Goal: Information Seeking & Learning: Learn about a topic

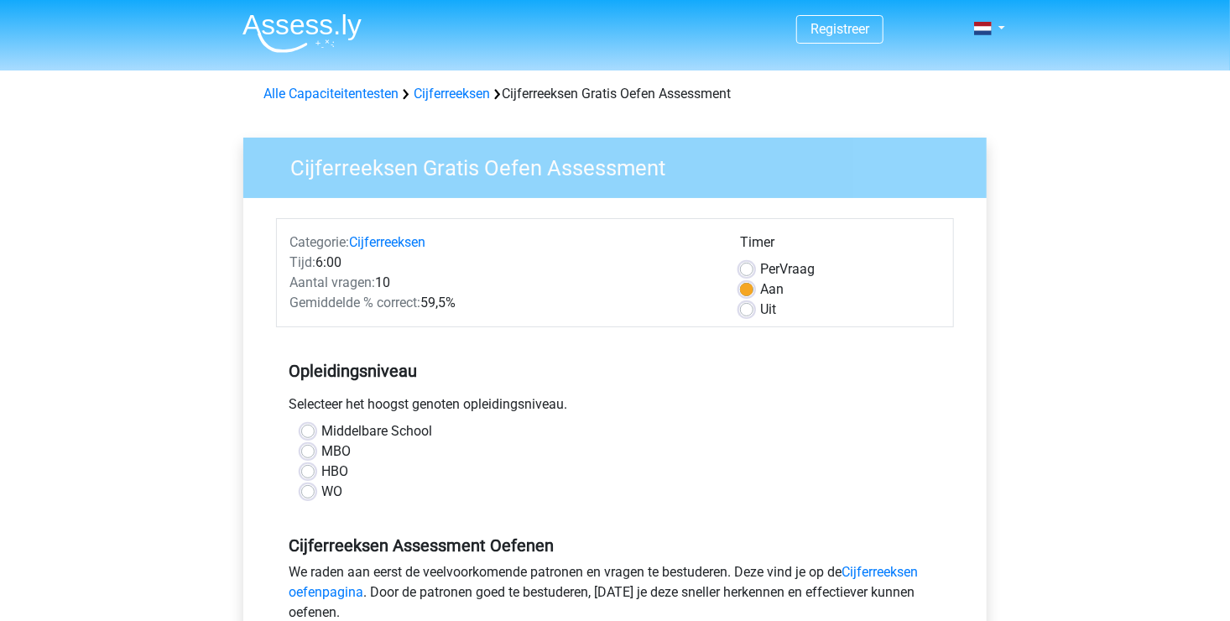
click at [321, 495] on label "WO" at bounding box center [331, 491] width 21 height 20
click at [313, 495] on input "WO" at bounding box center [307, 489] width 13 height 17
radio input "true"
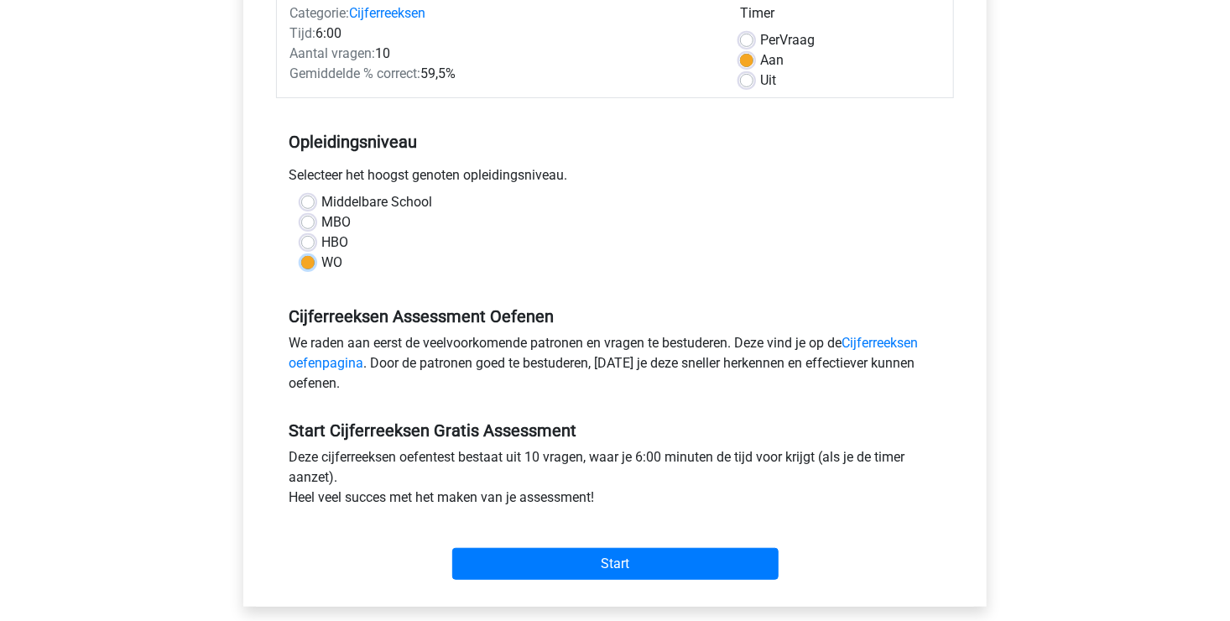
scroll to position [252, 0]
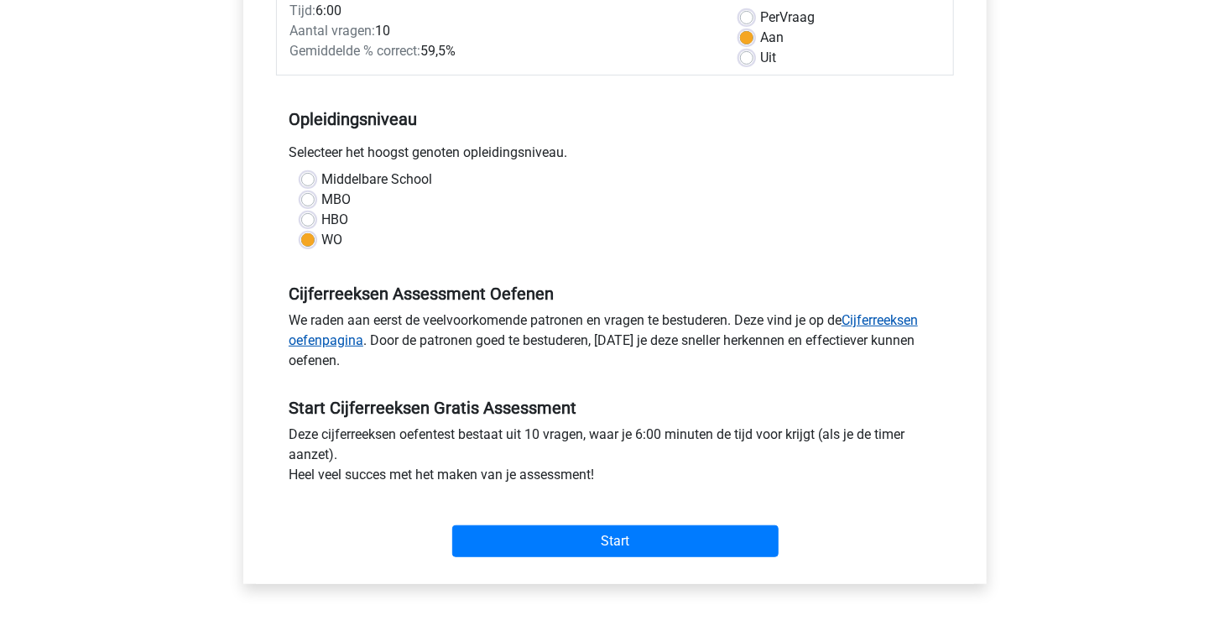
click at [863, 315] on link "Cijferreeksen oefenpagina" at bounding box center [603, 330] width 629 height 36
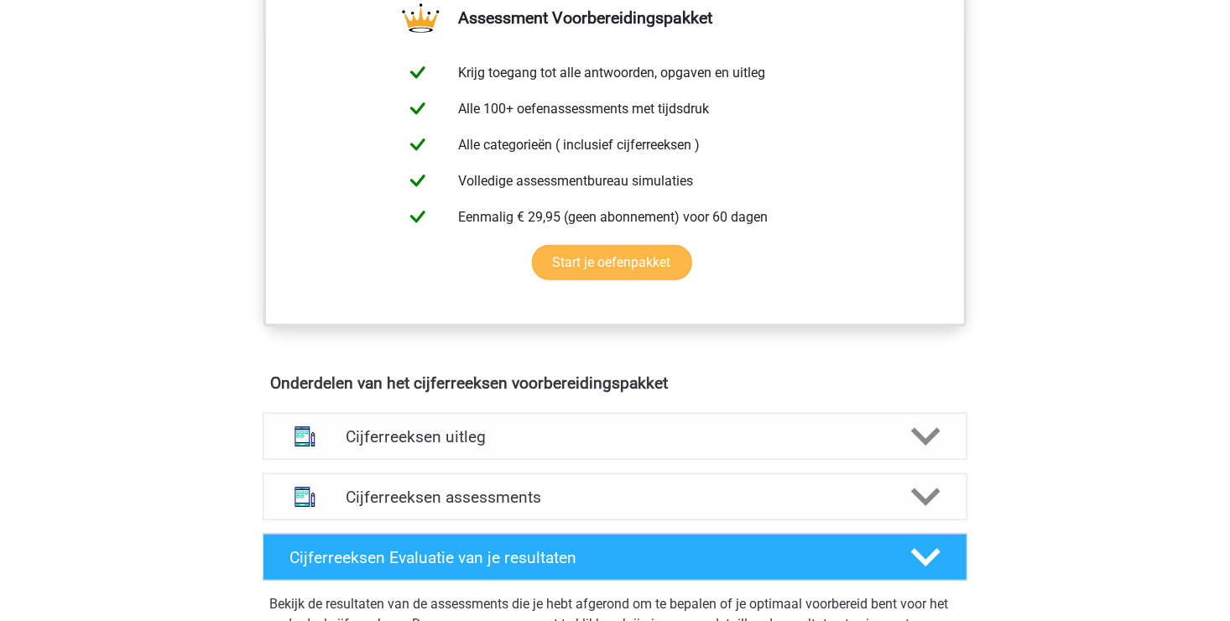
scroll to position [671, 0]
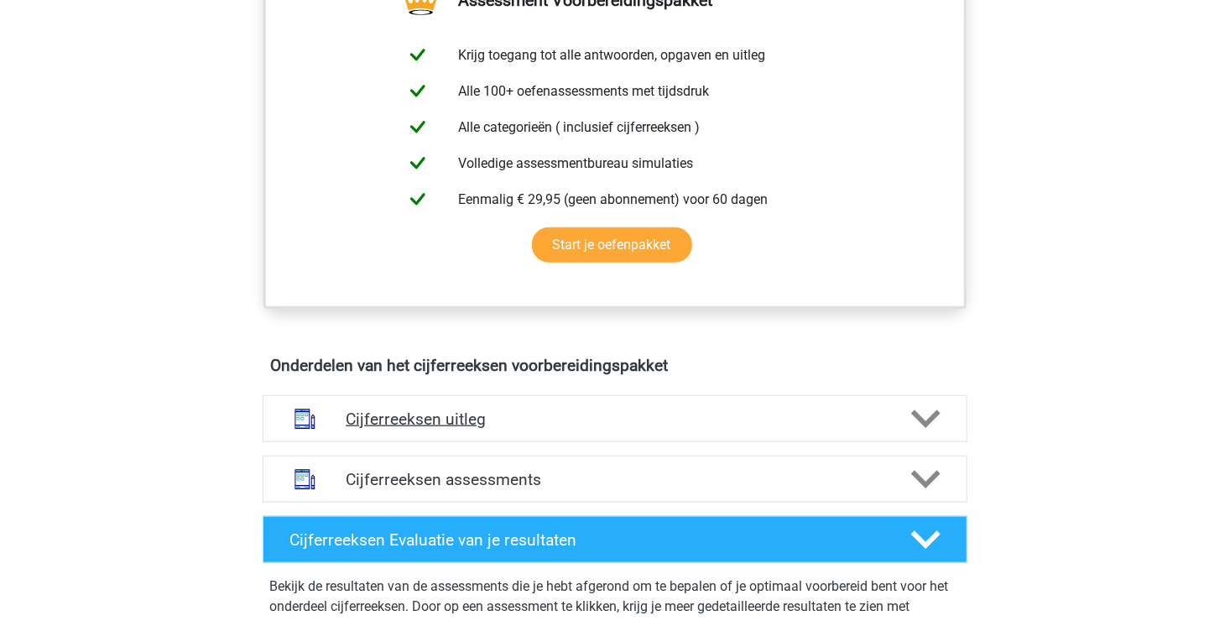
click at [924, 430] on icon at bounding box center [925, 418] width 29 height 29
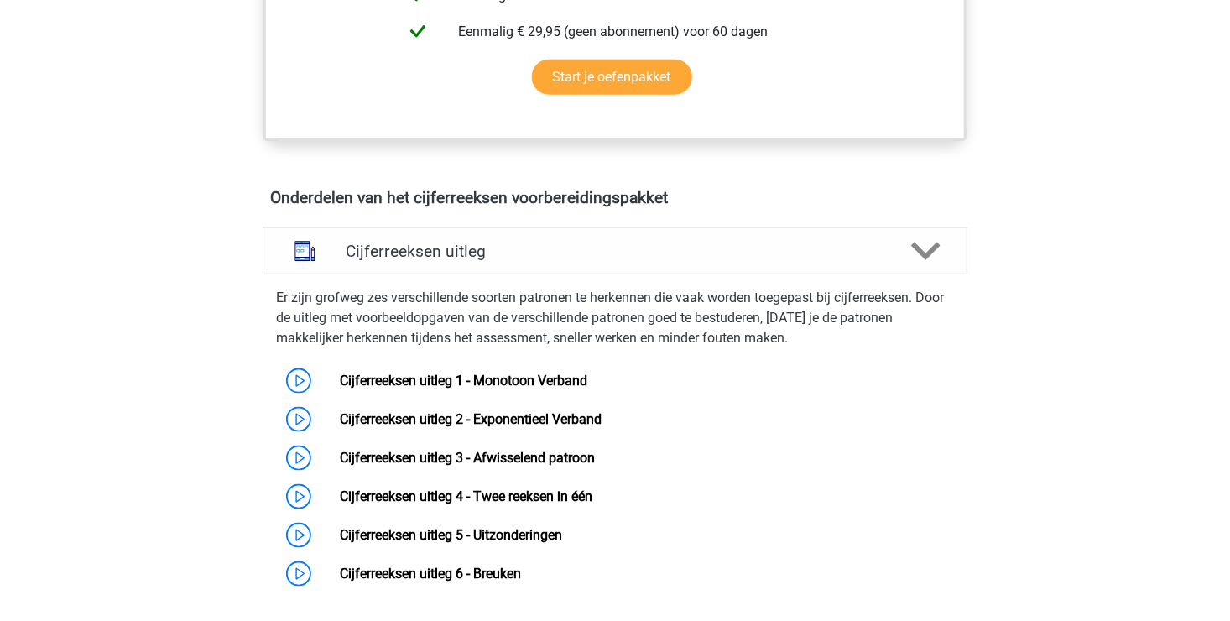
scroll to position [923, 0]
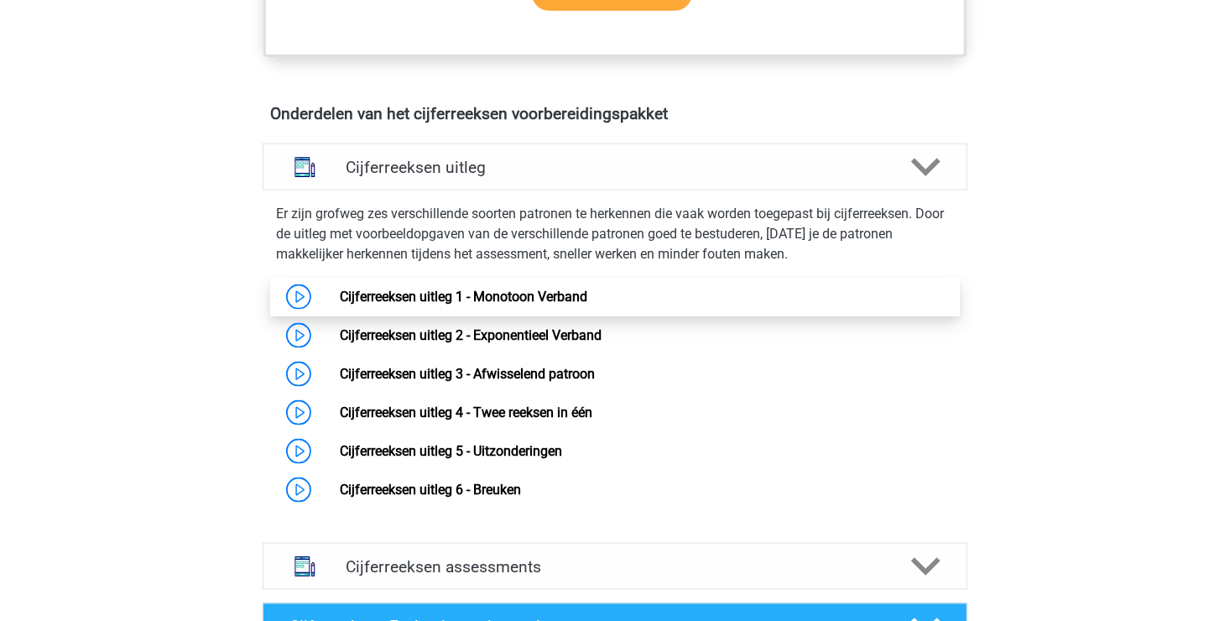
click at [523, 304] on link "Cijferreeksen uitleg 1 - Monotoon Verband" at bounding box center [463, 297] width 247 height 16
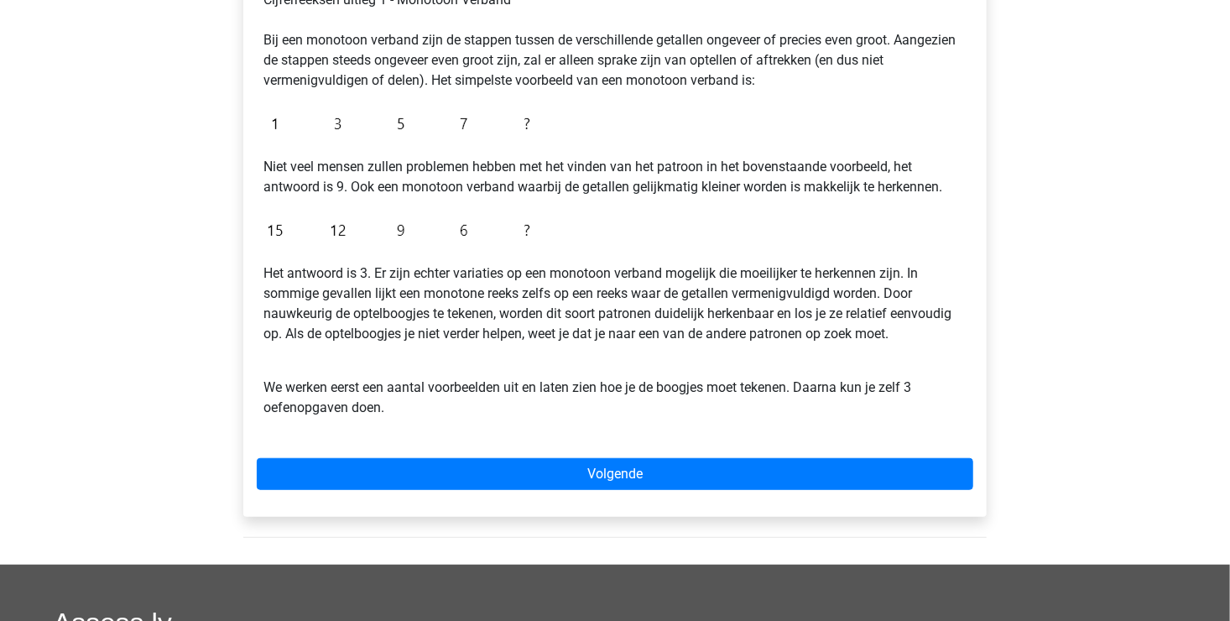
scroll to position [335, 0]
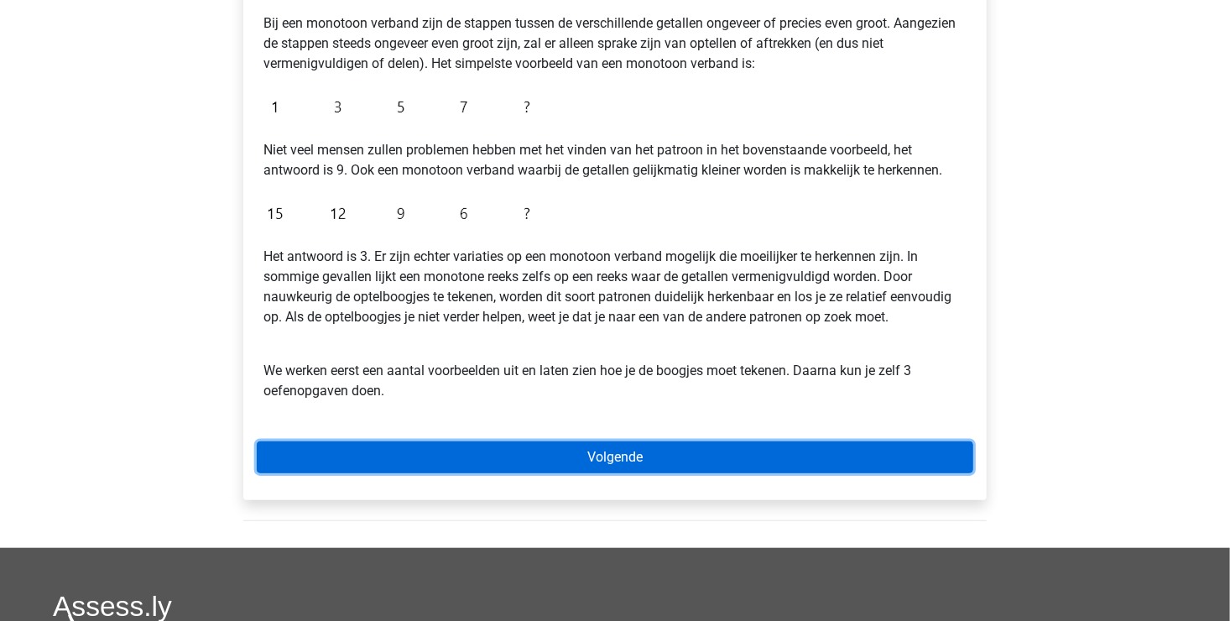
click at [588, 457] on link "Volgende" at bounding box center [615, 457] width 716 height 32
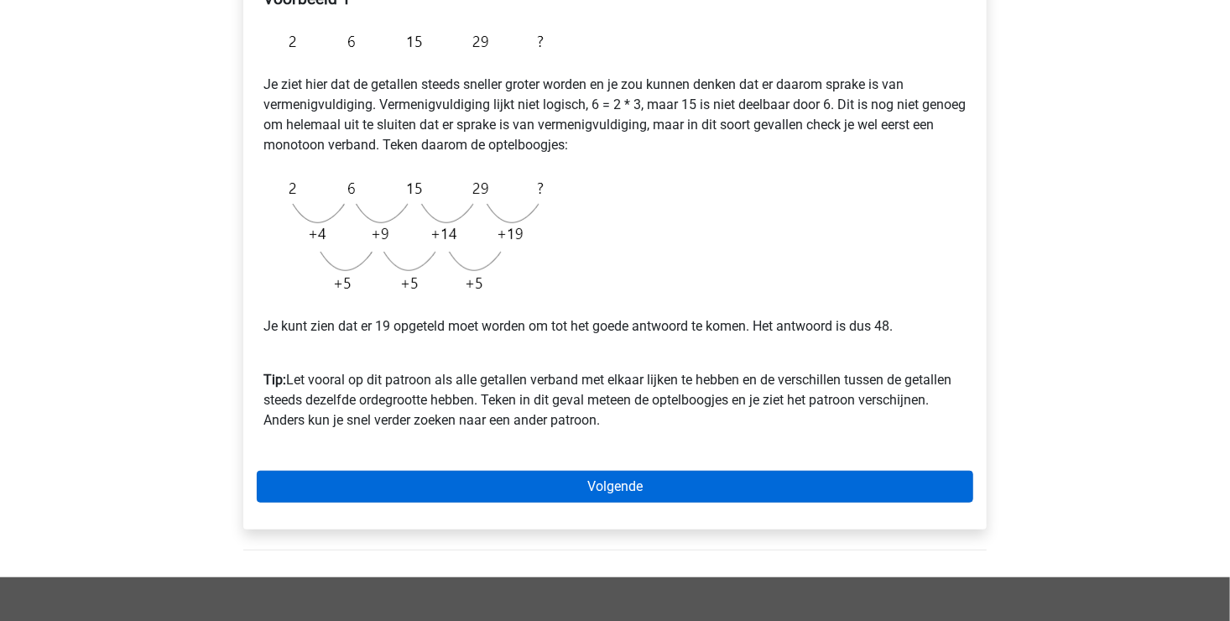
scroll to position [335, 0]
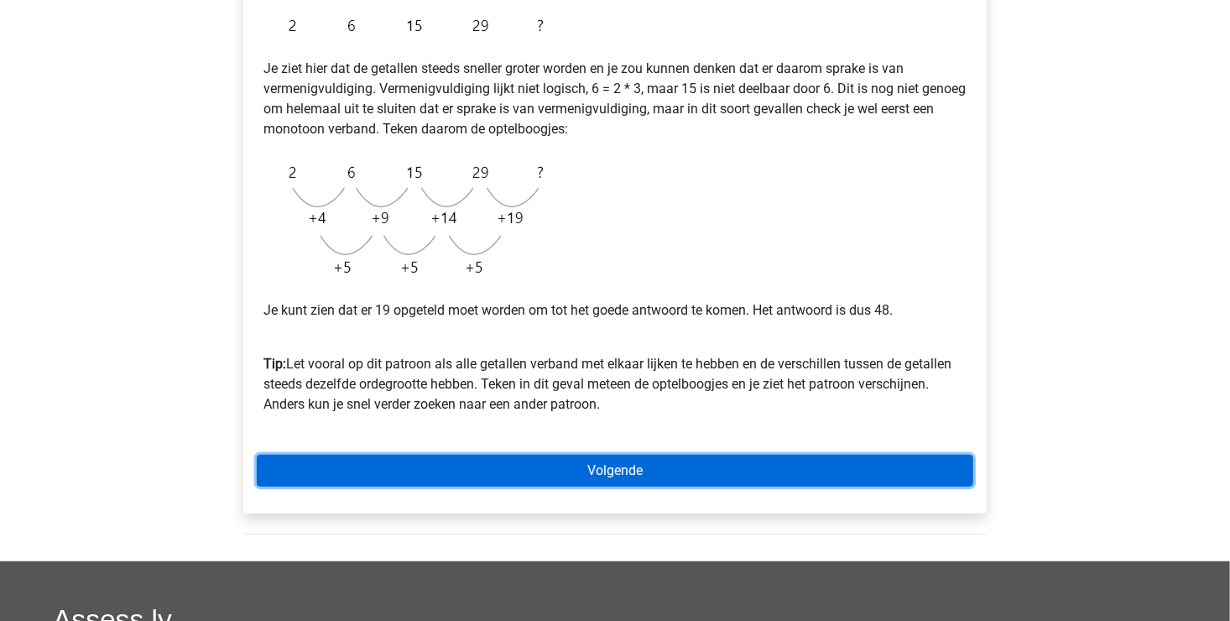
click at [500, 465] on link "Volgende" at bounding box center [615, 471] width 716 height 32
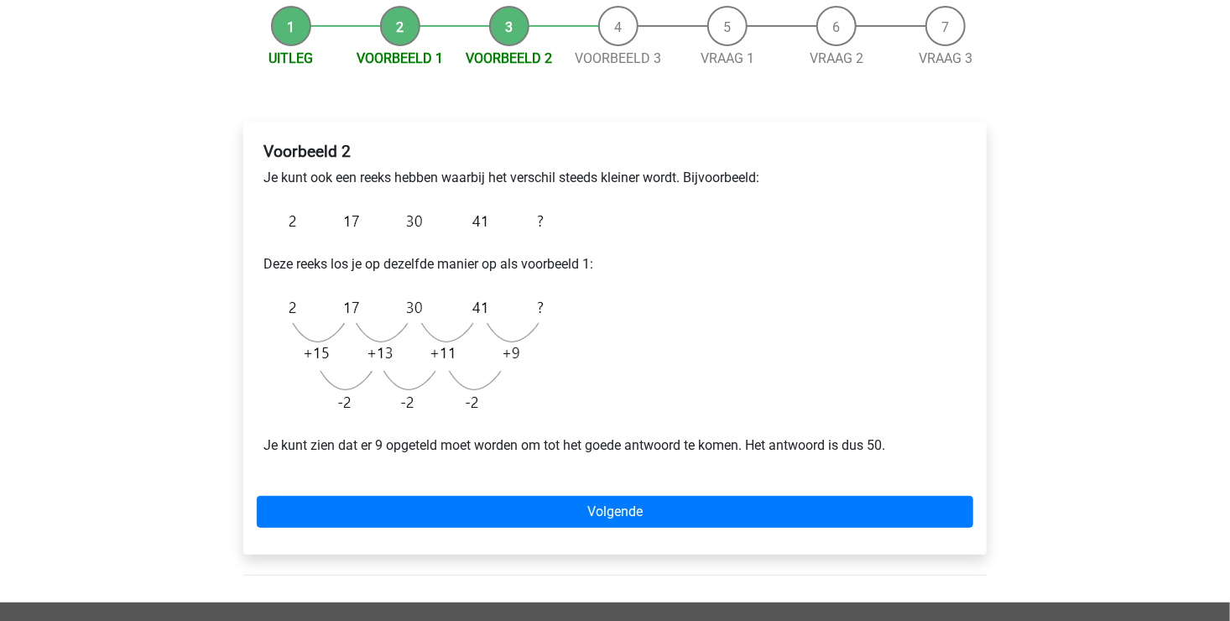
scroll to position [168, 0]
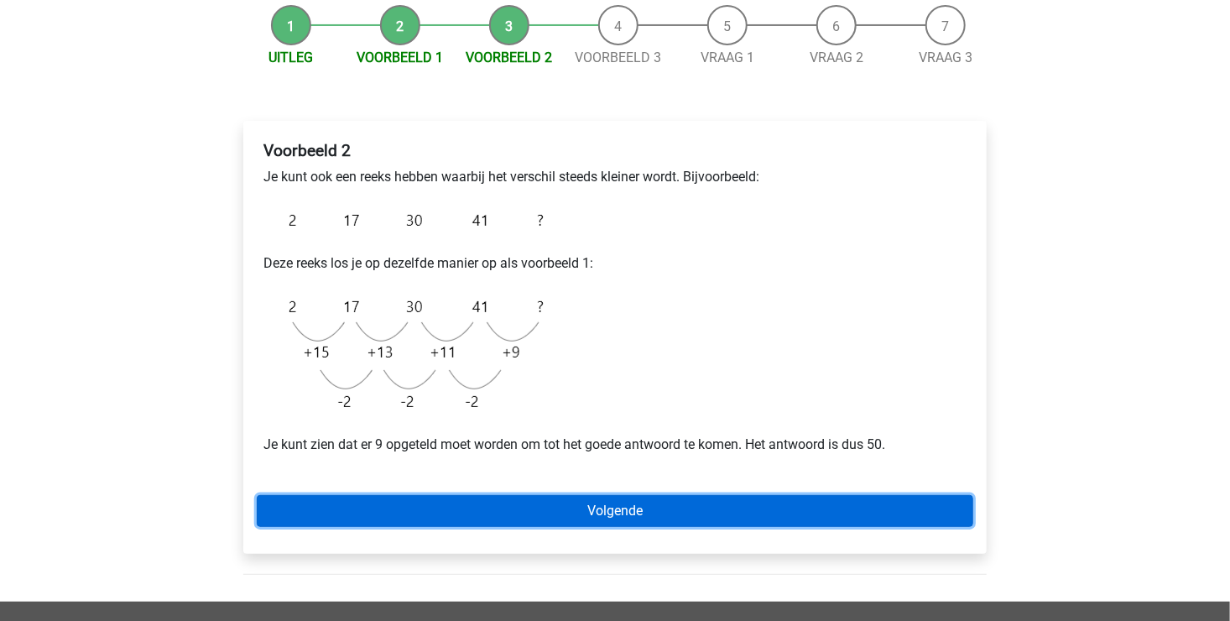
click at [524, 517] on link "Volgende" at bounding box center [615, 511] width 716 height 32
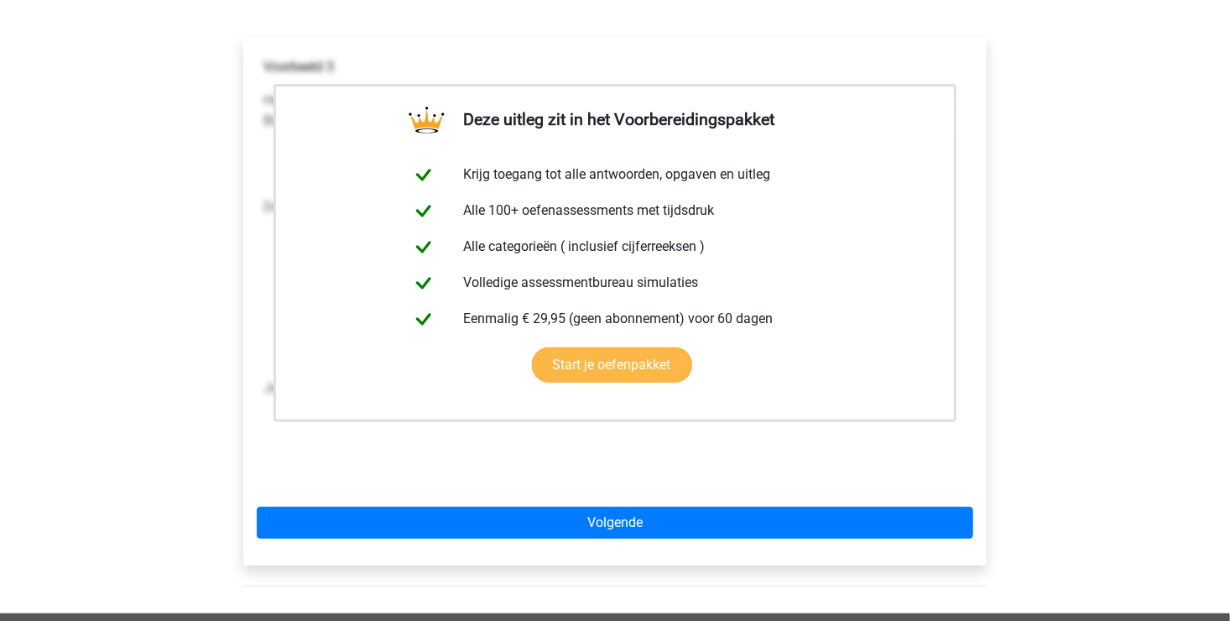
scroll to position [335, 0]
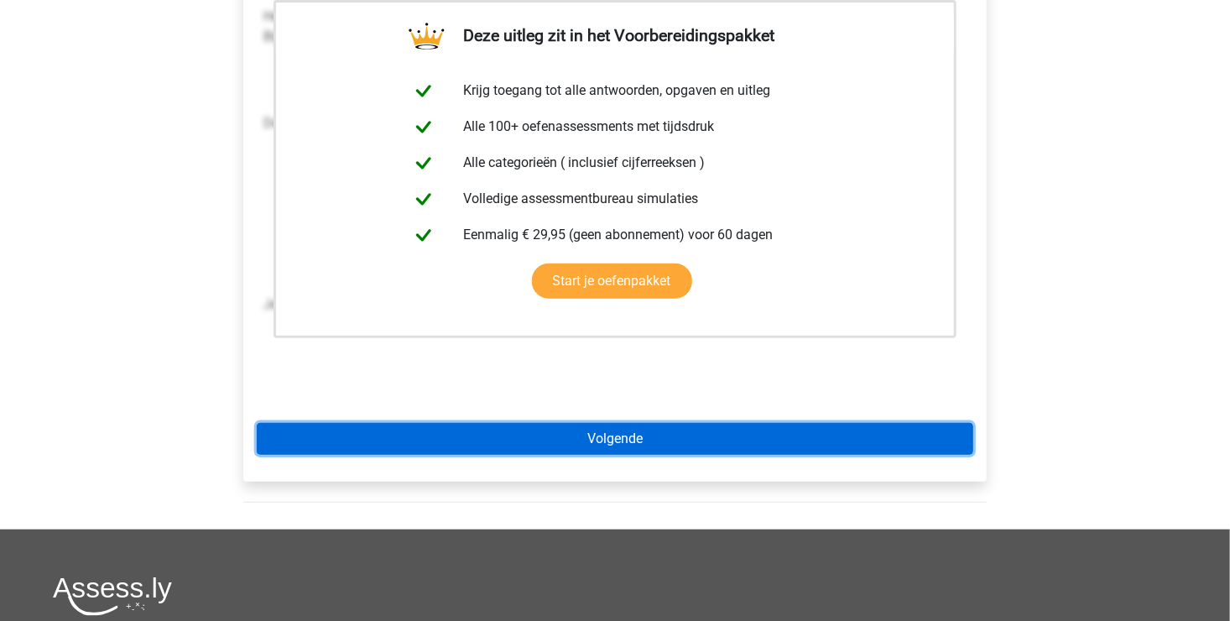
click at [550, 437] on link "Volgende" at bounding box center [615, 439] width 716 height 32
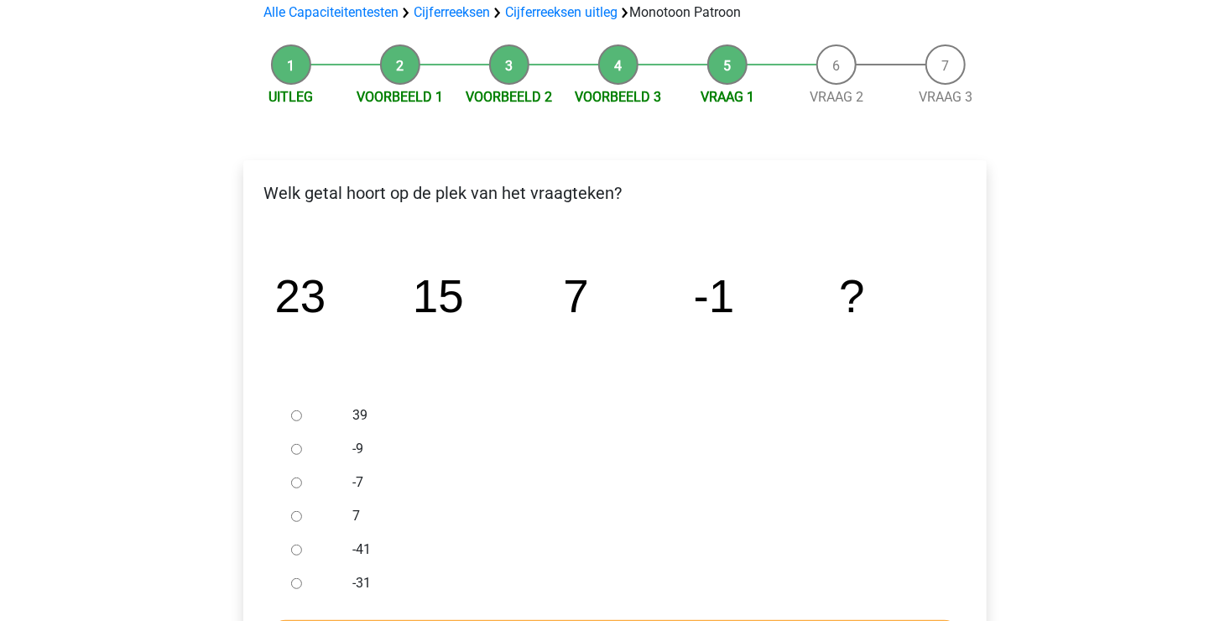
scroll to position [168, 0]
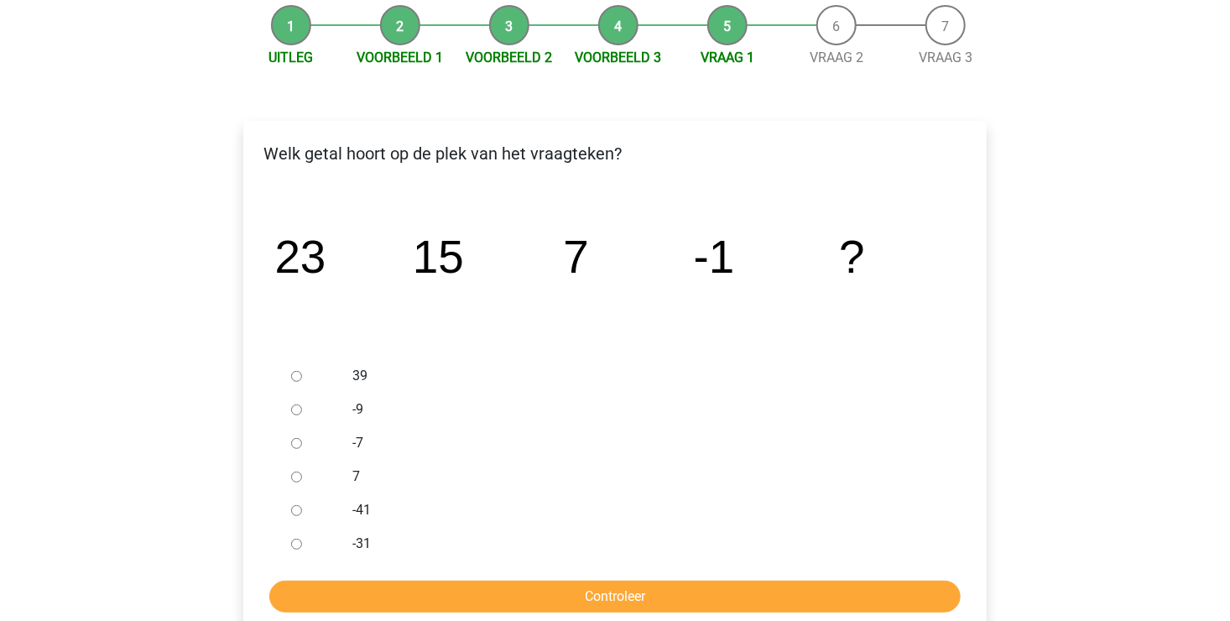
click at [296, 413] on input "-9" at bounding box center [296, 409] width 11 height 11
radio input "true"
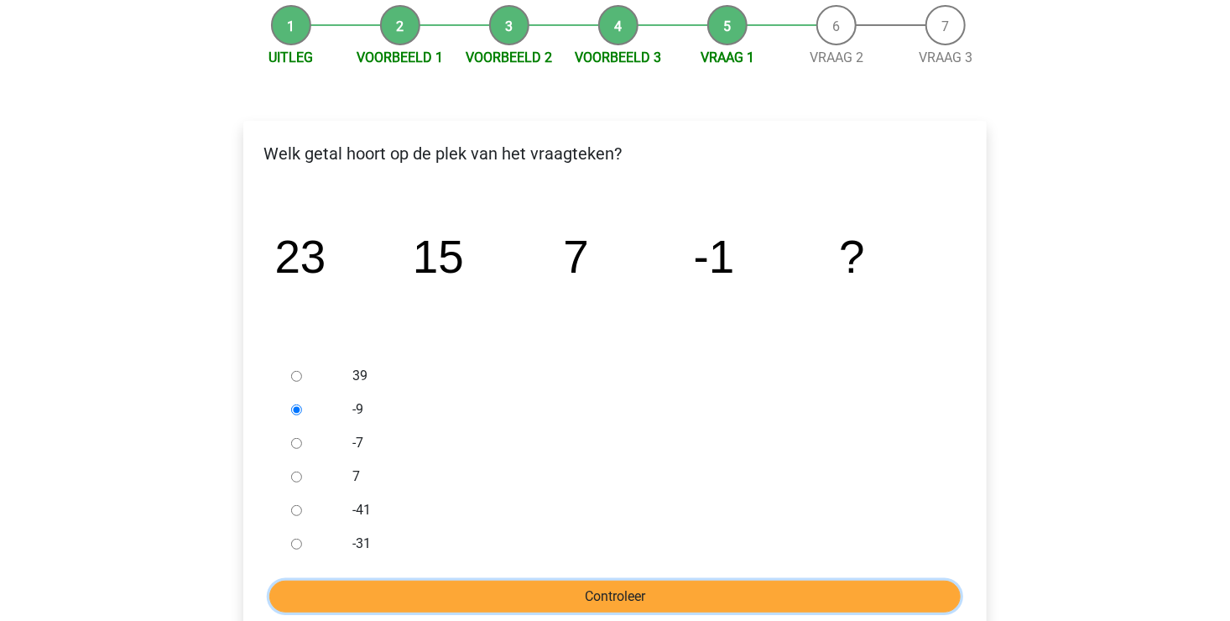
click at [522, 592] on input "Controleer" at bounding box center [614, 596] width 691 height 32
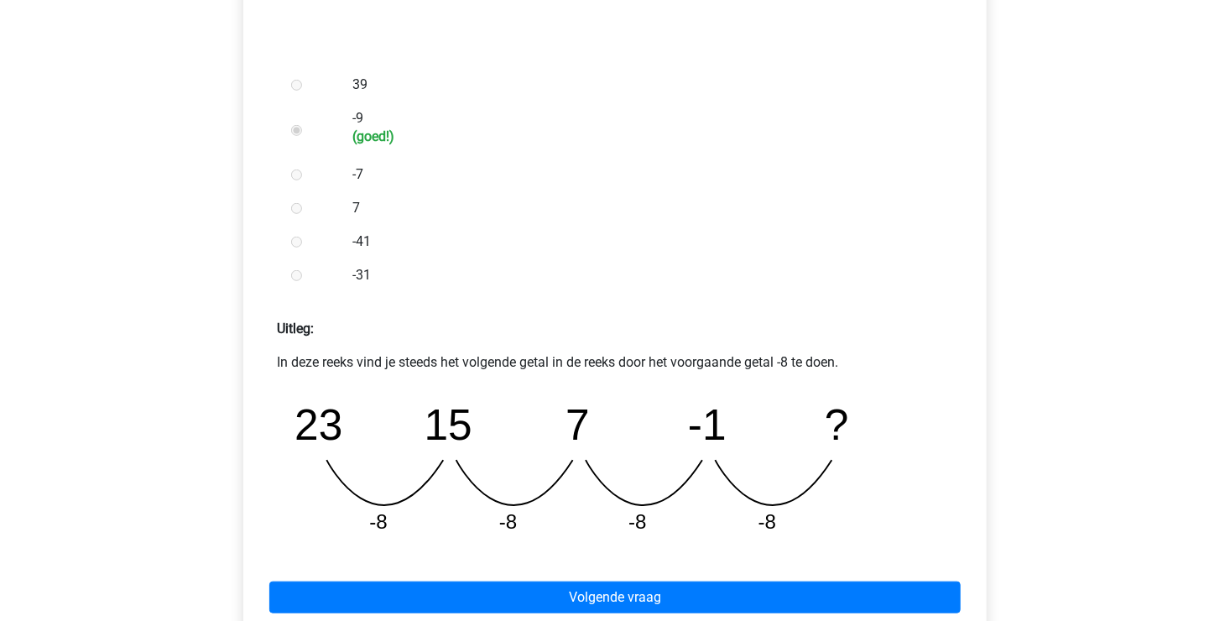
scroll to position [503, 0]
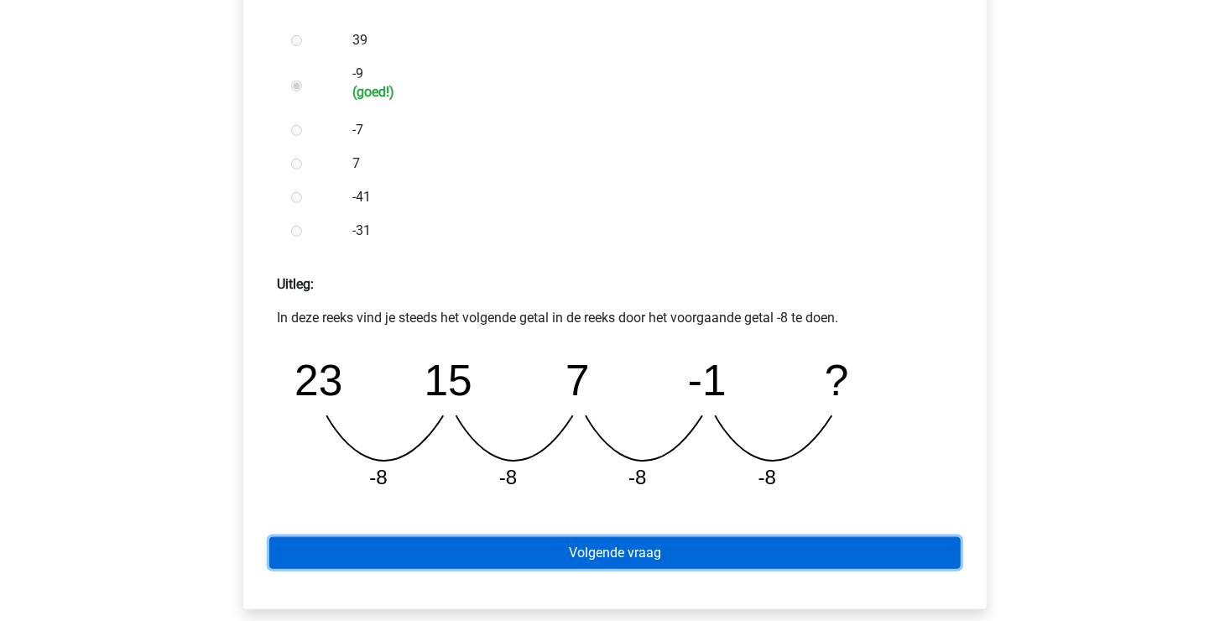
click at [539, 547] on link "Volgende vraag" at bounding box center [614, 553] width 691 height 32
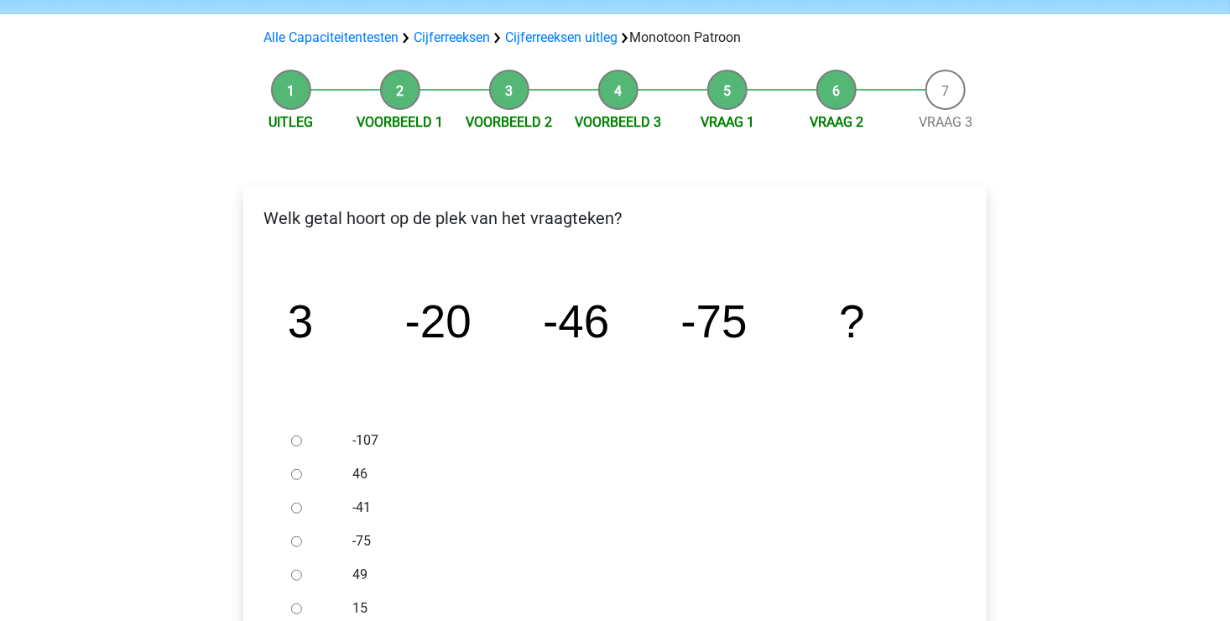
scroll to position [168, 0]
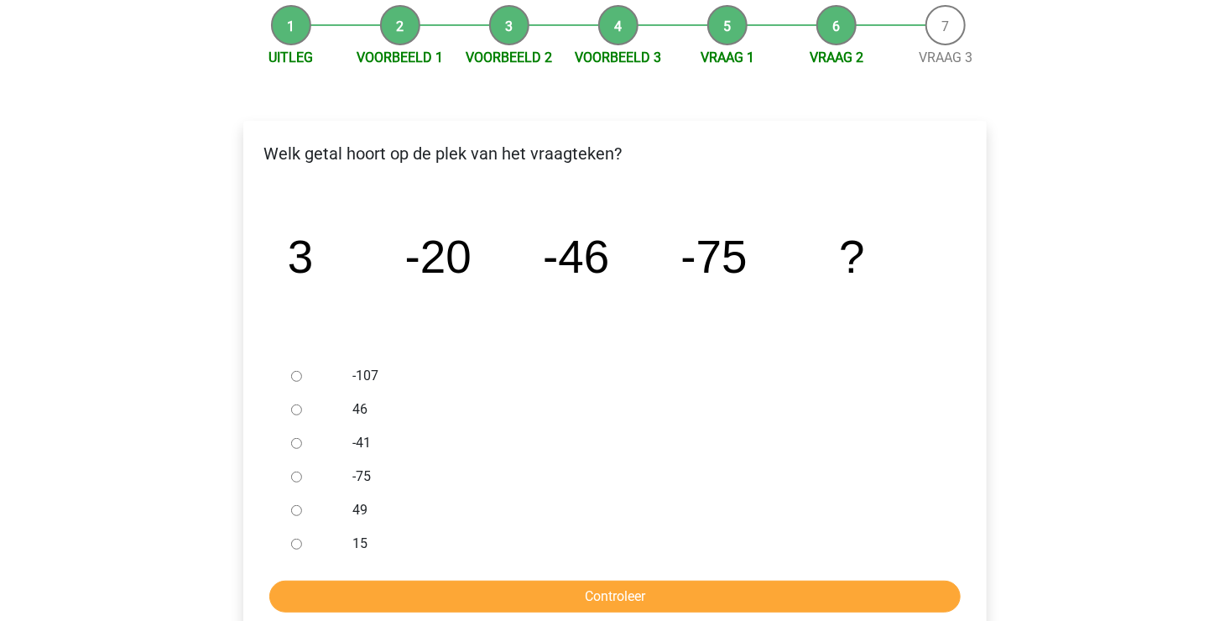
click at [299, 374] on input "-107" at bounding box center [296, 376] width 11 height 11
radio input "true"
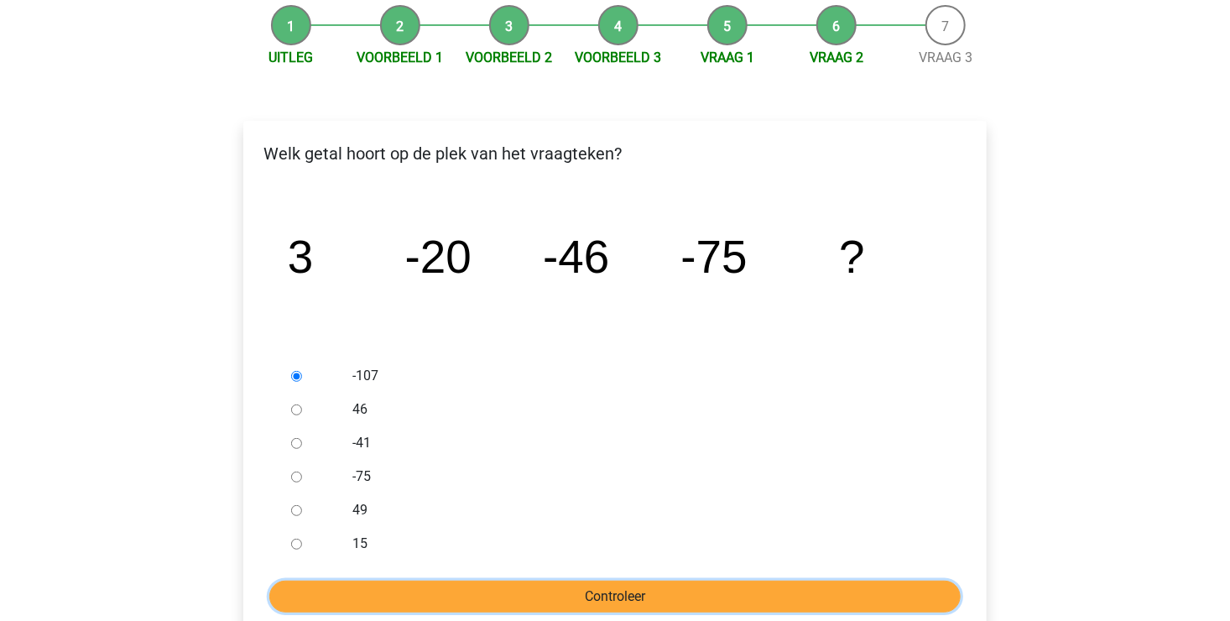
click at [531, 599] on input "Controleer" at bounding box center [614, 596] width 691 height 32
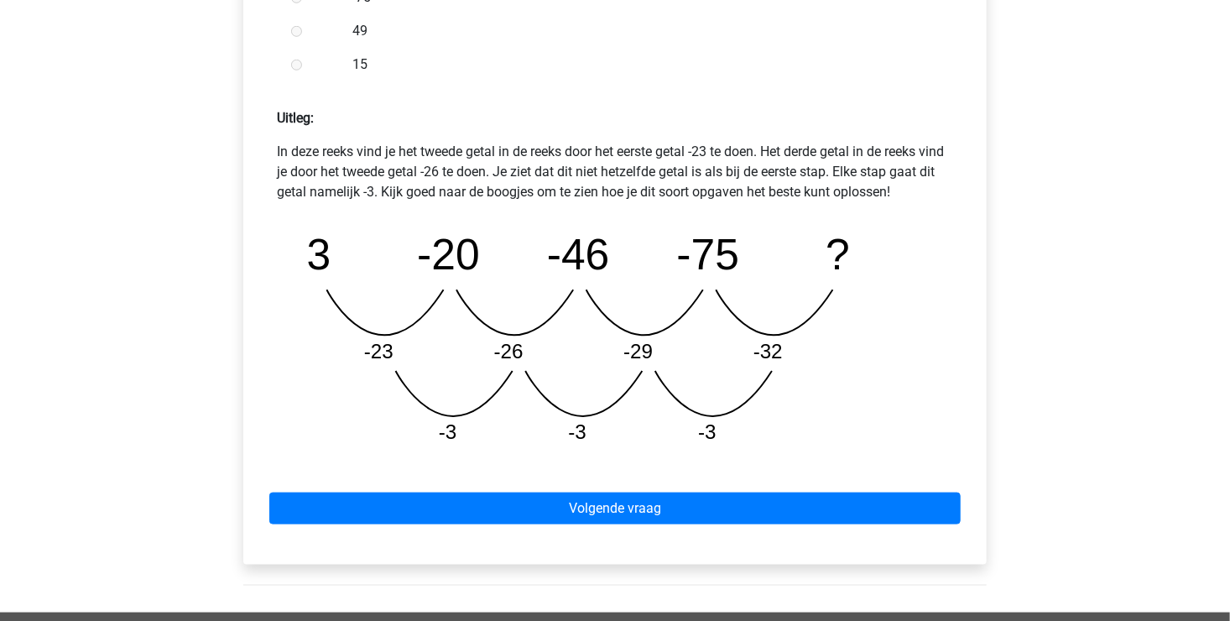
scroll to position [671, 0]
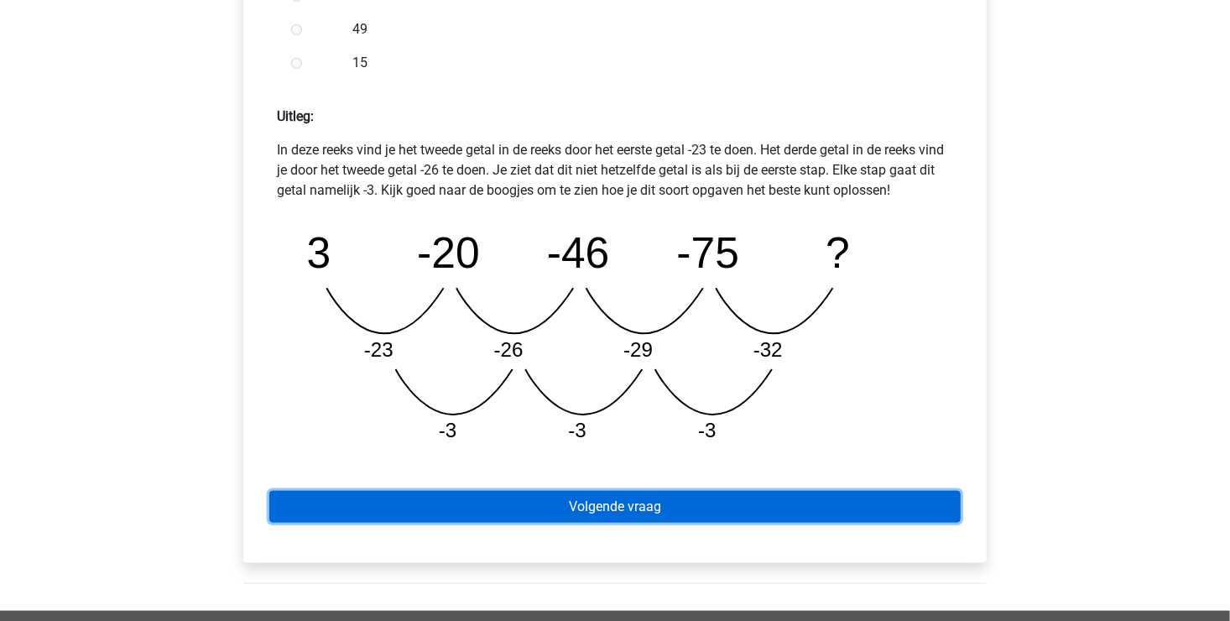
click at [561, 504] on link "Volgende vraag" at bounding box center [614, 507] width 691 height 32
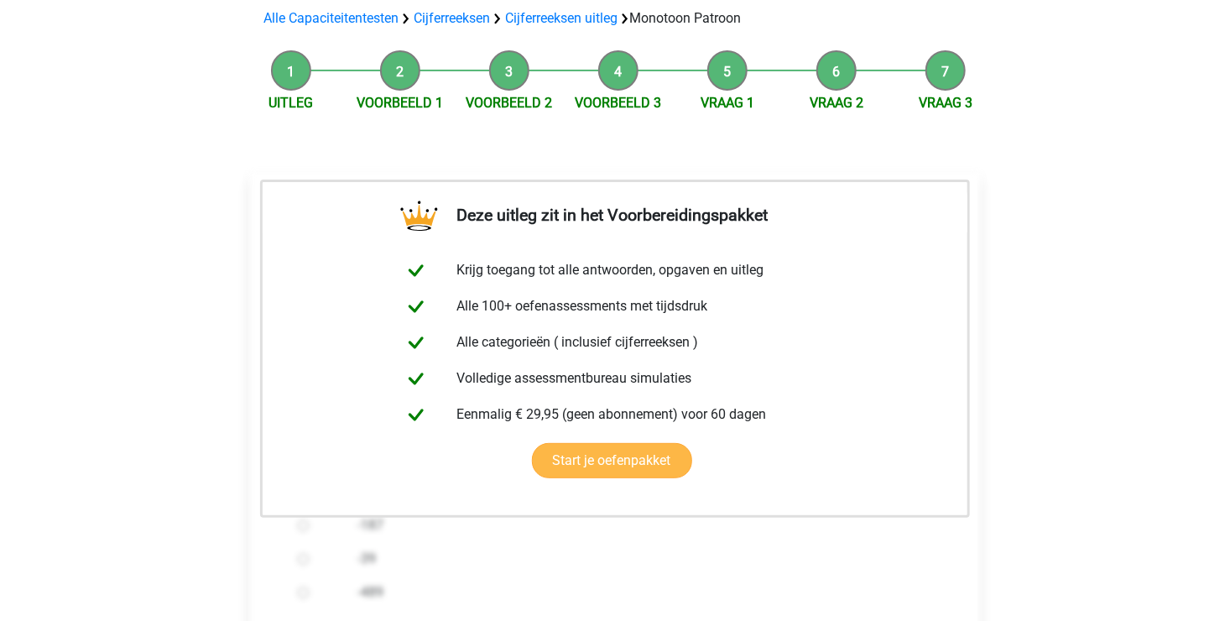
scroll to position [335, 0]
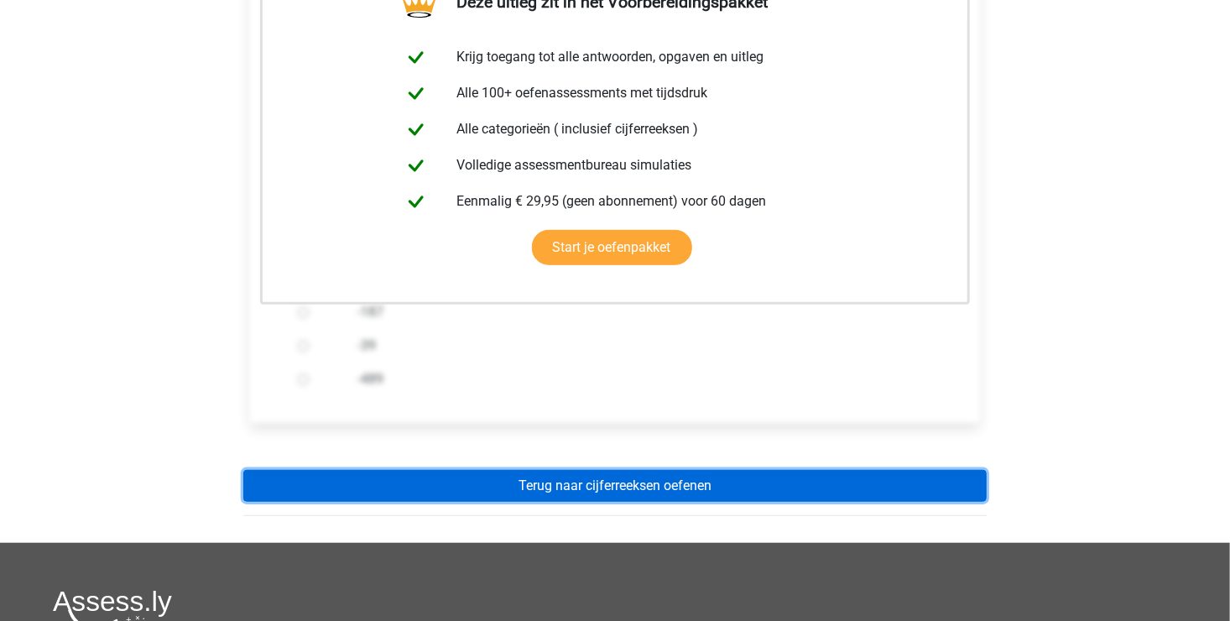
click at [517, 486] on link "Terug naar cijferreeksen oefenen" at bounding box center [614, 486] width 743 height 32
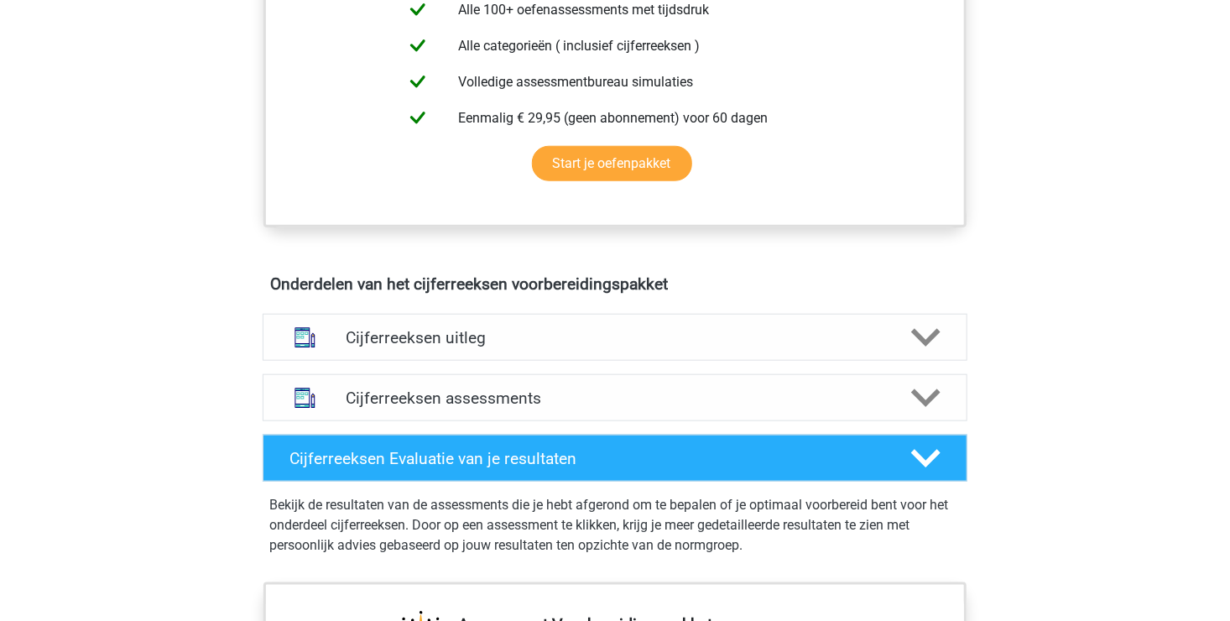
scroll to position [755, 0]
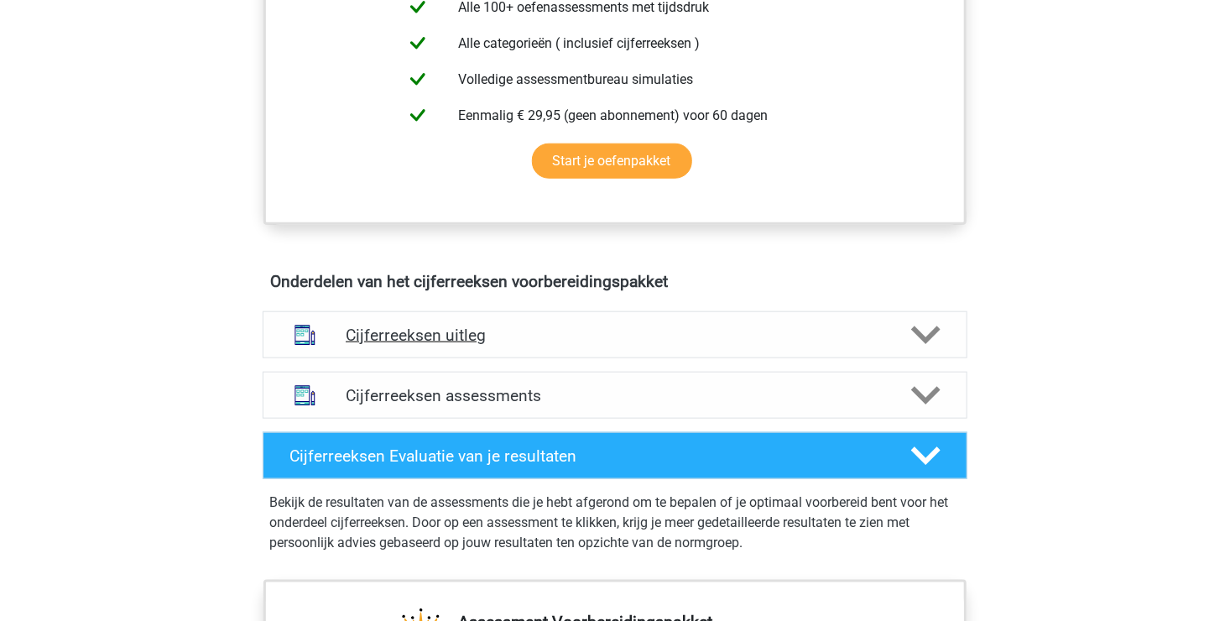
click at [920, 346] on icon at bounding box center [925, 334] width 29 height 29
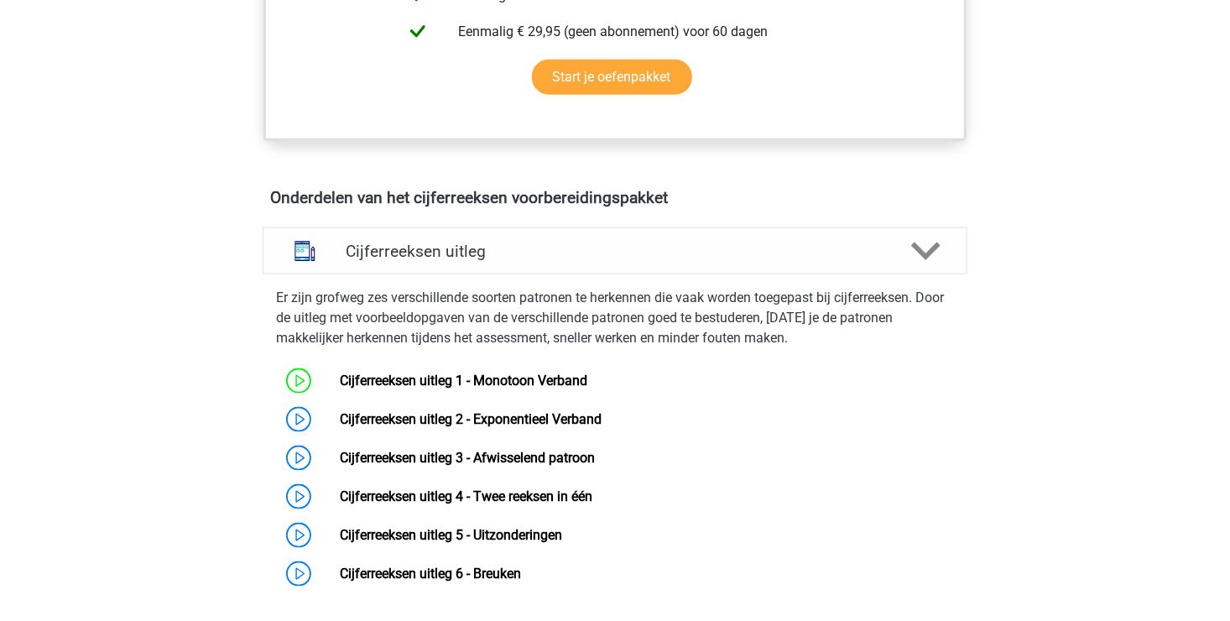
scroll to position [923, 0]
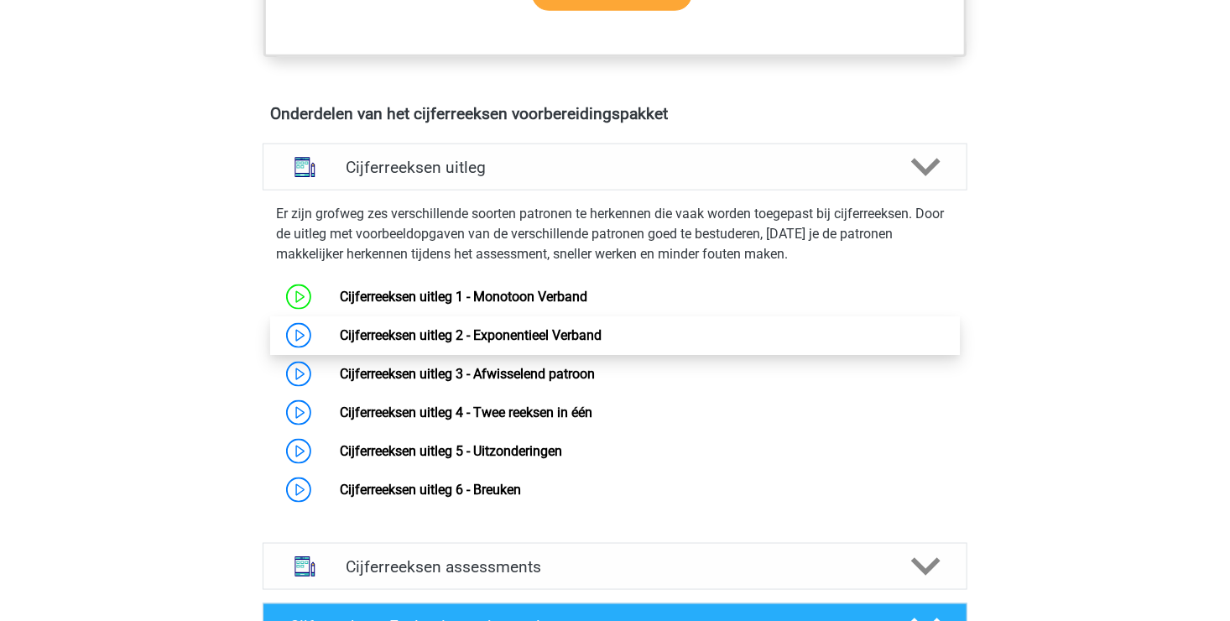
click at [519, 343] on link "Cijferreeksen uitleg 2 - Exponentieel Verband" at bounding box center [471, 335] width 262 height 16
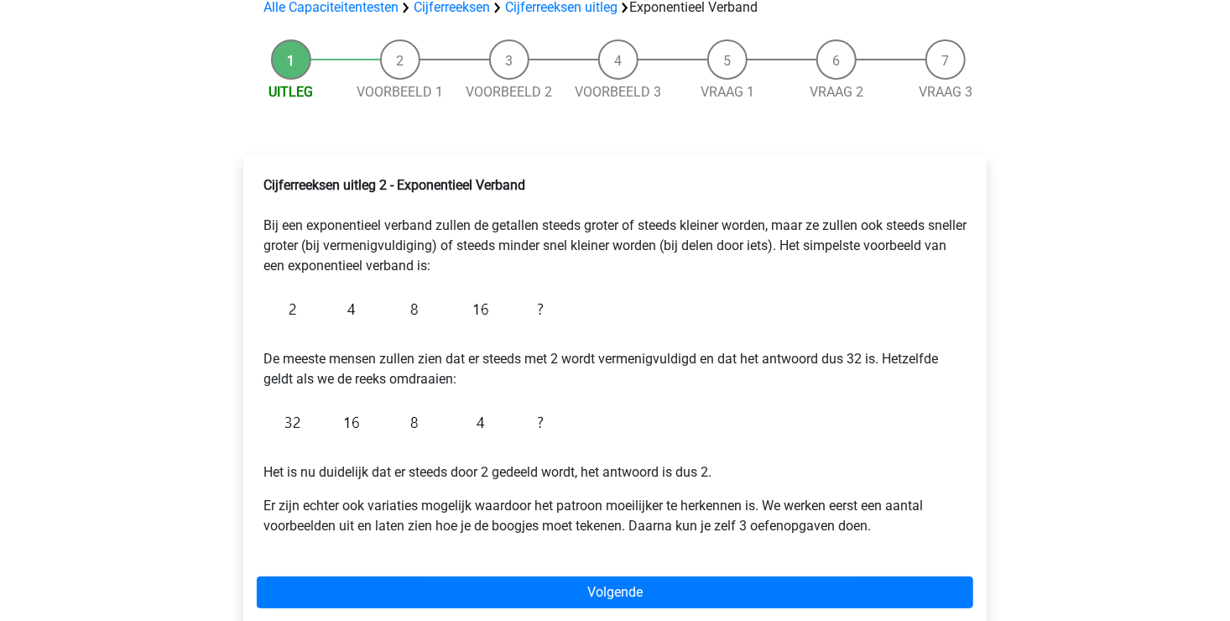
scroll to position [168, 0]
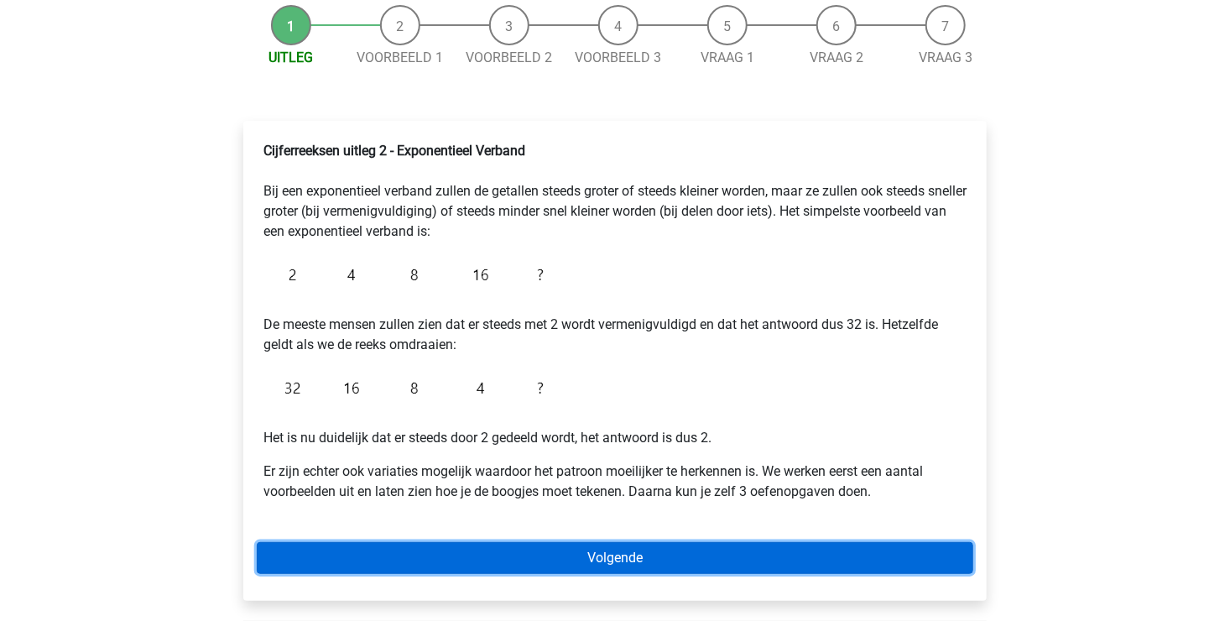
click at [583, 560] on link "Volgende" at bounding box center [615, 558] width 716 height 32
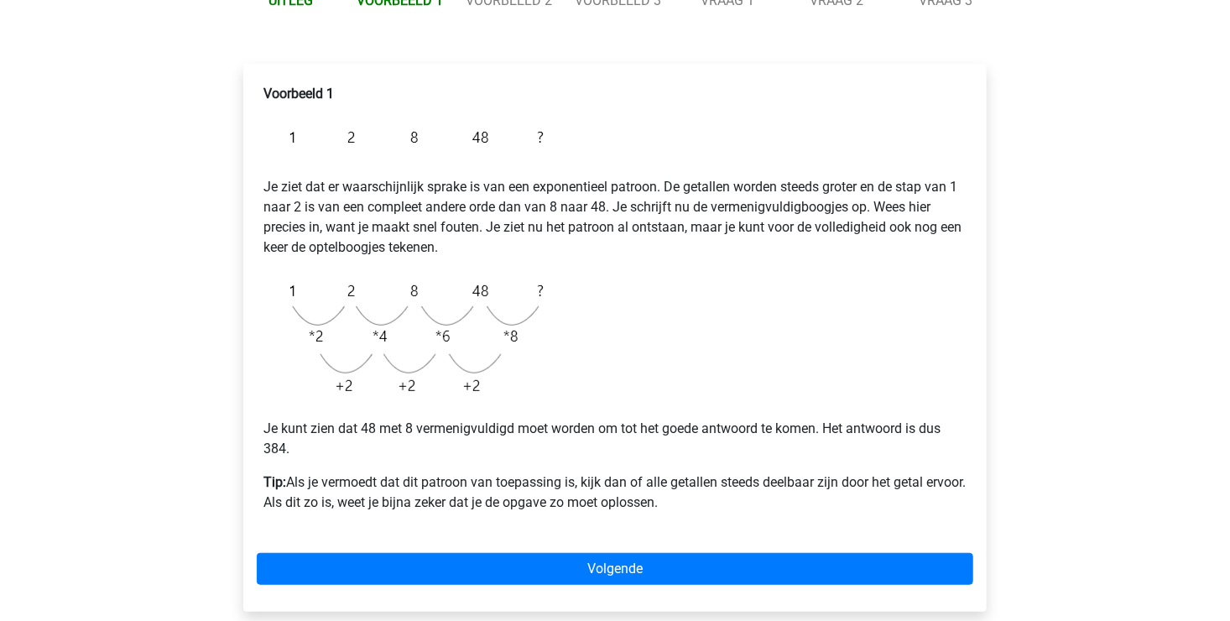
scroll to position [252, 0]
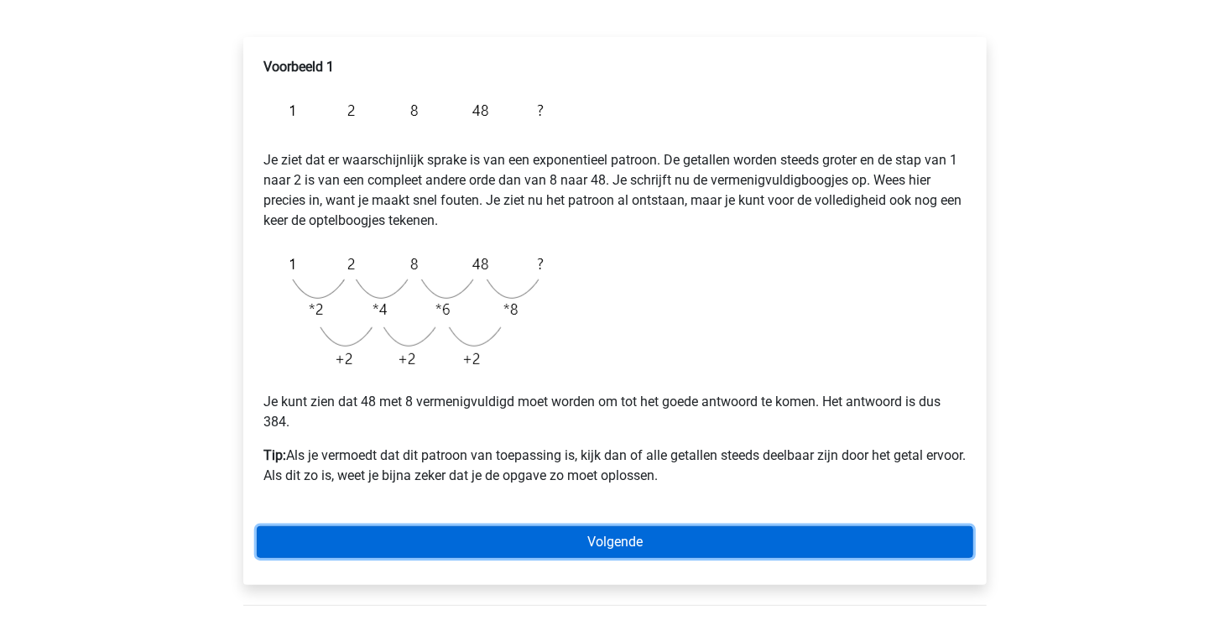
click at [543, 530] on link "Volgende" at bounding box center [615, 542] width 716 height 32
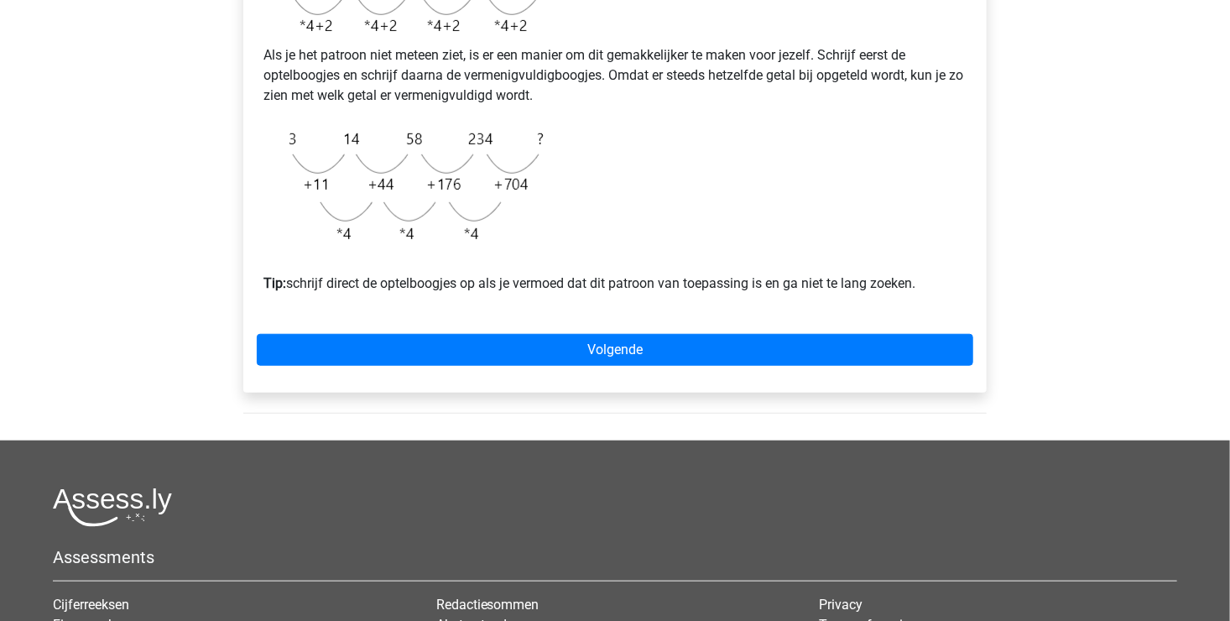
scroll to position [587, 0]
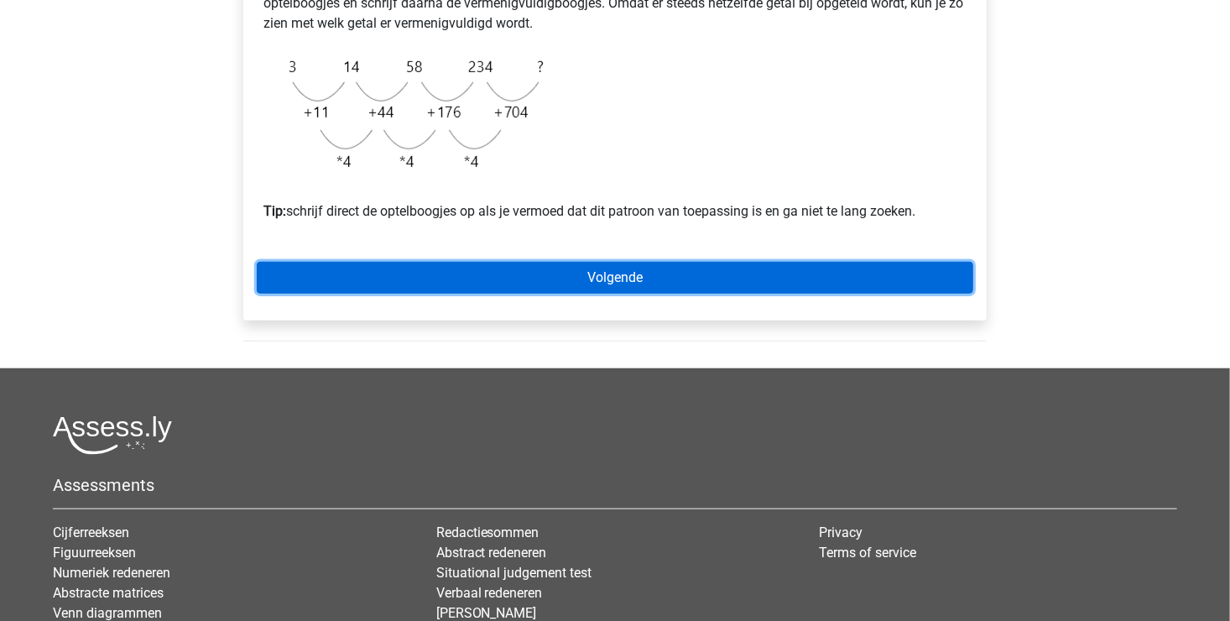
click at [601, 294] on link "Volgende" at bounding box center [615, 278] width 716 height 32
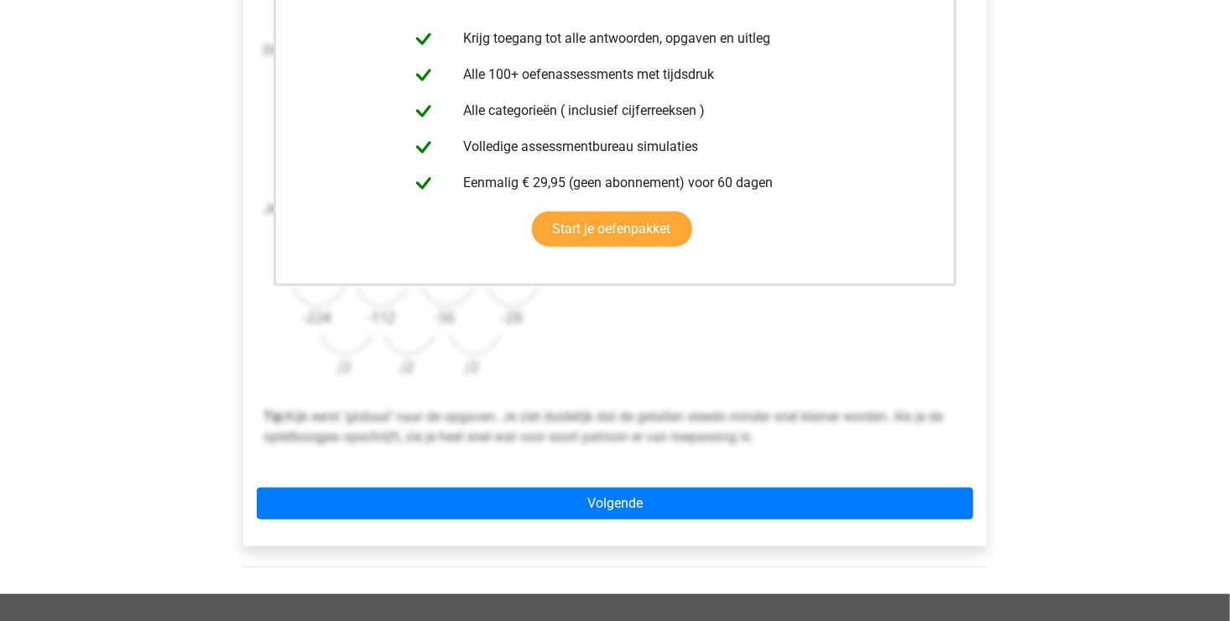
scroll to position [419, 0]
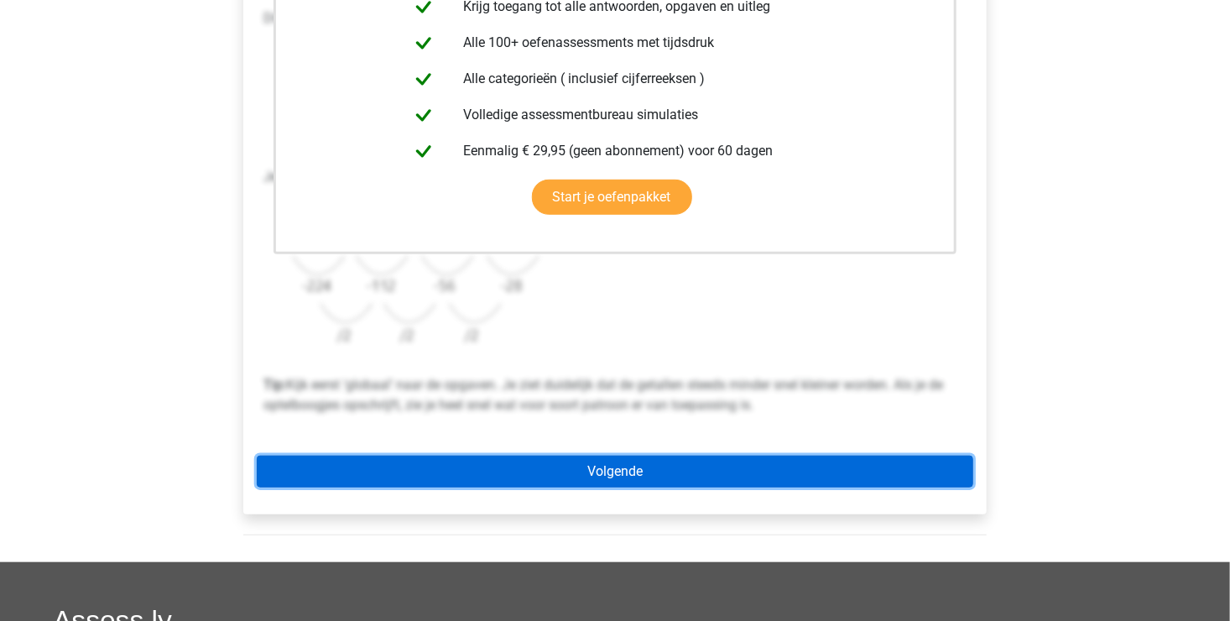
click at [524, 466] on link "Volgende" at bounding box center [615, 471] width 716 height 32
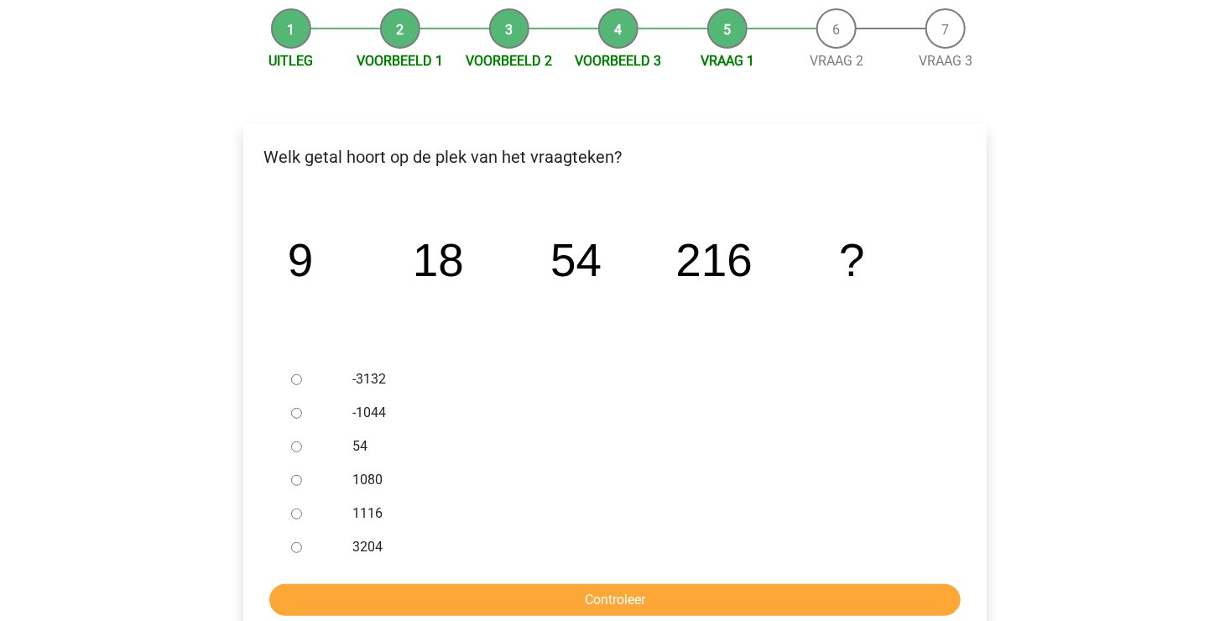
scroll to position [168, 0]
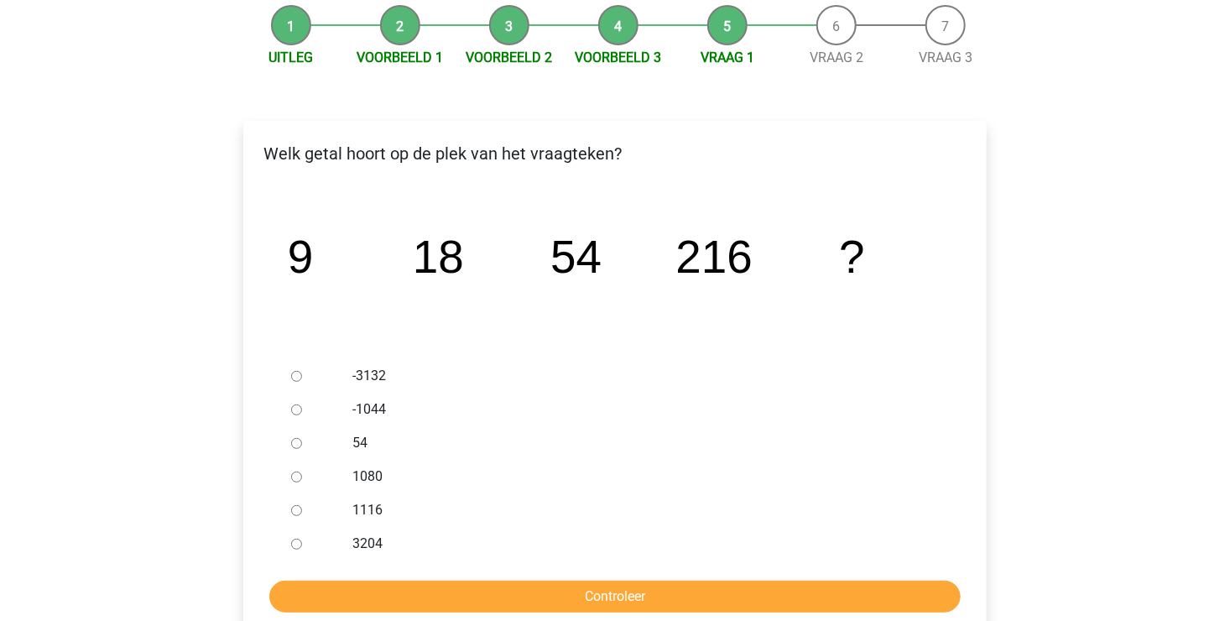
click at [402, 31] on li "Voorbeeld 1" at bounding box center [400, 36] width 109 height 63
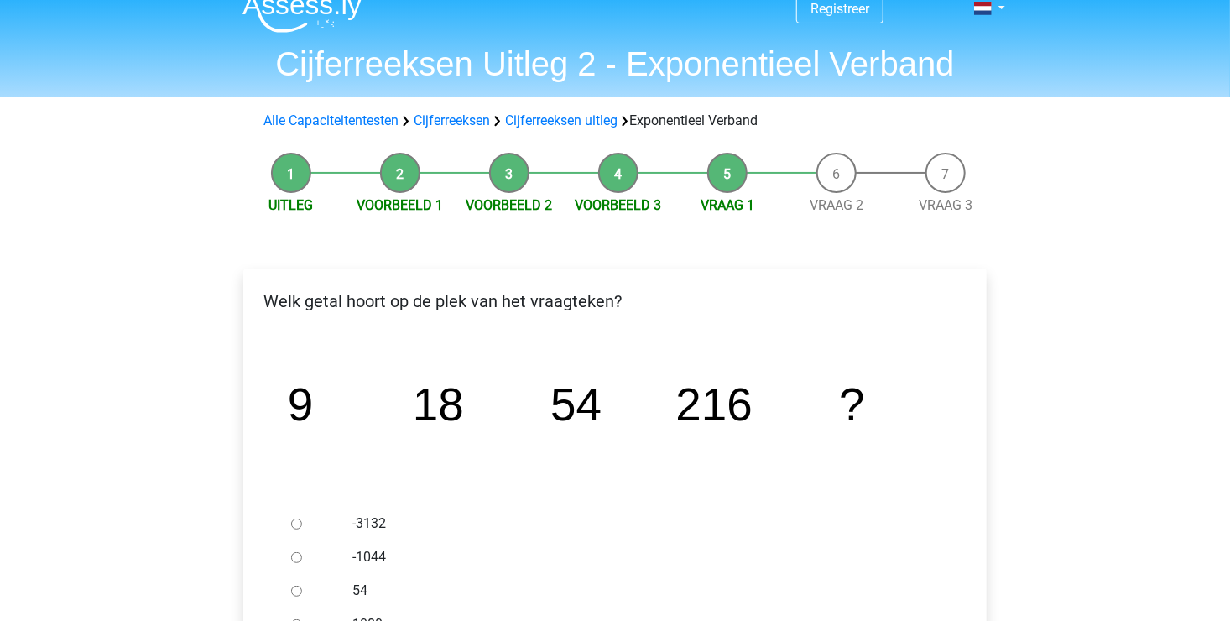
scroll to position [0, 0]
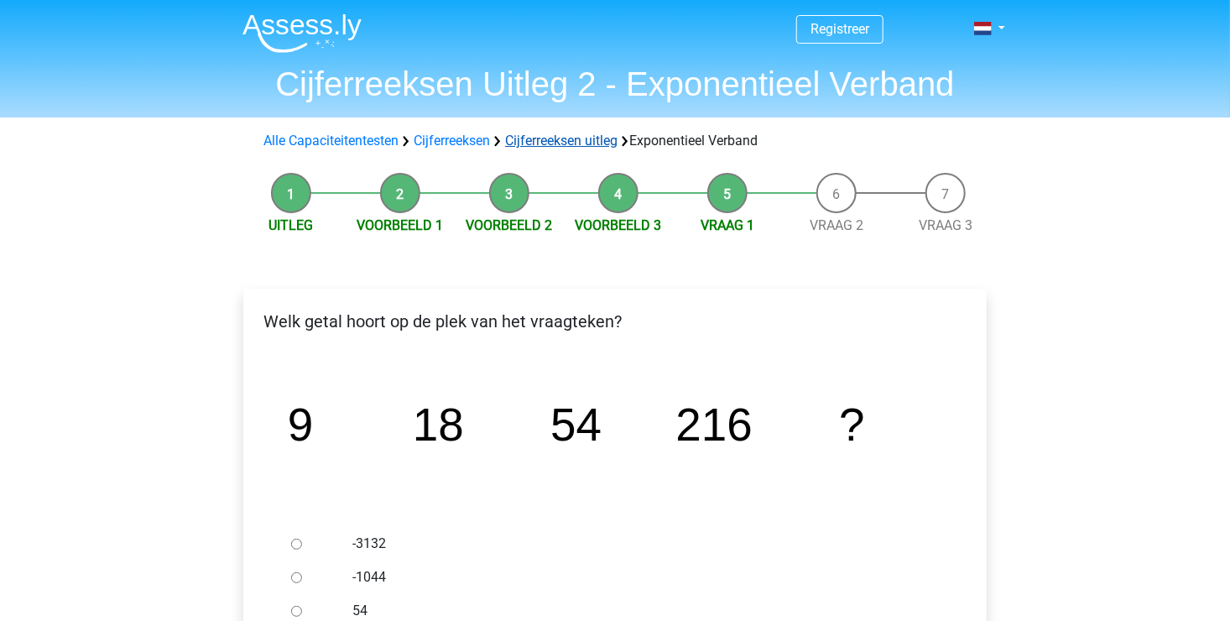
click at [542, 144] on link "Cijferreeksen uitleg" at bounding box center [561, 141] width 112 height 16
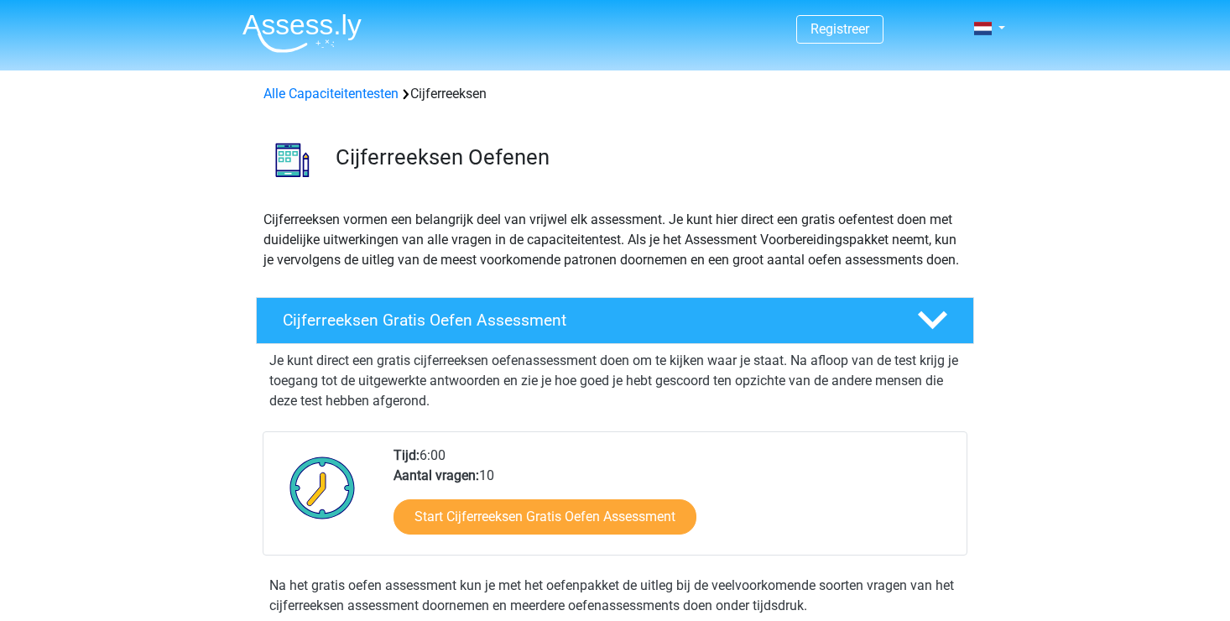
scroll to position [1077, 0]
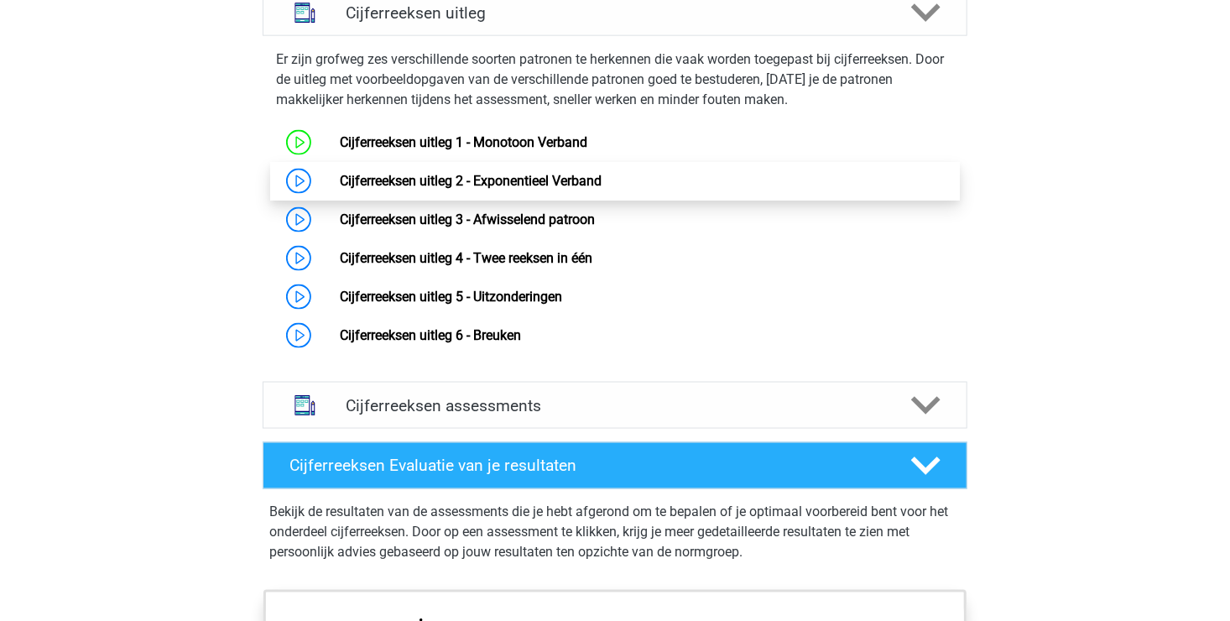
click at [493, 189] on link "Cijferreeksen uitleg 2 - Exponentieel Verband" at bounding box center [471, 181] width 262 height 16
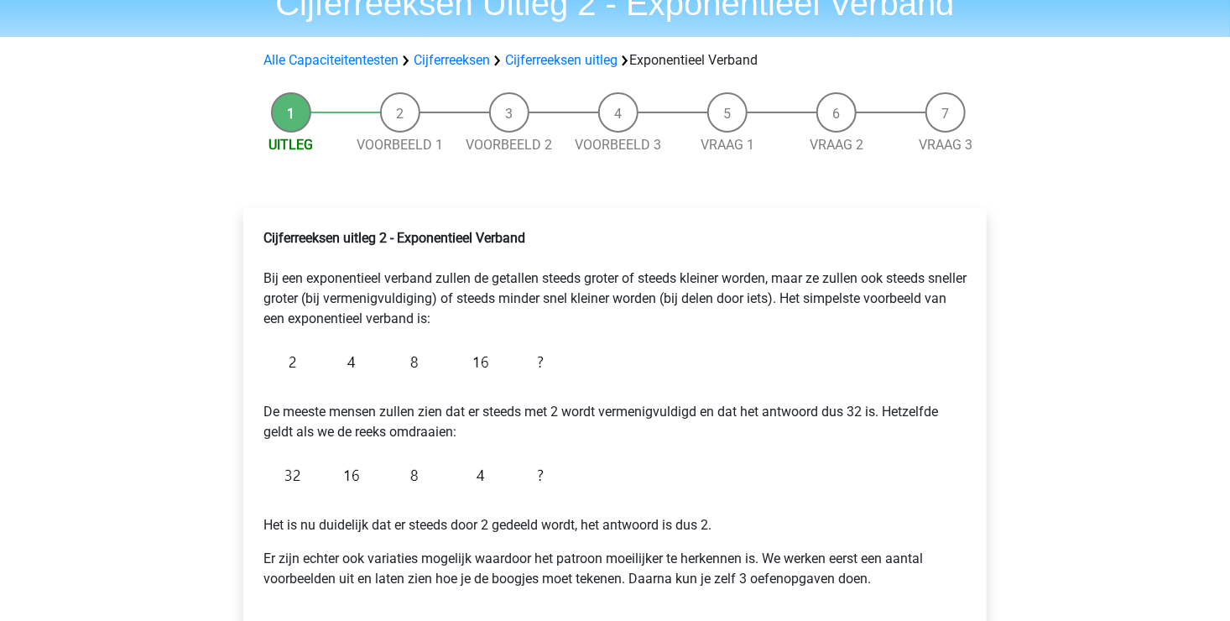
scroll to position [168, 0]
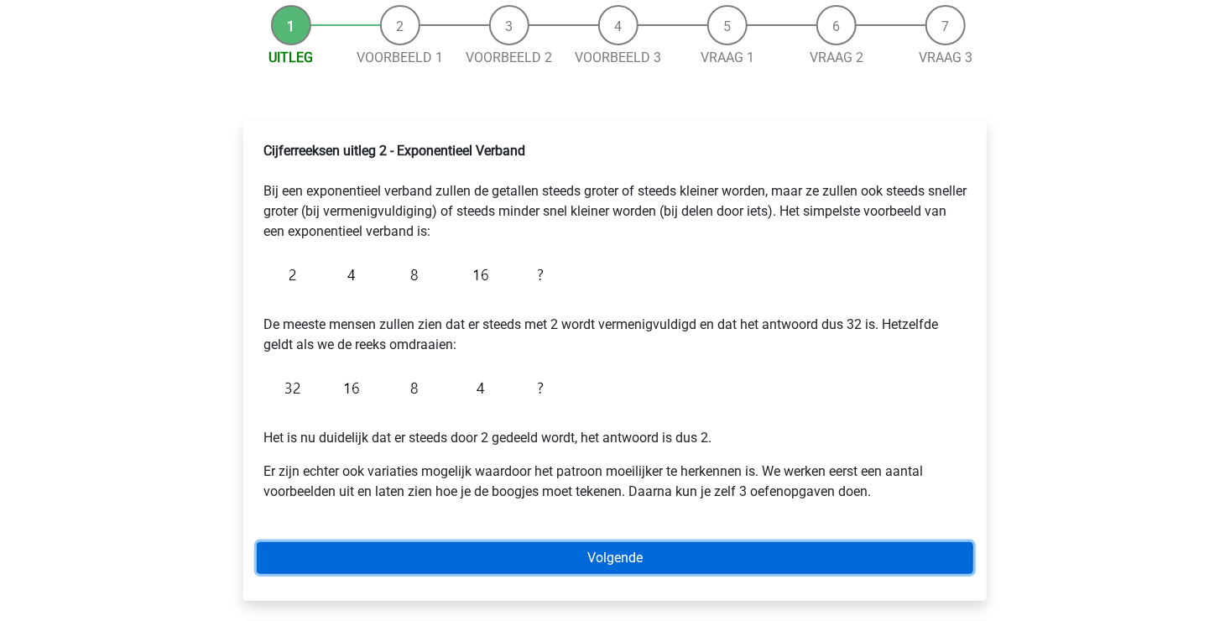
click at [523, 547] on link "Volgende" at bounding box center [615, 558] width 716 height 32
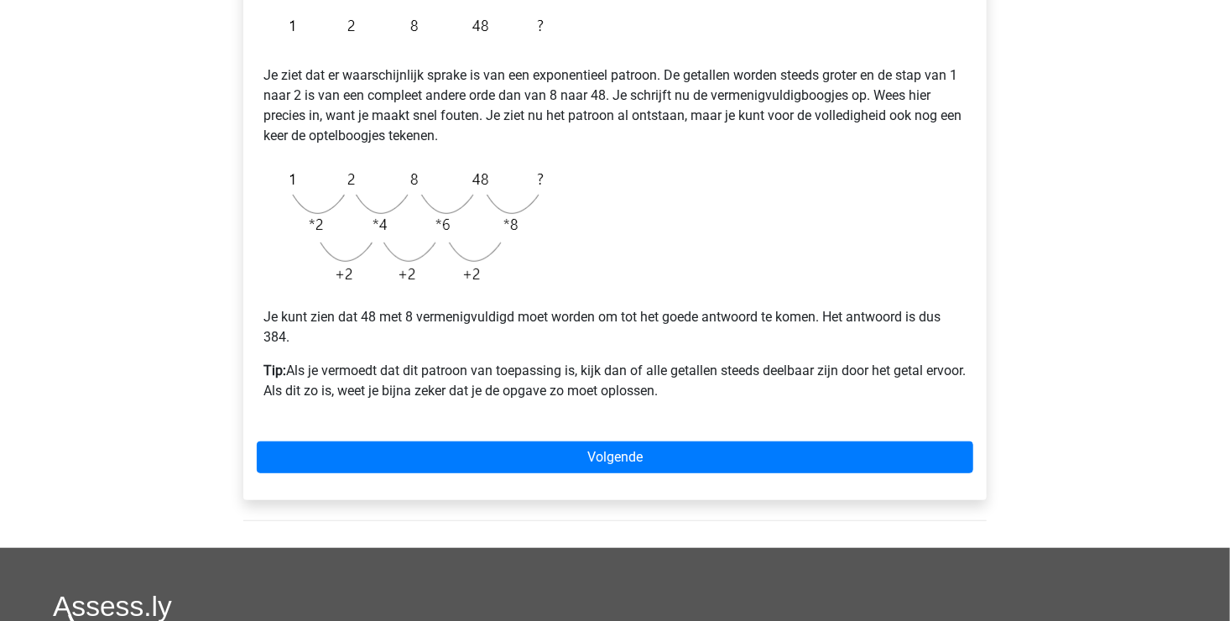
scroll to position [335, 0]
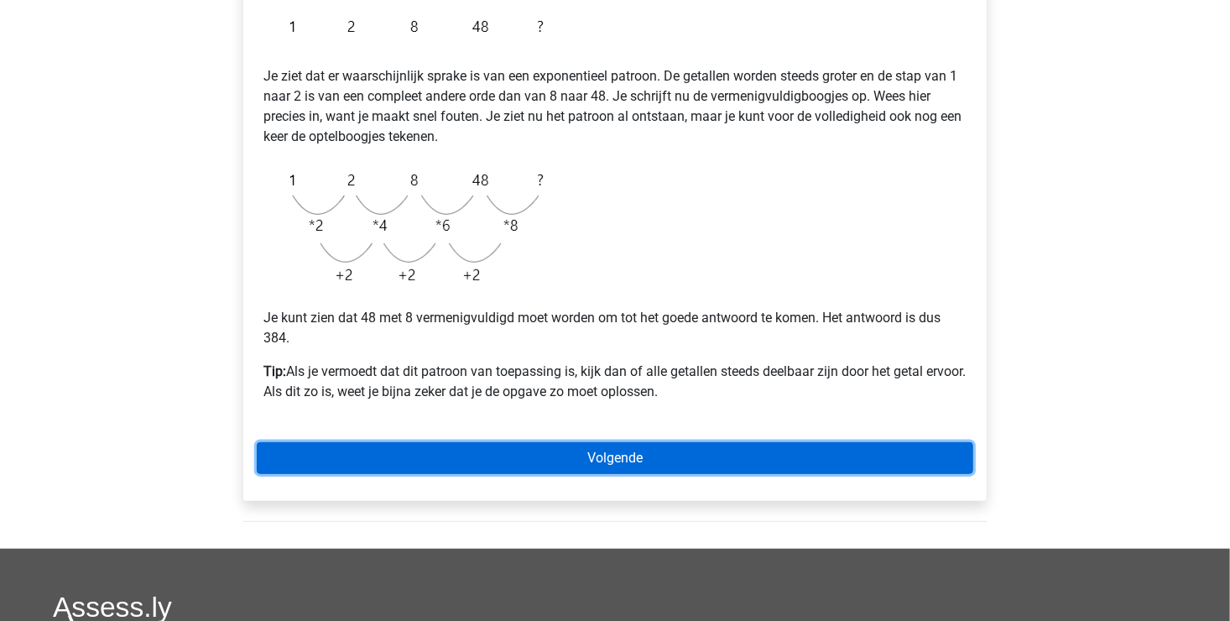
click at [538, 455] on link "Volgende" at bounding box center [615, 458] width 716 height 32
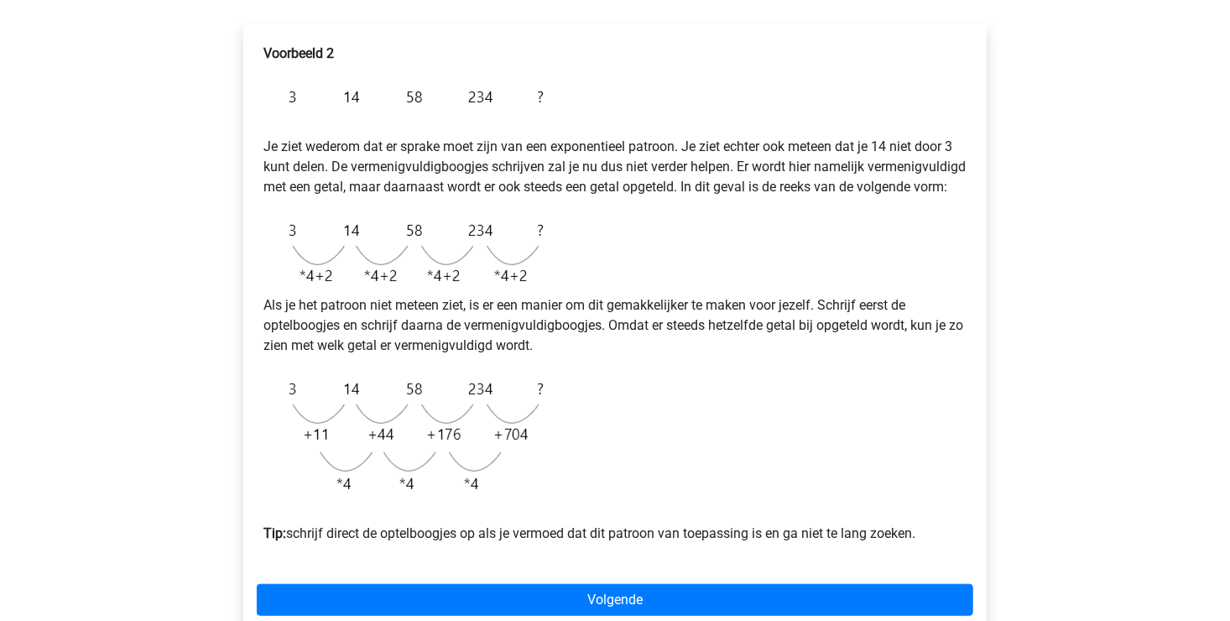
scroll to position [335, 0]
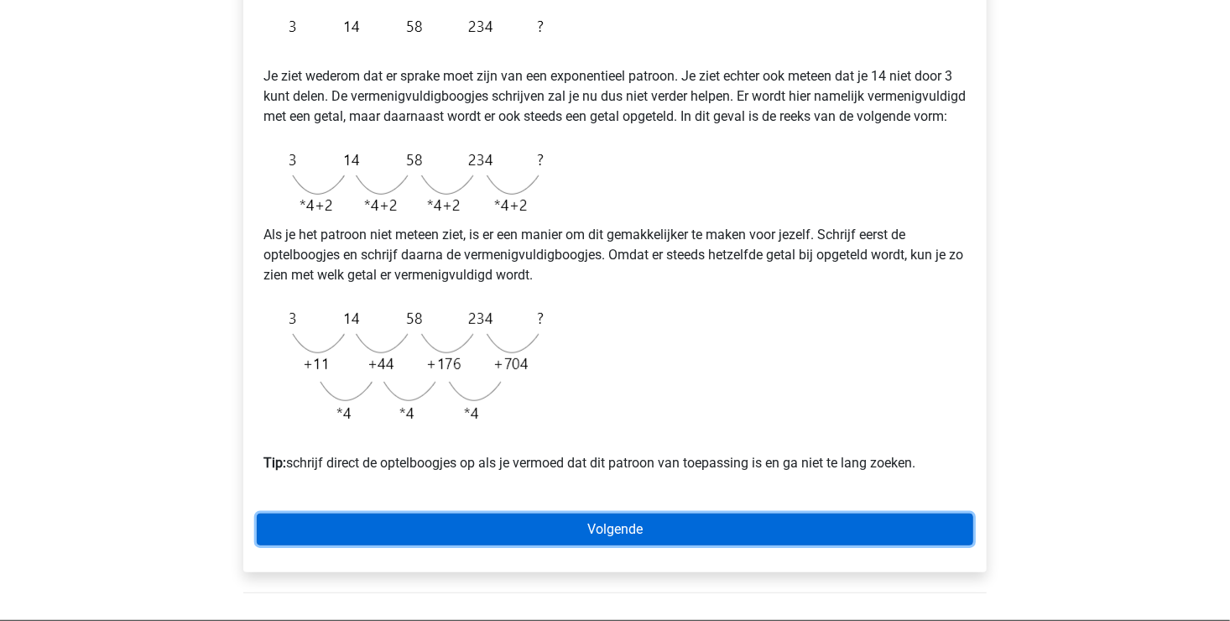
click at [579, 543] on link "Volgende" at bounding box center [615, 529] width 716 height 32
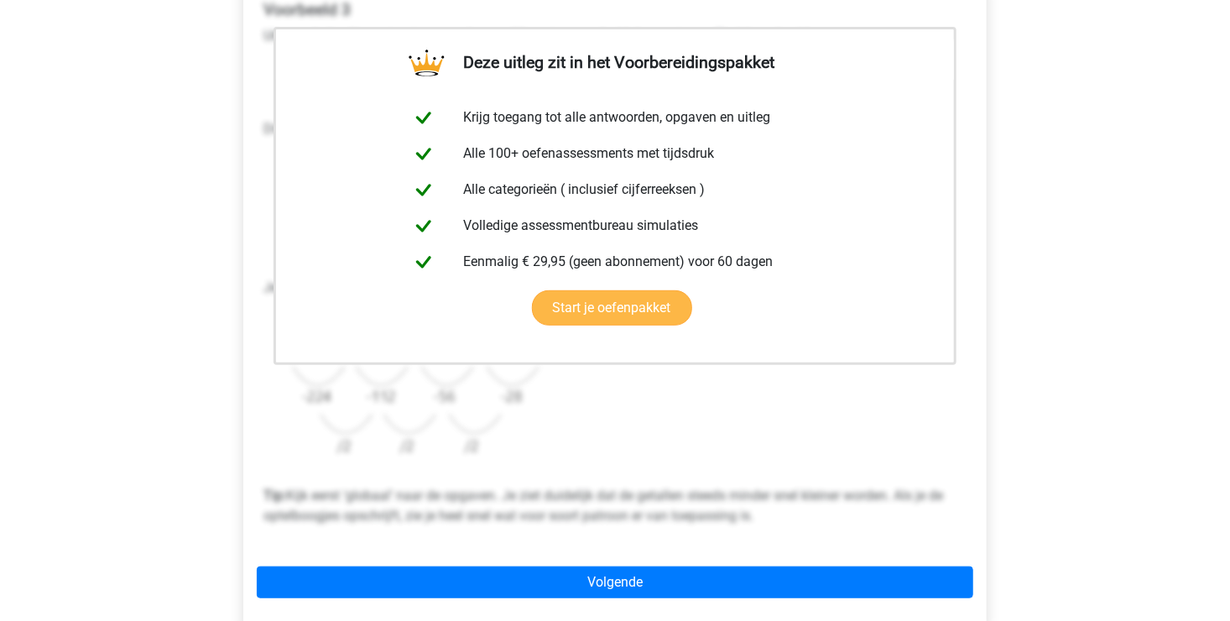
scroll to position [335, 0]
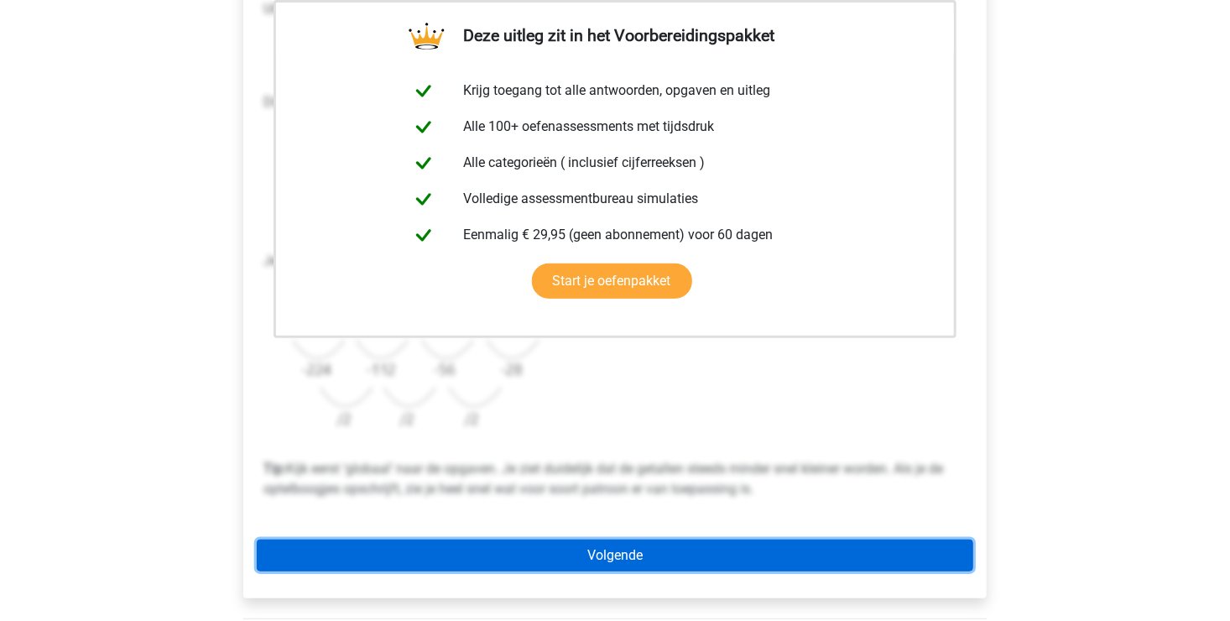
click at [587, 549] on link "Volgende" at bounding box center [615, 555] width 716 height 32
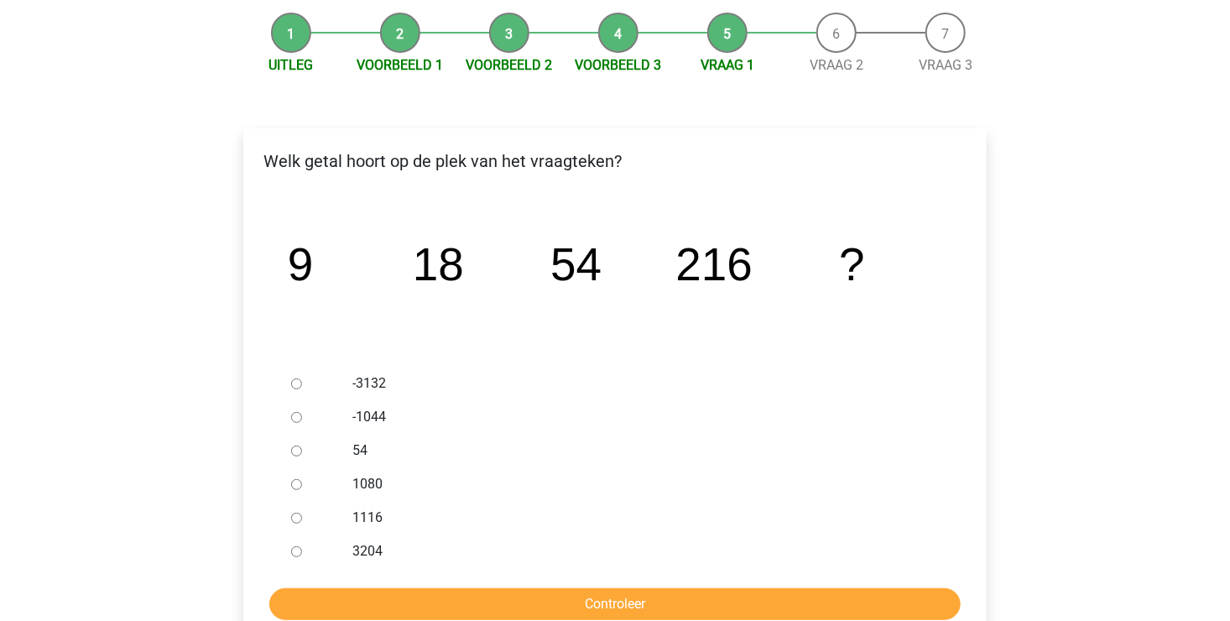
scroll to position [168, 0]
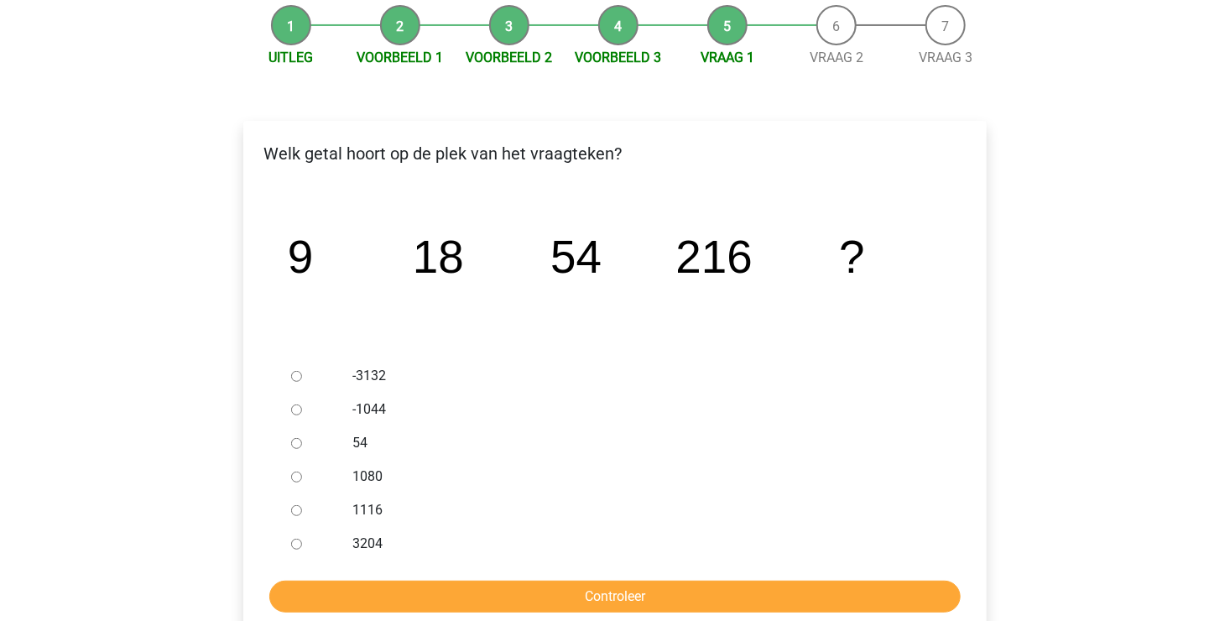
click at [368, 474] on label "1080" at bounding box center [642, 476] width 580 height 20
click at [302, 474] on input "1080" at bounding box center [296, 476] width 11 height 11
radio input "true"
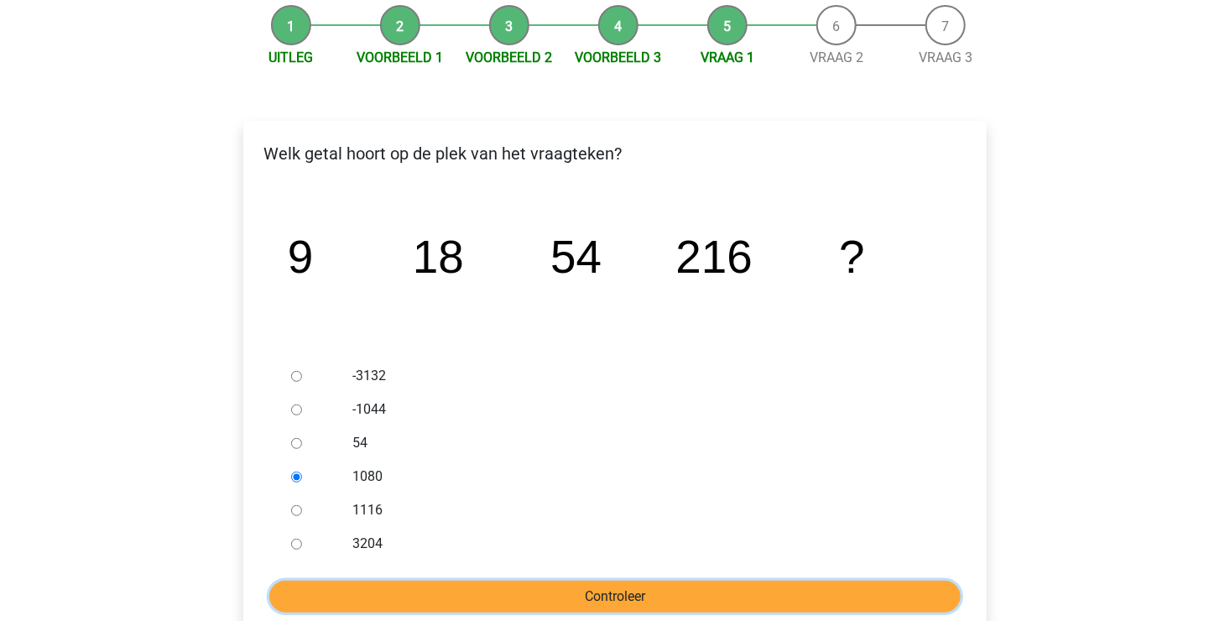
click at [517, 590] on input "Controleer" at bounding box center [614, 596] width 691 height 32
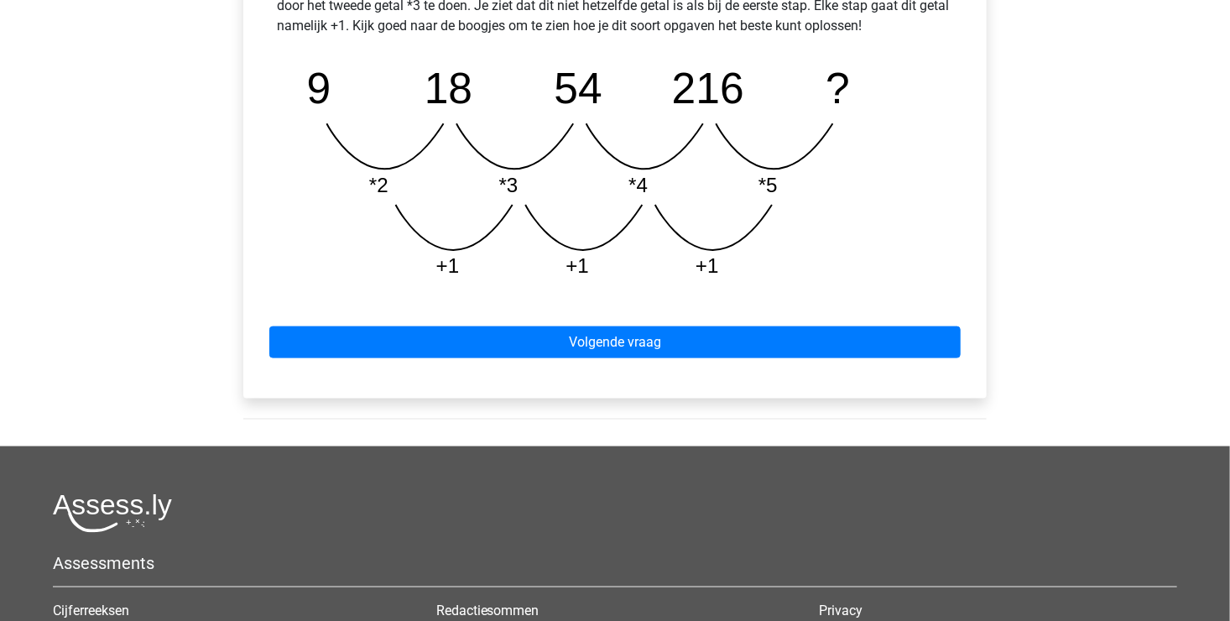
scroll to position [839, 0]
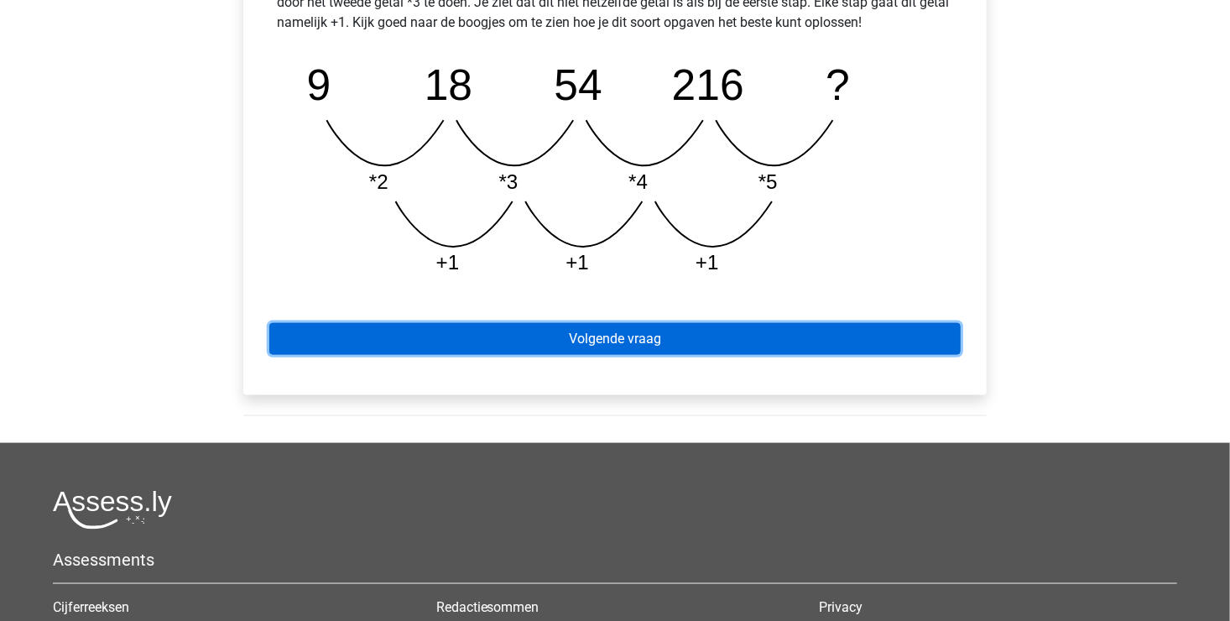
click at [528, 344] on link "Volgende vraag" at bounding box center [614, 339] width 691 height 32
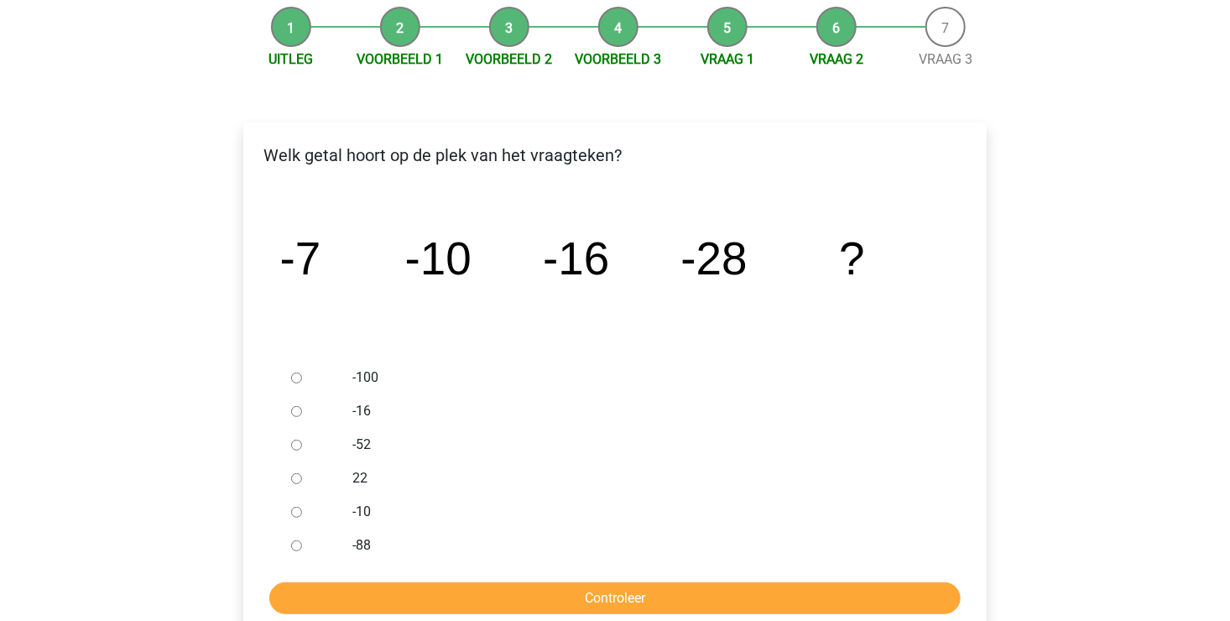
scroll to position [168, 0]
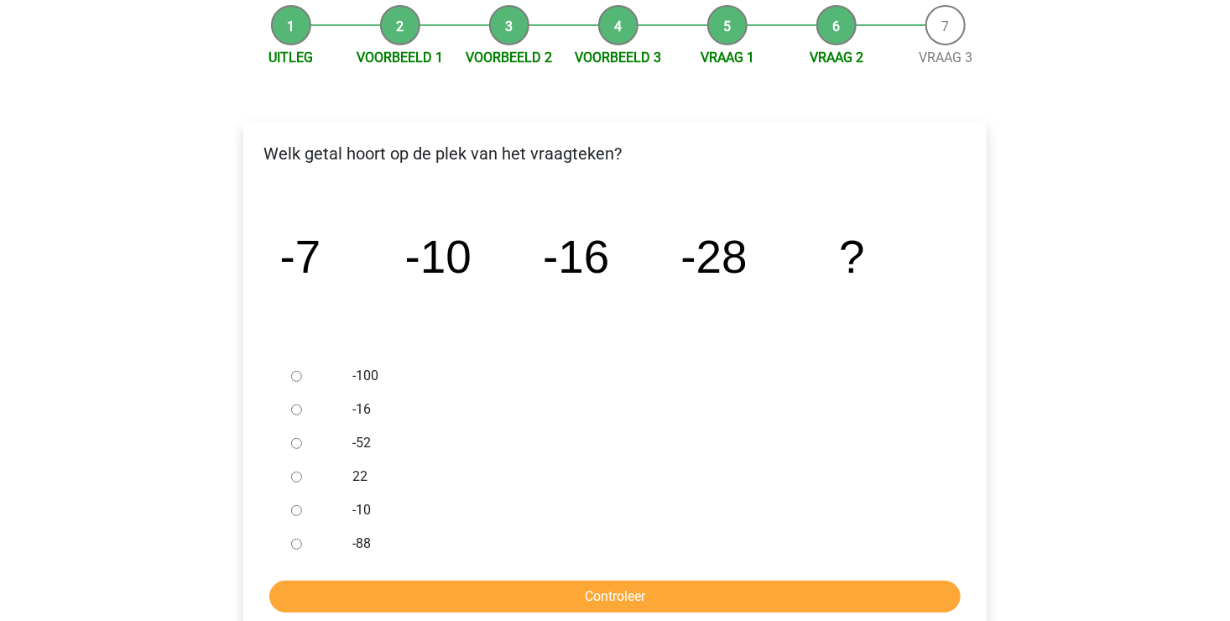
click at [296, 445] on input "-52" at bounding box center [296, 443] width 11 height 11
radio input "true"
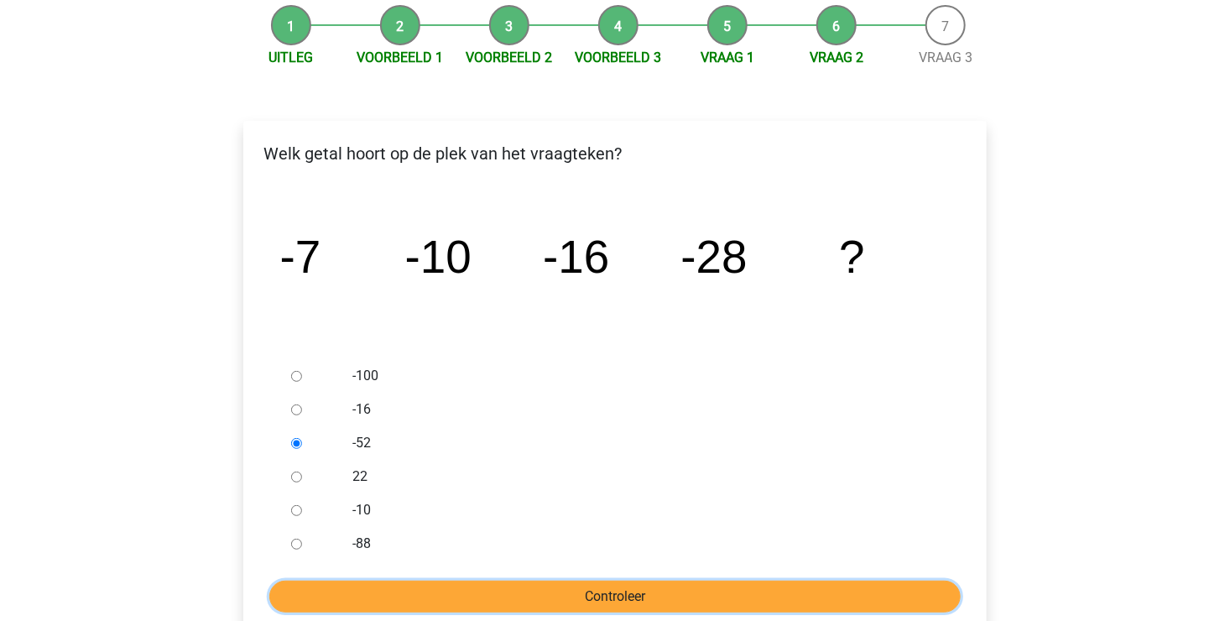
click at [545, 597] on input "Controleer" at bounding box center [614, 596] width 691 height 32
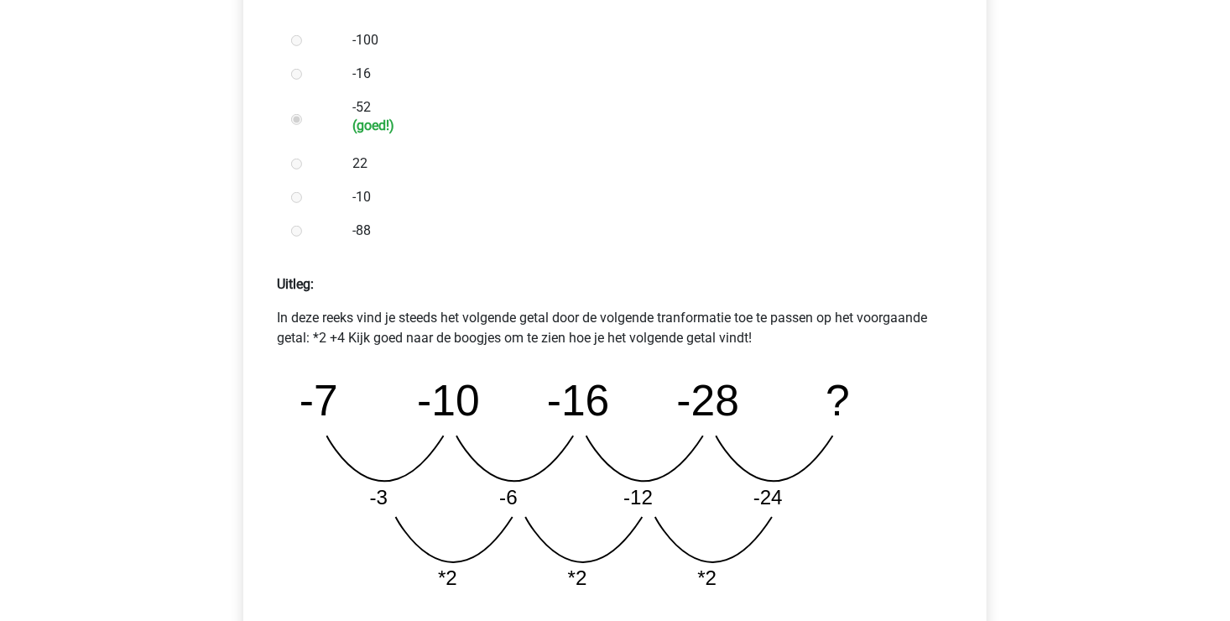
scroll to position [587, 0]
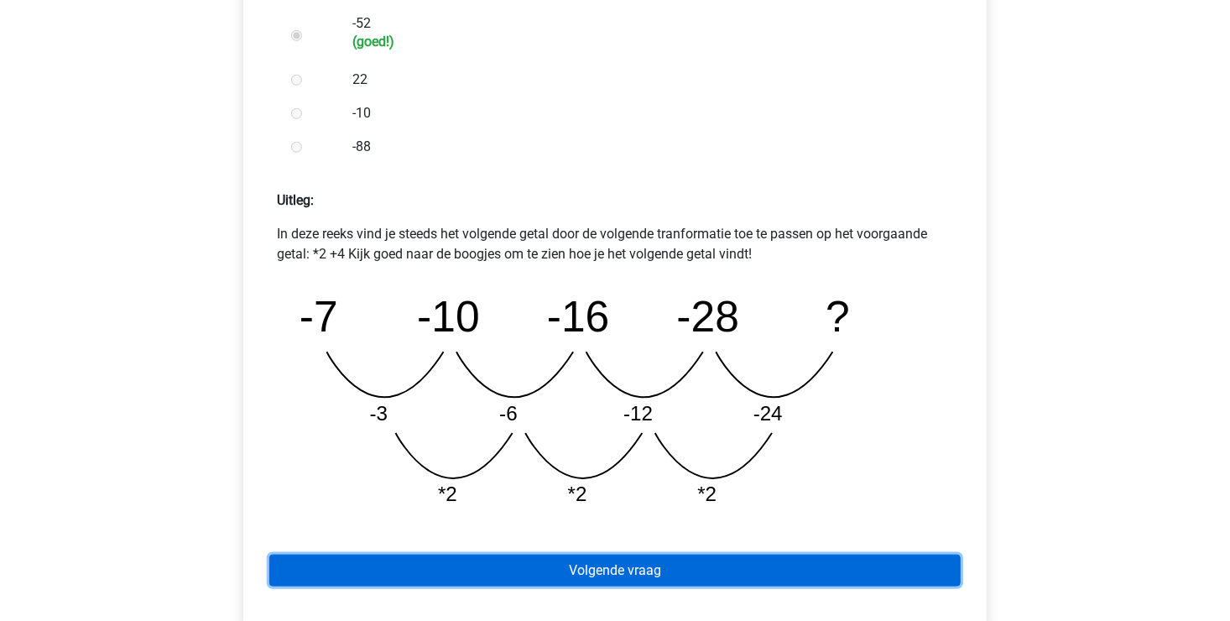
click at [628, 574] on link "Volgende vraag" at bounding box center [614, 570] width 691 height 32
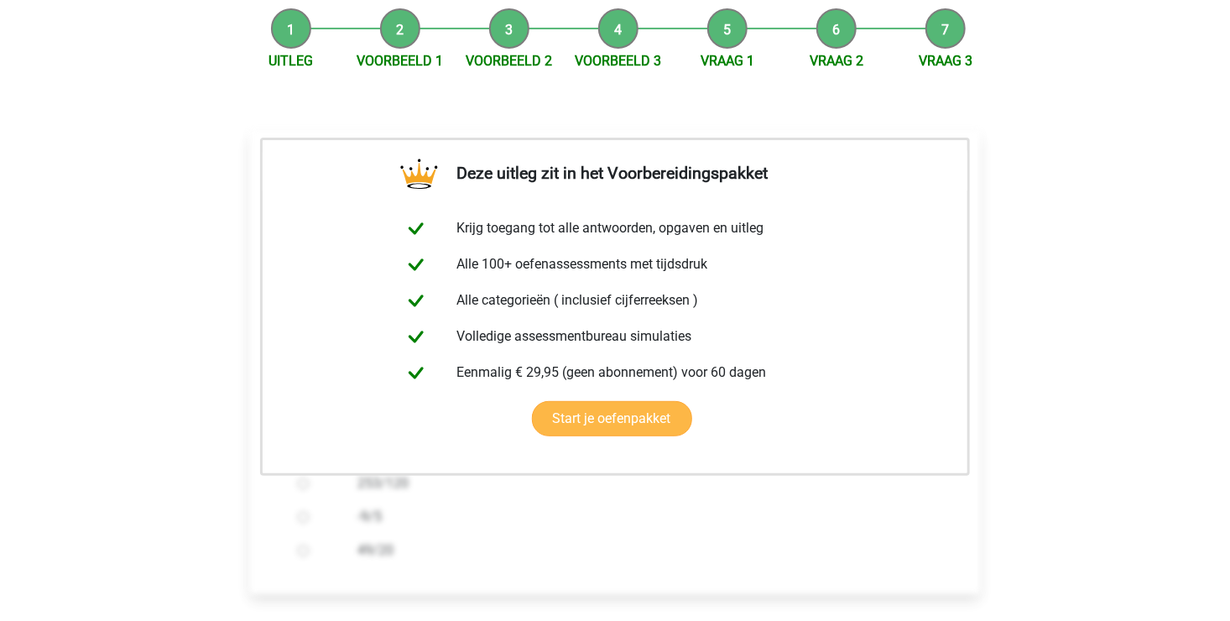
scroll to position [419, 0]
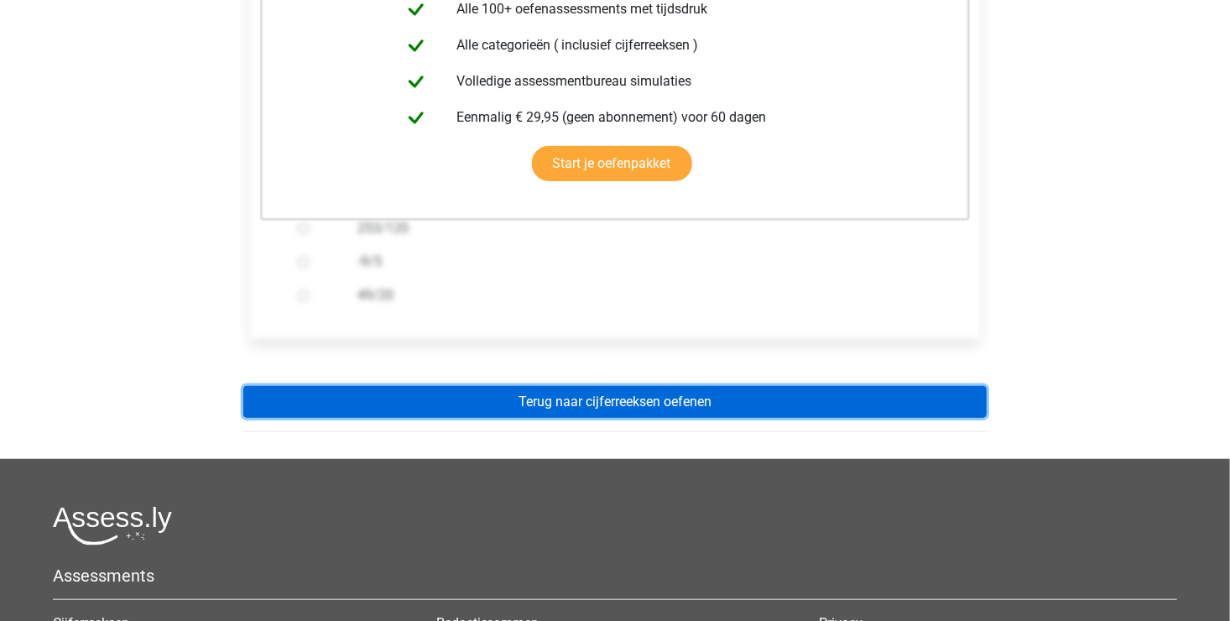
click at [617, 407] on link "Terug naar cijferreeksen oefenen" at bounding box center [614, 402] width 743 height 32
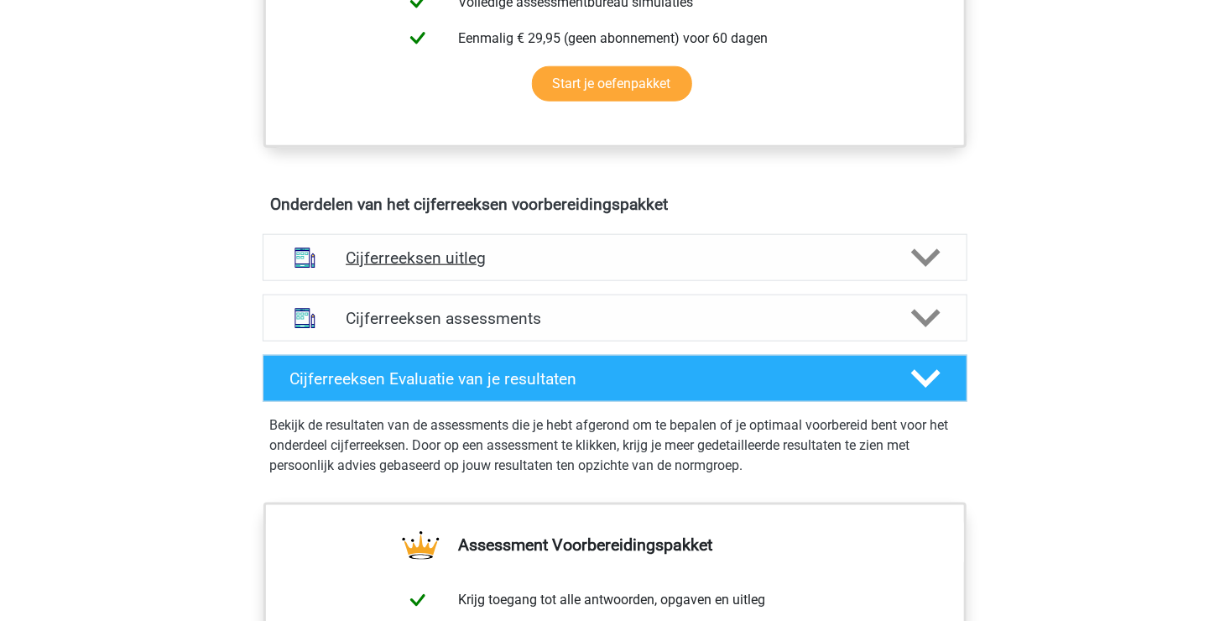
scroll to position [839, 0]
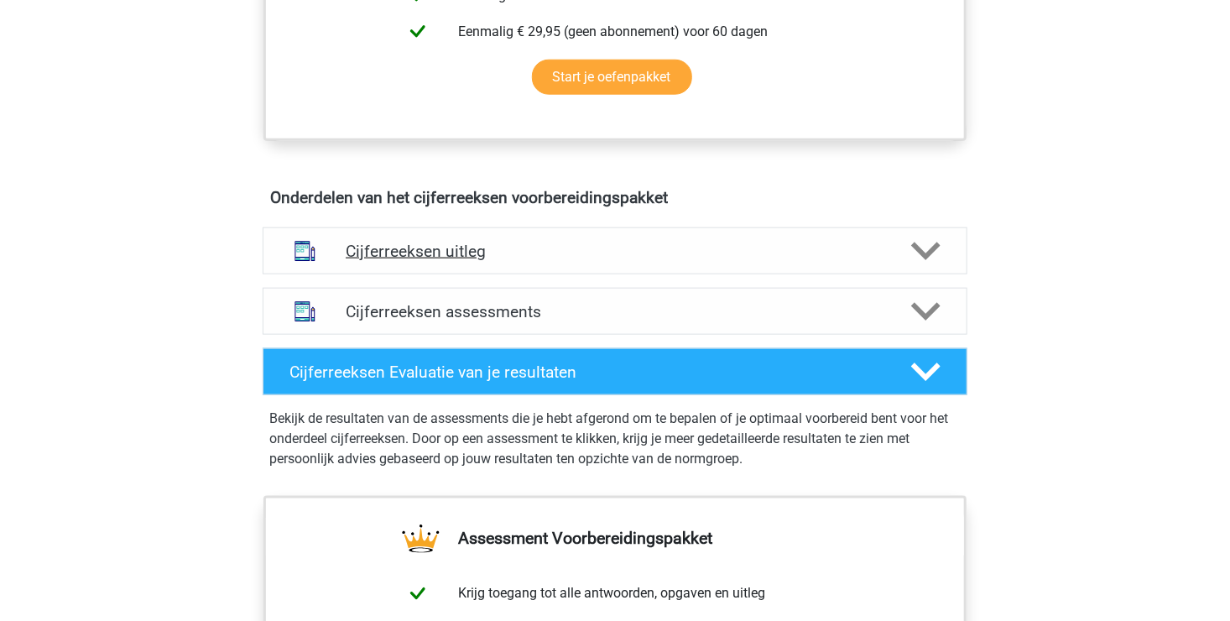
click at [923, 260] on icon at bounding box center [925, 251] width 29 height 29
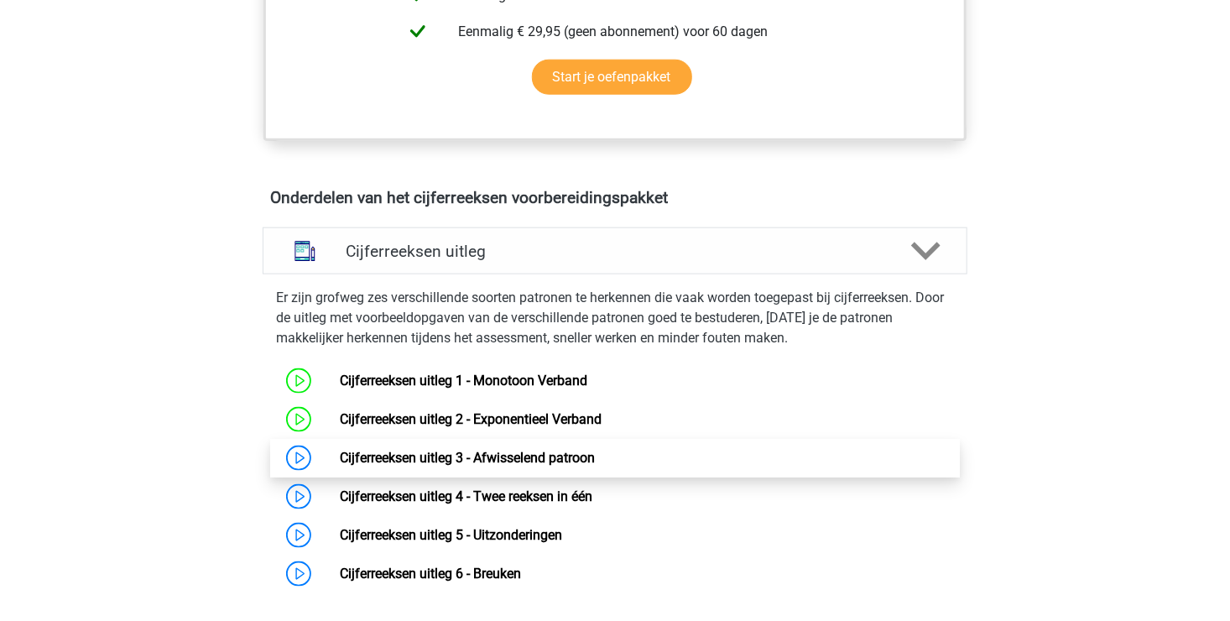
click at [547, 465] on link "Cijferreeksen uitleg 3 - Afwisselend patroon" at bounding box center [467, 458] width 255 height 16
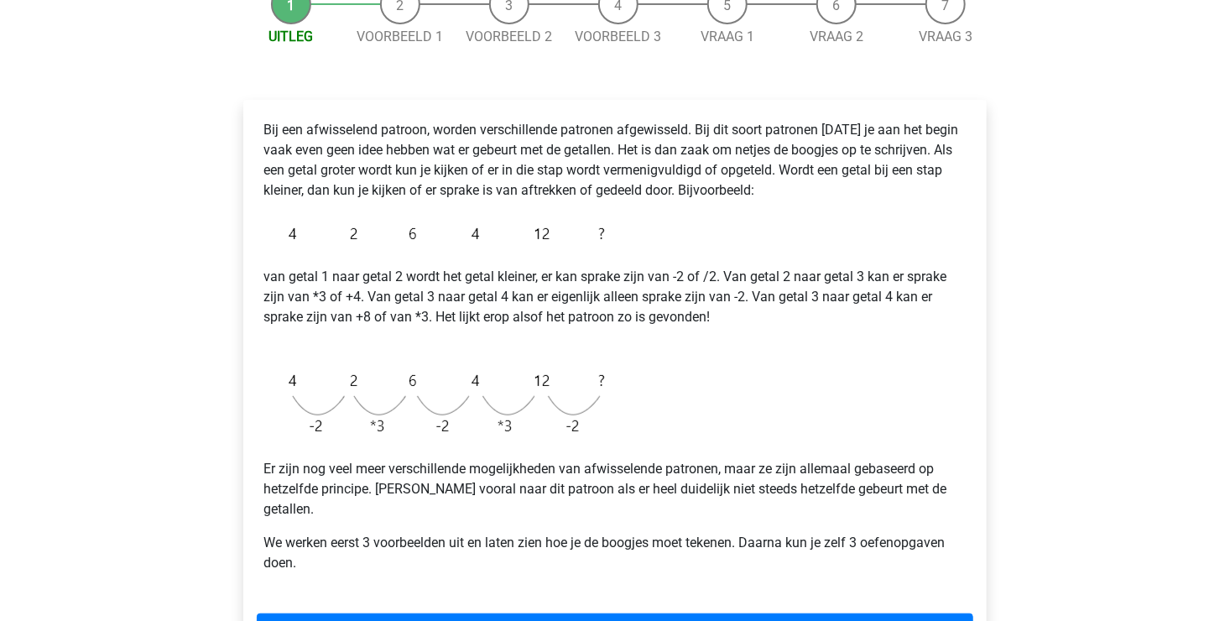
scroll to position [252, 0]
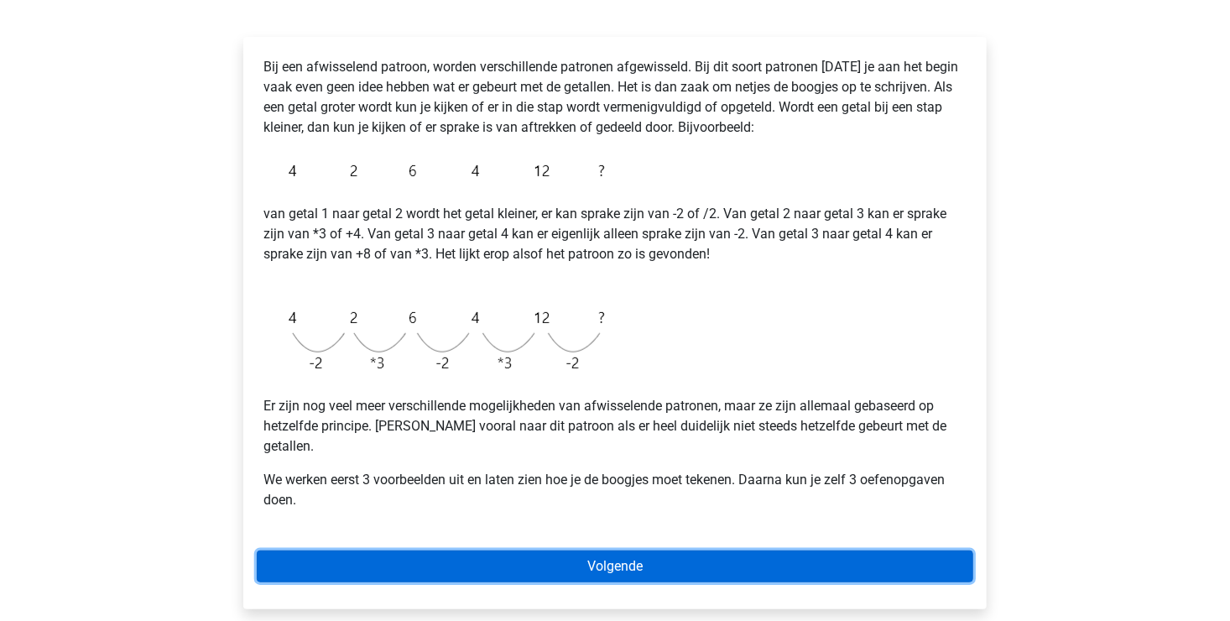
click at [541, 552] on link "Volgende" at bounding box center [615, 566] width 716 height 32
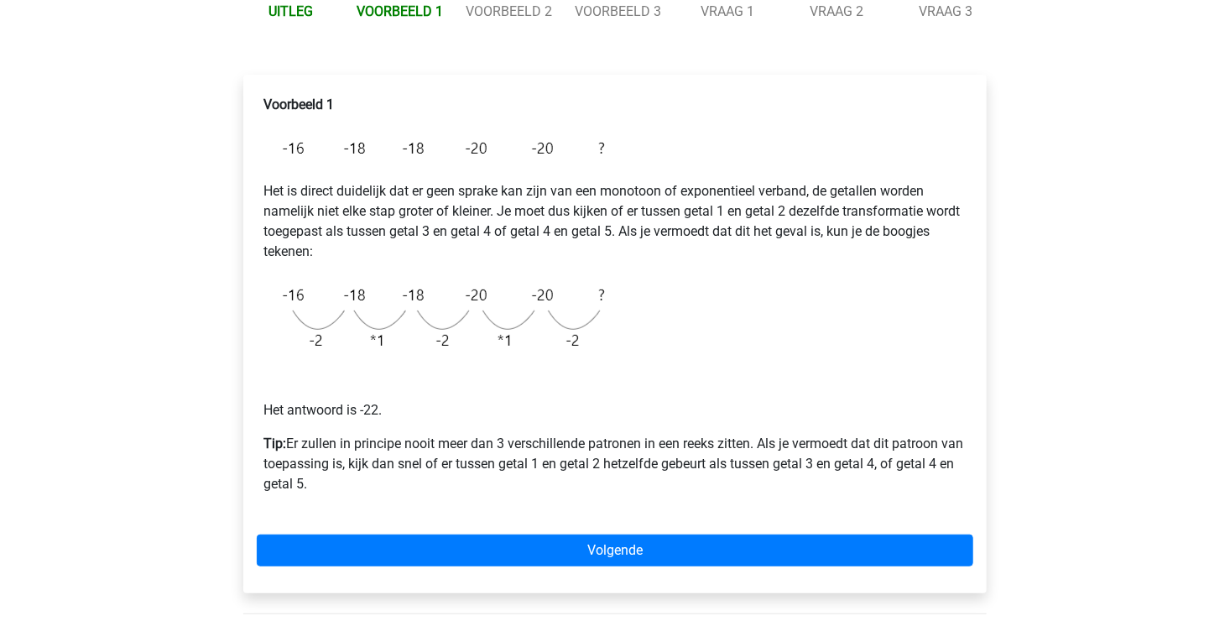
scroll to position [252, 0]
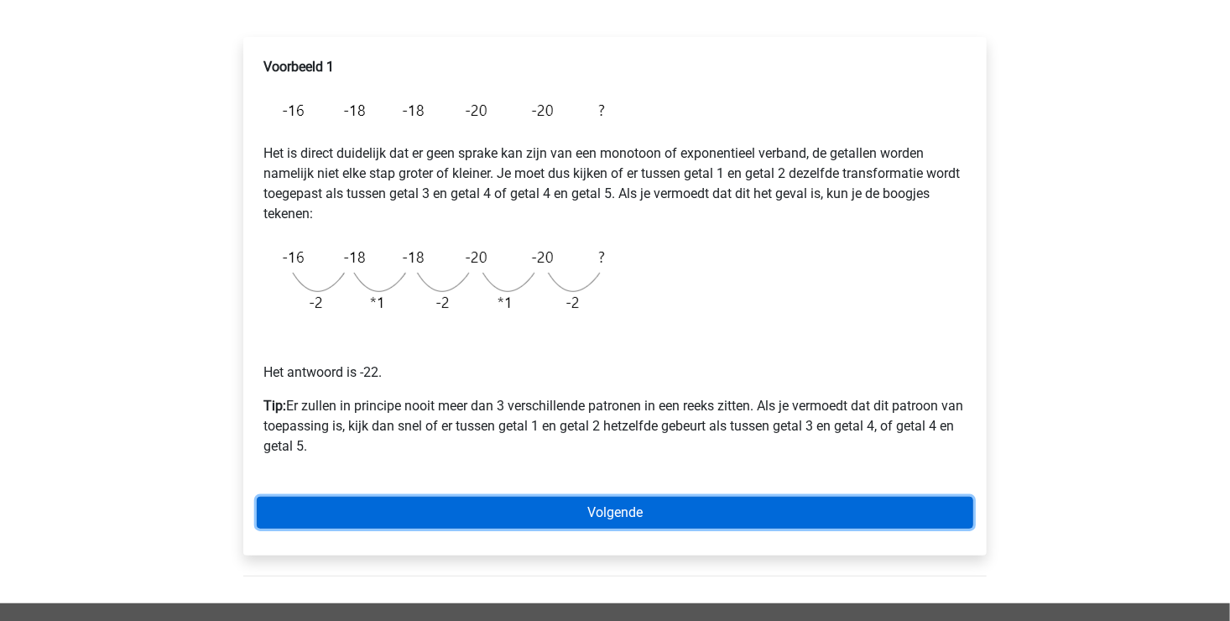
click at [497, 509] on link "Volgende" at bounding box center [615, 513] width 716 height 32
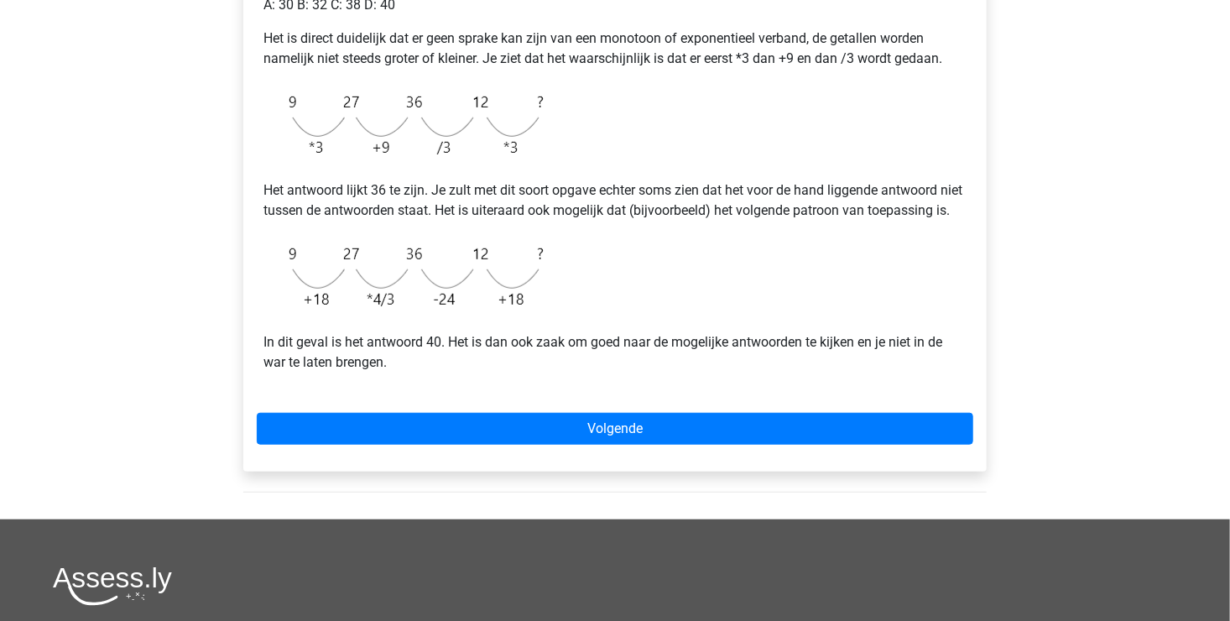
scroll to position [419, 0]
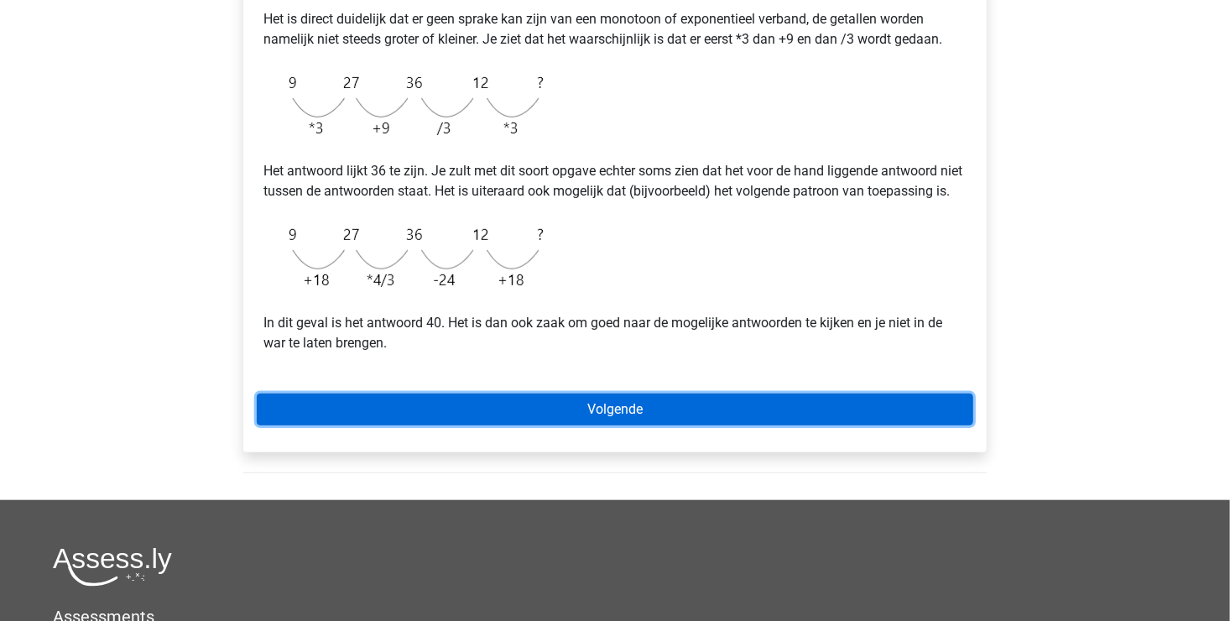
click at [420, 425] on link "Volgende" at bounding box center [615, 409] width 716 height 32
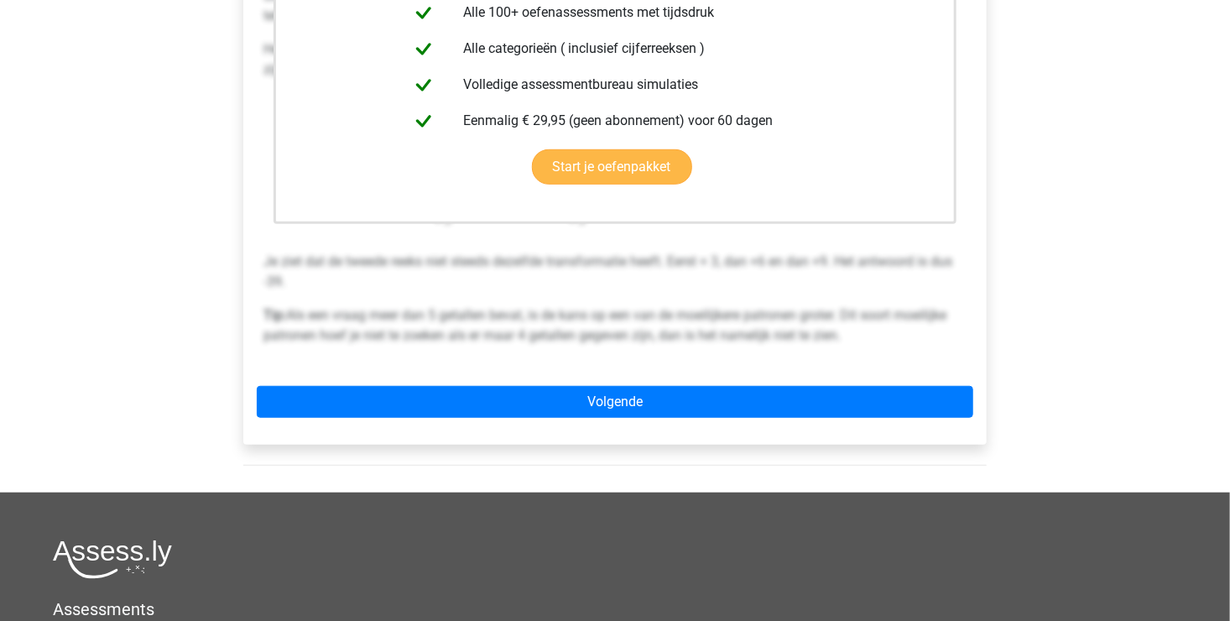
scroll to position [503, 0]
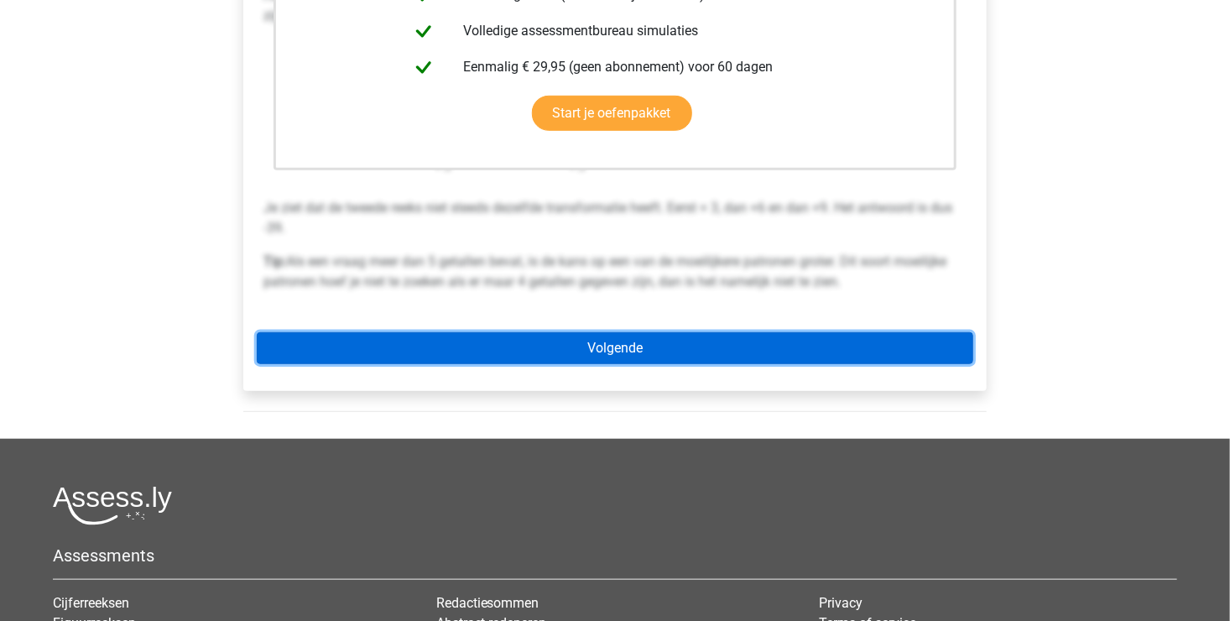
click at [542, 356] on link "Volgende" at bounding box center [615, 348] width 716 height 32
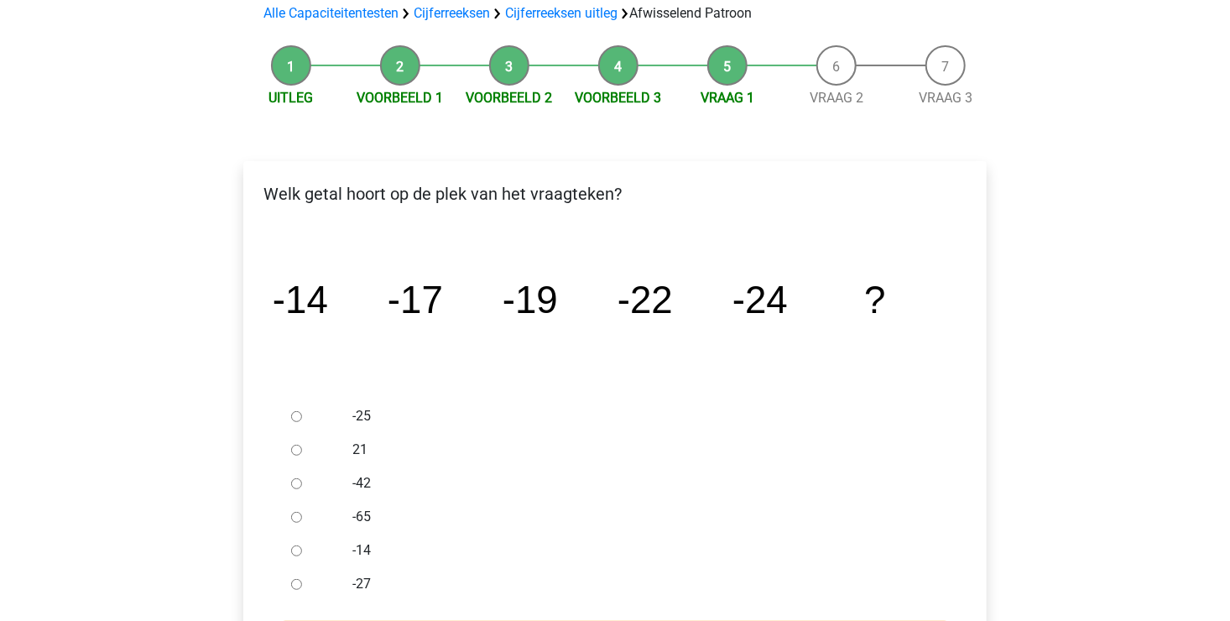
scroll to position [252, 0]
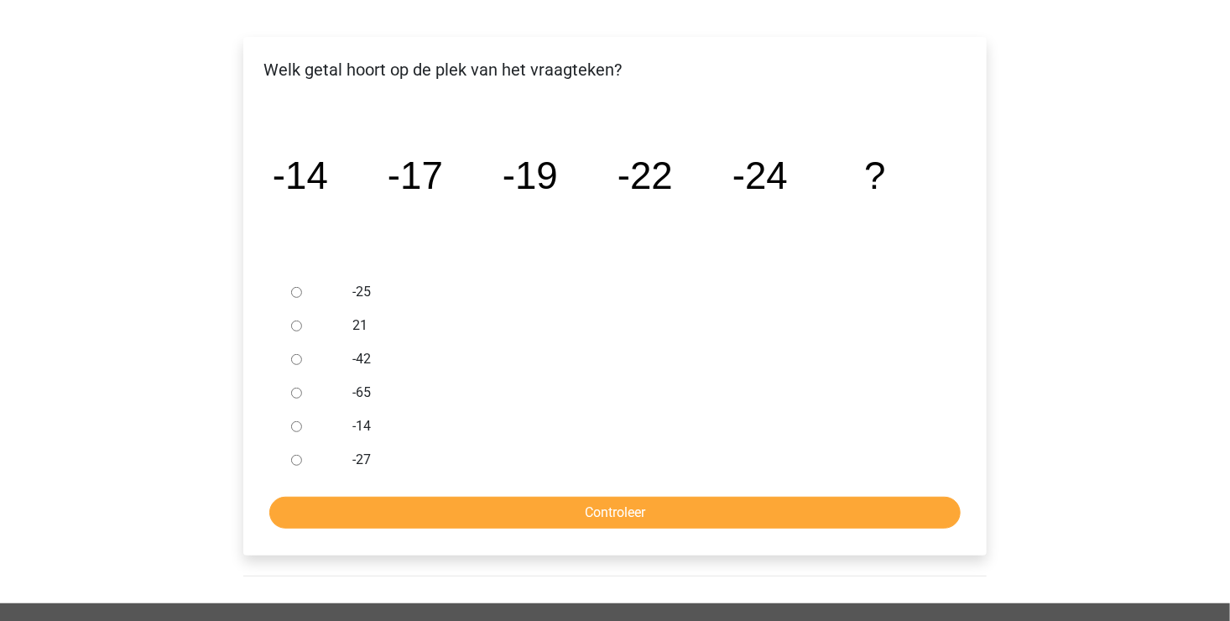
click at [294, 460] on input "-27" at bounding box center [296, 460] width 11 height 11
radio input "true"
click at [437, 503] on input "Controleer" at bounding box center [614, 513] width 691 height 32
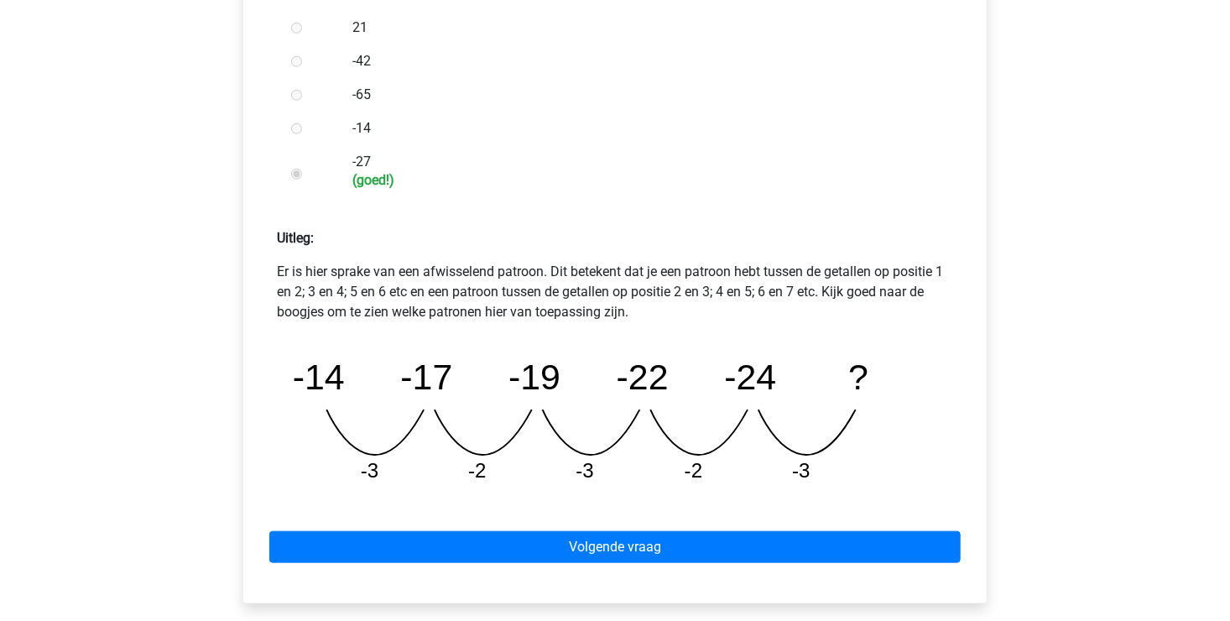
scroll to position [587, 0]
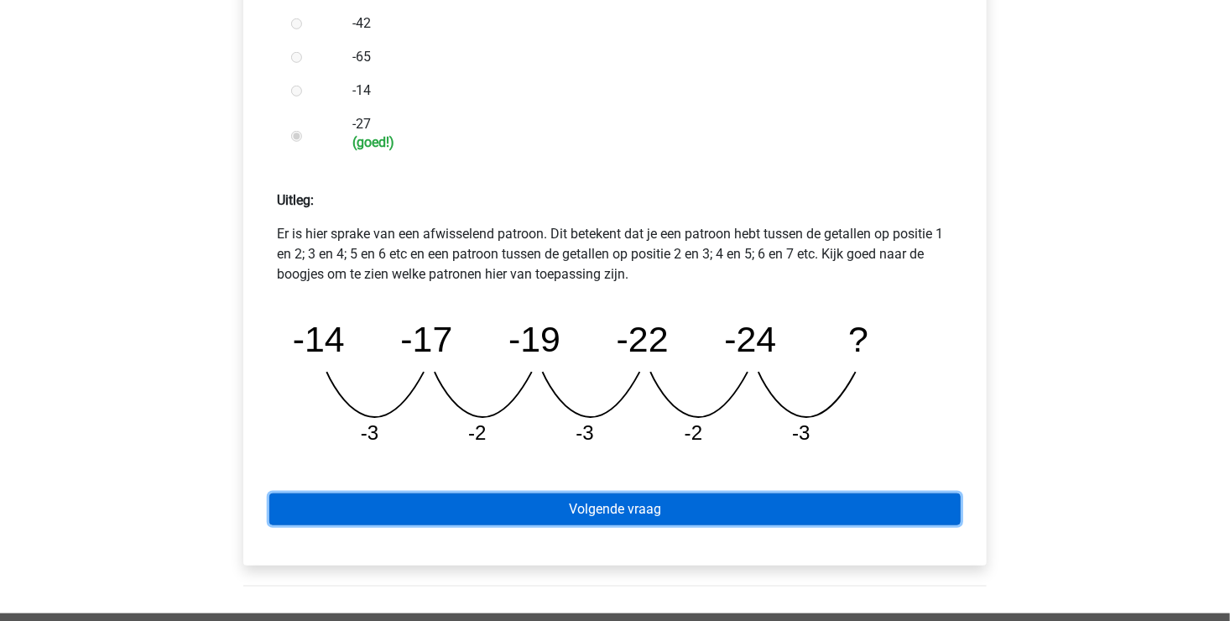
click at [450, 501] on link "Volgende vraag" at bounding box center [614, 509] width 691 height 32
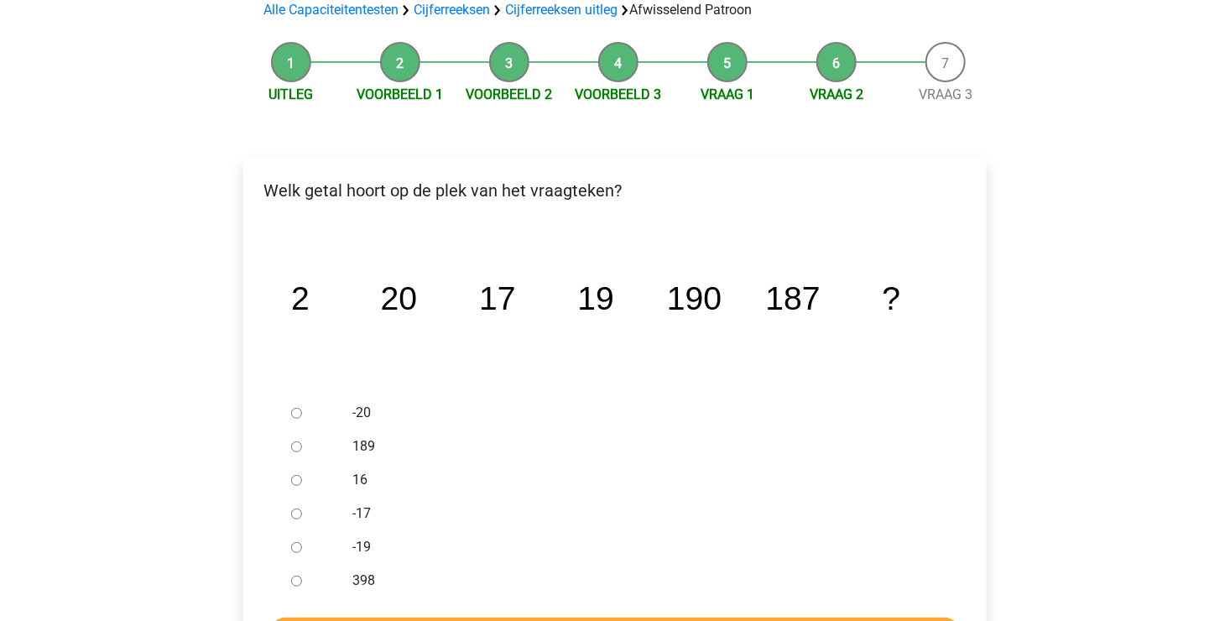
scroll to position [168, 0]
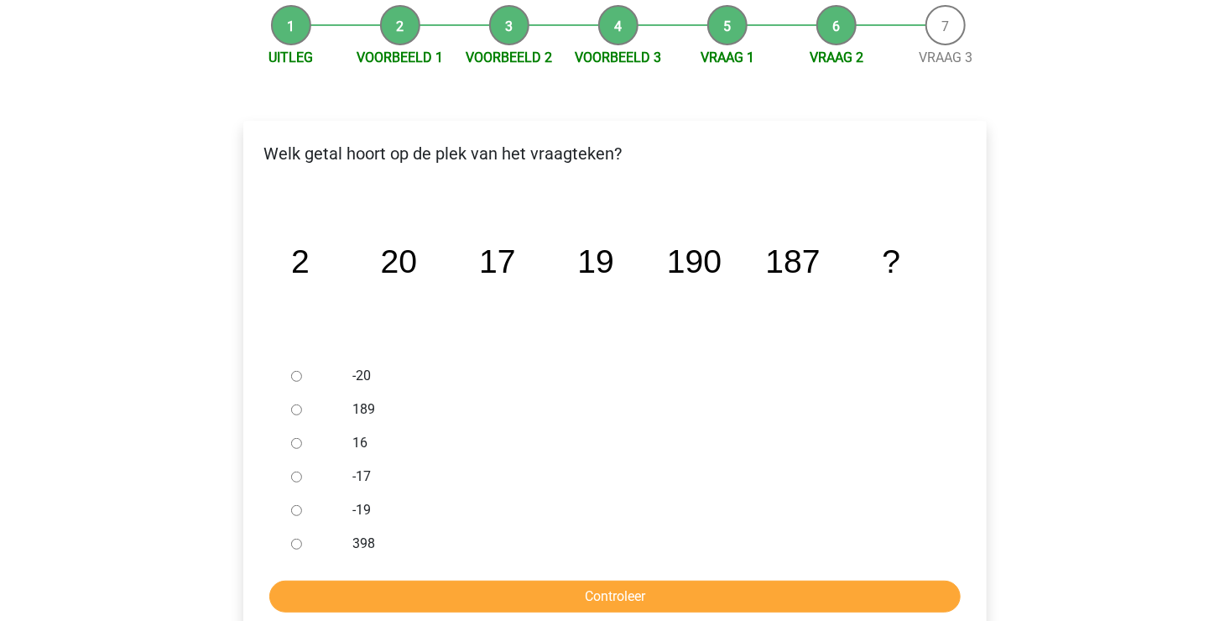
click at [303, 413] on div at bounding box center [311, 410] width 55 height 34
click at [298, 408] on input "189" at bounding box center [296, 409] width 11 height 11
radio input "true"
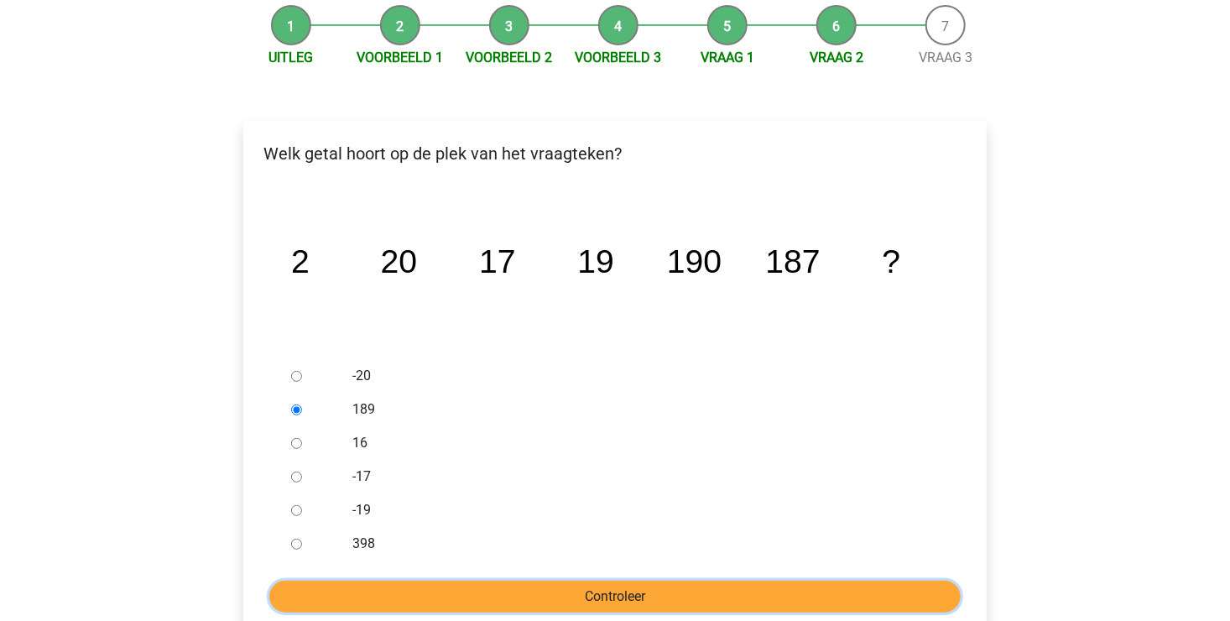
click at [545, 599] on input "Controleer" at bounding box center [614, 596] width 691 height 32
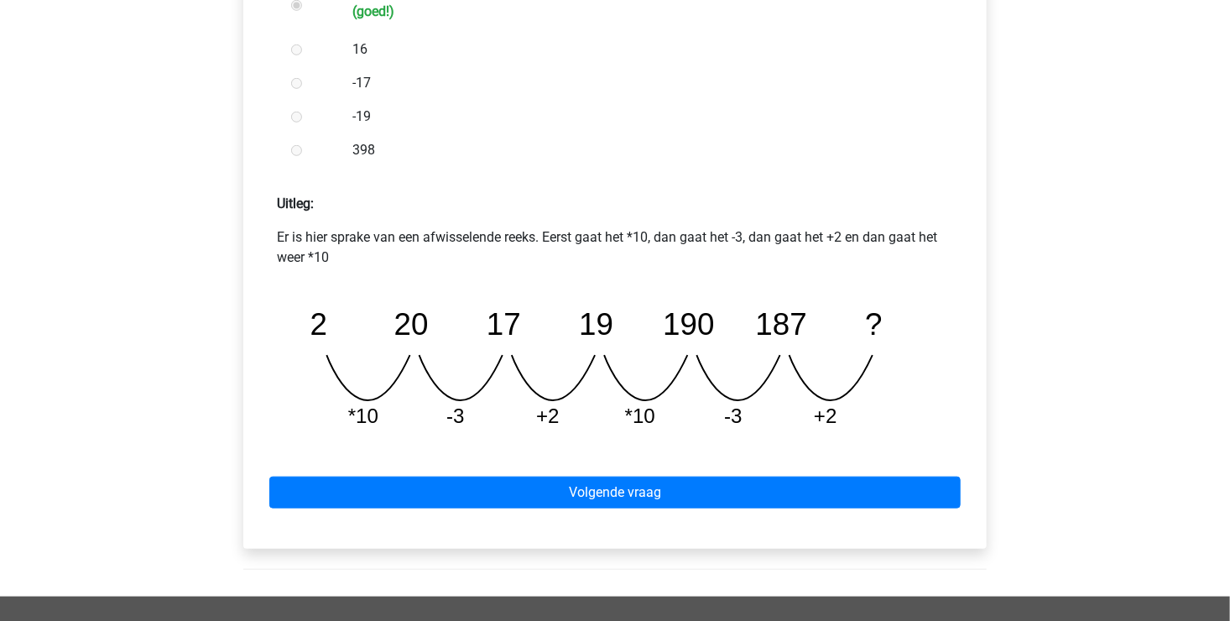
scroll to position [587, 0]
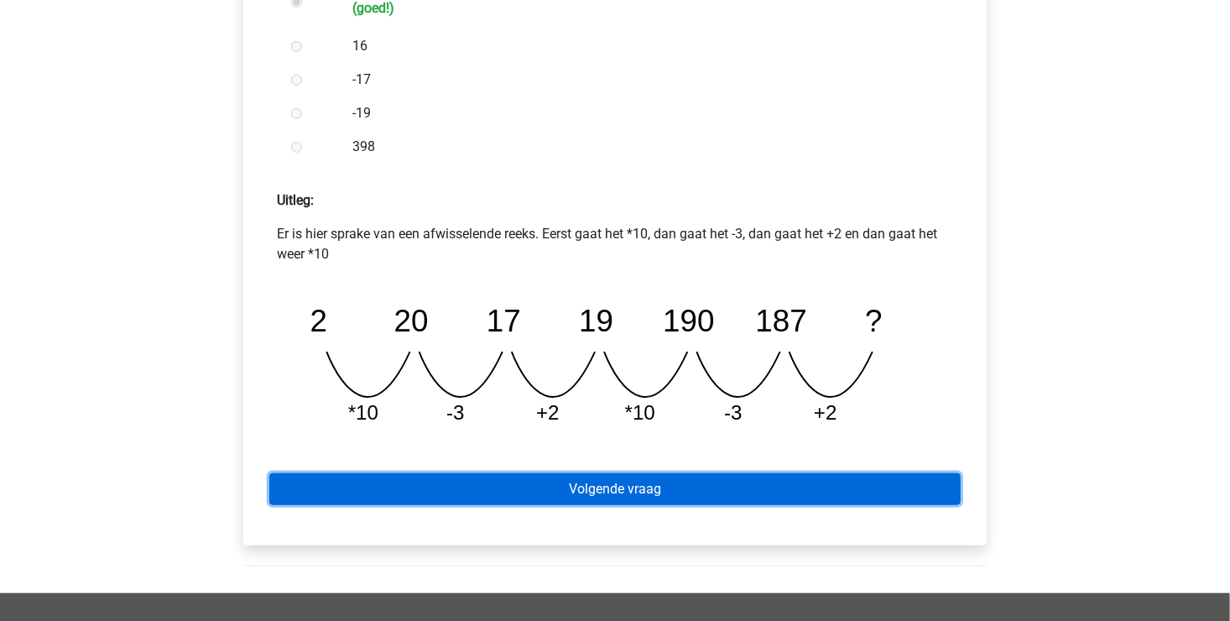
click at [531, 488] on link "Volgende vraag" at bounding box center [614, 489] width 691 height 32
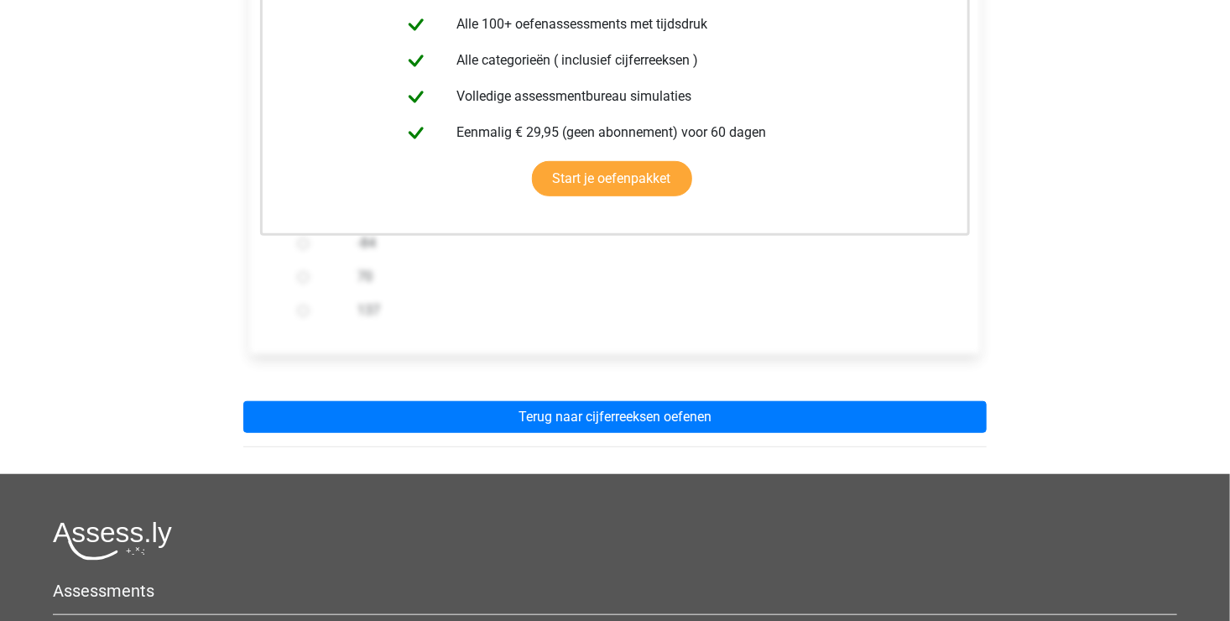
scroll to position [419, 0]
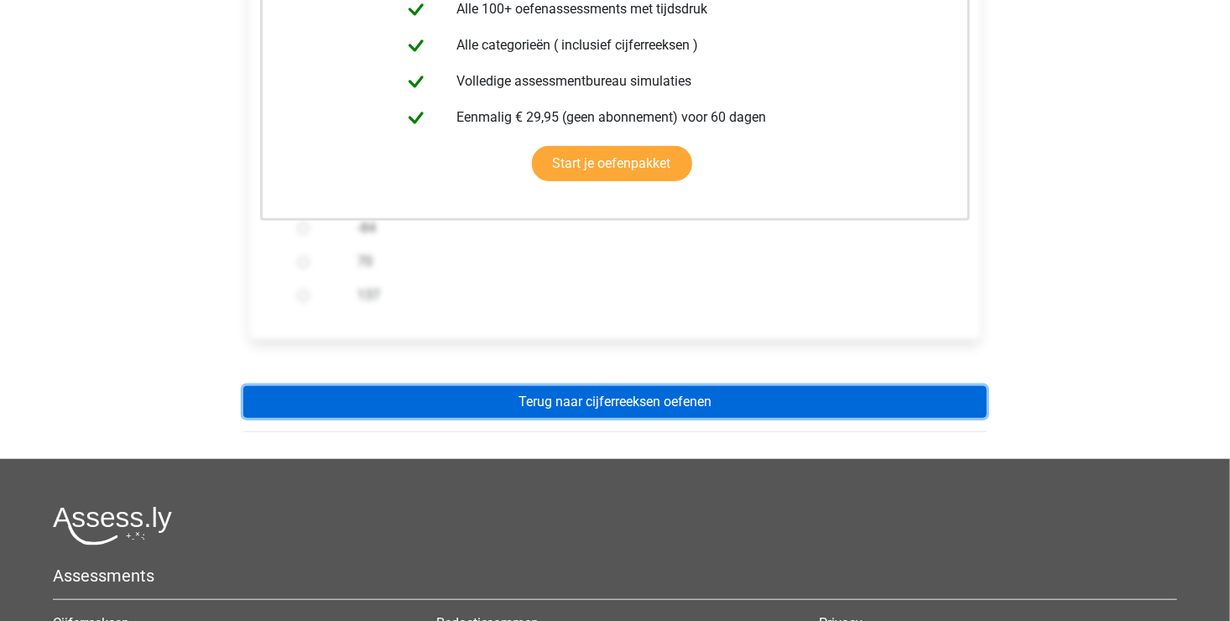
click at [564, 407] on link "Terug naar cijferreeksen oefenen" at bounding box center [614, 402] width 743 height 32
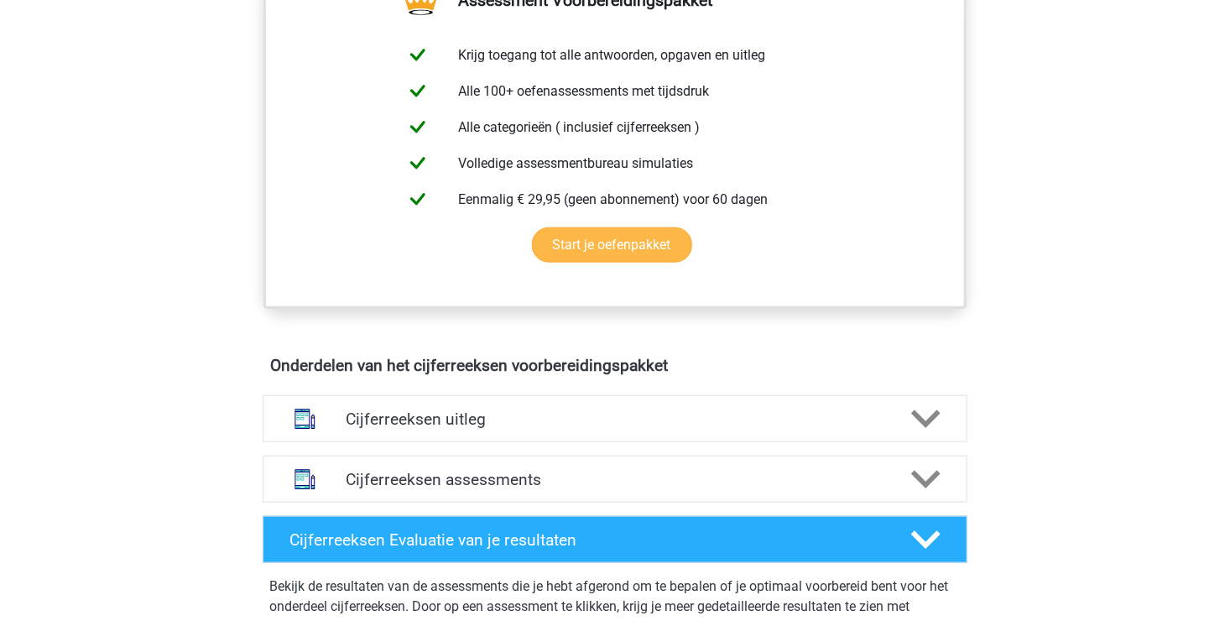
scroll to position [755, 0]
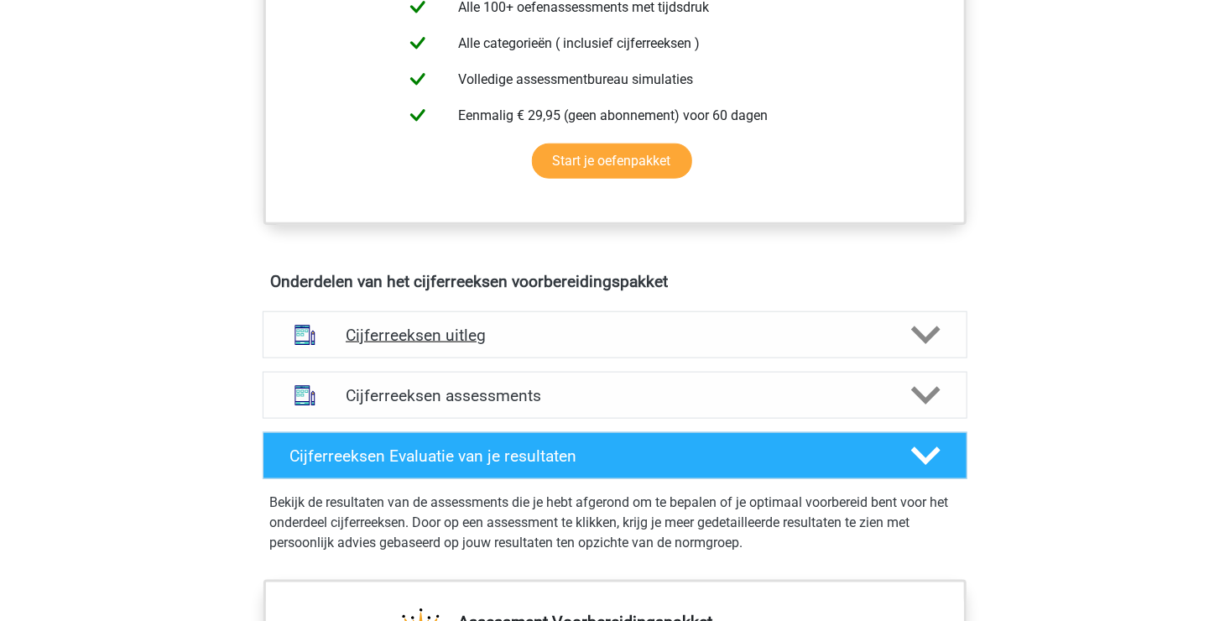
click at [923, 344] on icon at bounding box center [925, 334] width 29 height 29
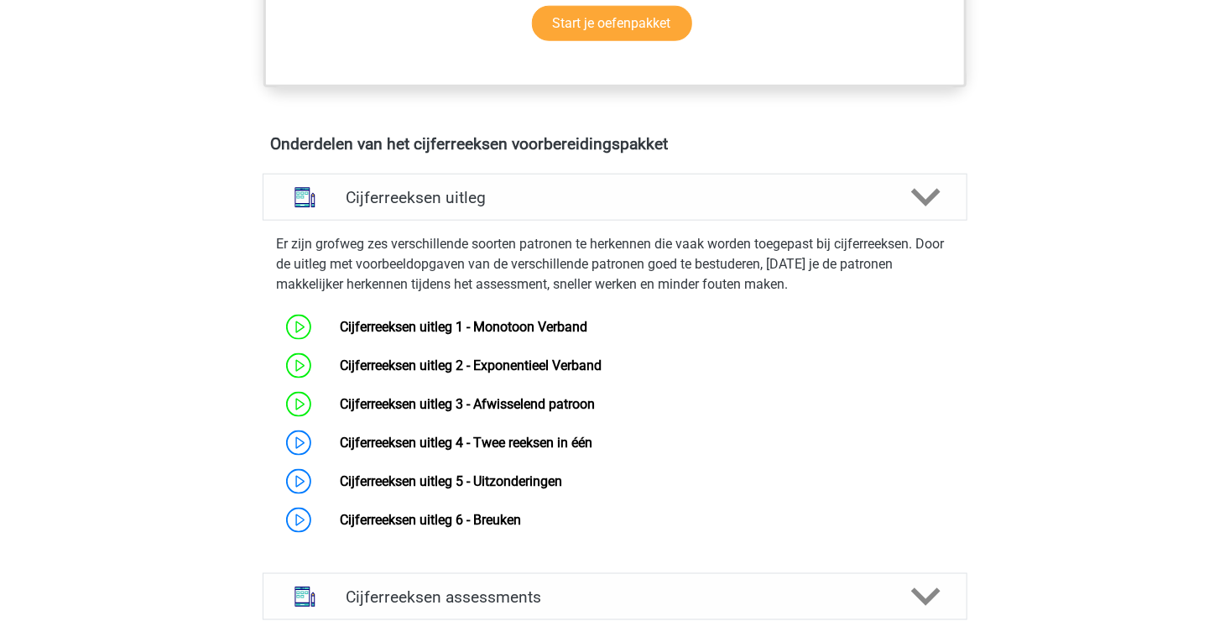
scroll to position [923, 0]
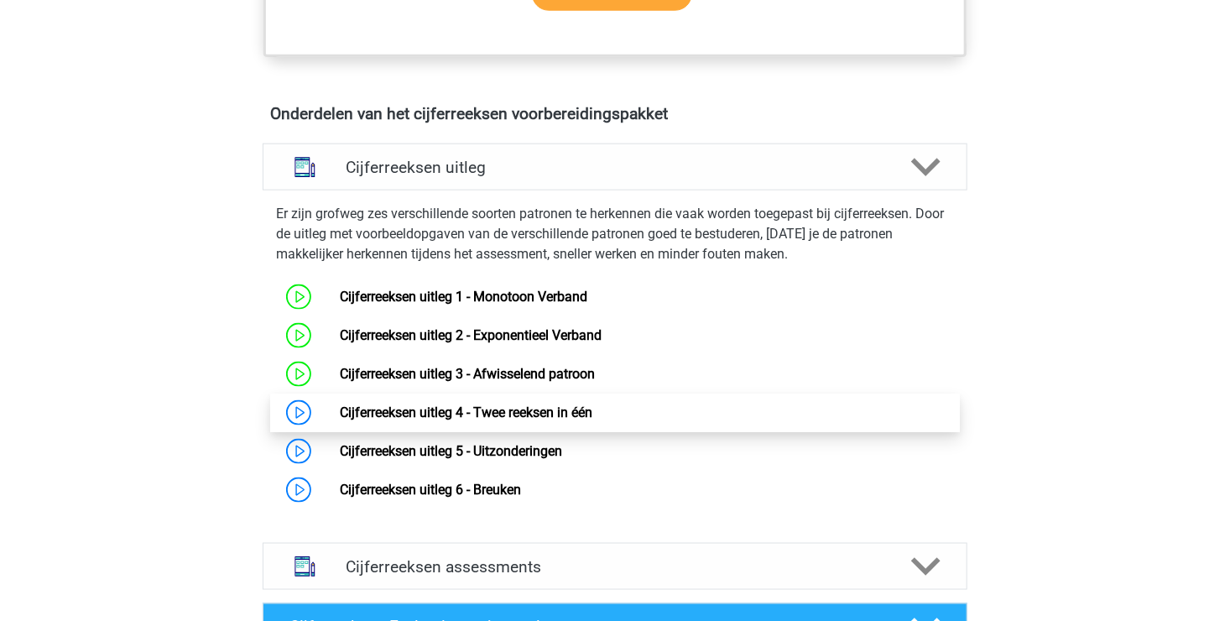
click at [528, 420] on link "Cijferreeksen uitleg 4 - Twee reeksen in één" at bounding box center [466, 412] width 252 height 16
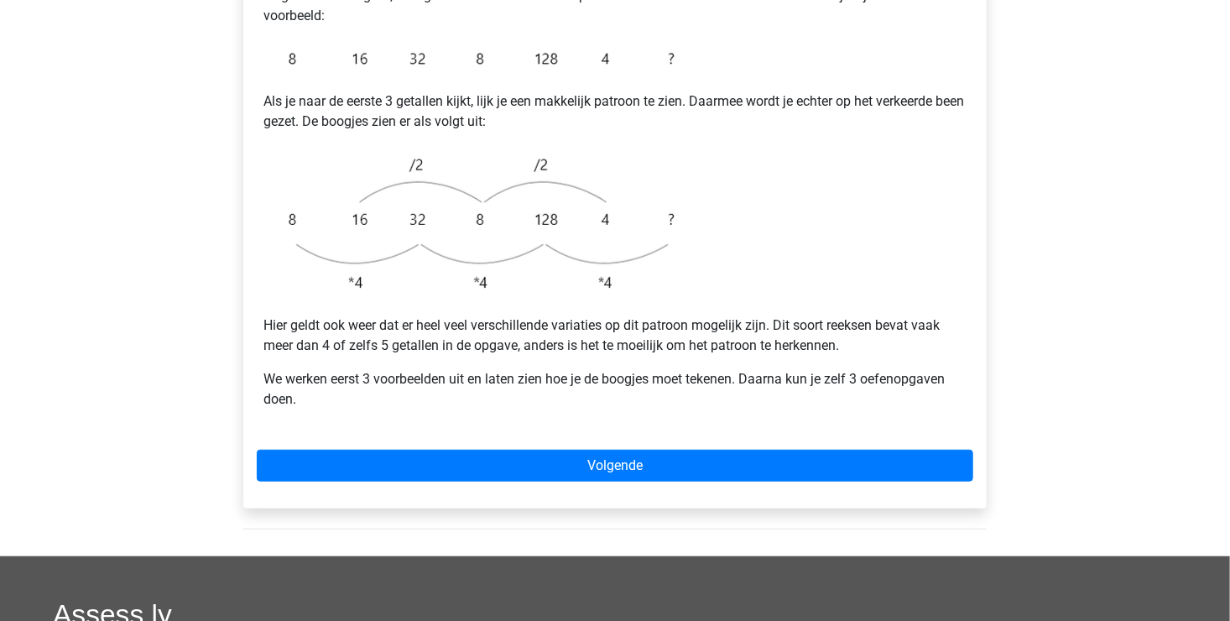
scroll to position [419, 0]
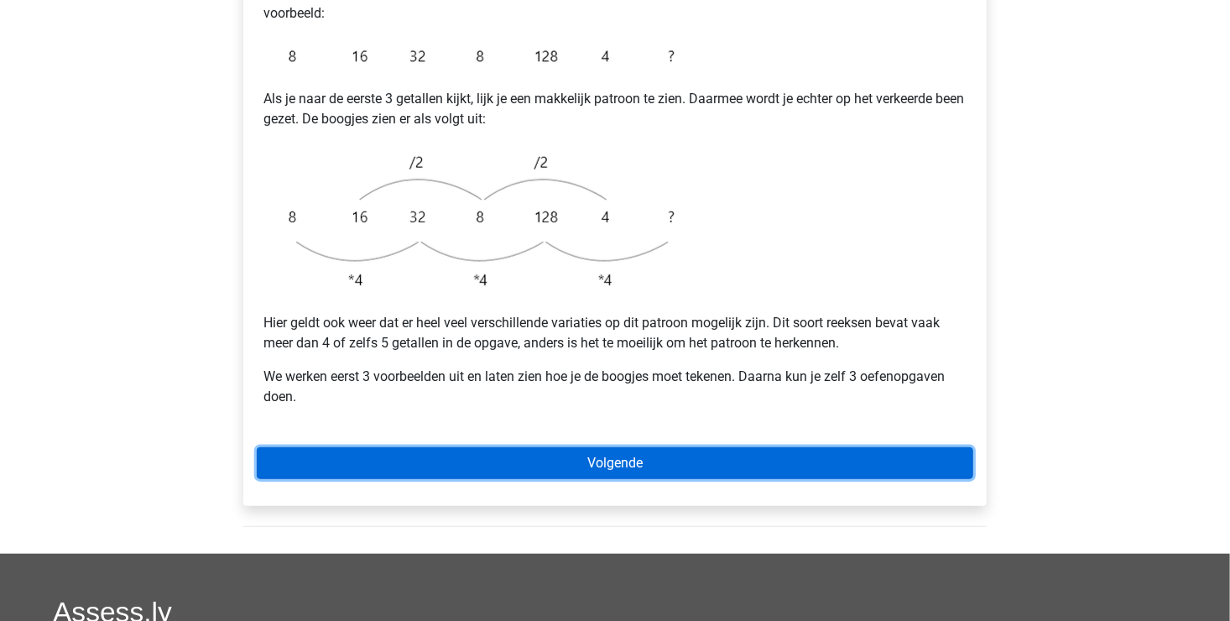
click at [494, 447] on link "Volgende" at bounding box center [615, 463] width 716 height 32
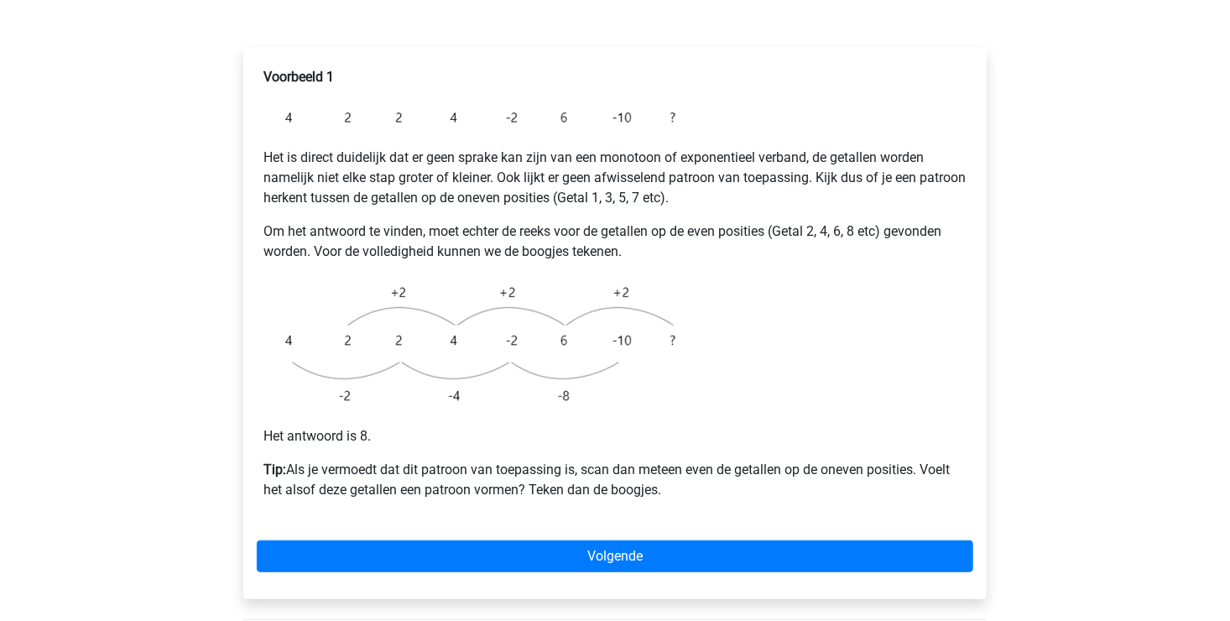
scroll to position [335, 0]
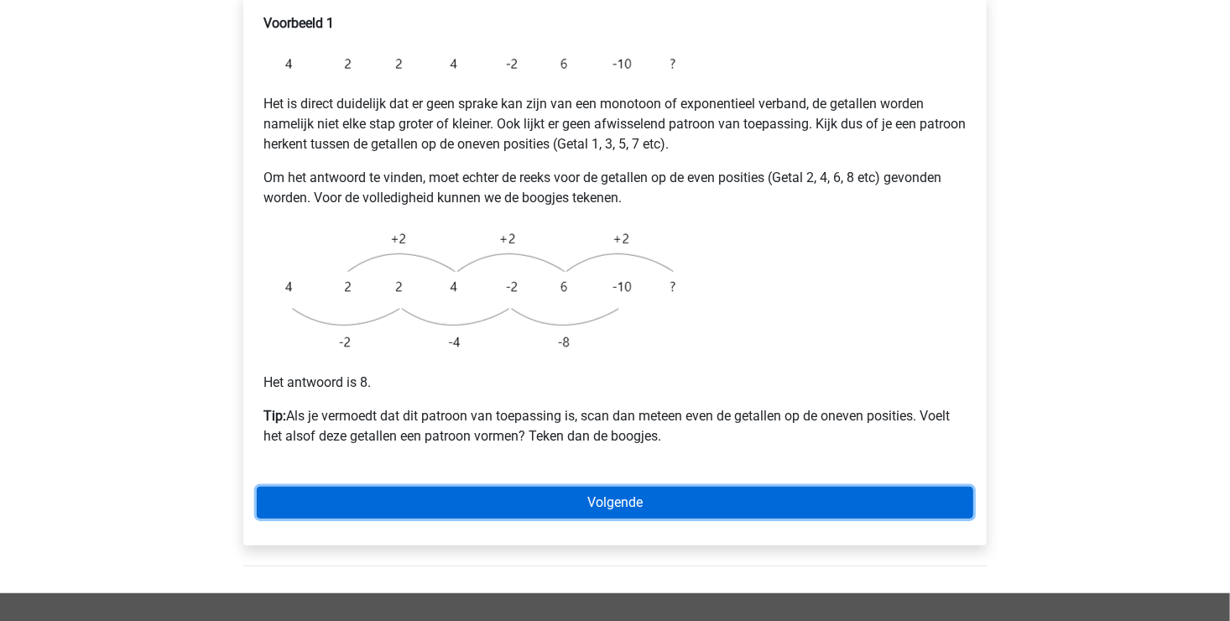
click at [520, 486] on link "Volgende" at bounding box center [615, 502] width 716 height 32
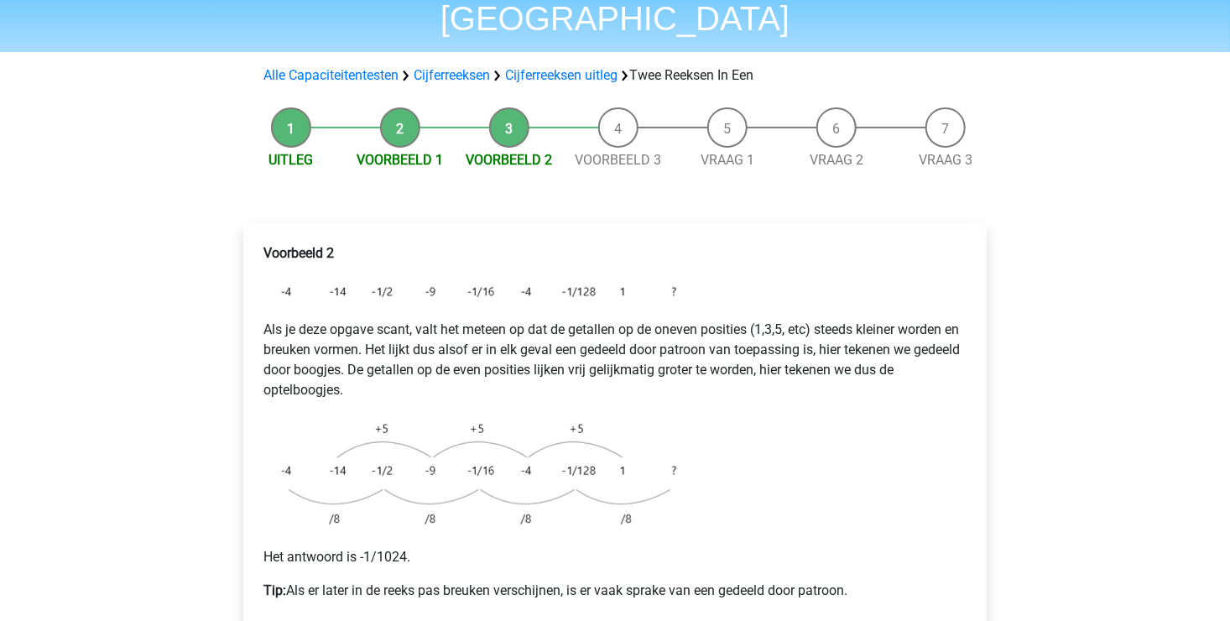
scroll to position [168, 0]
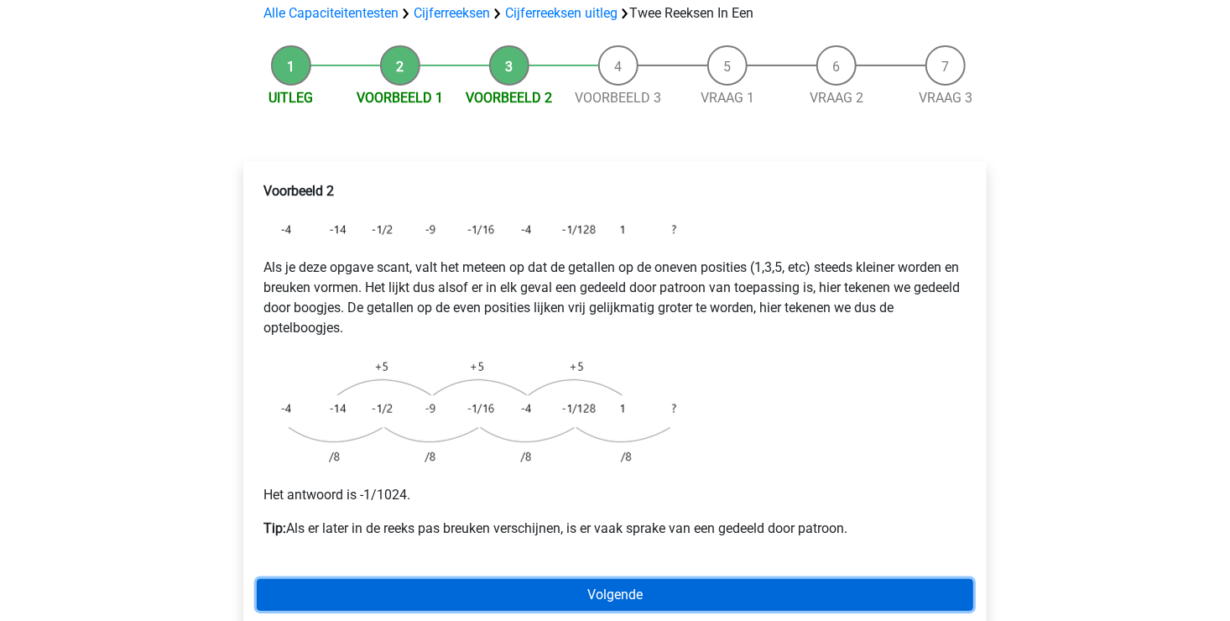
click at [620, 579] on link "Volgende" at bounding box center [615, 595] width 716 height 32
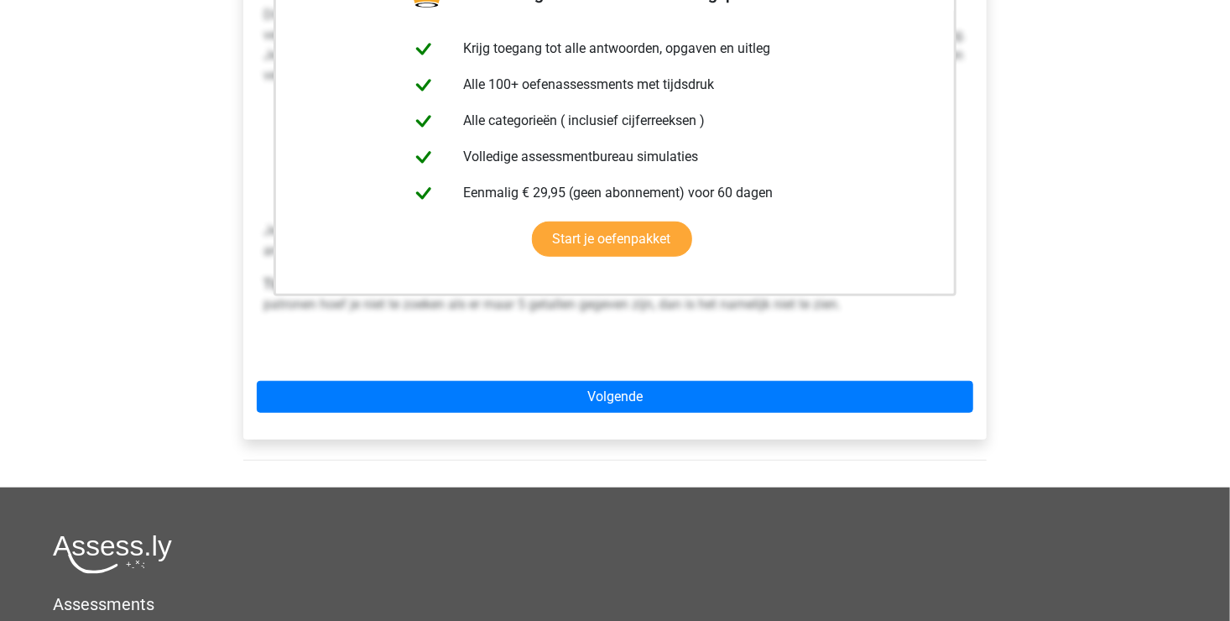
scroll to position [419, 0]
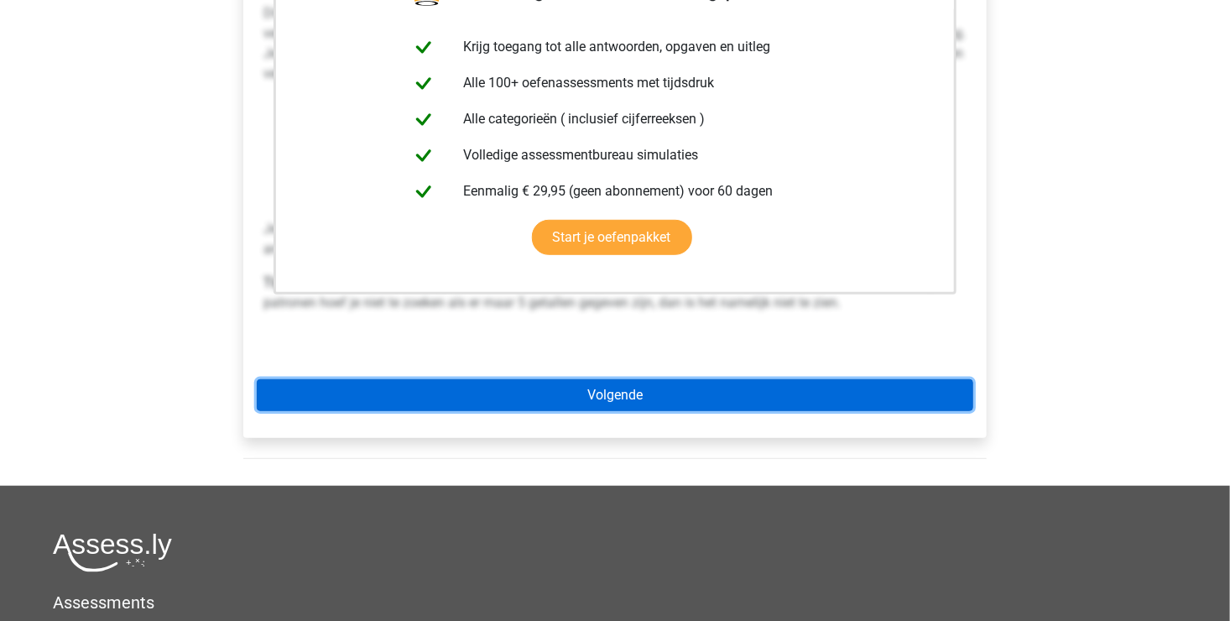
click at [590, 379] on link "Volgende" at bounding box center [615, 395] width 716 height 32
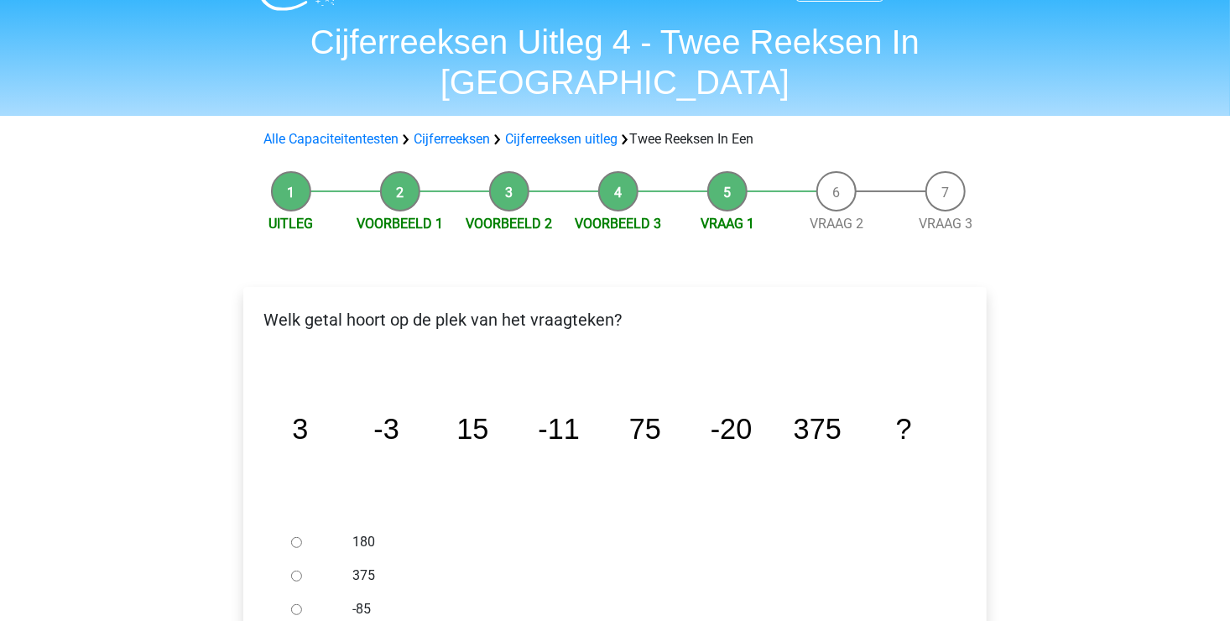
scroll to position [84, 0]
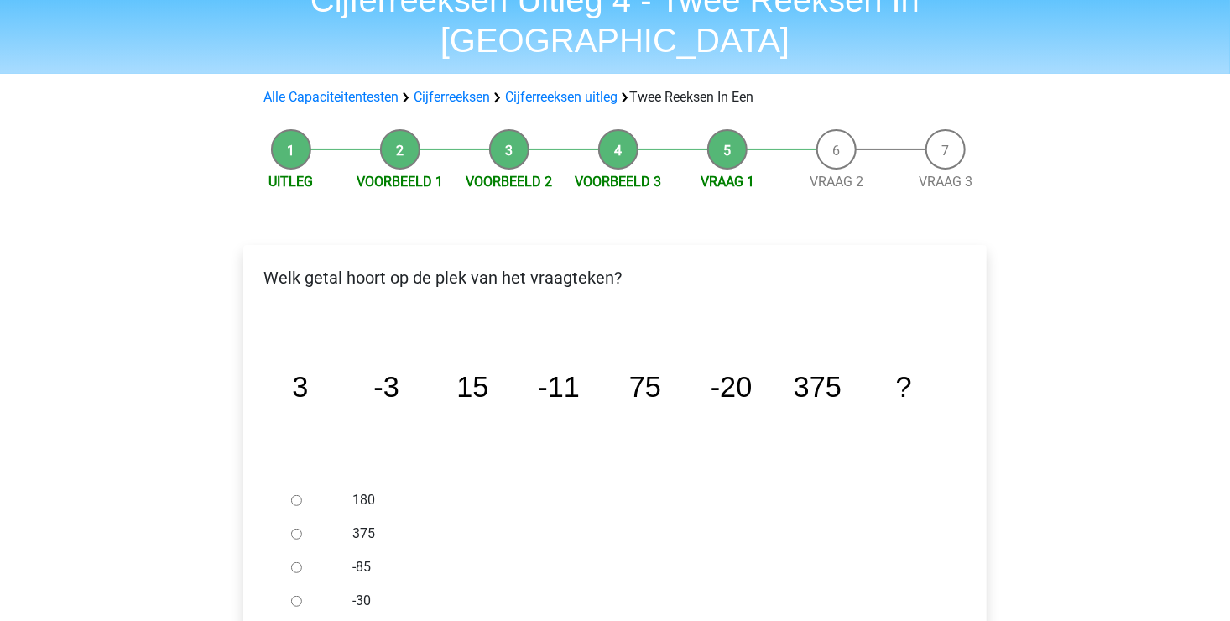
click at [344, 584] on div "-30" at bounding box center [643, 601] width 606 height 34
click at [304, 584] on div at bounding box center [311, 601] width 55 height 34
click at [295, 596] on input "-30" at bounding box center [296, 601] width 11 height 11
radio input "true"
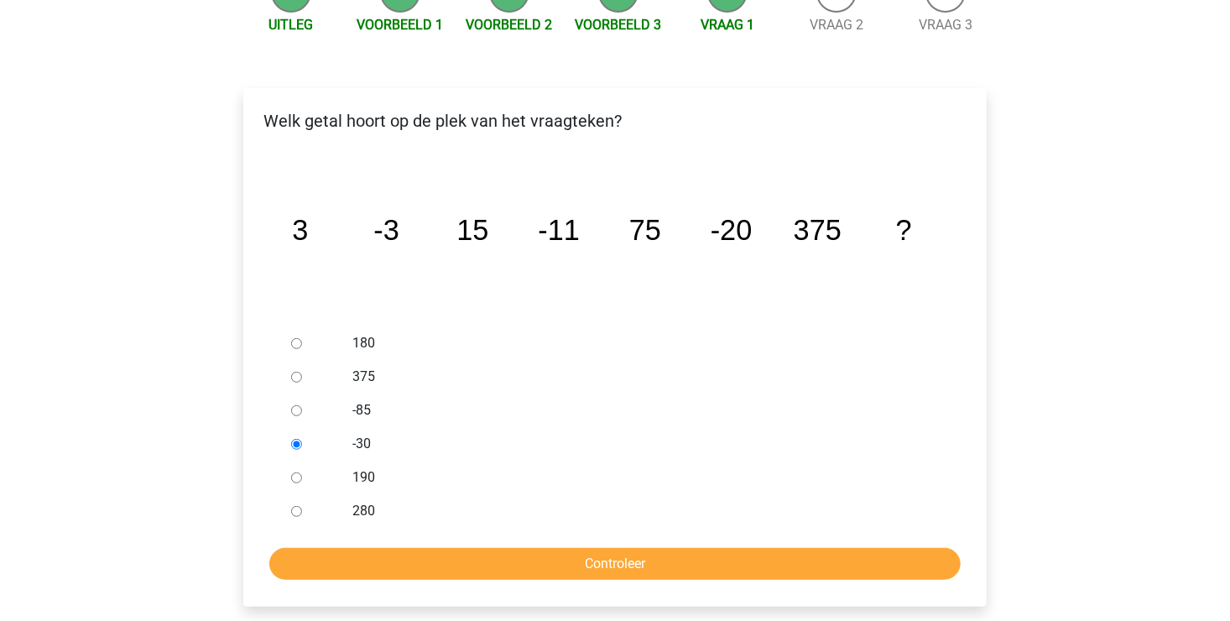
scroll to position [252, 0]
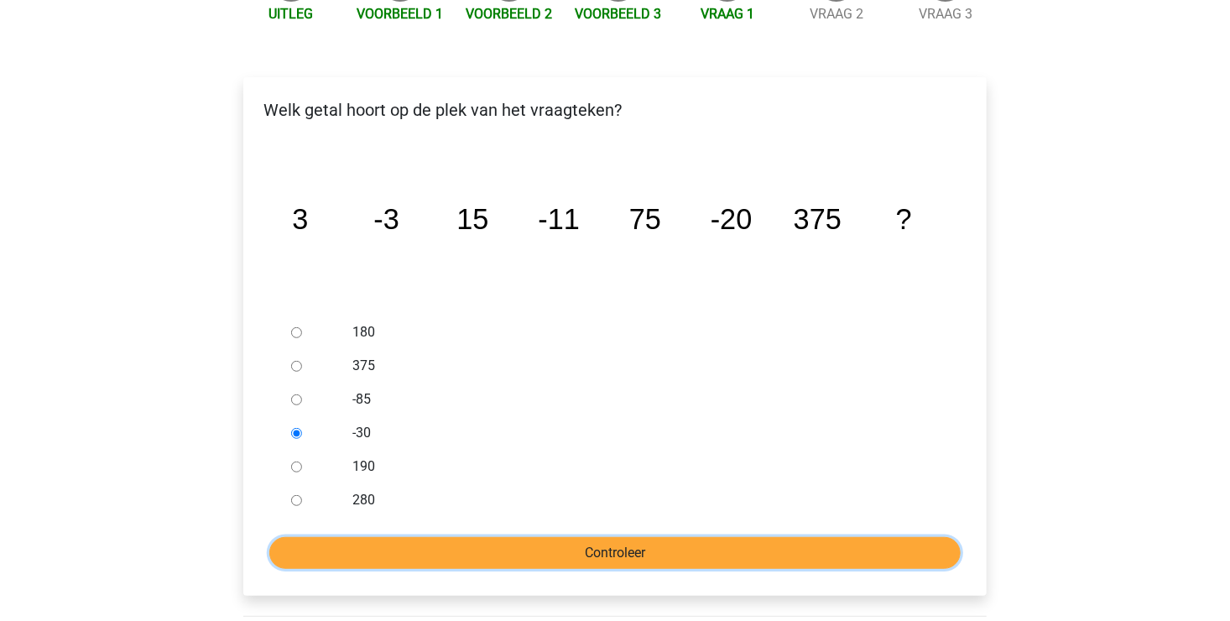
click at [585, 537] on input "Controleer" at bounding box center [614, 553] width 691 height 32
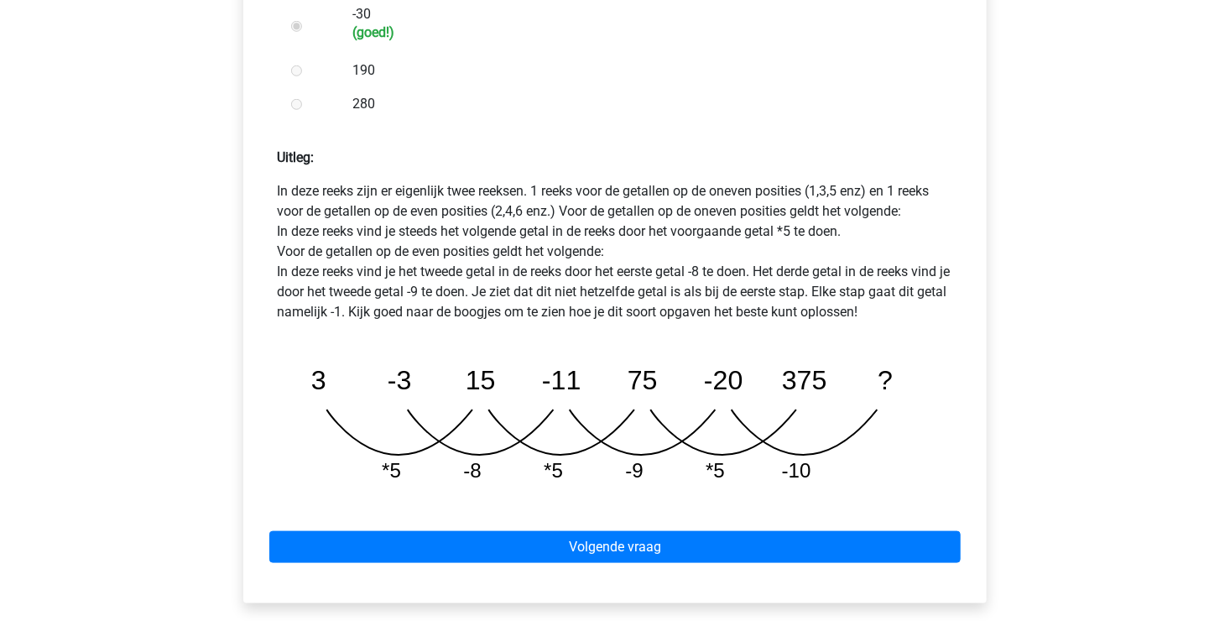
scroll to position [671, 0]
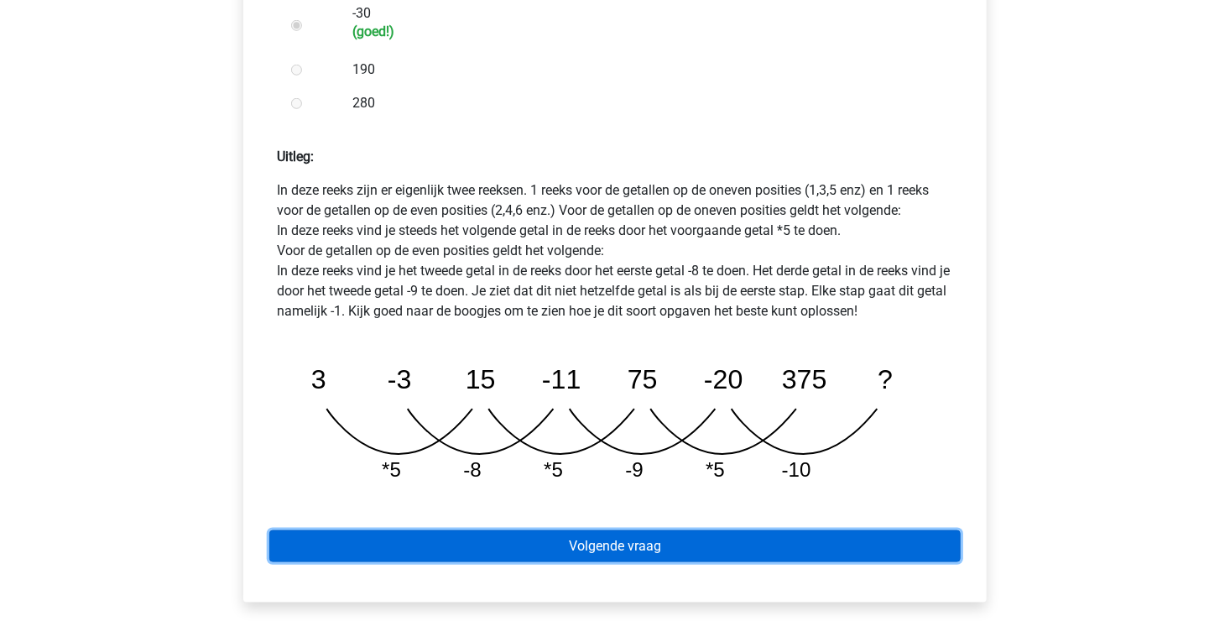
click at [547, 530] on link "Volgende vraag" at bounding box center [614, 546] width 691 height 32
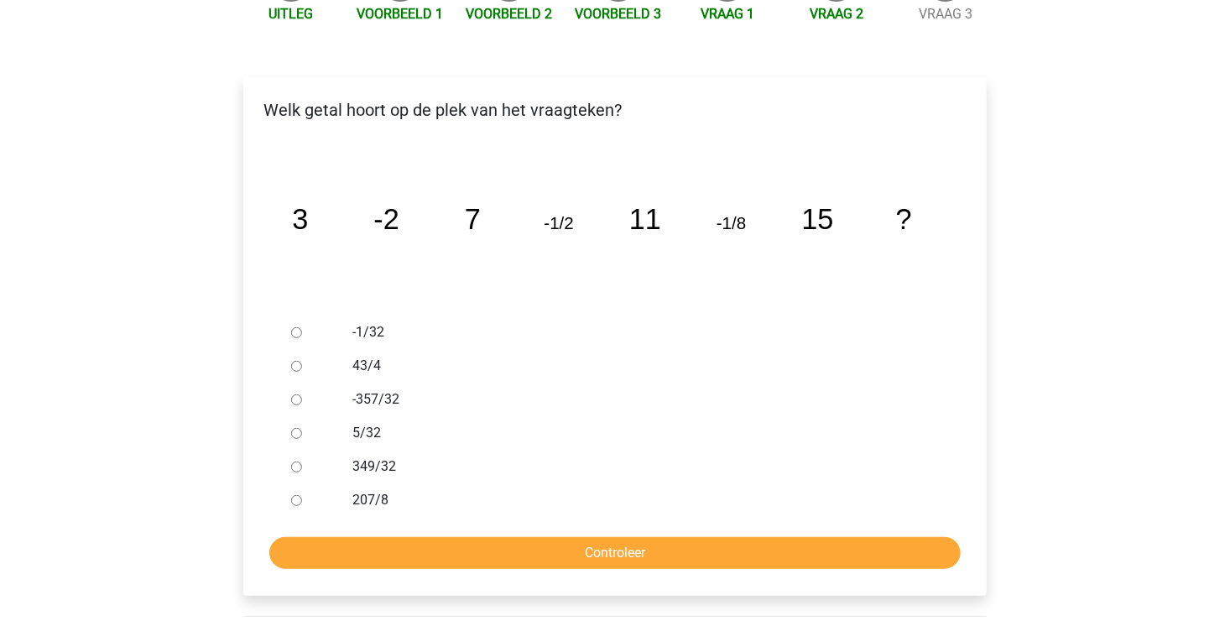
scroll to position [168, 0]
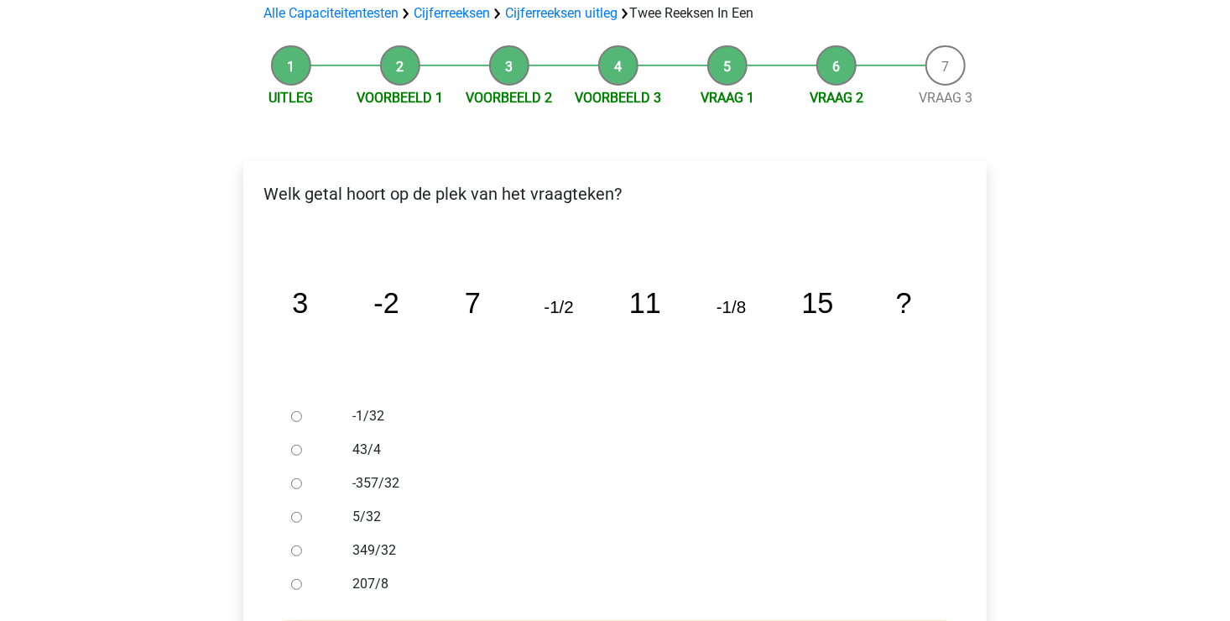
click at [299, 411] on input "-1/32" at bounding box center [296, 416] width 11 height 11
radio input "true"
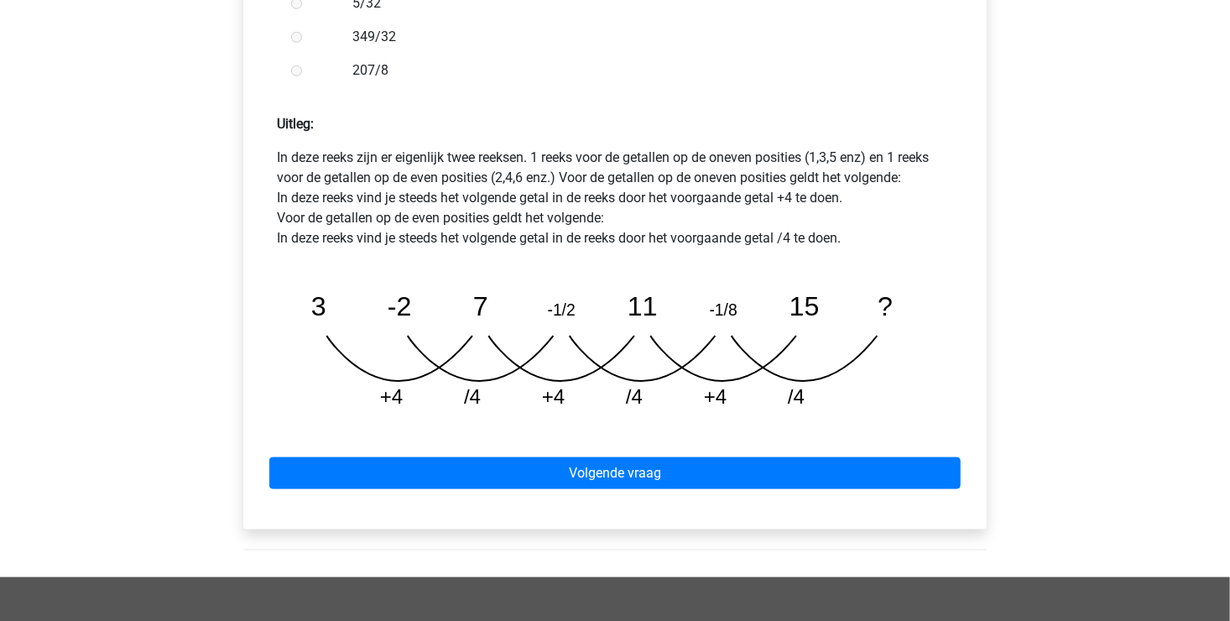
scroll to position [755, 0]
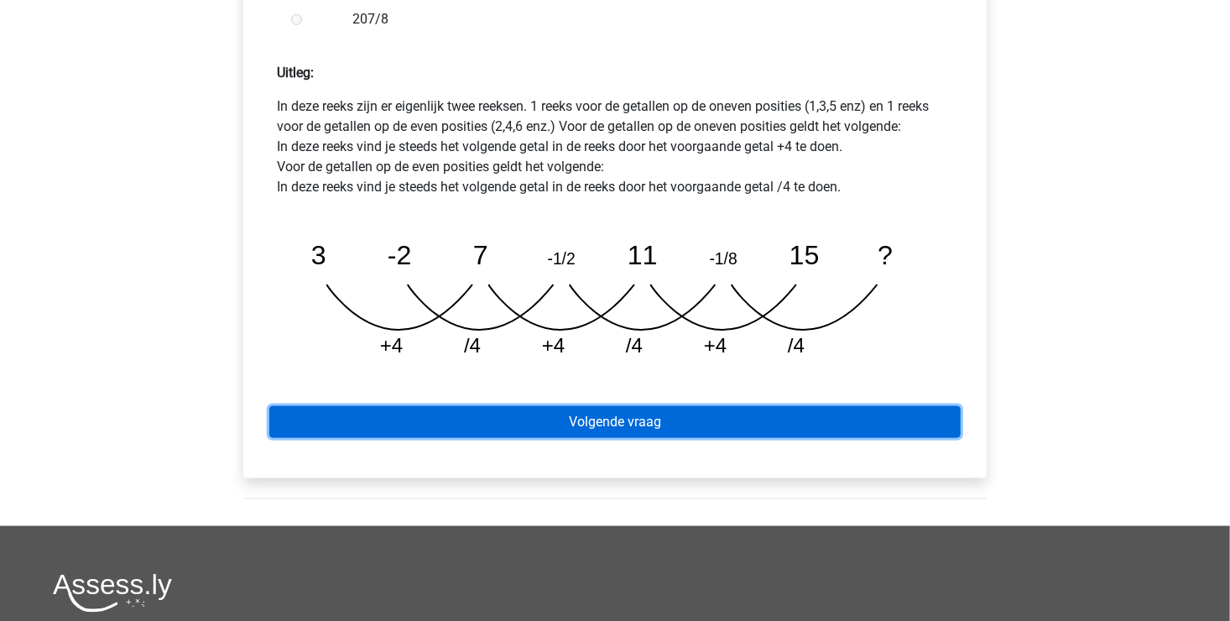
click at [548, 406] on link "Volgende vraag" at bounding box center [614, 422] width 691 height 32
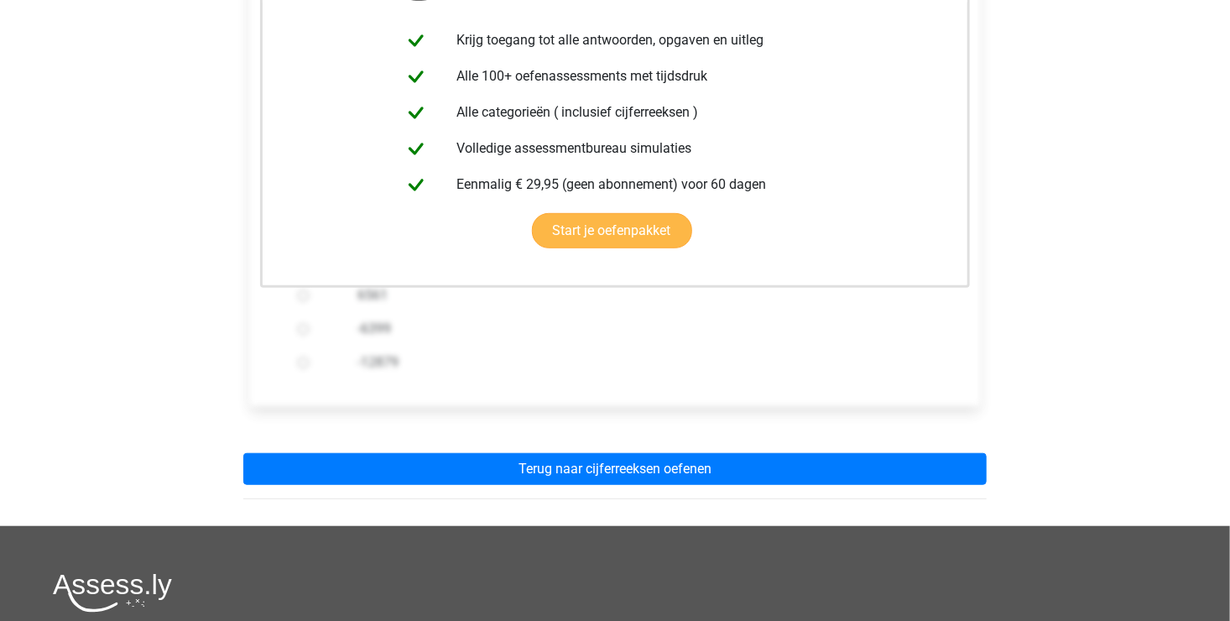
scroll to position [419, 0]
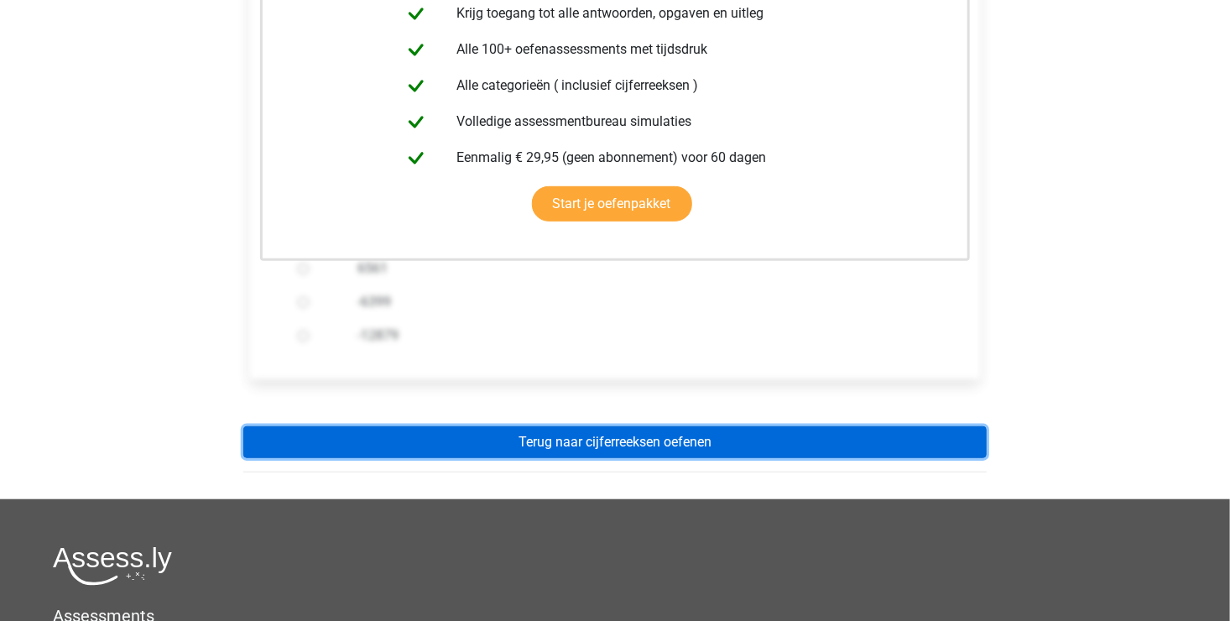
click at [580, 426] on link "Terug naar cijferreeksen oefenen" at bounding box center [614, 442] width 743 height 32
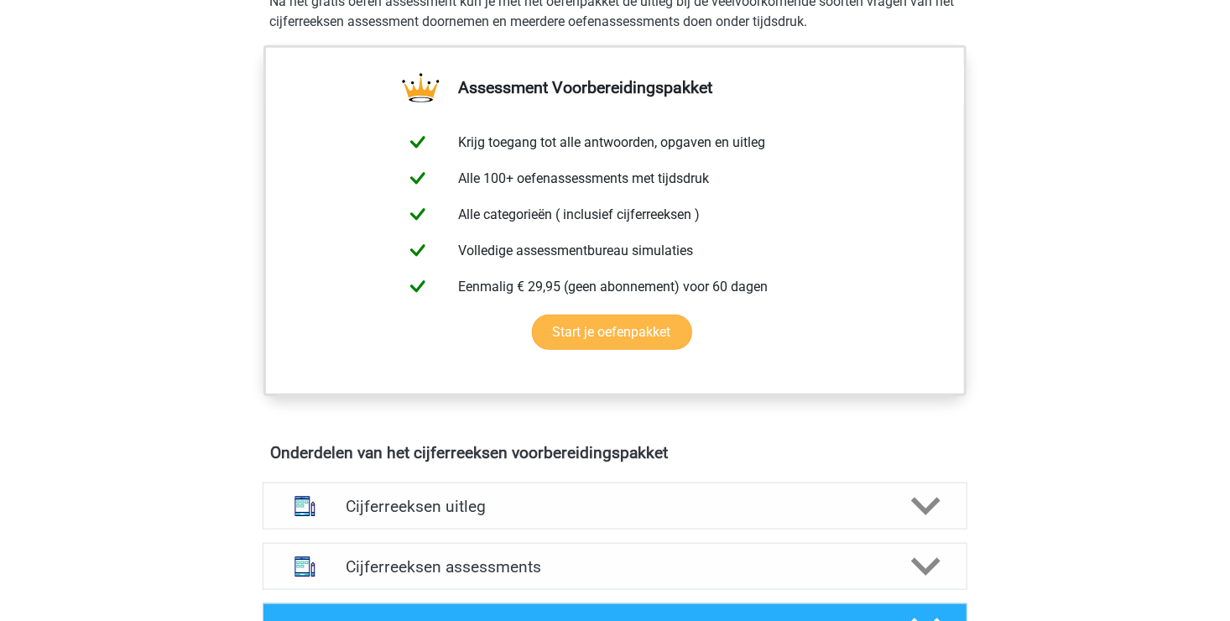
scroll to position [755, 0]
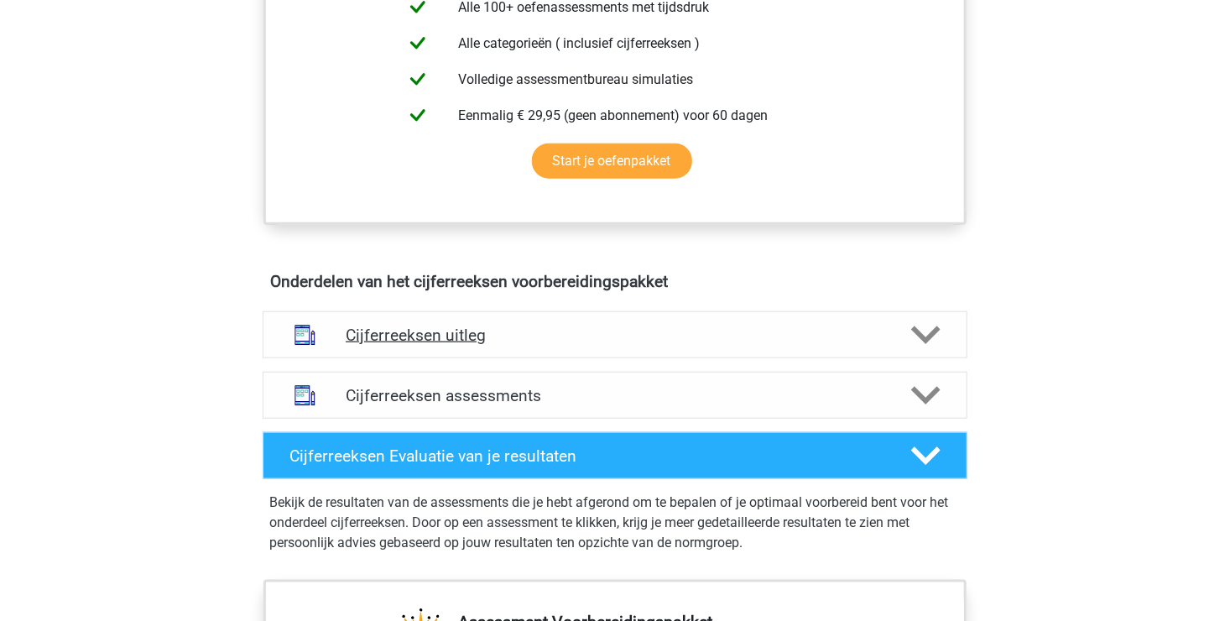
click at [921, 341] on icon at bounding box center [925, 334] width 29 height 29
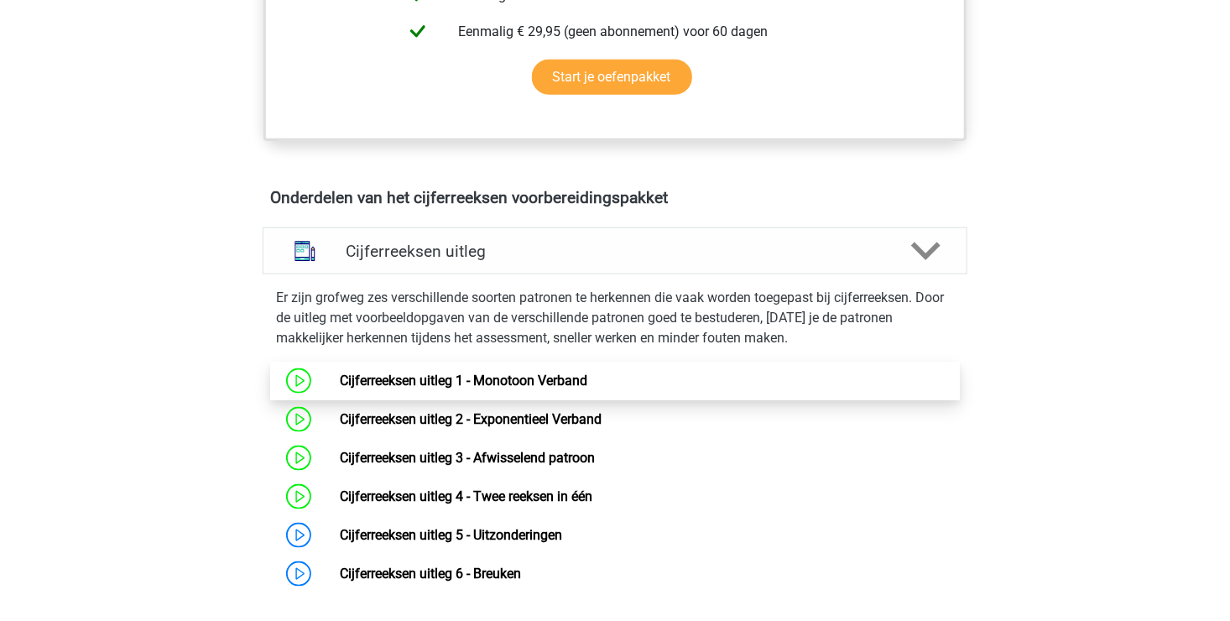
scroll to position [923, 0]
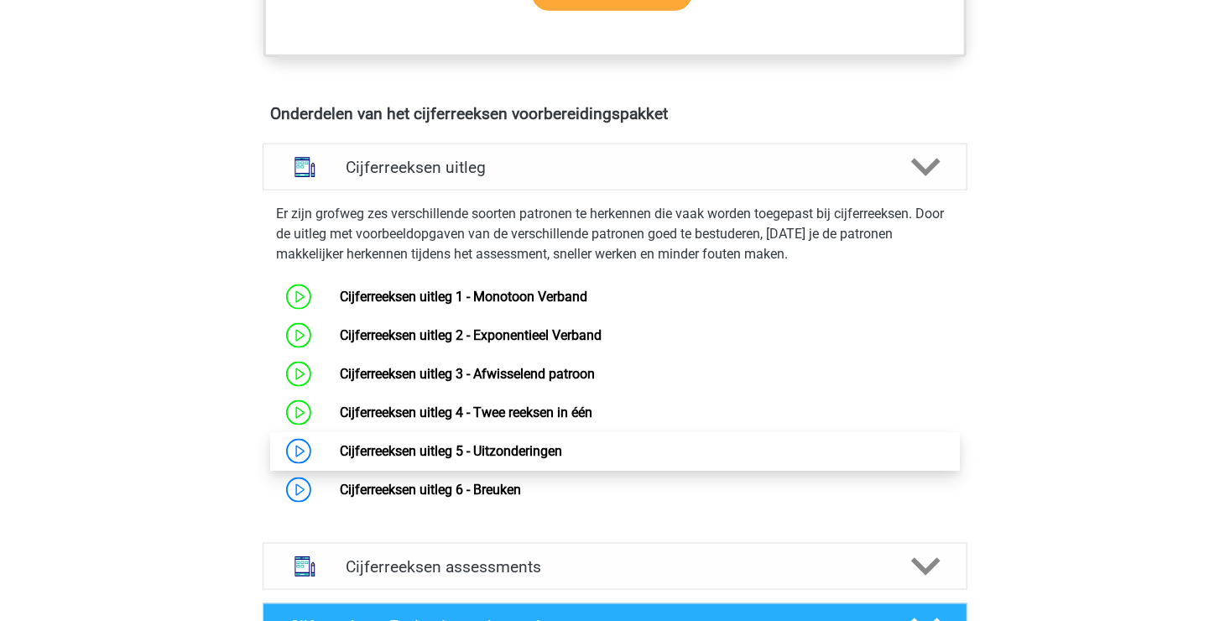
click at [554, 459] on link "Cijferreeksen uitleg 5 - Uitzonderingen" at bounding box center [451, 451] width 222 height 16
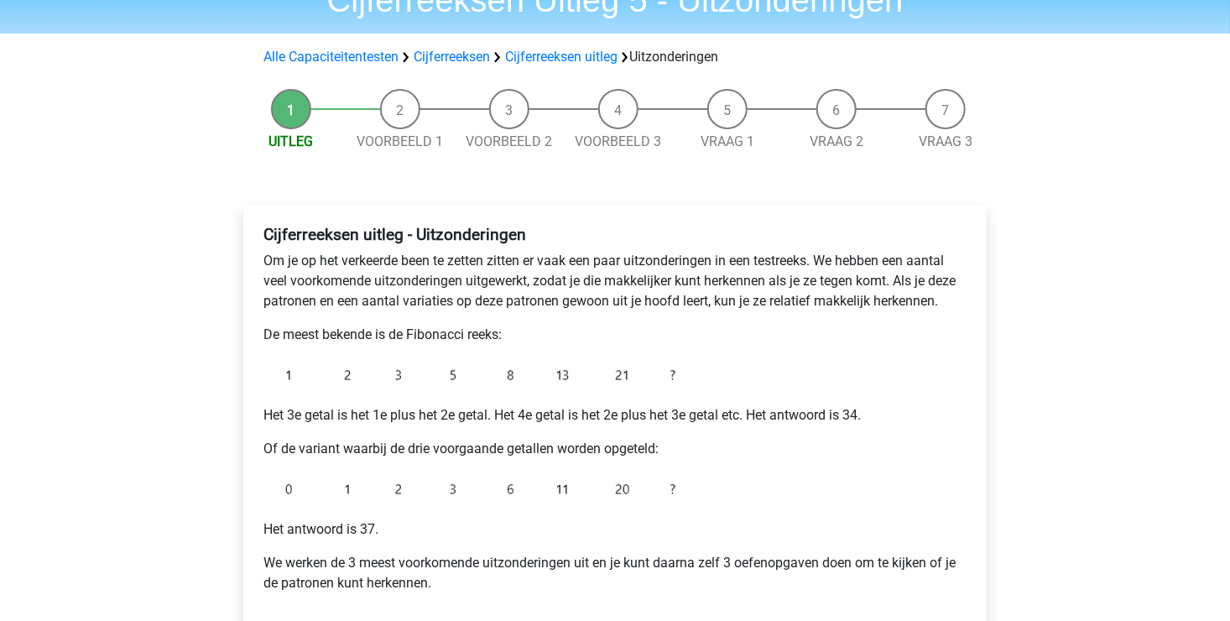
scroll to position [168, 0]
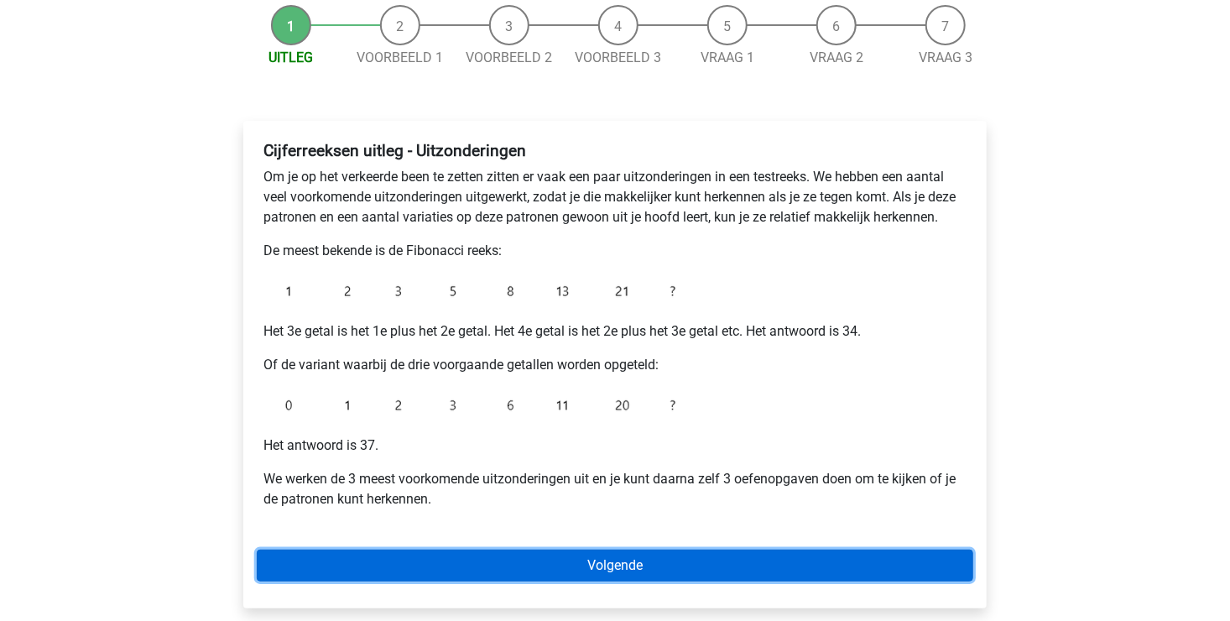
click at [525, 559] on link "Volgende" at bounding box center [615, 565] width 716 height 32
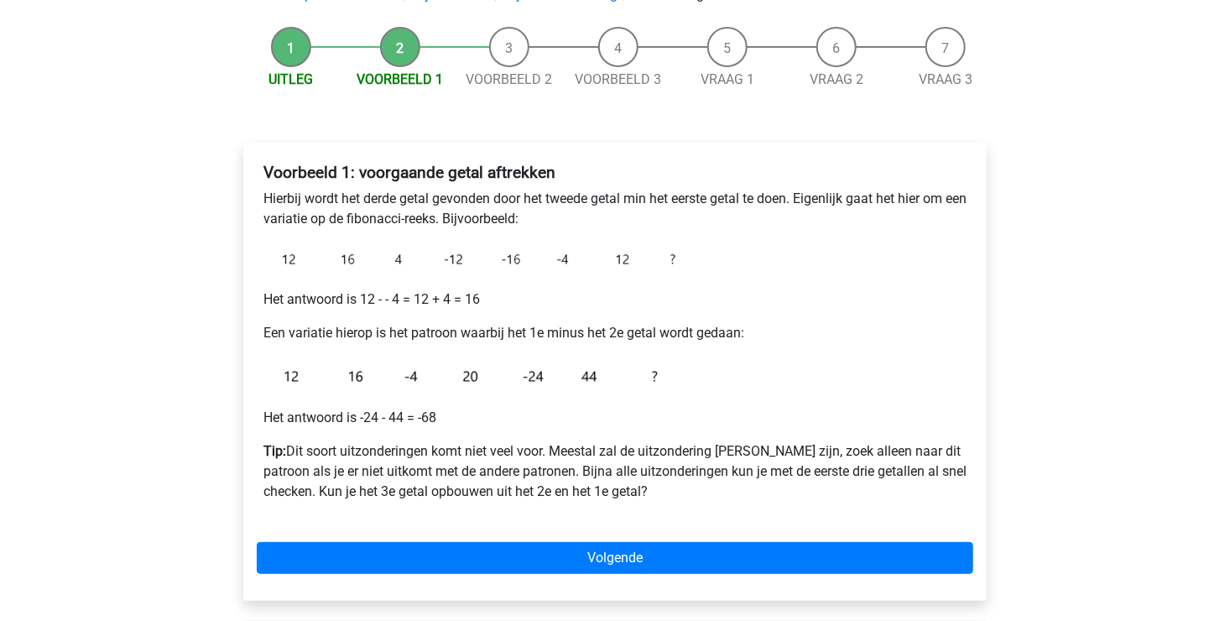
scroll to position [335, 0]
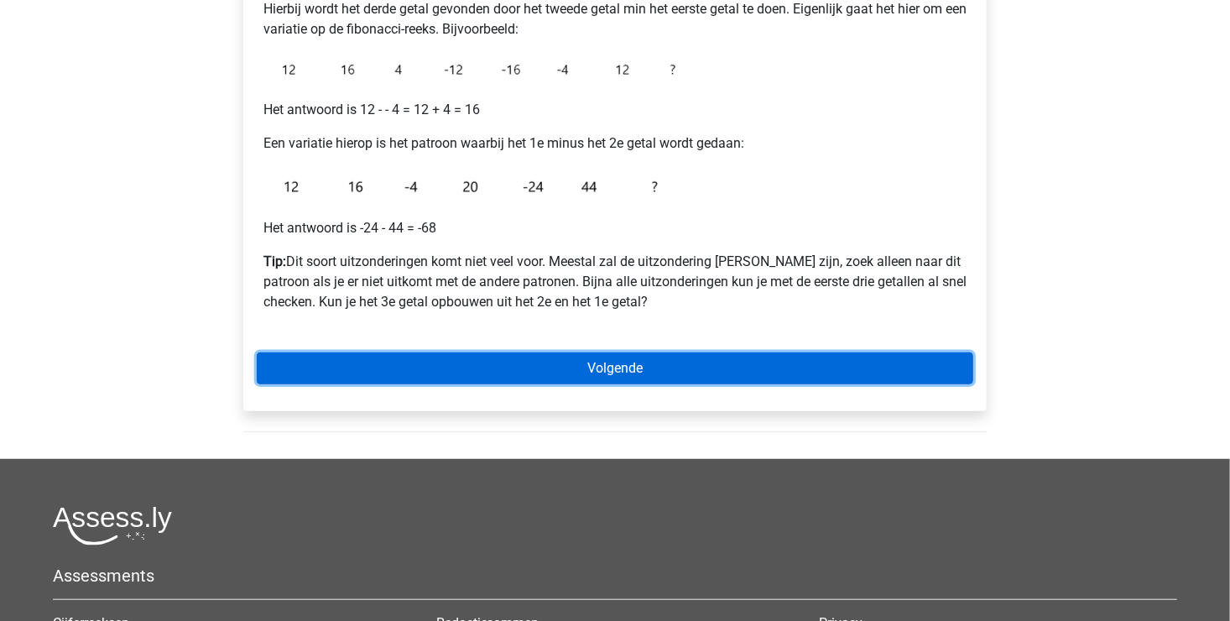
click at [538, 361] on link "Volgende" at bounding box center [615, 368] width 716 height 32
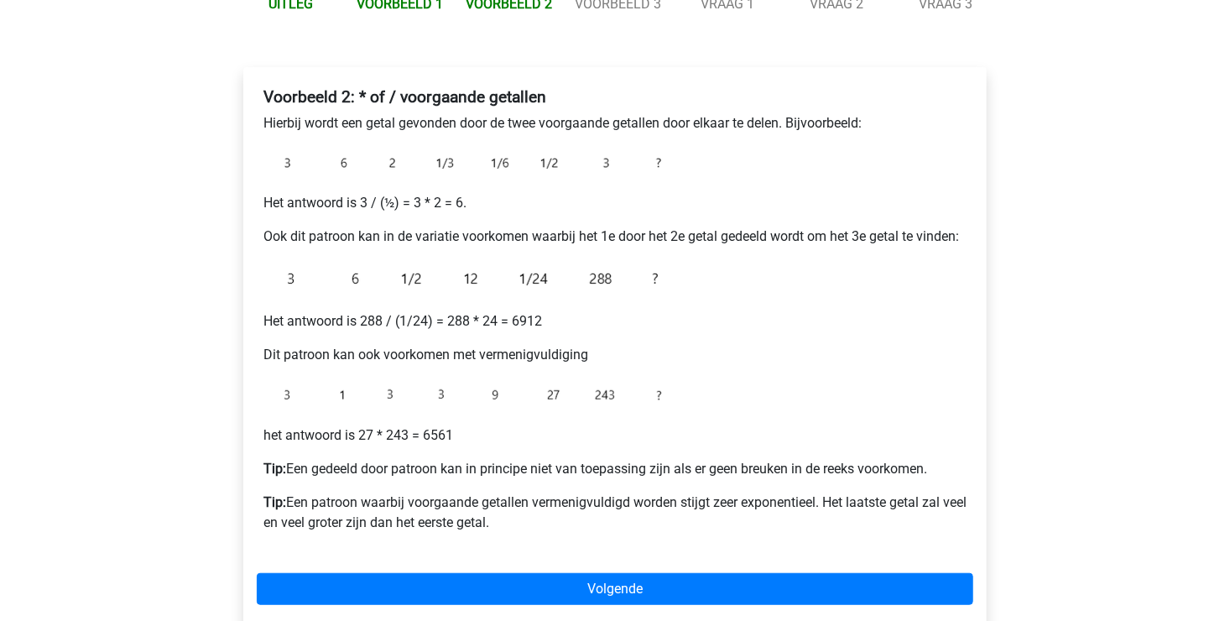
scroll to position [252, 0]
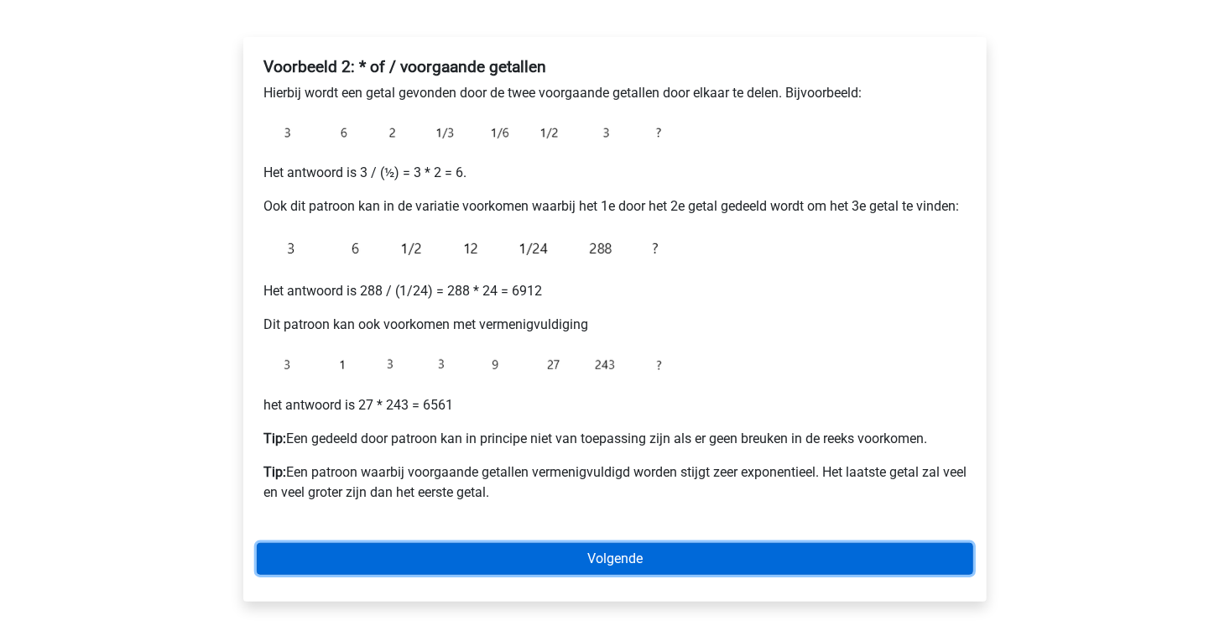
click at [519, 554] on link "Volgende" at bounding box center [615, 559] width 716 height 32
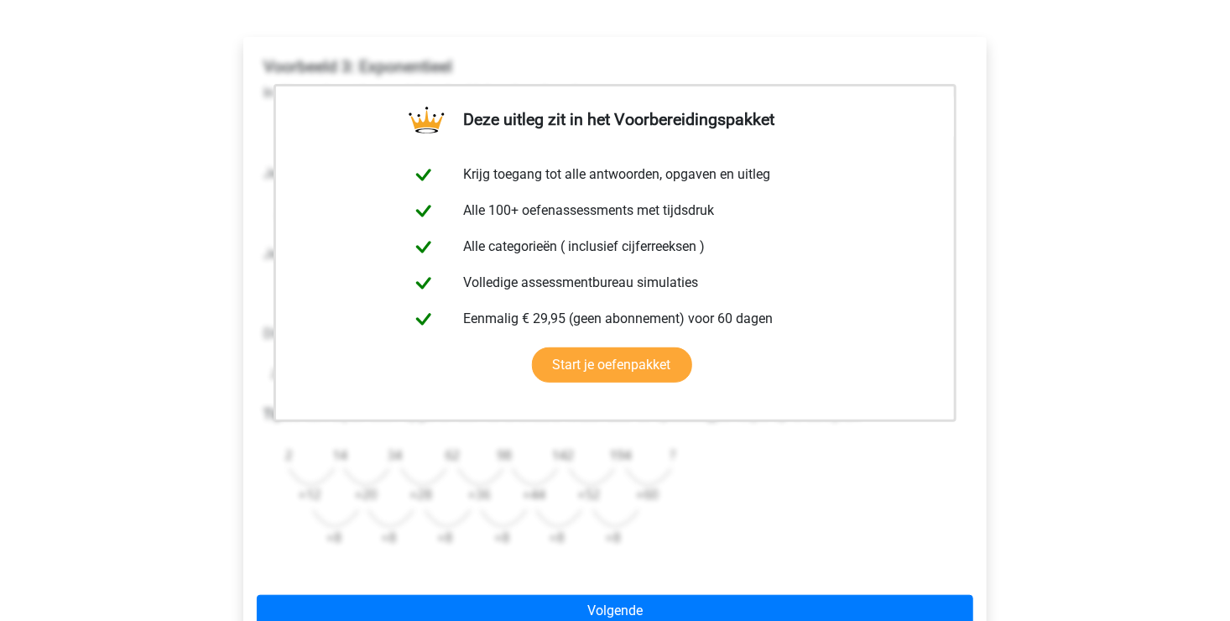
scroll to position [335, 0]
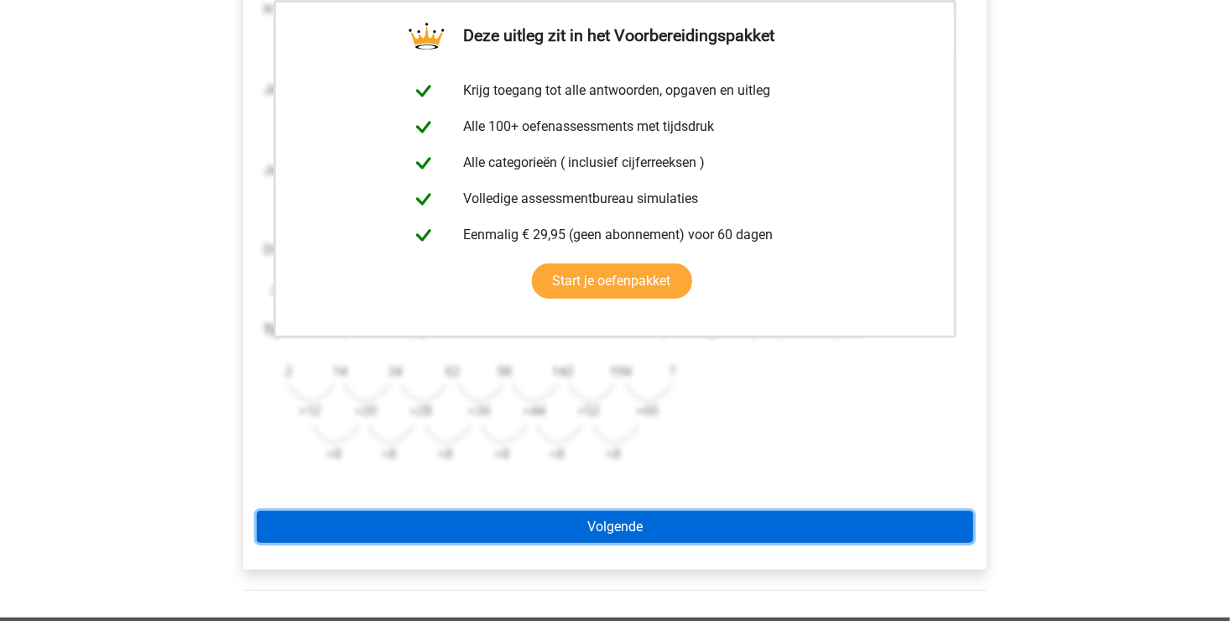
click at [517, 523] on link "Volgende" at bounding box center [615, 527] width 716 height 32
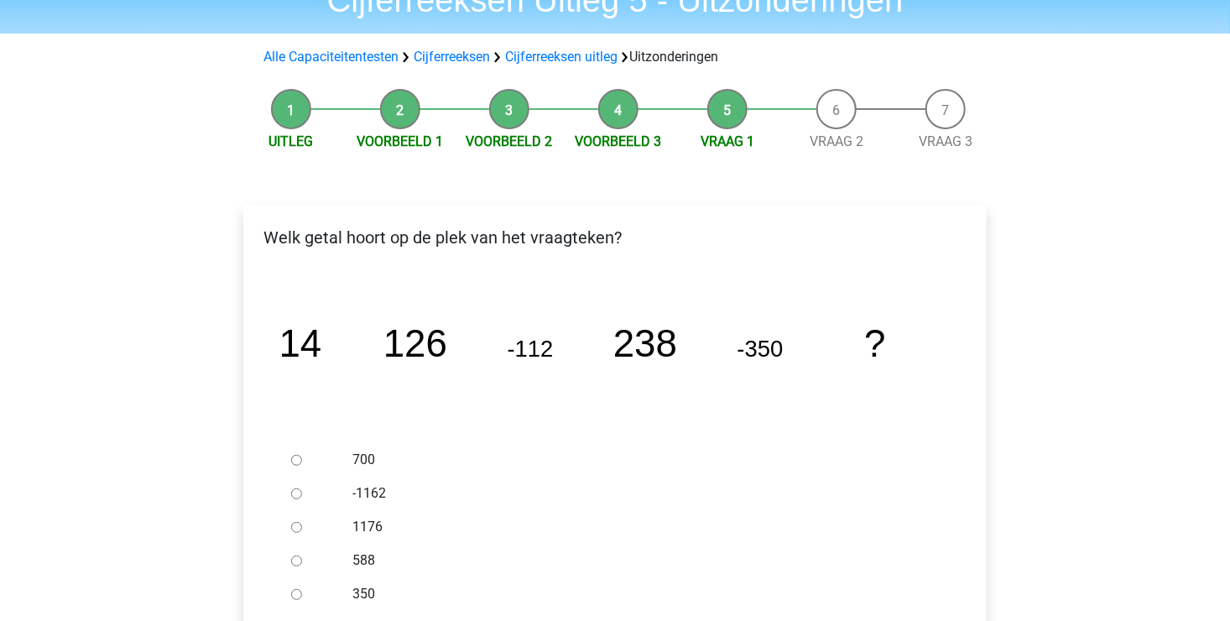
scroll to position [168, 0]
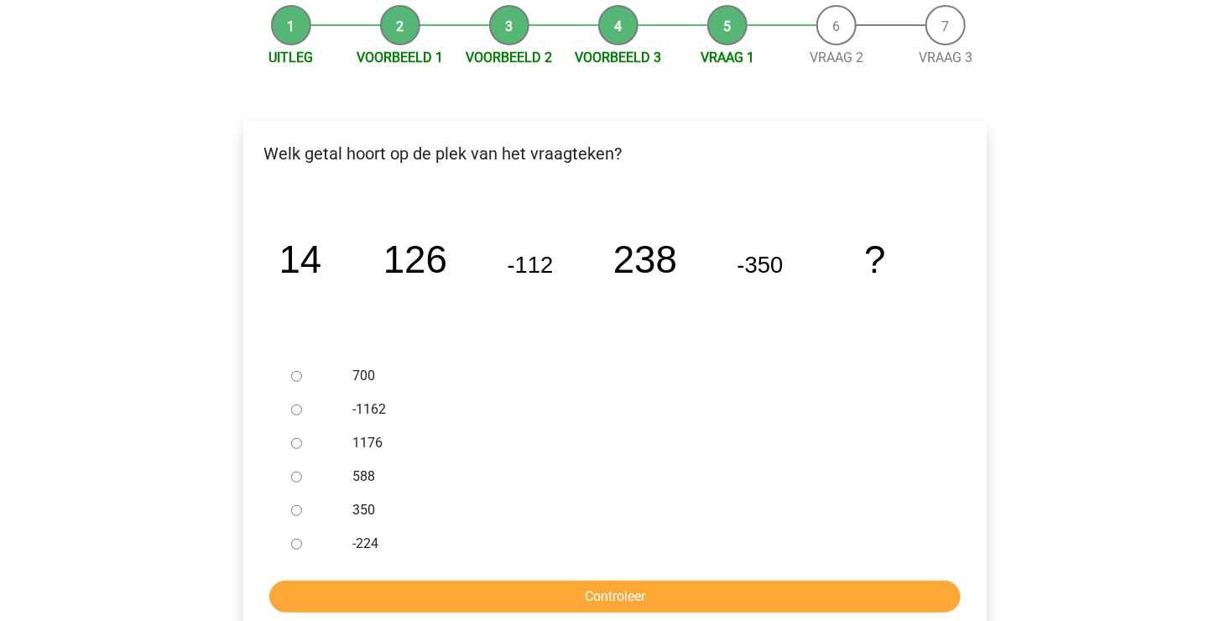
click at [303, 476] on div at bounding box center [311, 477] width 55 height 34
click at [301, 476] on input "588" at bounding box center [296, 476] width 11 height 11
radio input "true"
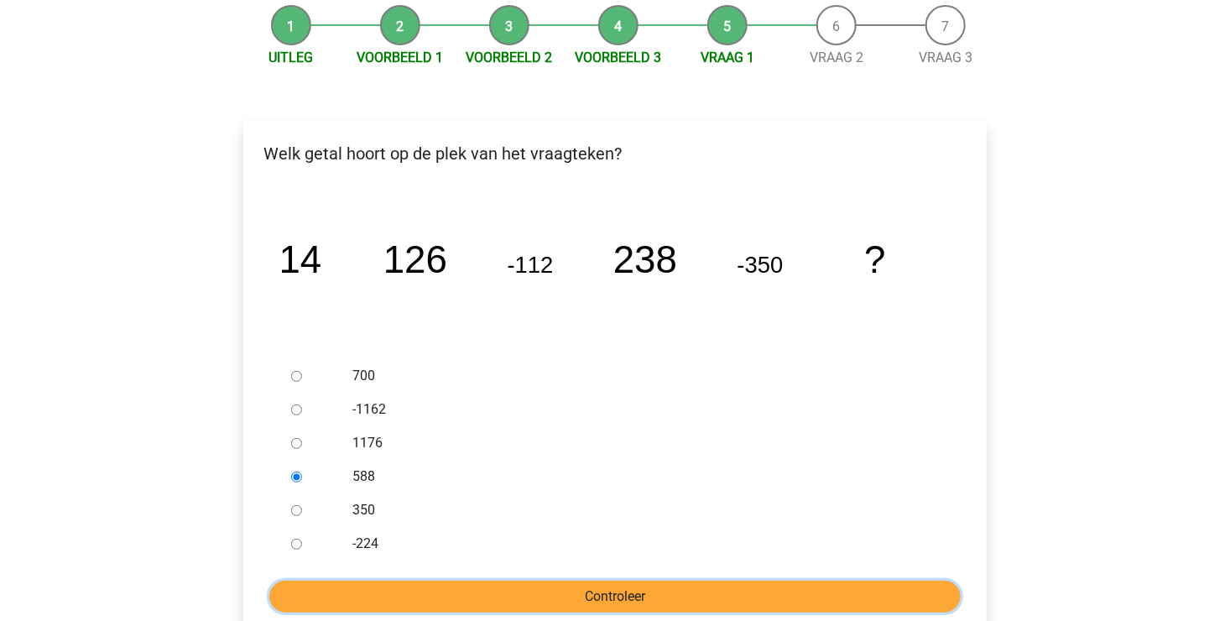
click at [501, 588] on input "Controleer" at bounding box center [614, 596] width 691 height 32
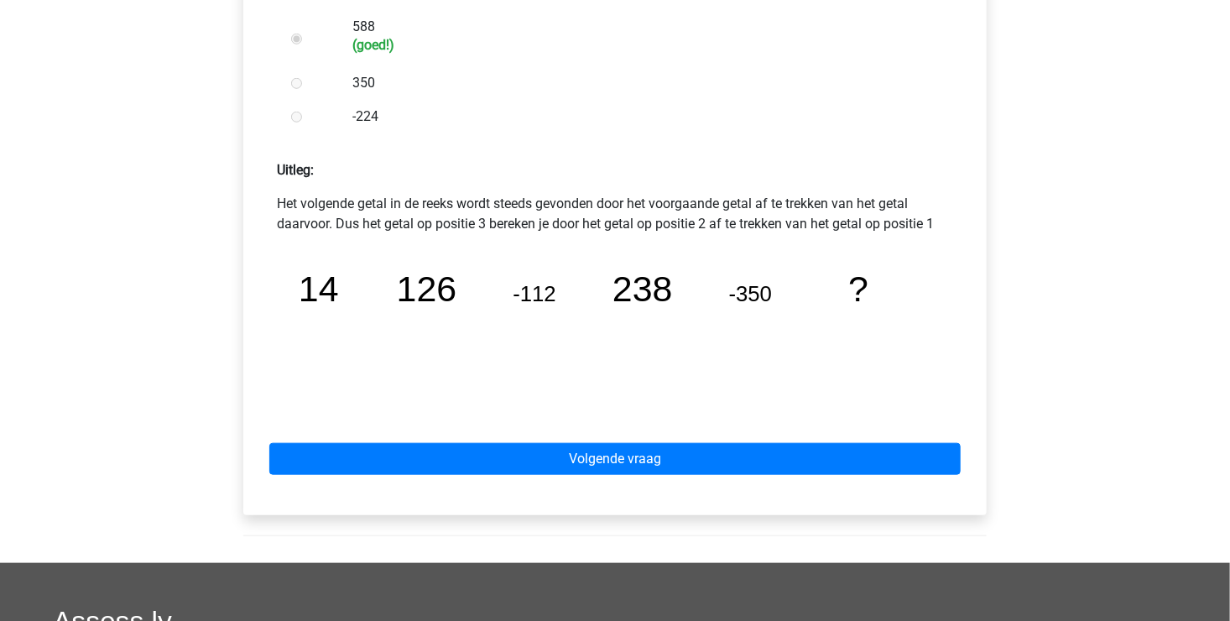
scroll to position [671, 0]
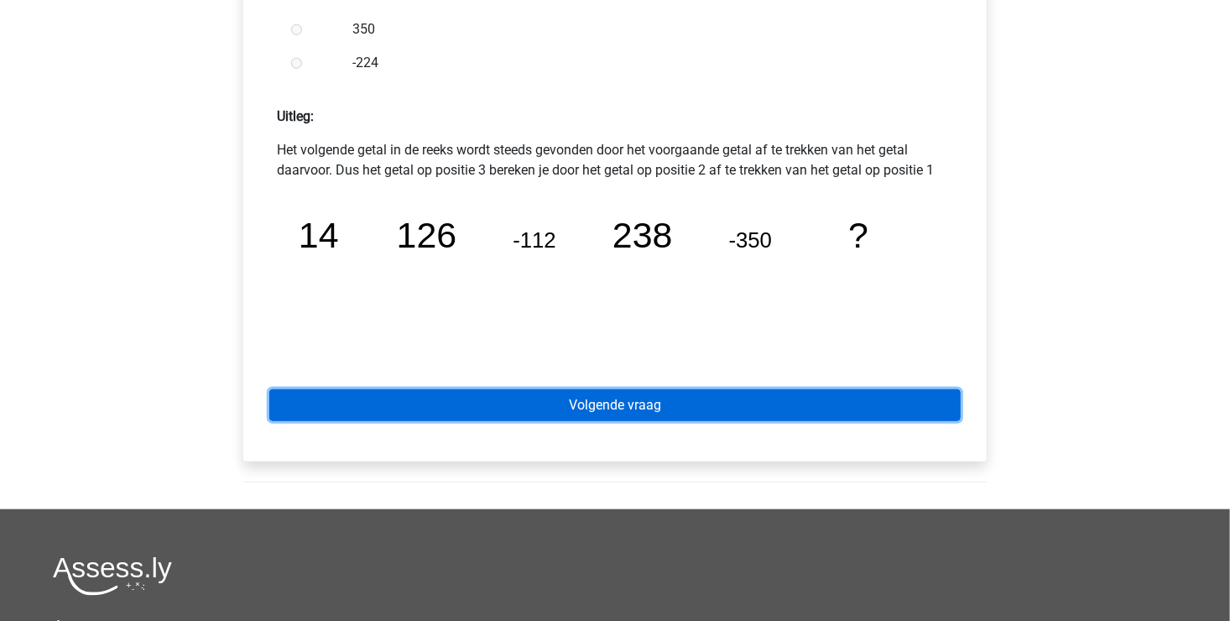
click at [512, 403] on link "Volgende vraag" at bounding box center [614, 405] width 691 height 32
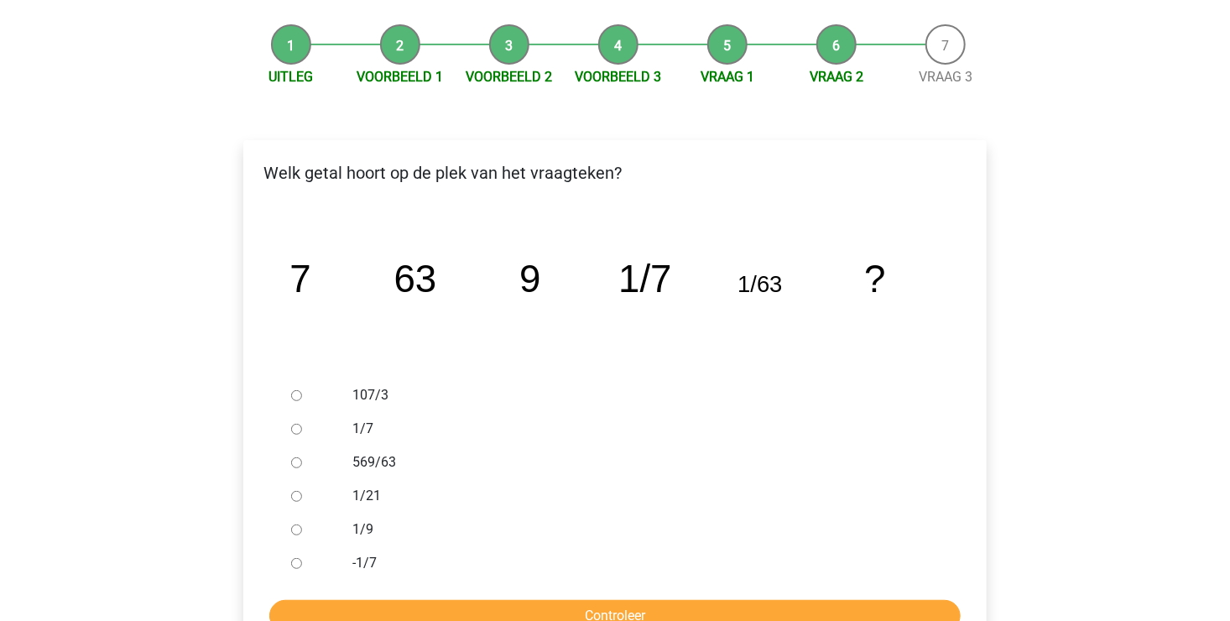
scroll to position [168, 0]
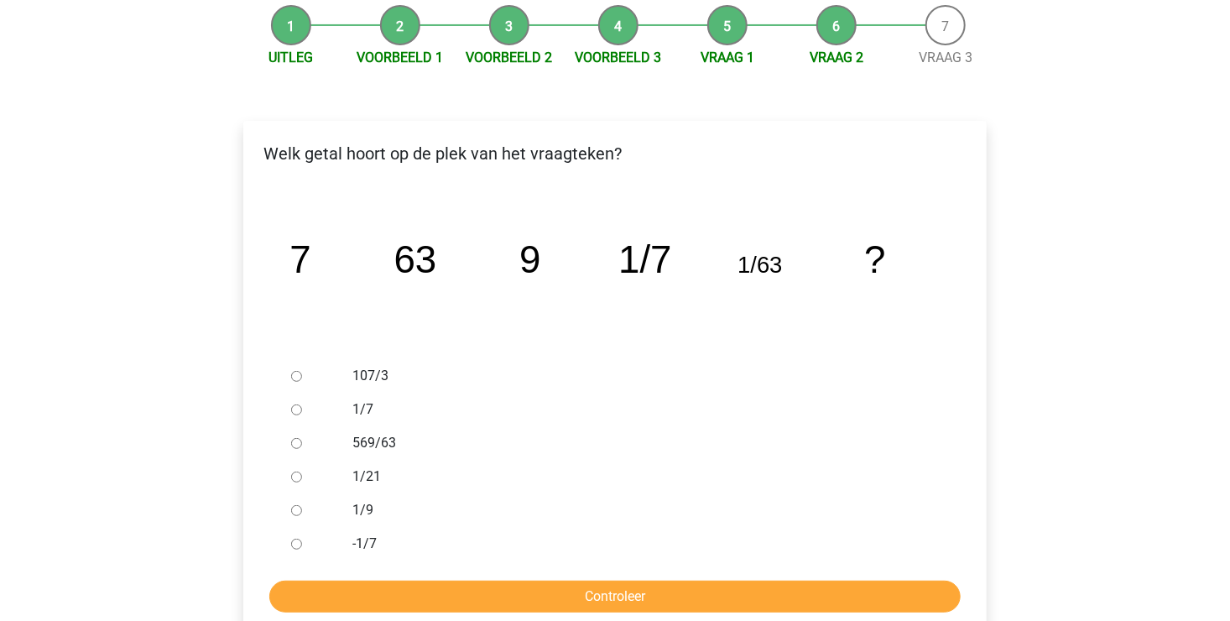
click at [300, 507] on input "1/9" at bounding box center [296, 510] width 11 height 11
radio input "true"
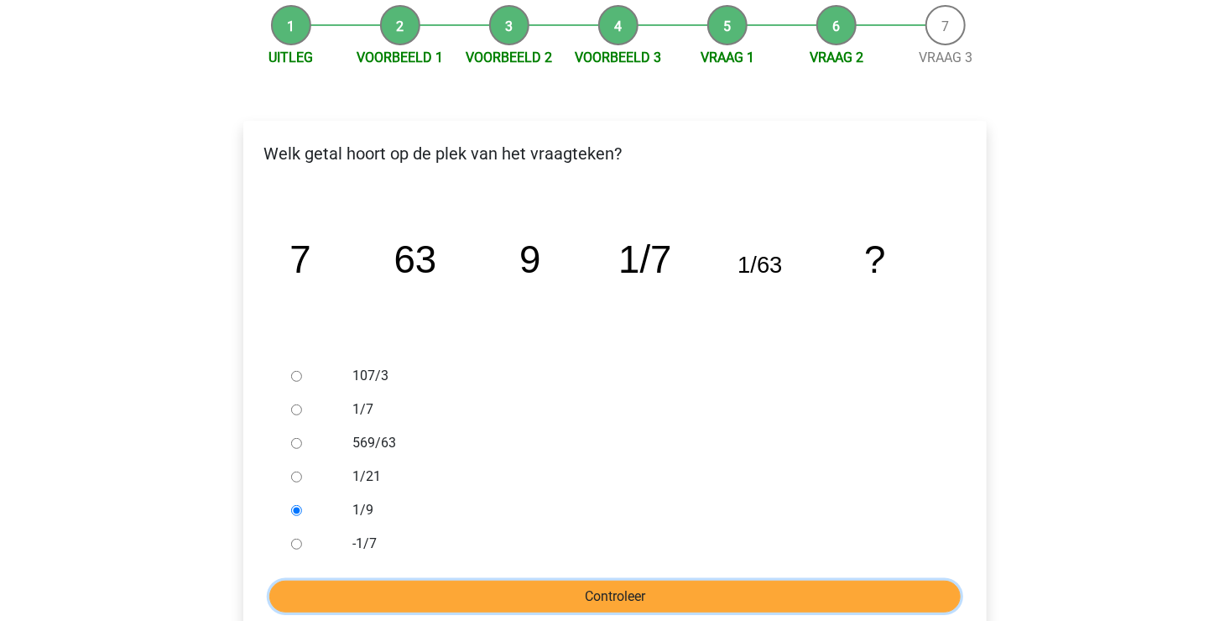
click at [571, 597] on input "Controleer" at bounding box center [614, 596] width 691 height 32
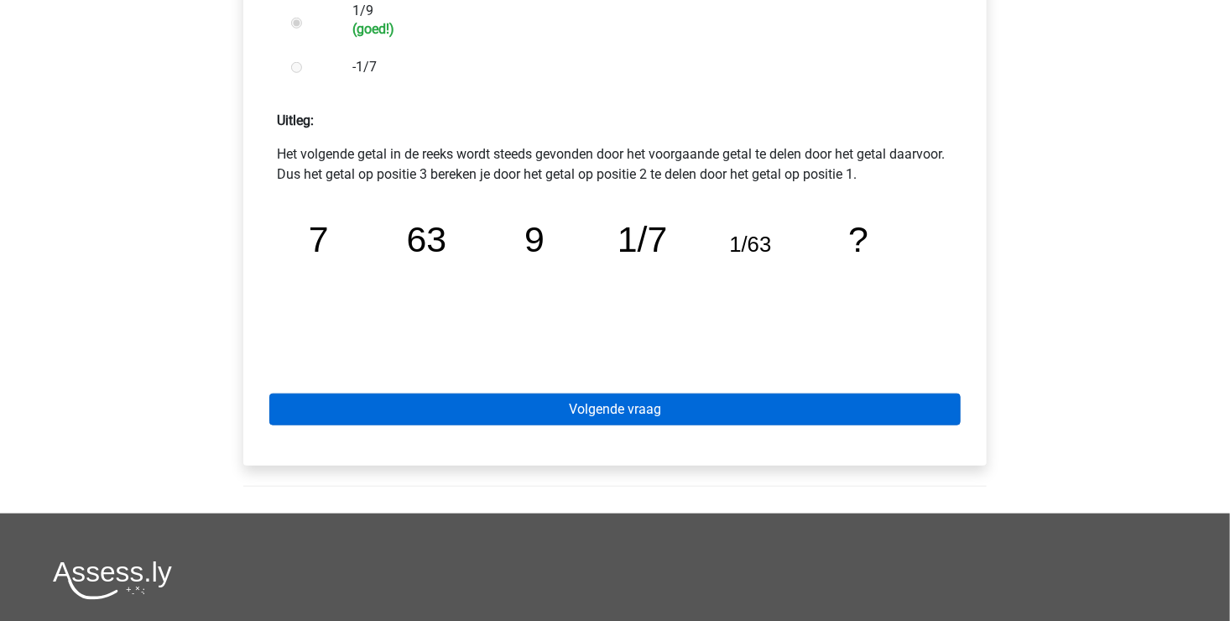
scroll to position [671, 0]
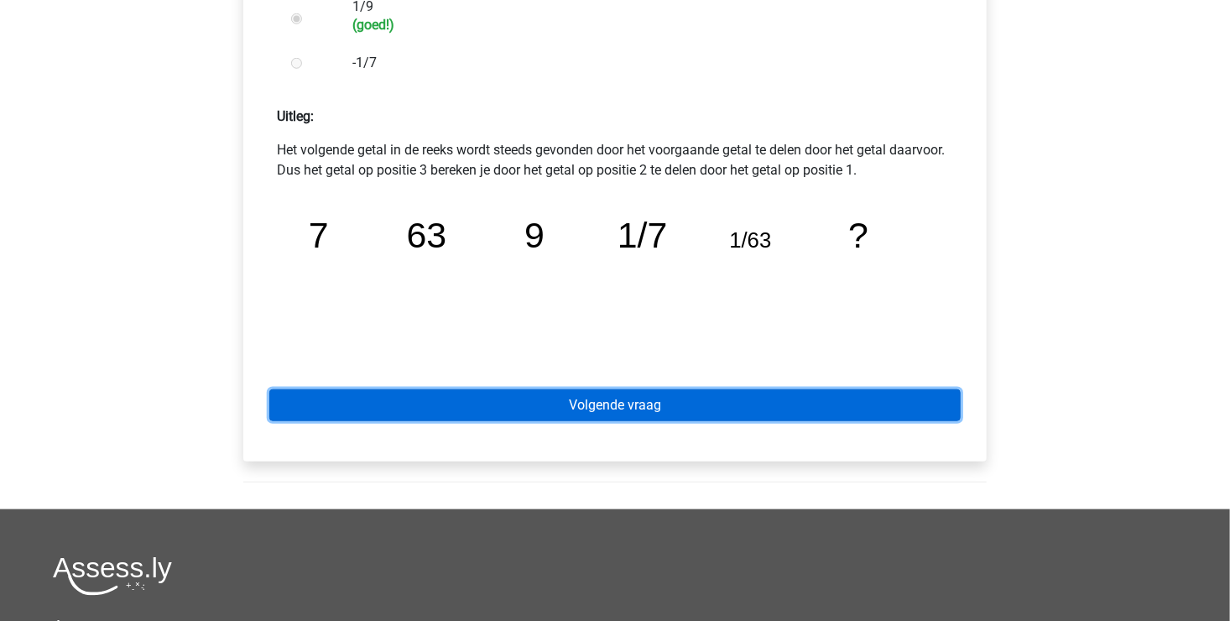
click at [586, 409] on link "Volgende vraag" at bounding box center [614, 405] width 691 height 32
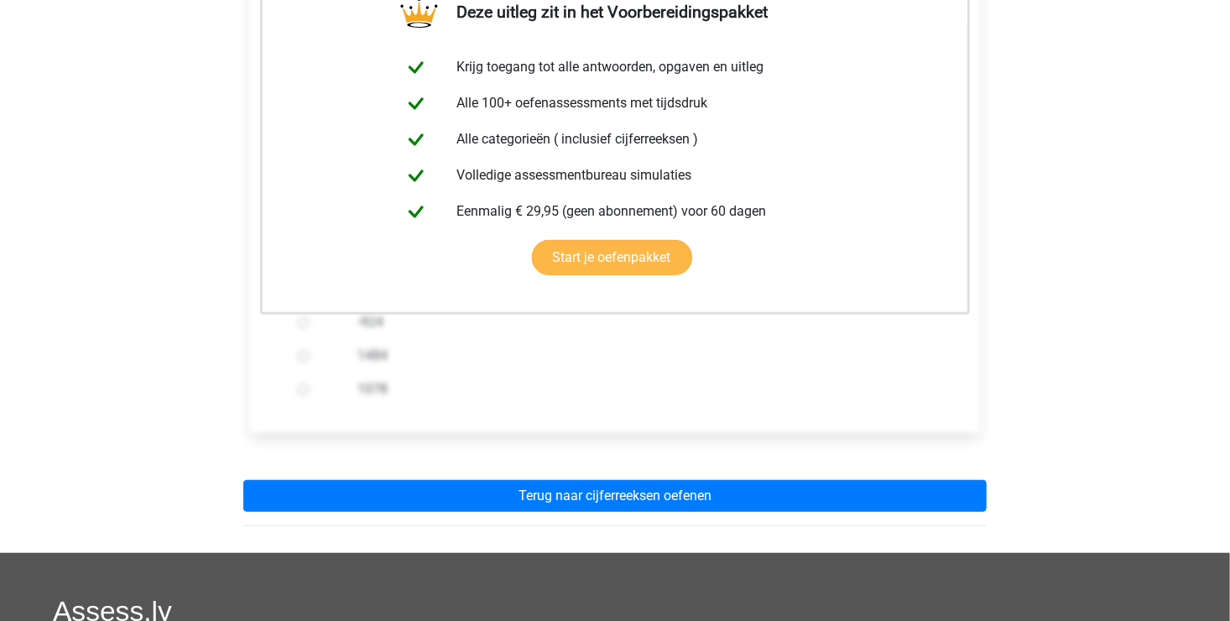
scroll to position [335, 0]
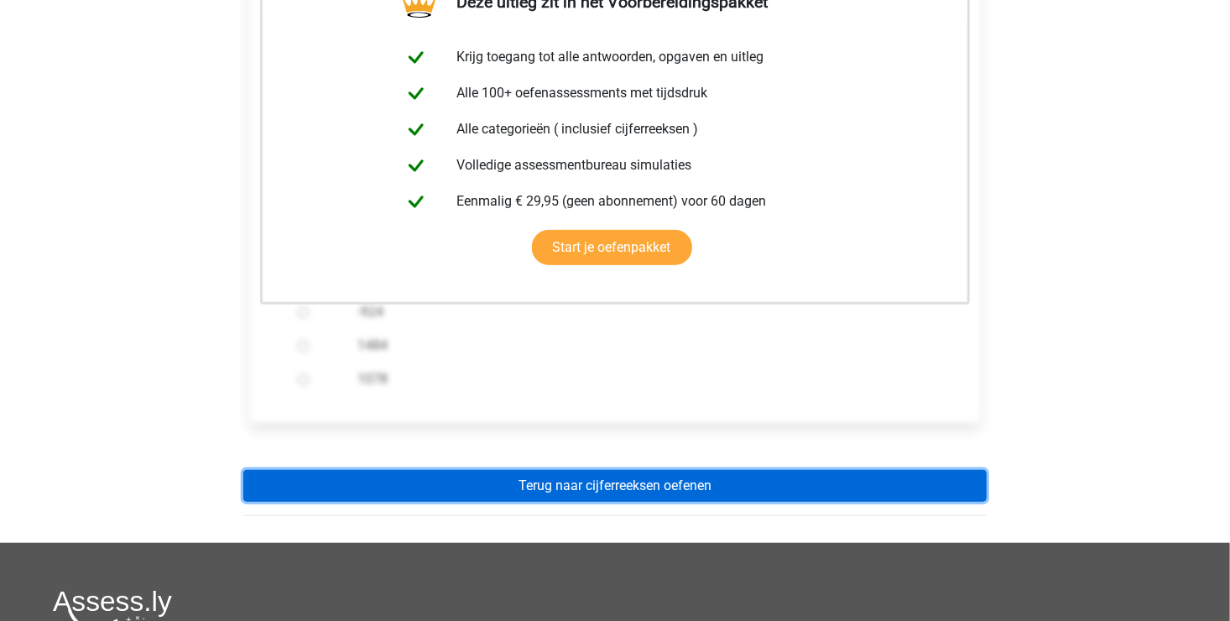
click at [564, 476] on link "Terug naar cijferreeksen oefenen" at bounding box center [614, 486] width 743 height 32
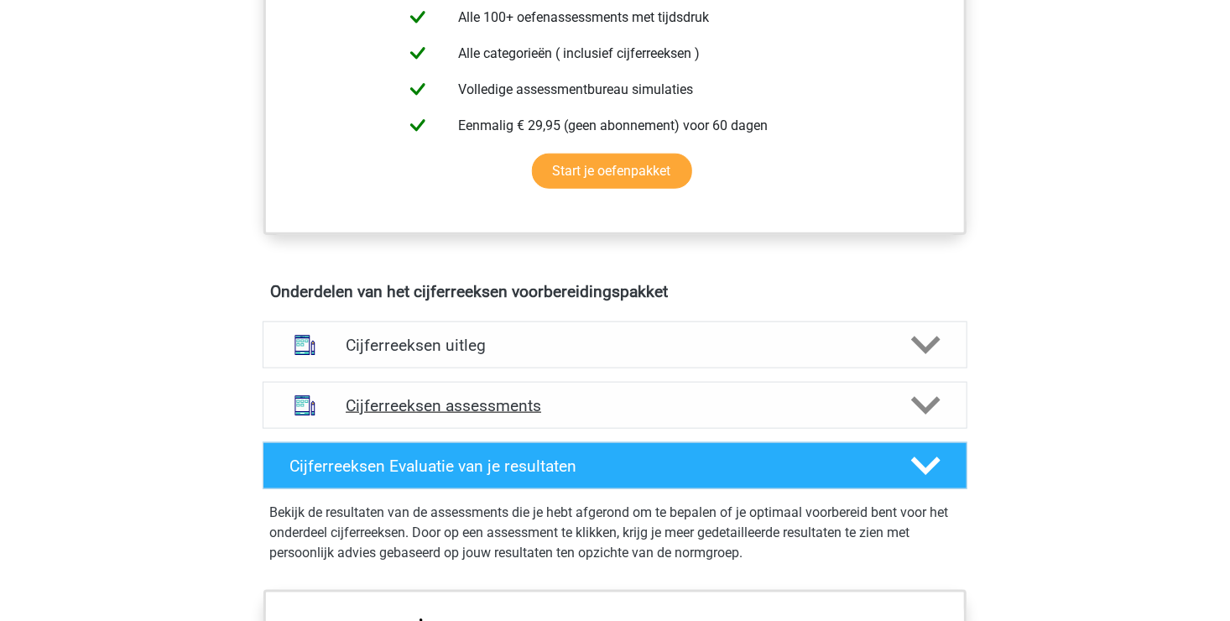
scroll to position [755, 0]
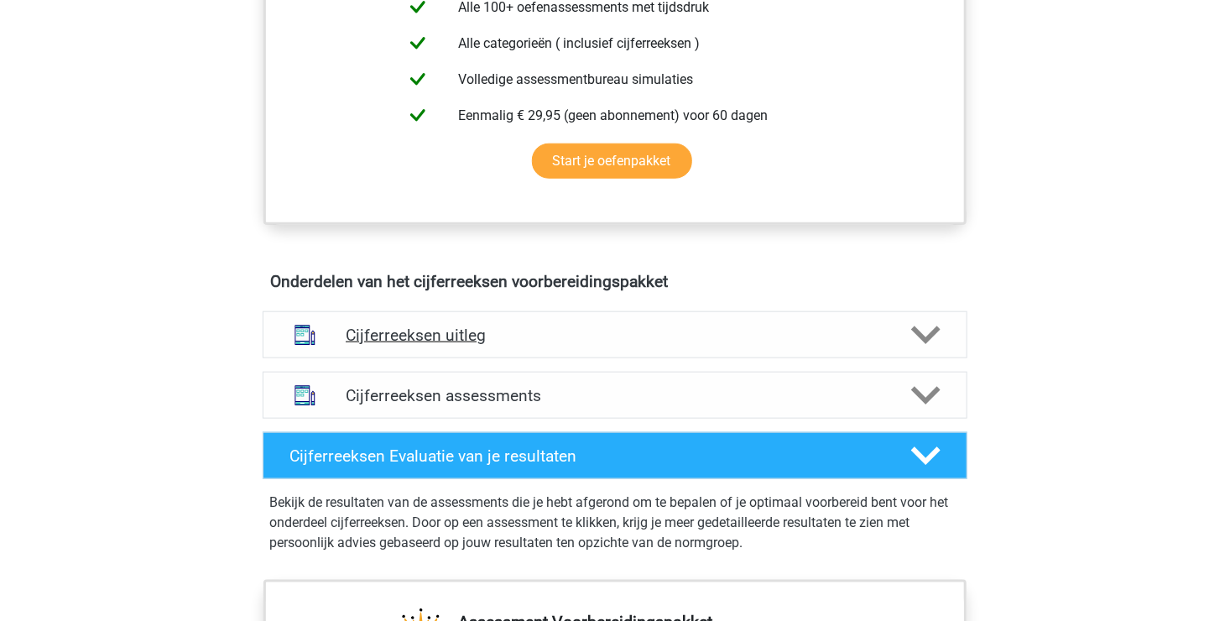
click at [926, 347] on icon at bounding box center [925, 334] width 29 height 29
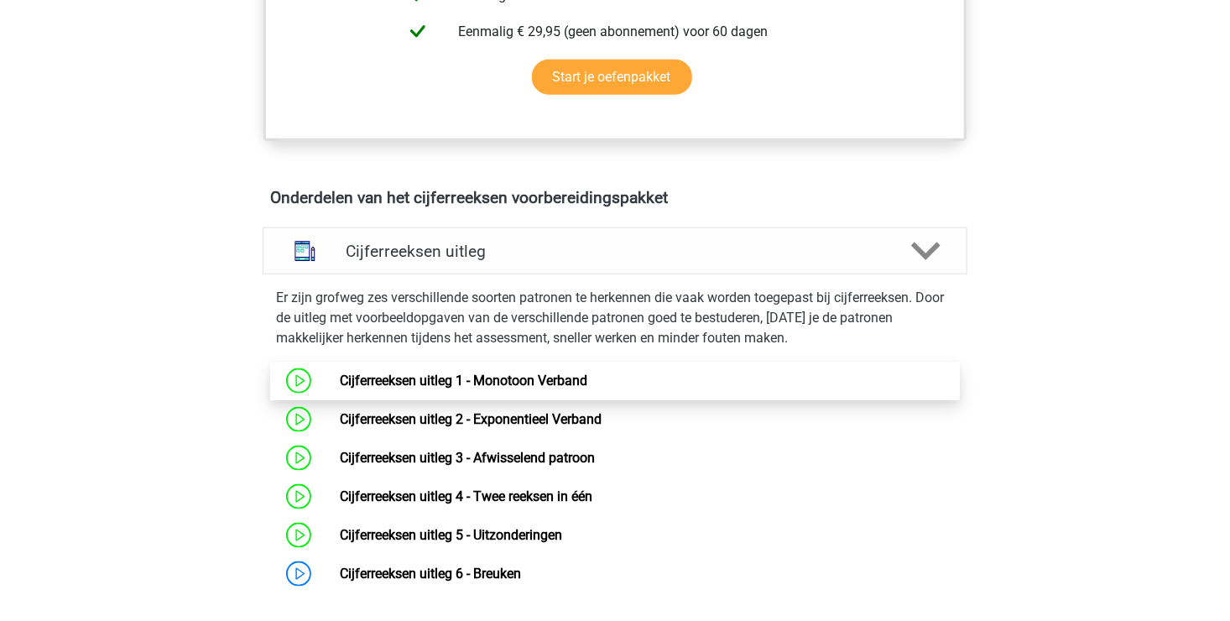
scroll to position [923, 0]
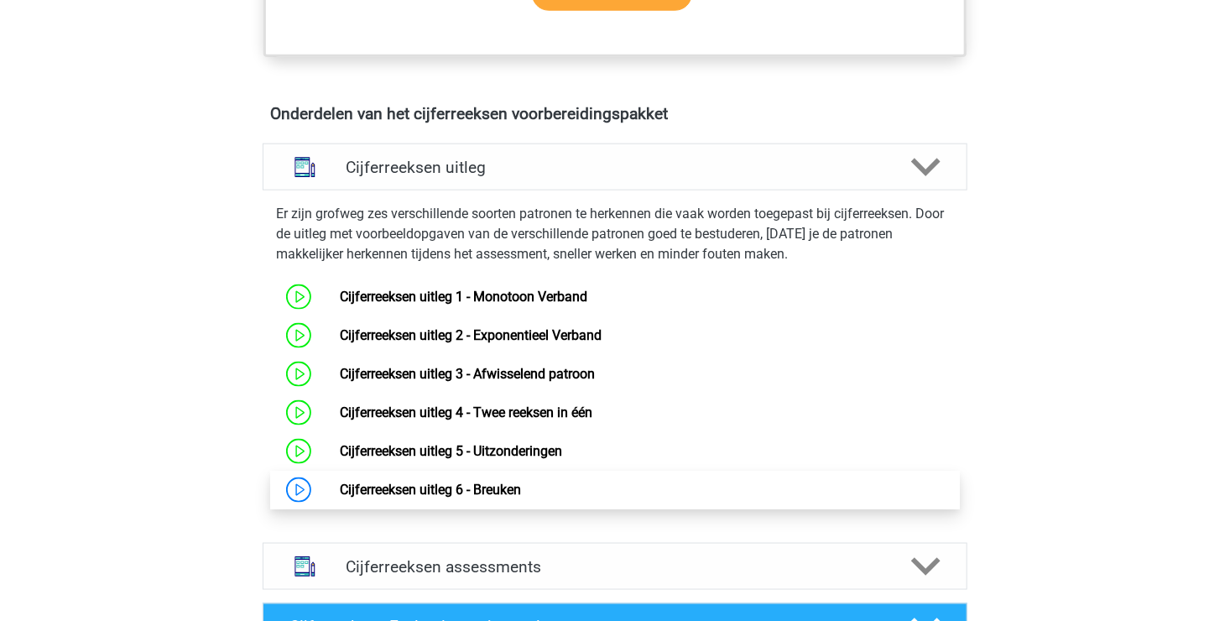
click at [496, 497] on link "Cijferreeksen uitleg 6 - Breuken" at bounding box center [430, 489] width 181 height 16
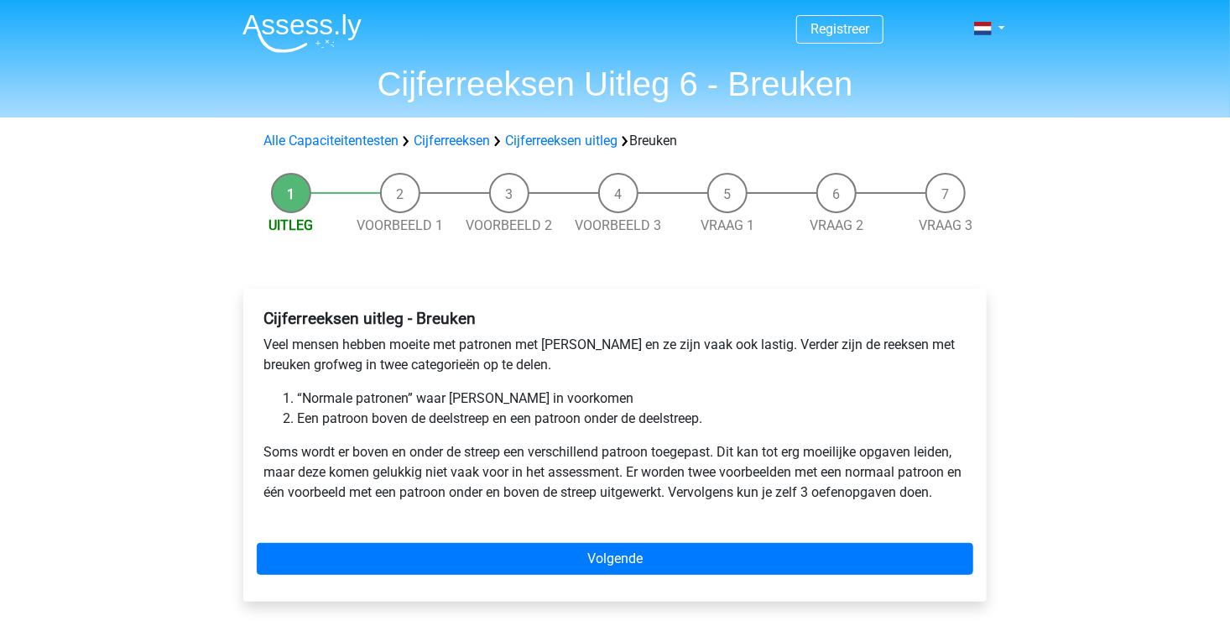
scroll to position [84, 0]
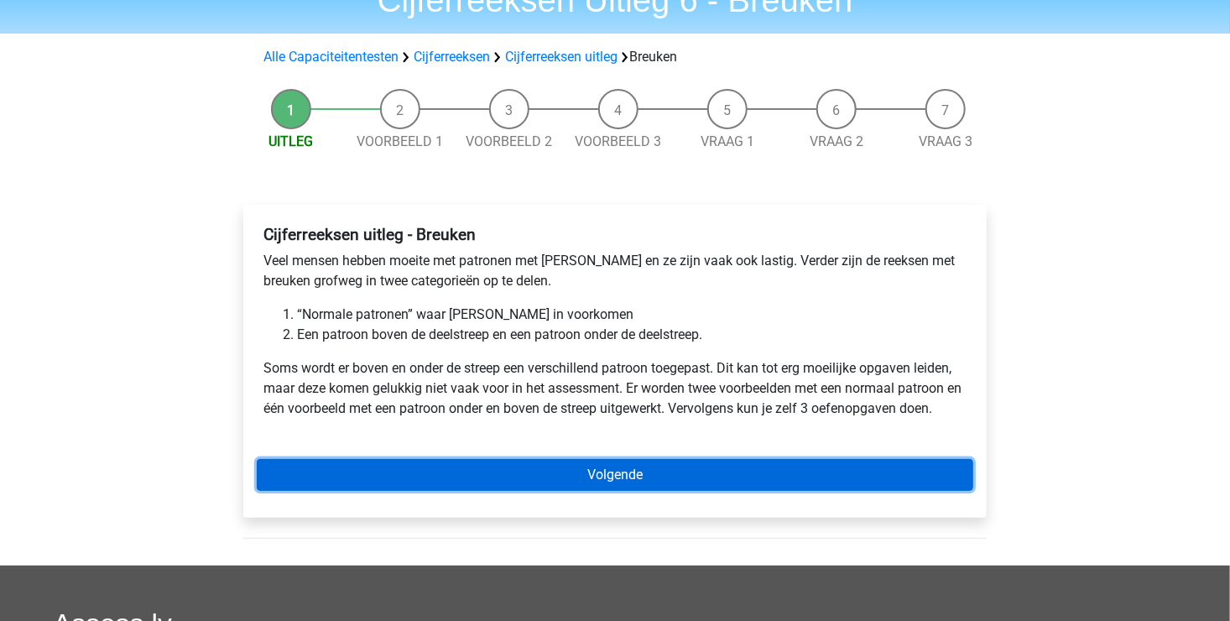
drag, startPoint x: 494, startPoint y: 478, endPoint x: 482, endPoint y: 475, distance: 12.2
click at [494, 478] on link "Volgende" at bounding box center [615, 475] width 716 height 32
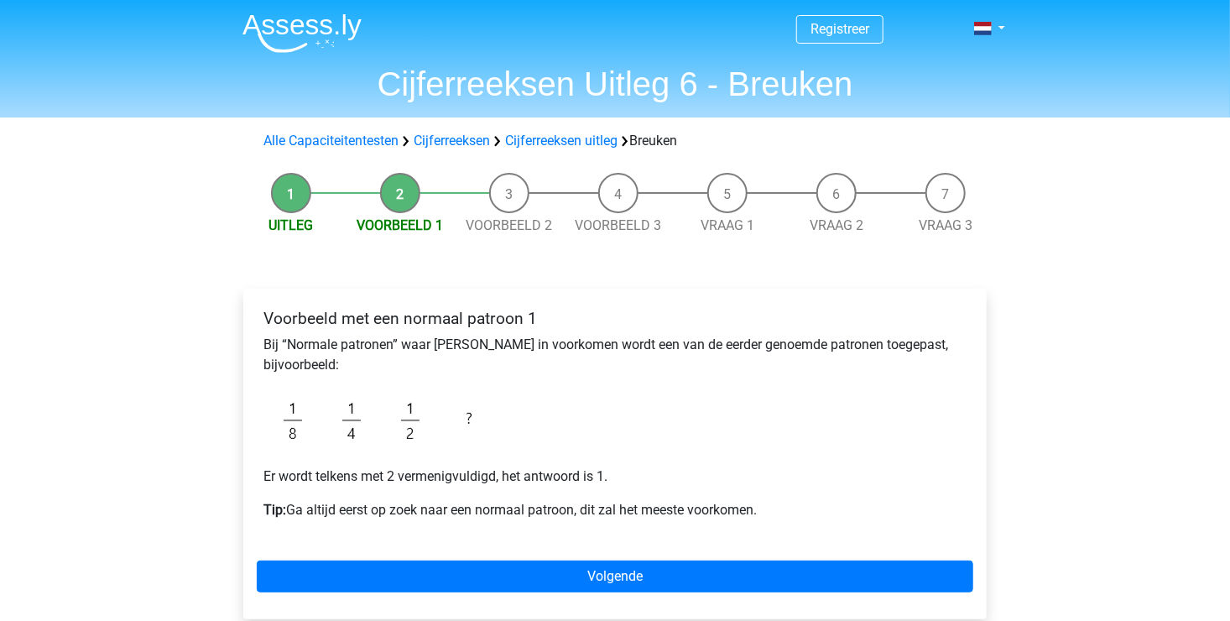
click at [291, 198] on li "Uitleg" at bounding box center [291, 204] width 109 height 63
click at [610, 135] on link "Cijferreeksen uitleg" at bounding box center [561, 141] width 112 height 16
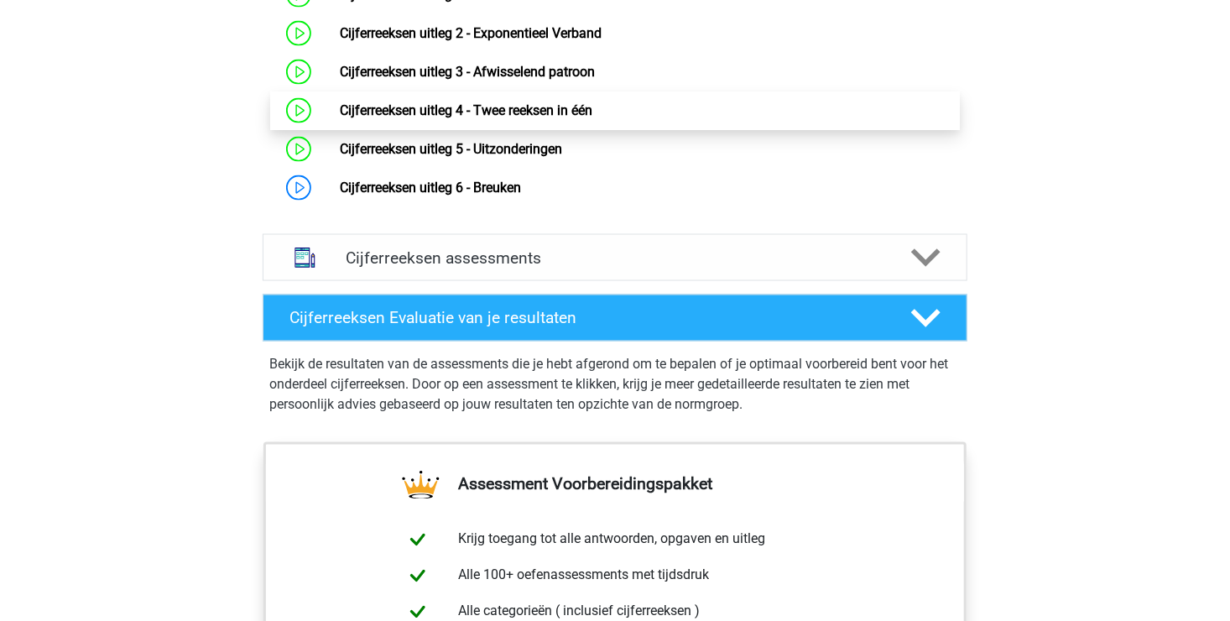
scroll to position [1245, 0]
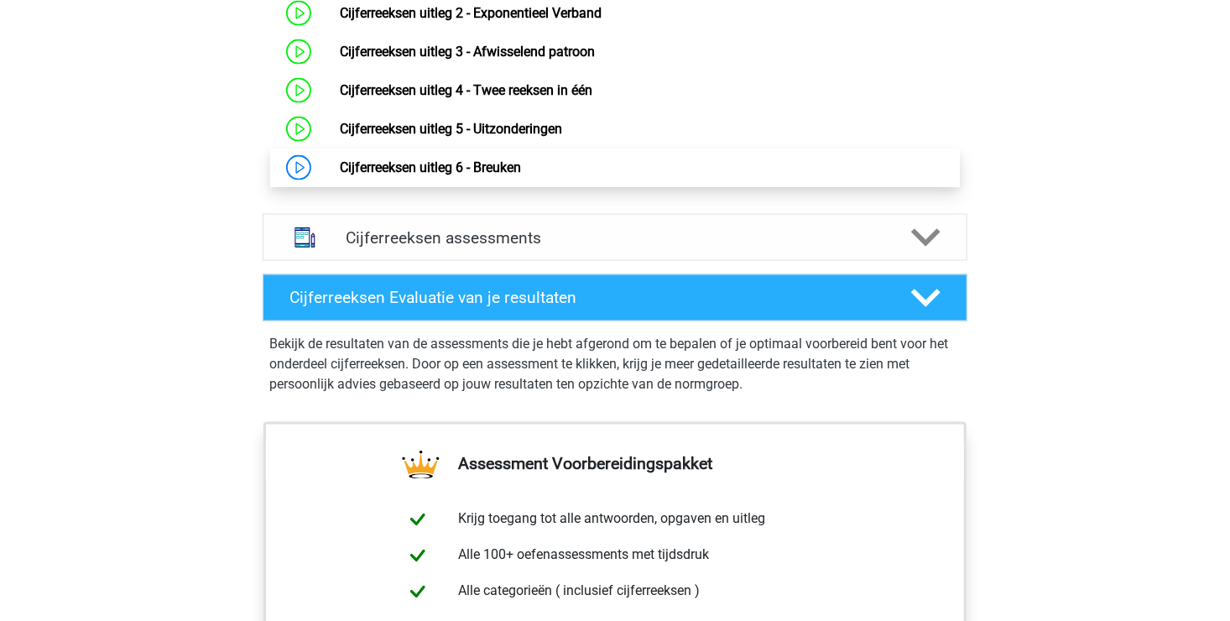
click at [479, 175] on link "Cijferreeksen uitleg 6 - Breuken" at bounding box center [430, 167] width 181 height 16
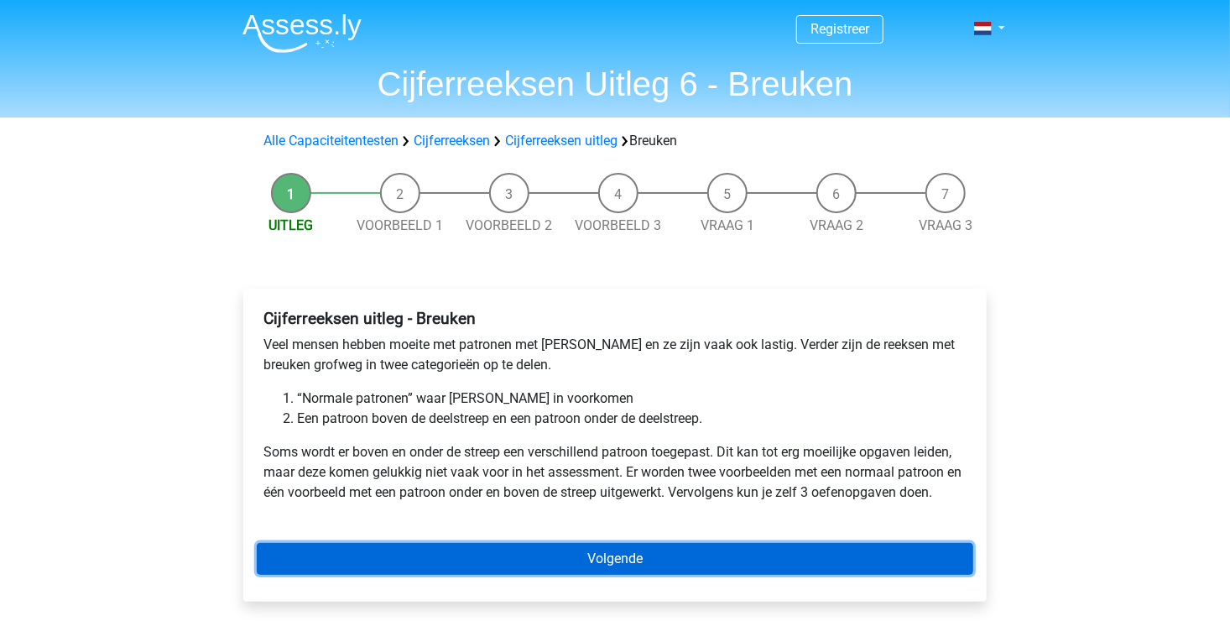
click at [580, 567] on link "Volgende" at bounding box center [615, 559] width 716 height 32
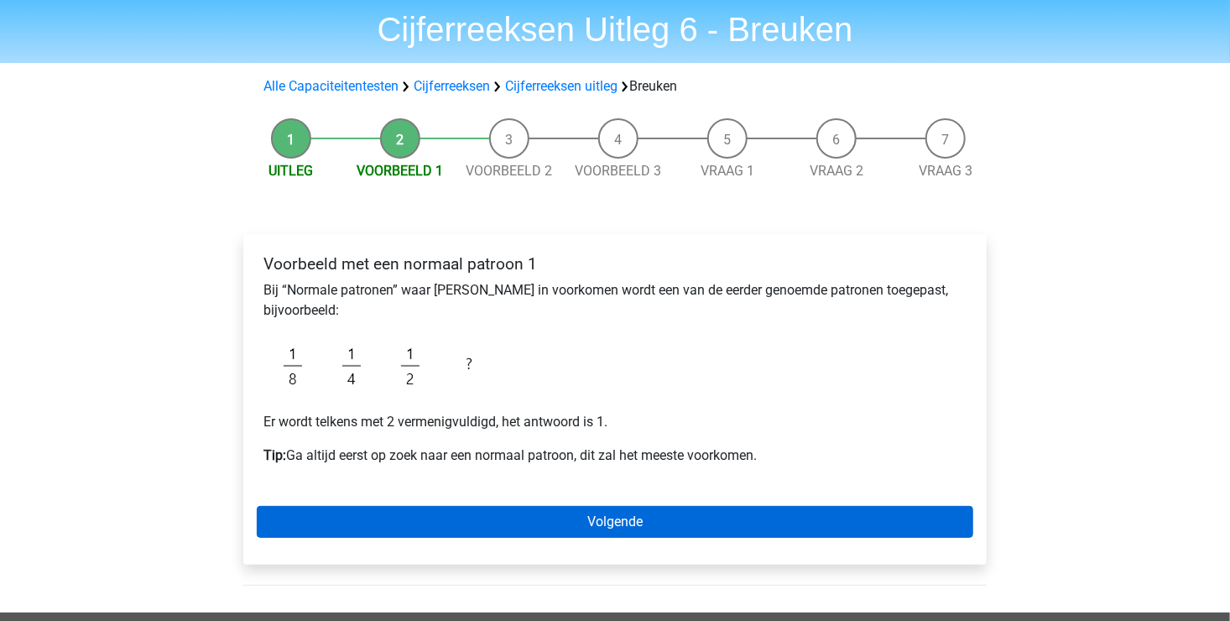
scroll to position [168, 0]
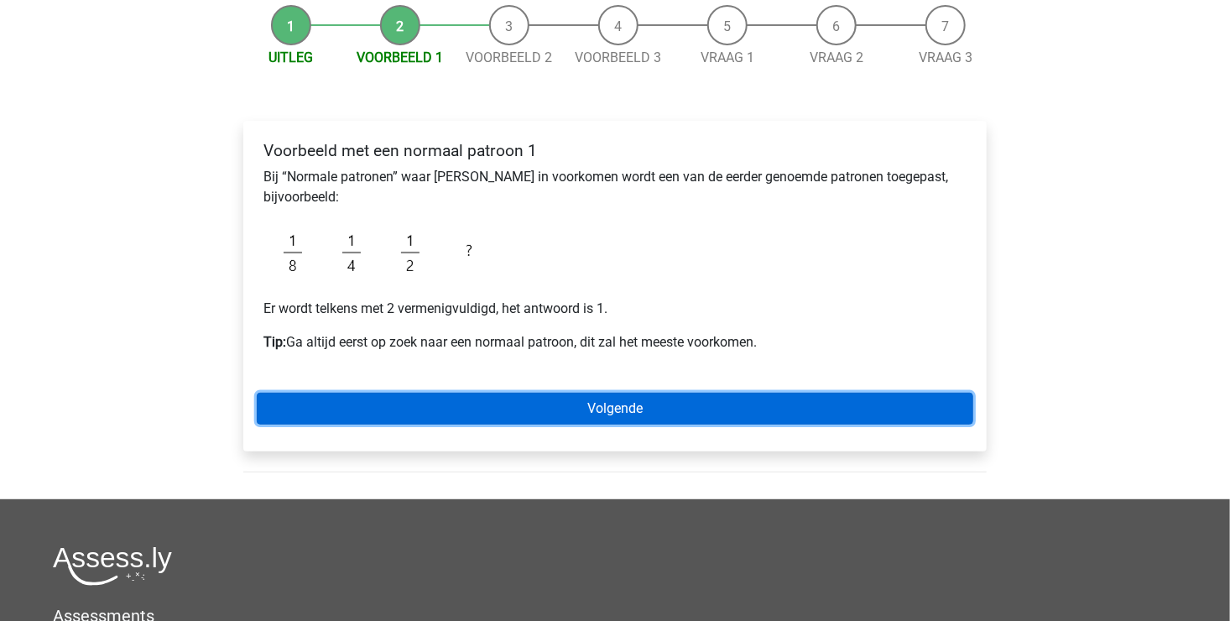
click at [494, 413] on link "Volgende" at bounding box center [615, 409] width 716 height 32
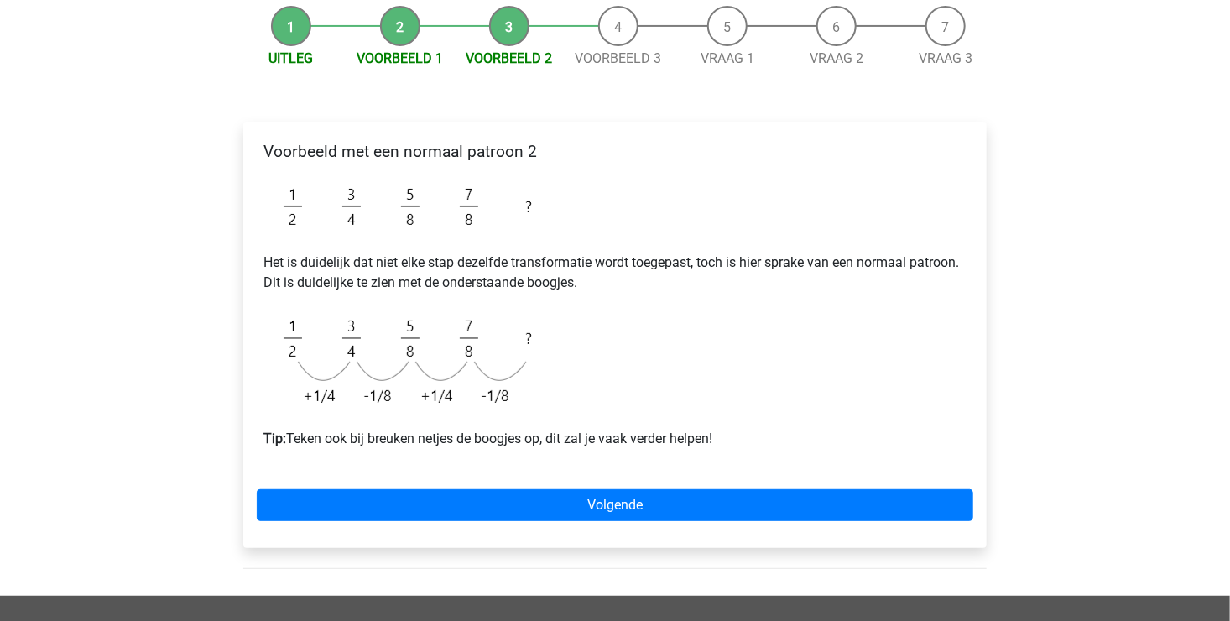
scroll to position [168, 0]
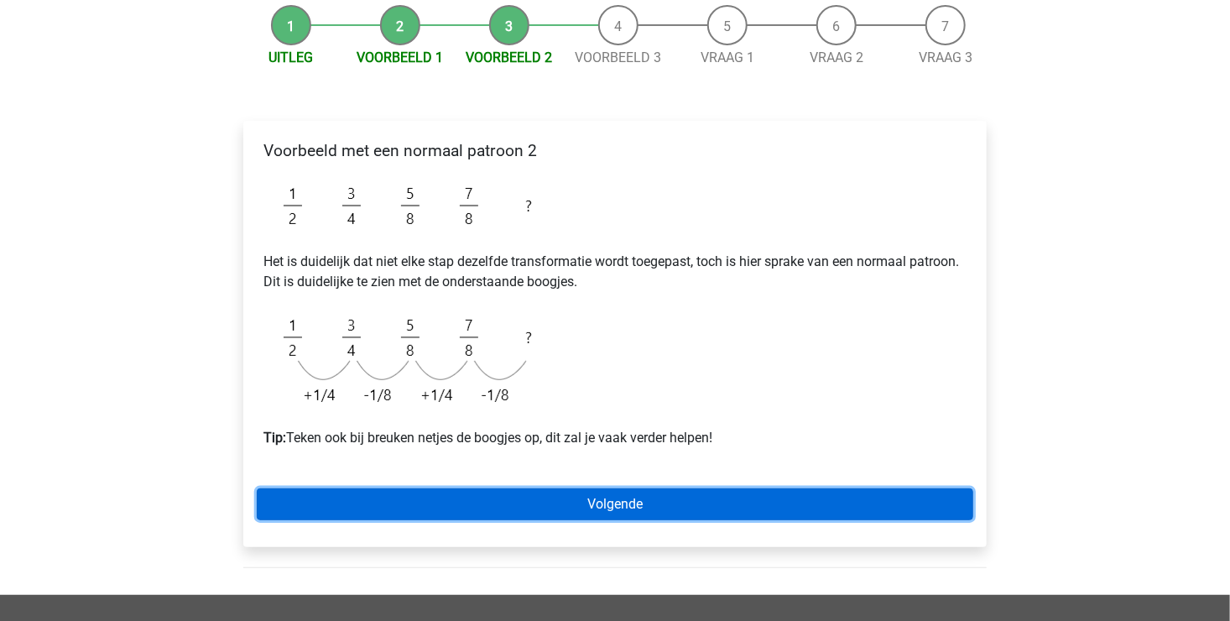
click at [472, 503] on link "Volgende" at bounding box center [615, 504] width 716 height 32
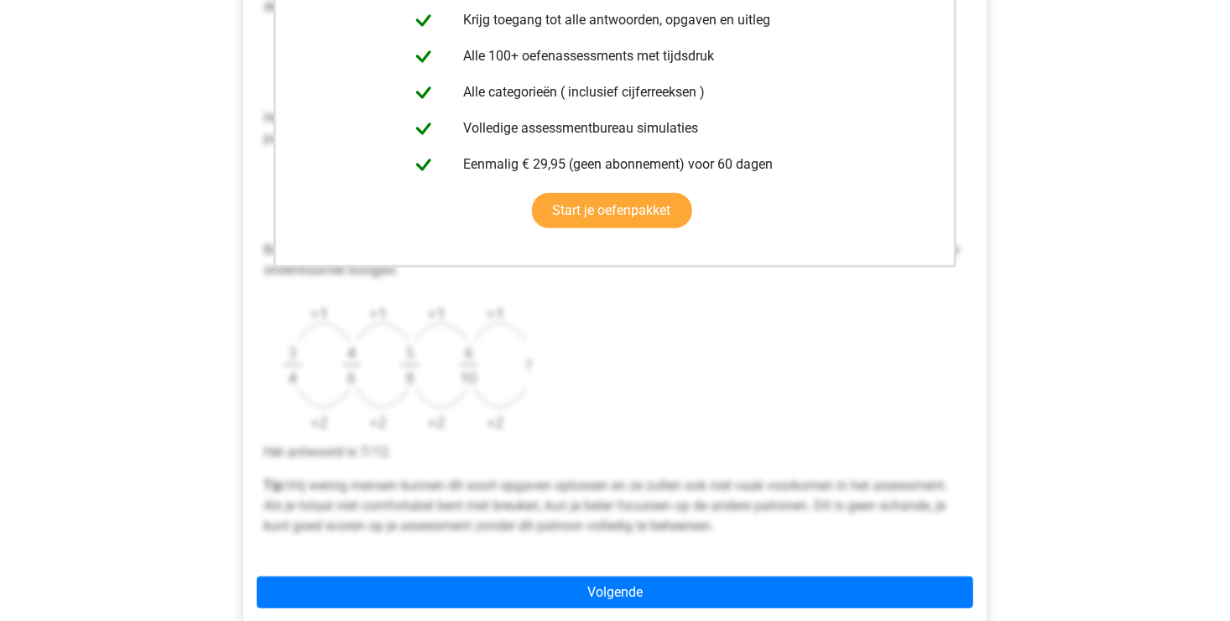
scroll to position [503, 0]
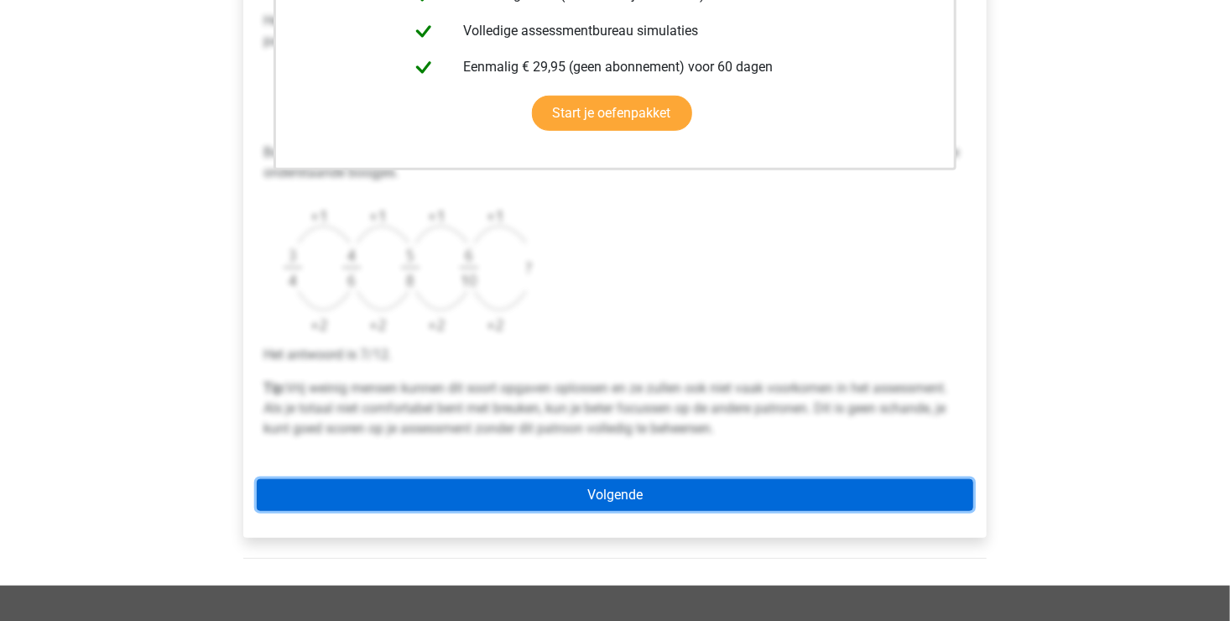
click at [487, 489] on link "Volgende" at bounding box center [615, 495] width 716 height 32
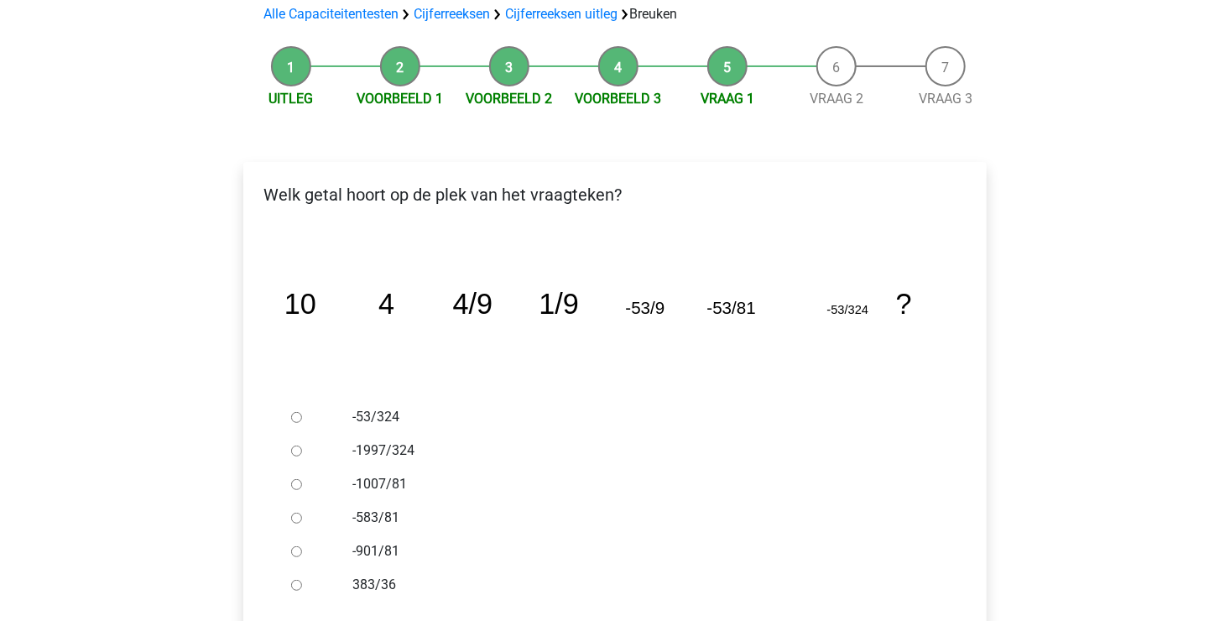
scroll to position [168, 0]
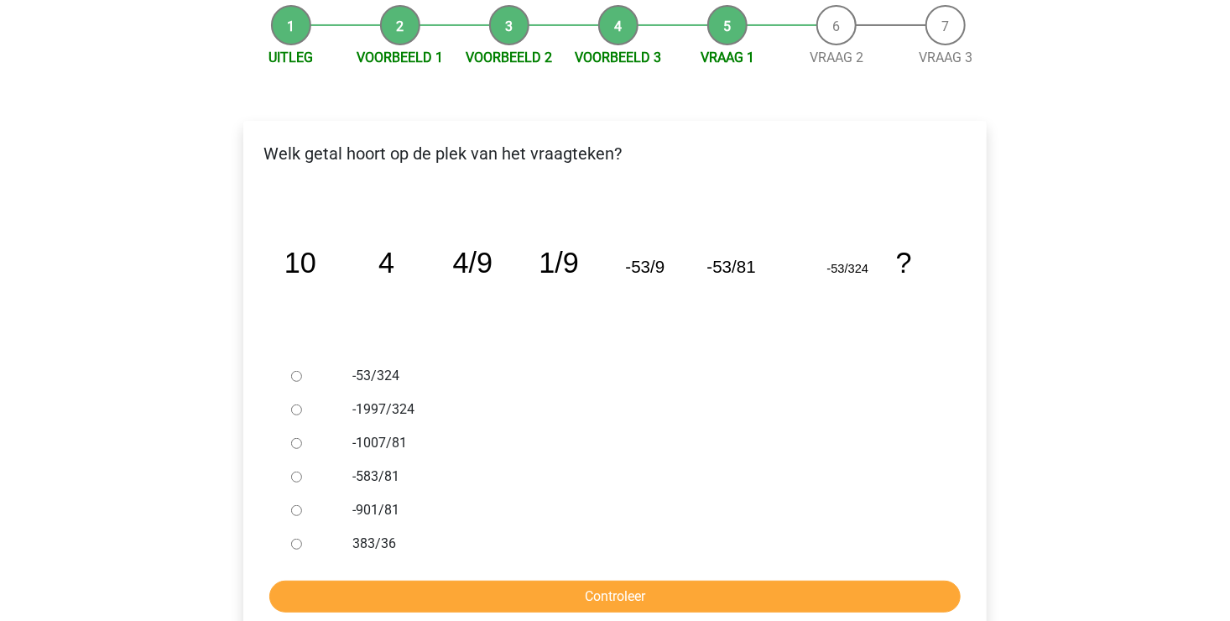
click at [299, 478] on input "-583/81" at bounding box center [296, 476] width 11 height 11
radio input "true"
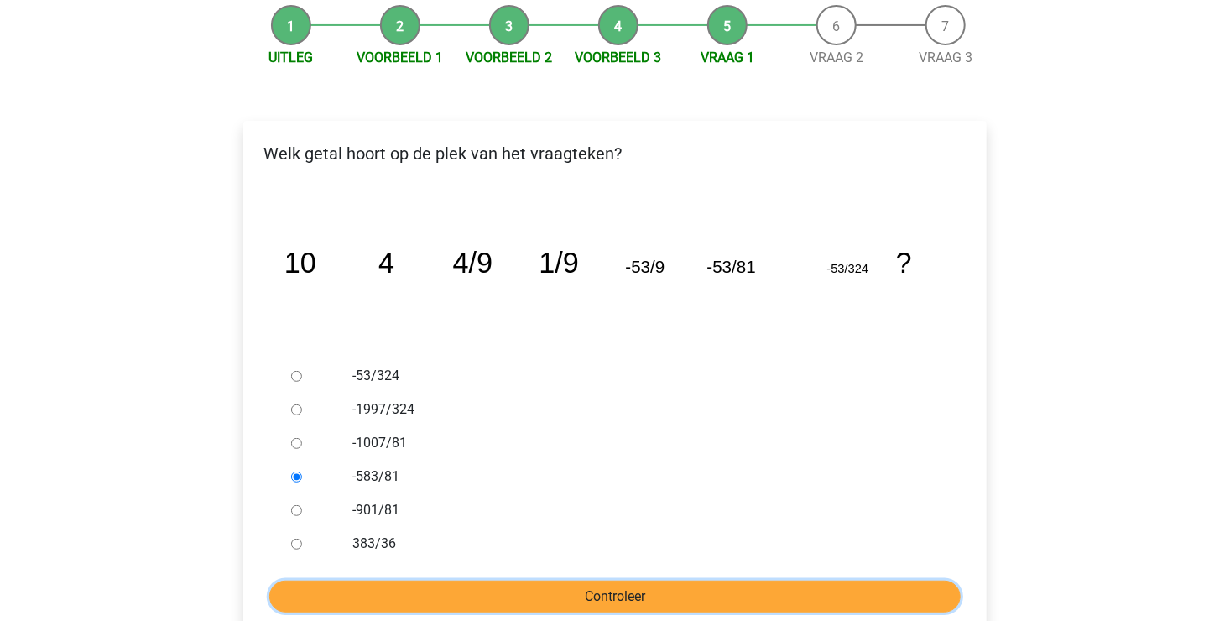
click at [518, 595] on input "Controleer" at bounding box center [614, 596] width 691 height 32
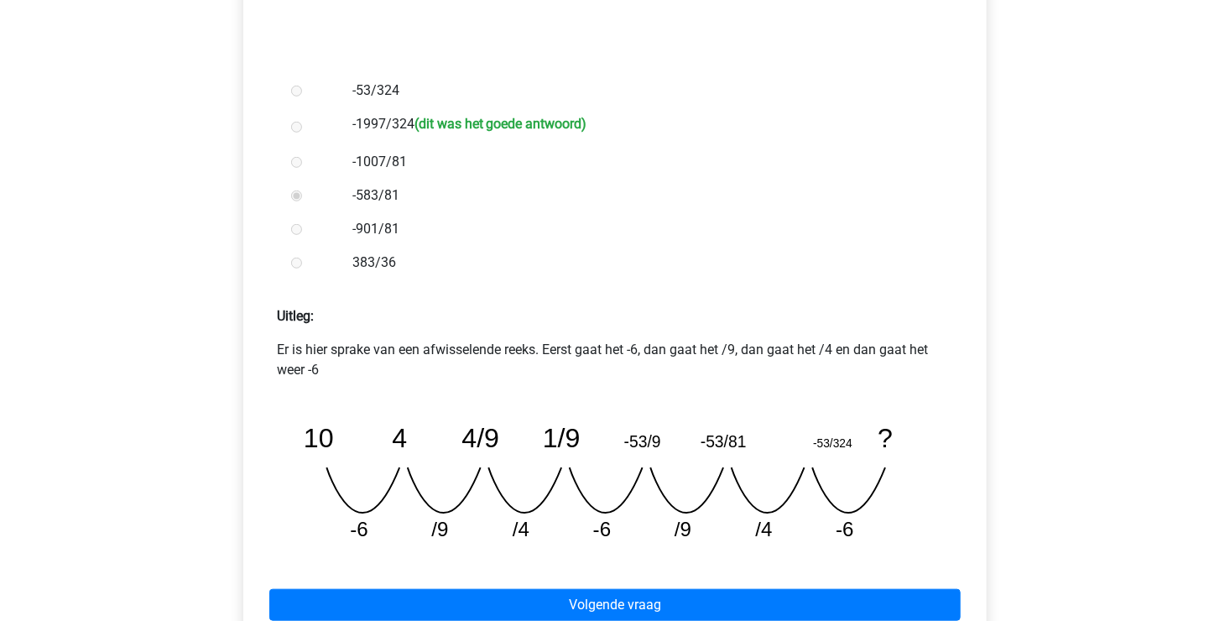
scroll to position [503, 0]
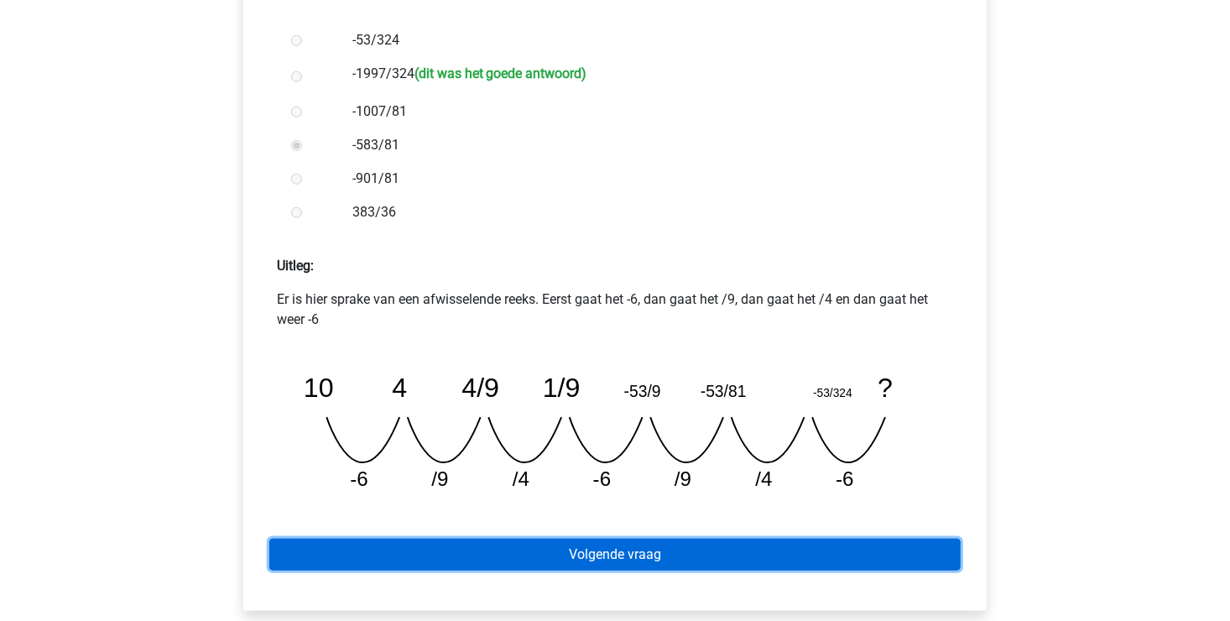
click at [535, 559] on link "Volgende vraag" at bounding box center [614, 554] width 691 height 32
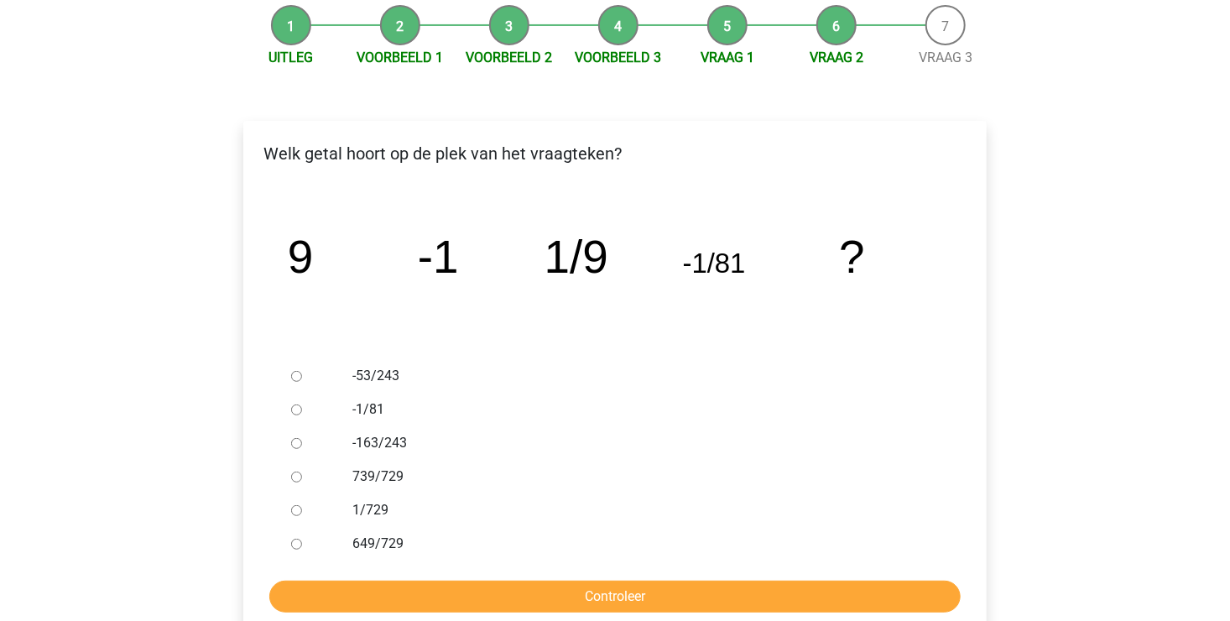
scroll to position [168, 0]
click at [303, 509] on div at bounding box center [311, 510] width 55 height 34
click at [296, 510] on input "1/729" at bounding box center [296, 510] width 11 height 11
radio input "true"
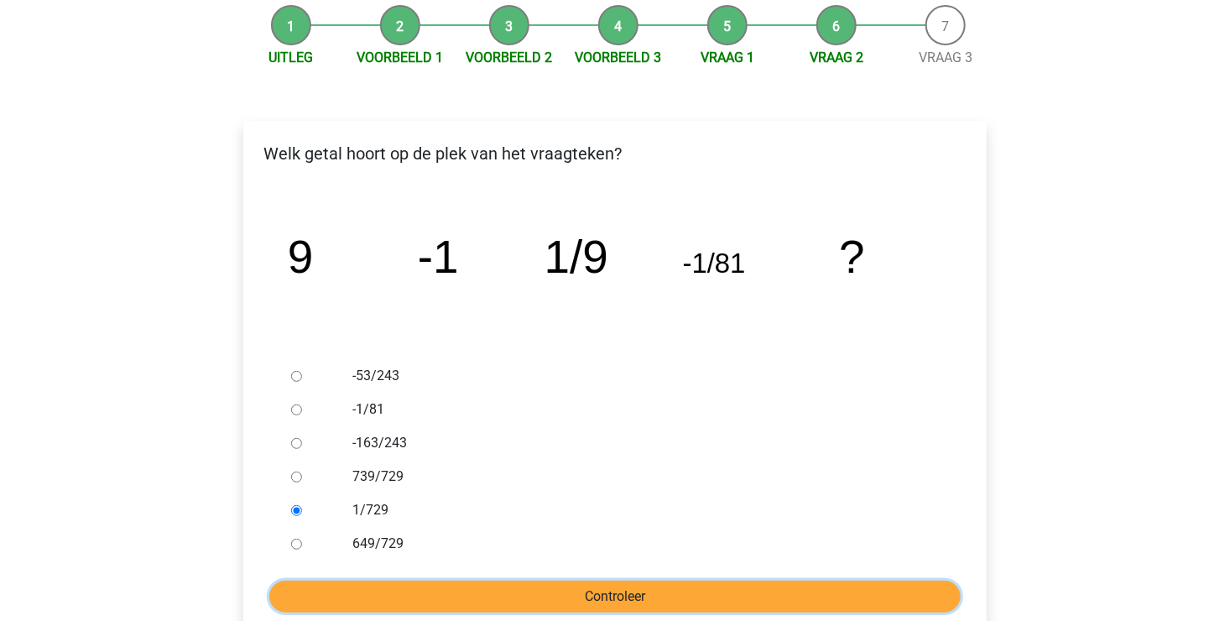
click at [457, 601] on input "Controleer" at bounding box center [614, 596] width 691 height 32
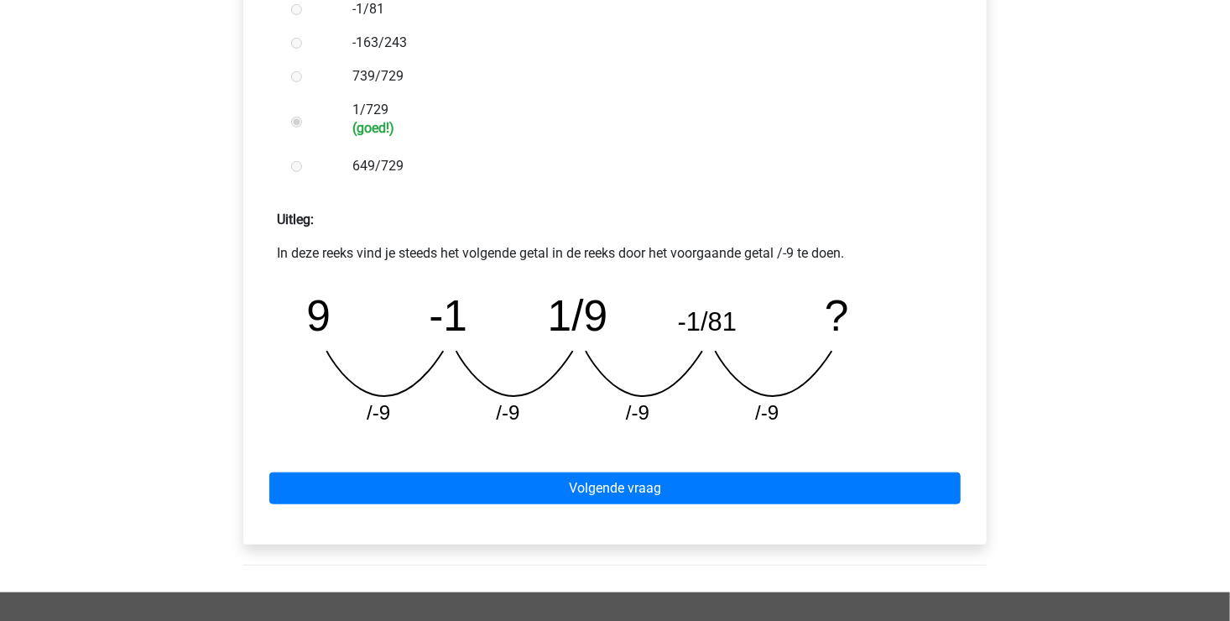
scroll to position [587, 0]
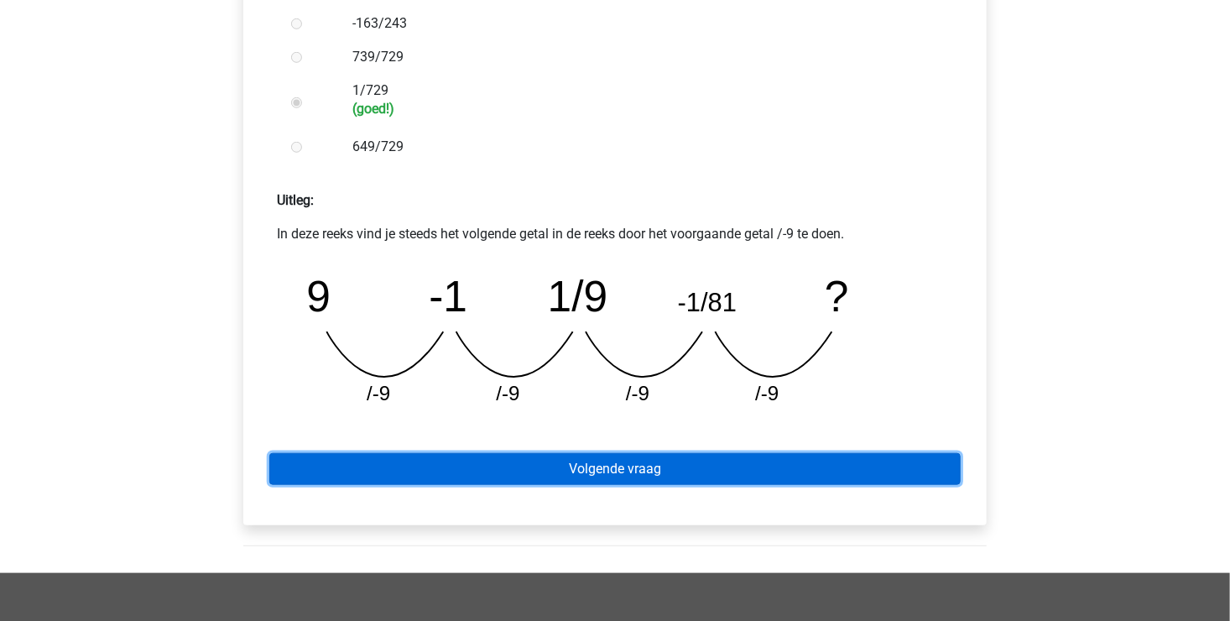
click at [516, 467] on link "Volgende vraag" at bounding box center [614, 469] width 691 height 32
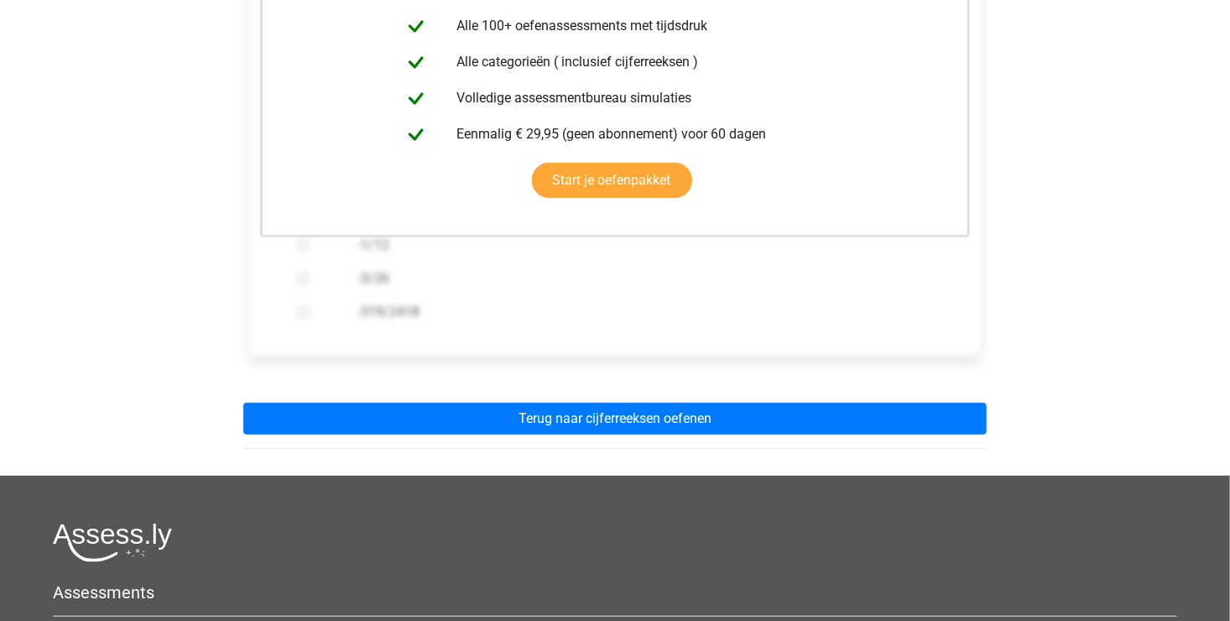
scroll to position [419, 0]
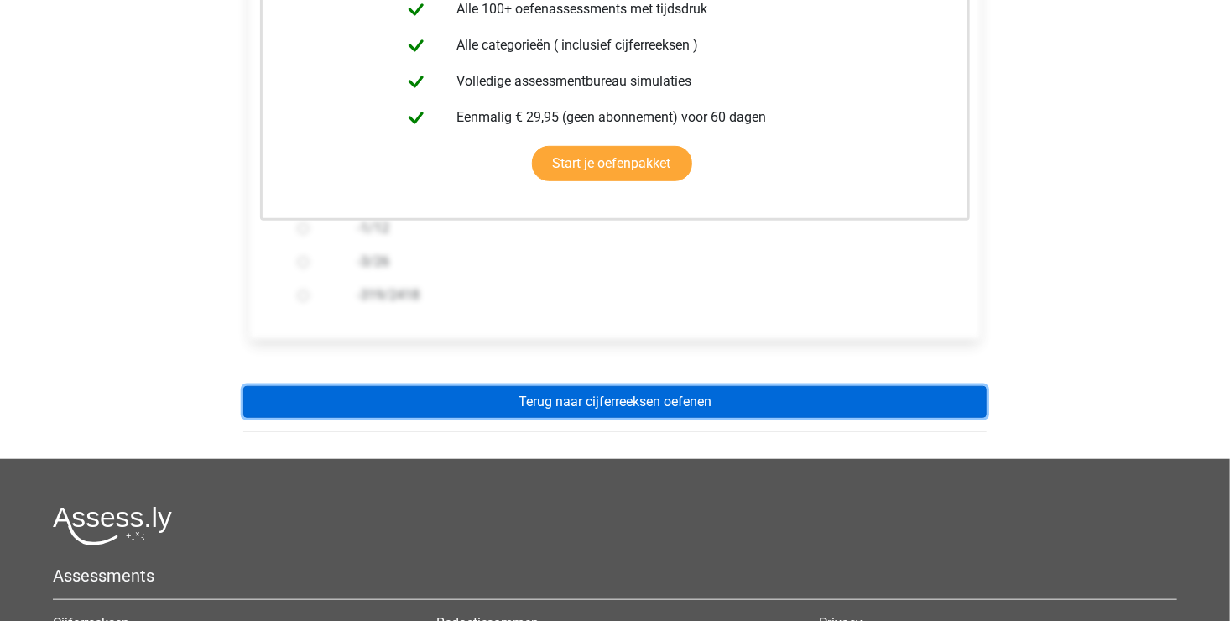
click at [573, 412] on link "Terug naar cijferreeksen oefenen" at bounding box center [614, 402] width 743 height 32
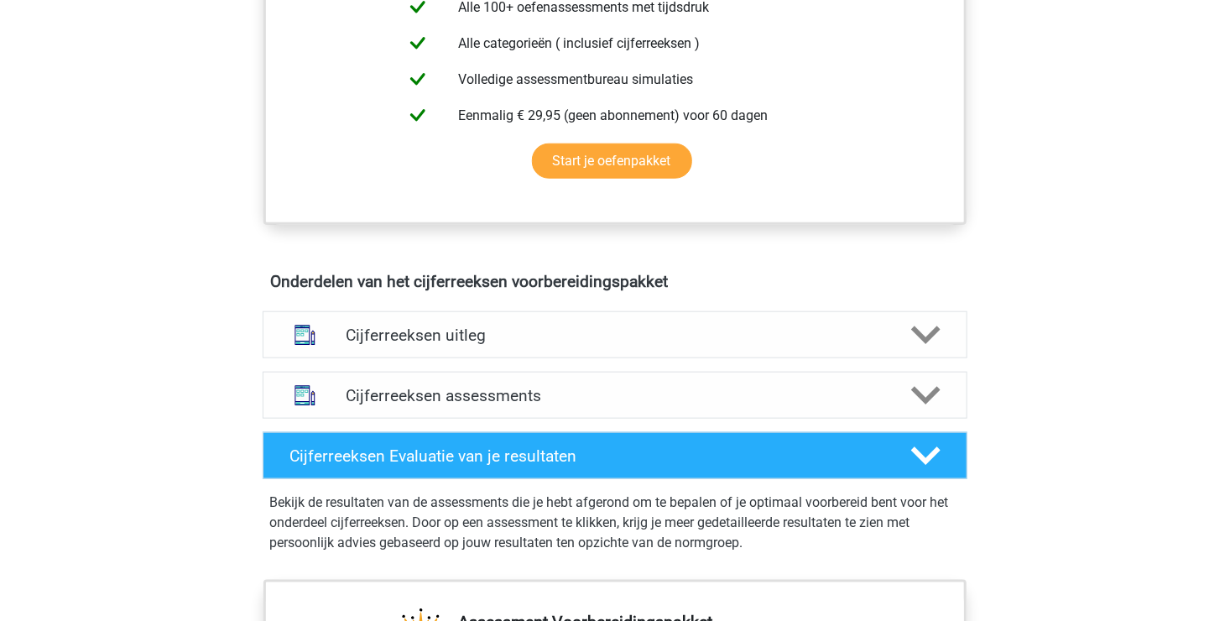
scroll to position [839, 0]
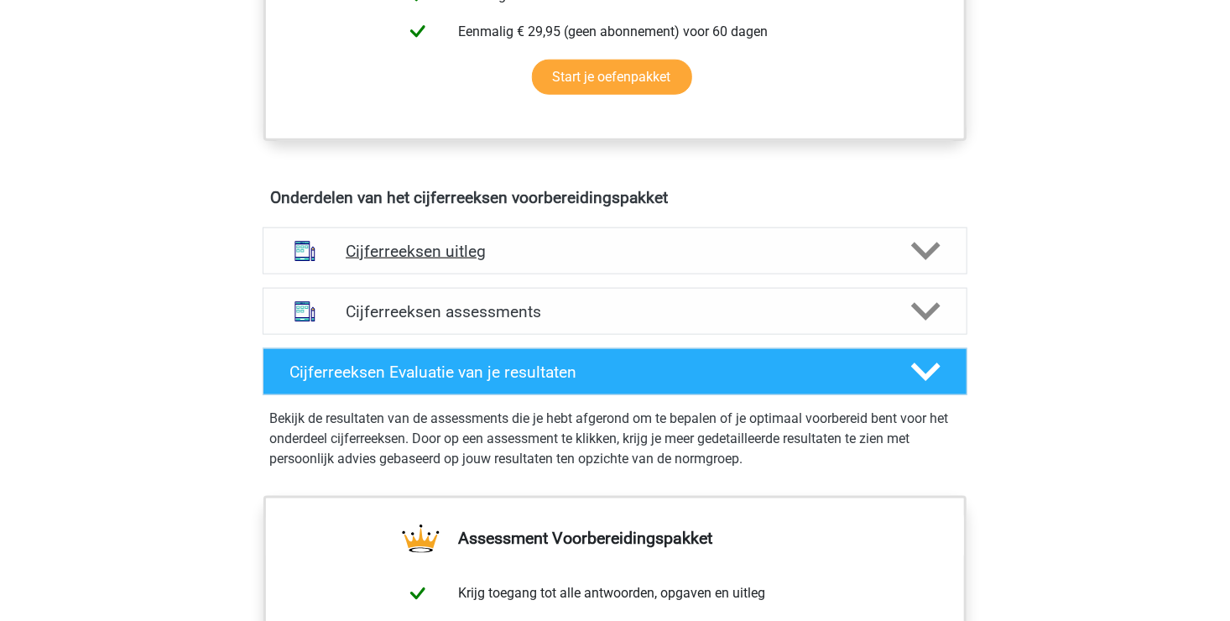
click at [925, 265] on icon at bounding box center [925, 251] width 29 height 29
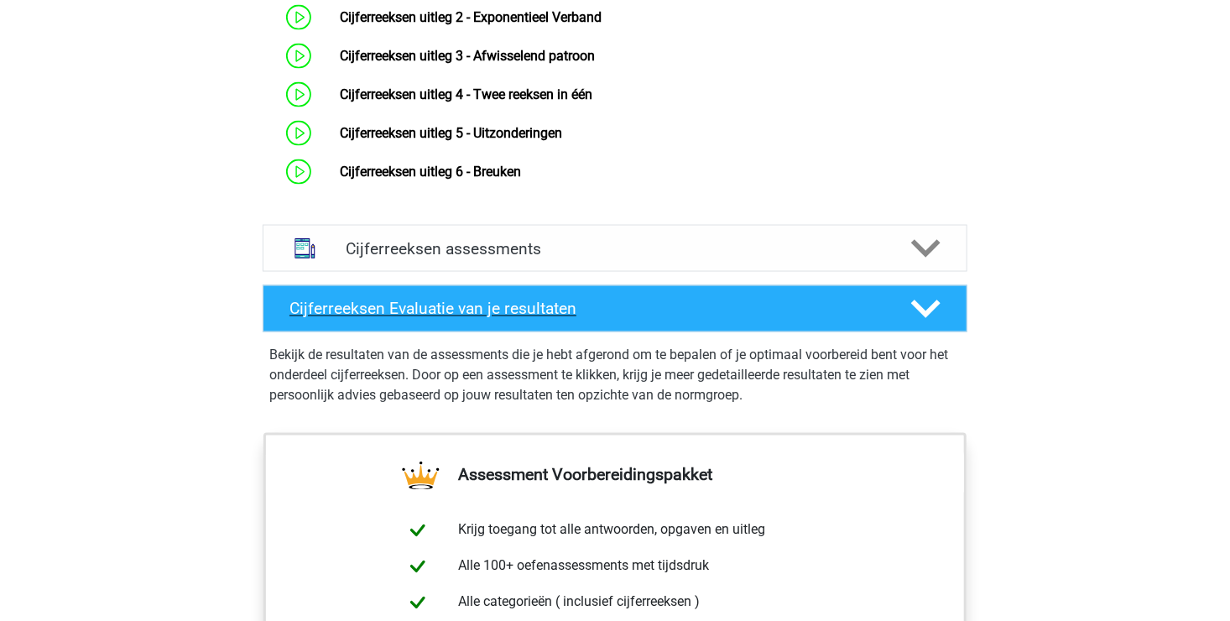
scroll to position [1258, 0]
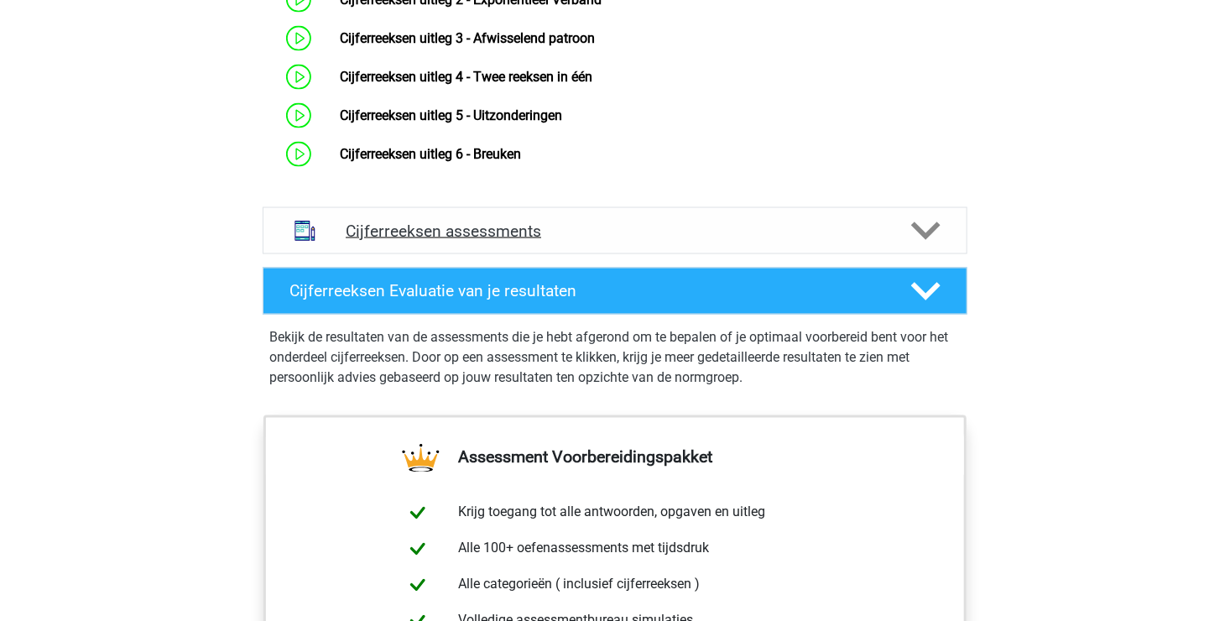
click at [917, 240] on polygon at bounding box center [925, 230] width 29 height 18
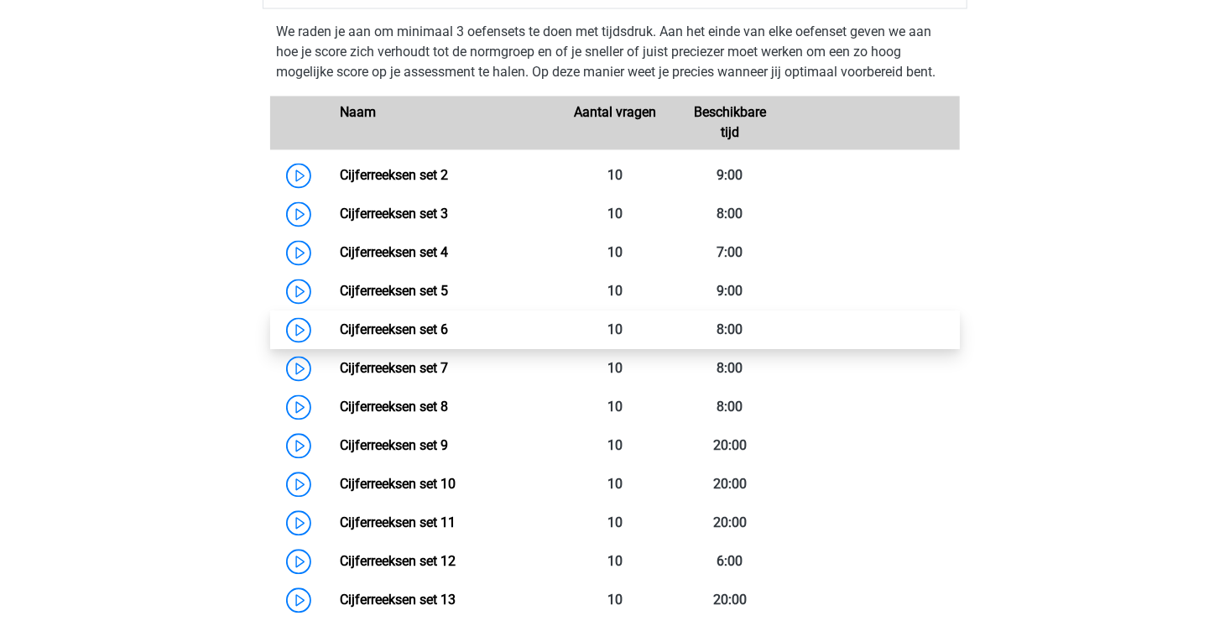
scroll to position [1510, 0]
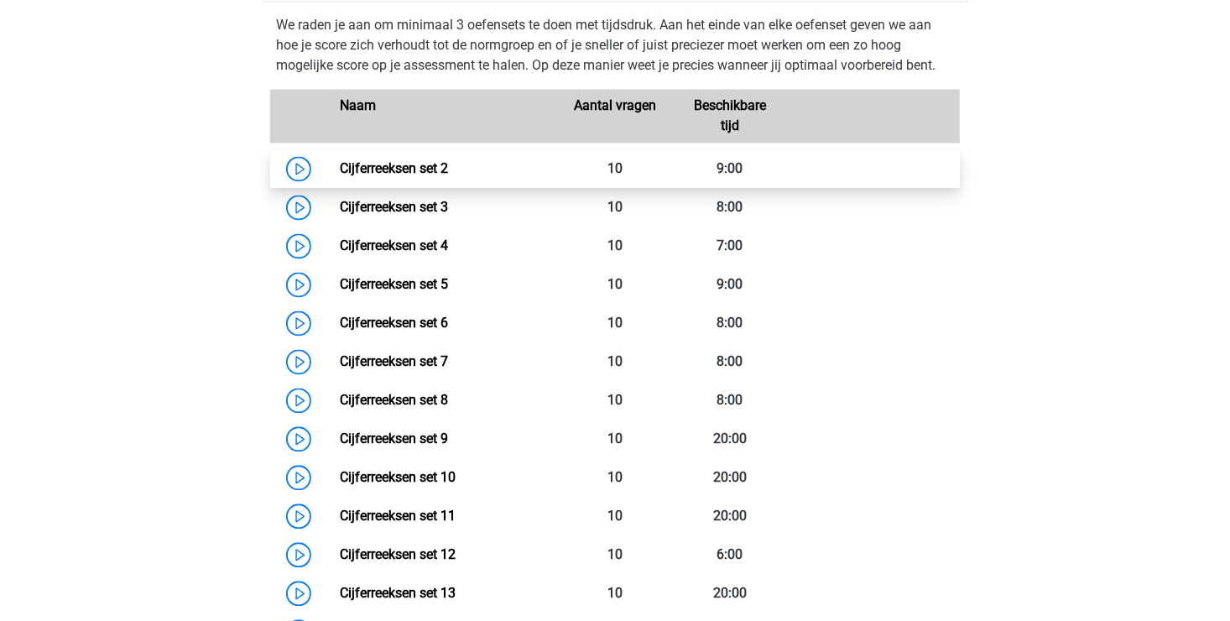
click at [410, 177] on link "Cijferreeksen set 2" at bounding box center [394, 169] width 108 height 16
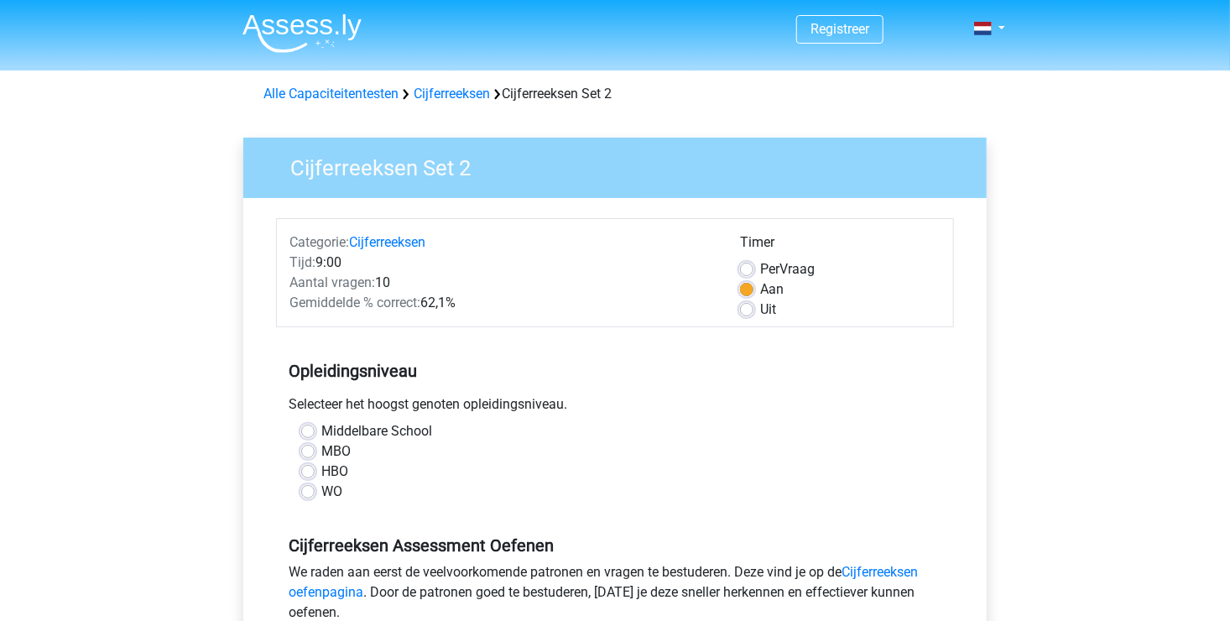
click at [321, 489] on label "WO" at bounding box center [331, 491] width 21 height 20
click at [306, 489] on input "WO" at bounding box center [307, 489] width 13 height 17
radio input "true"
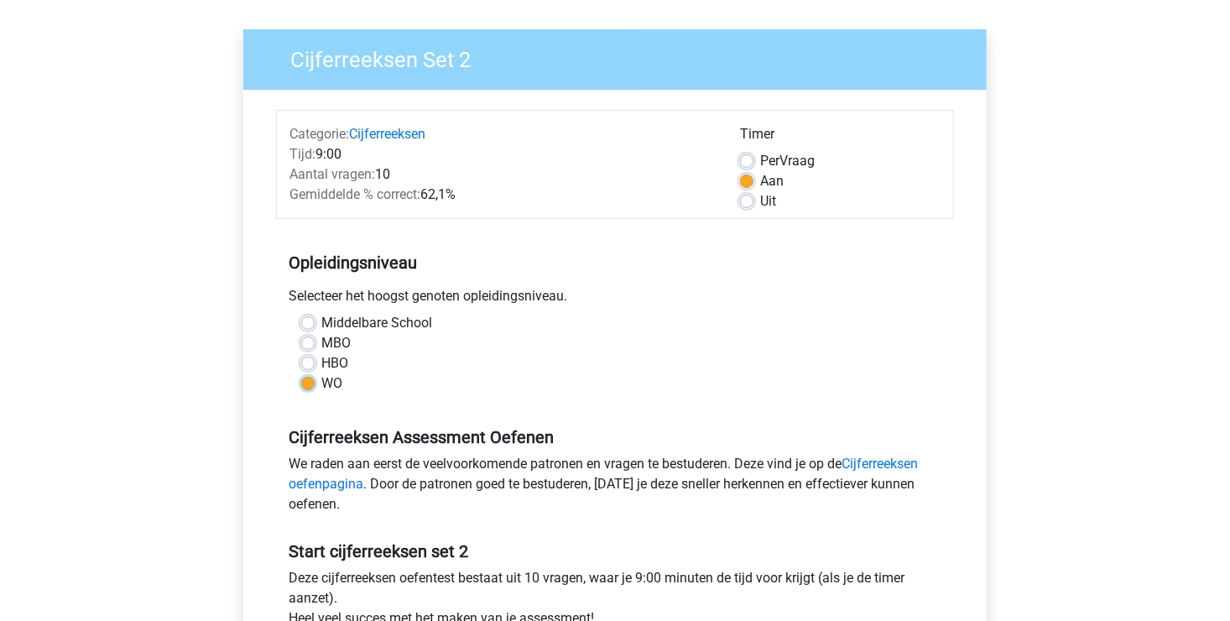
scroll to position [252, 0]
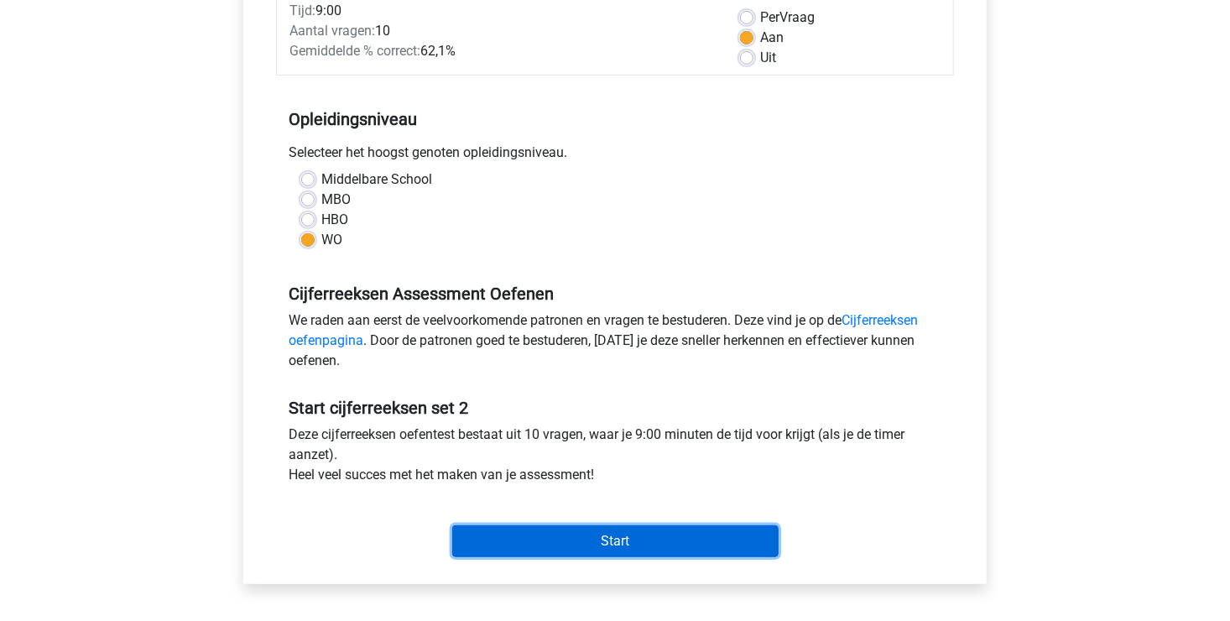
click at [606, 539] on input "Start" at bounding box center [615, 541] width 326 height 32
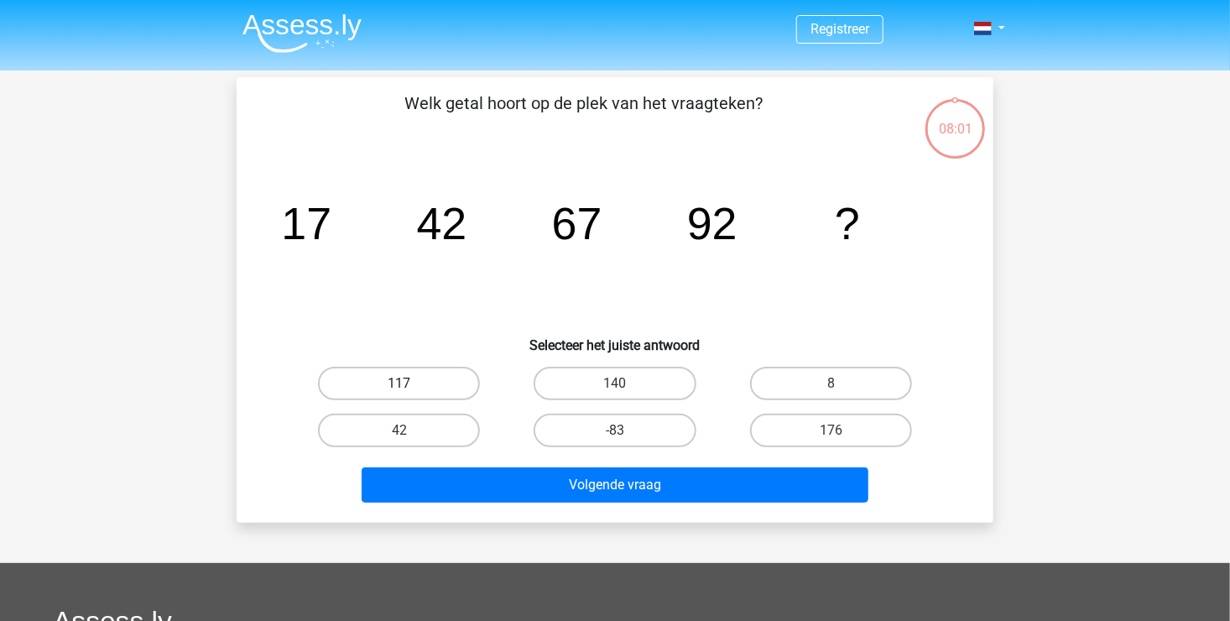
drag, startPoint x: 428, startPoint y: 378, endPoint x: 436, endPoint y: 398, distance: 21.0
click at [427, 378] on label "117" at bounding box center [399, 384] width 162 height 34
click at [410, 383] on input "117" at bounding box center [404, 388] width 11 height 11
radio input "true"
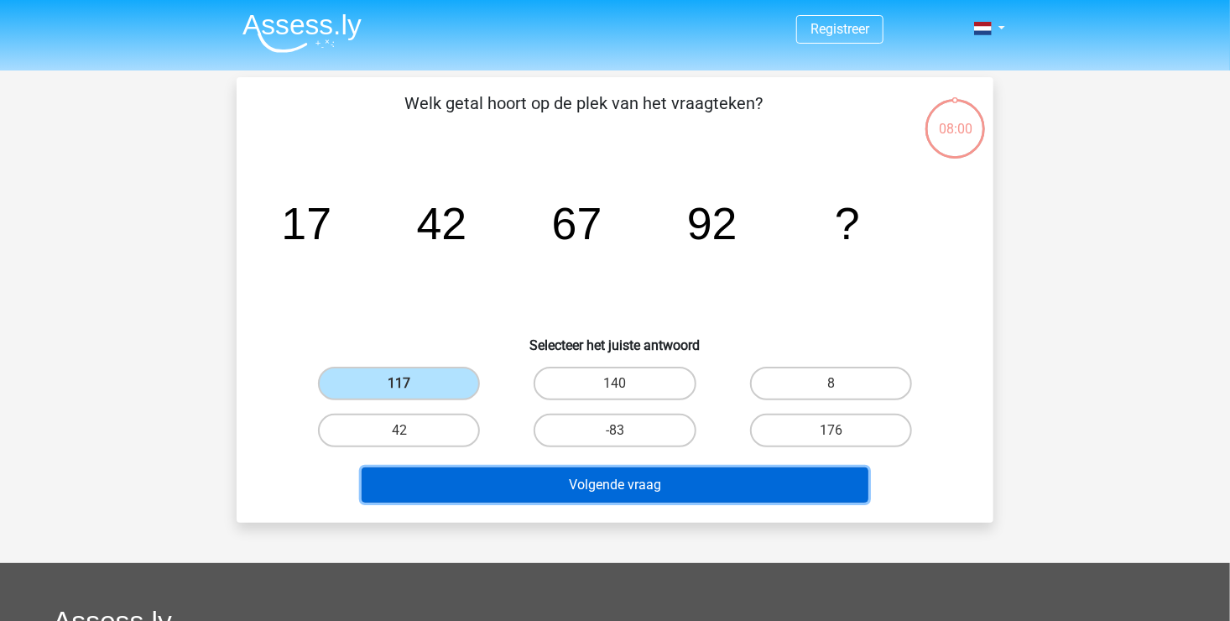
click at [551, 477] on button "Volgende vraag" at bounding box center [614, 484] width 507 height 35
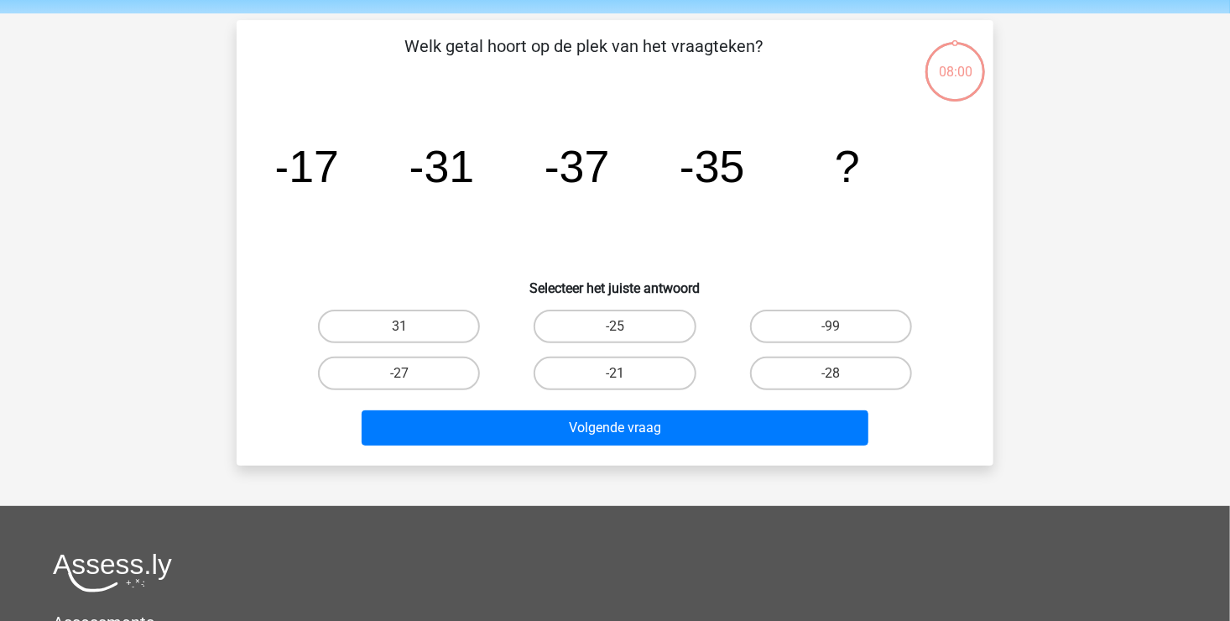
scroll to position [77, 0]
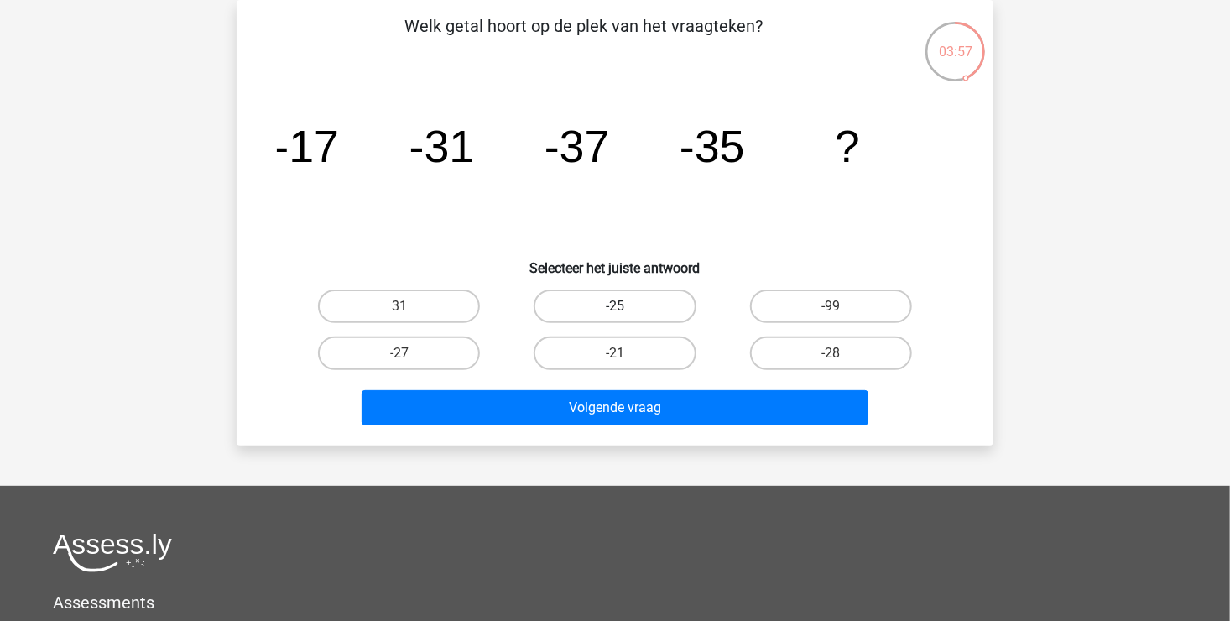
click at [613, 309] on label "-25" at bounding box center [614, 306] width 162 height 34
click at [615, 309] on input "-25" at bounding box center [620, 311] width 11 height 11
radio input "true"
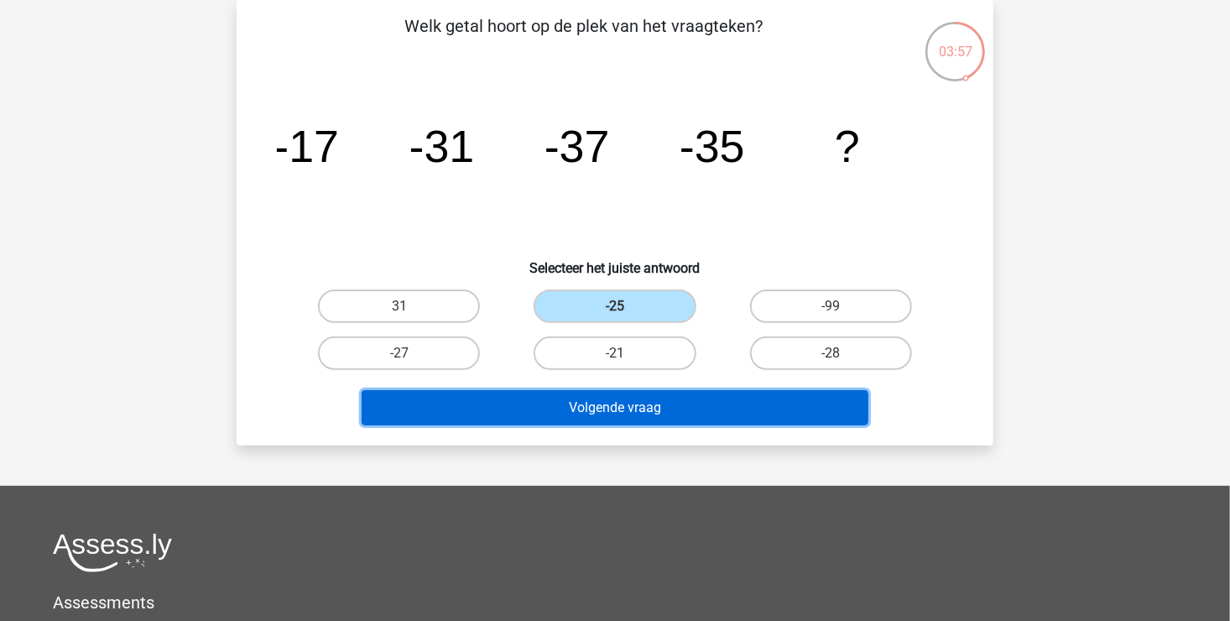
click at [589, 399] on button "Volgende vraag" at bounding box center [614, 407] width 507 height 35
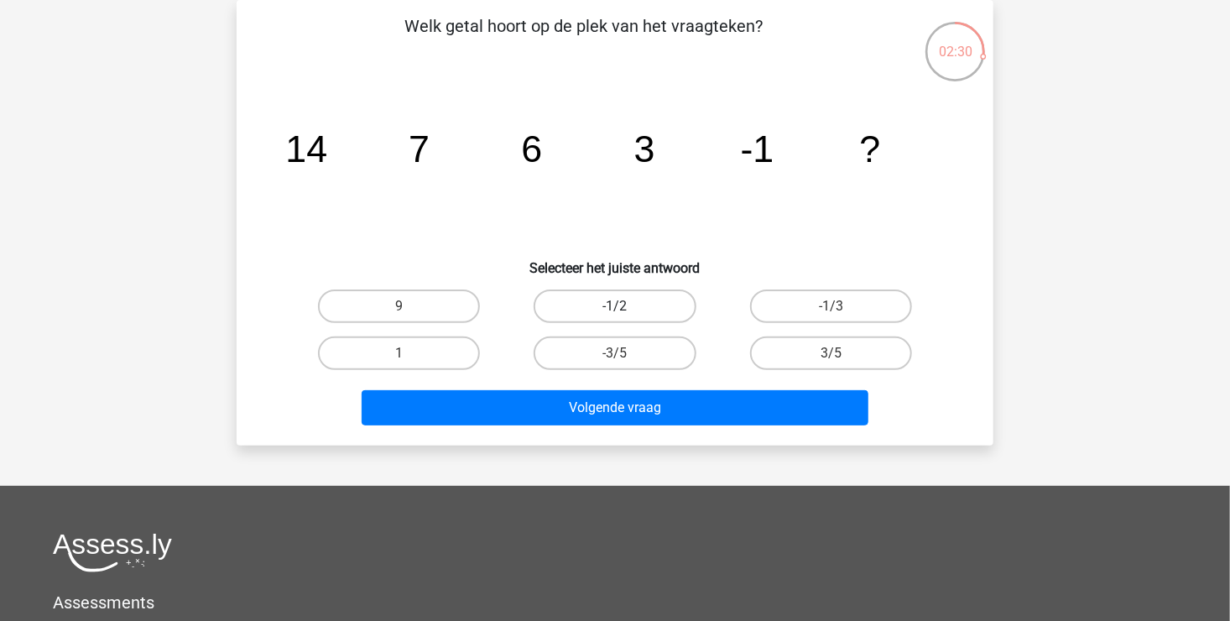
click at [617, 303] on label "-1/2" at bounding box center [614, 306] width 162 height 34
click at [617, 306] on input "-1/2" at bounding box center [620, 311] width 11 height 11
radio input "true"
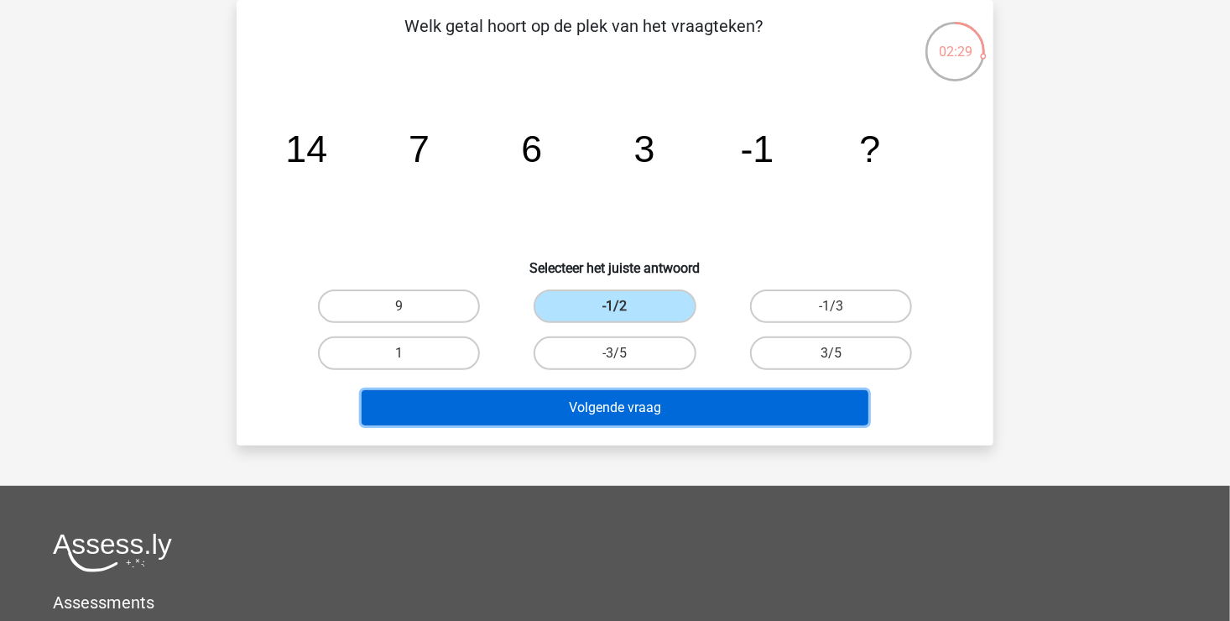
click at [598, 405] on button "Volgende vraag" at bounding box center [614, 407] width 507 height 35
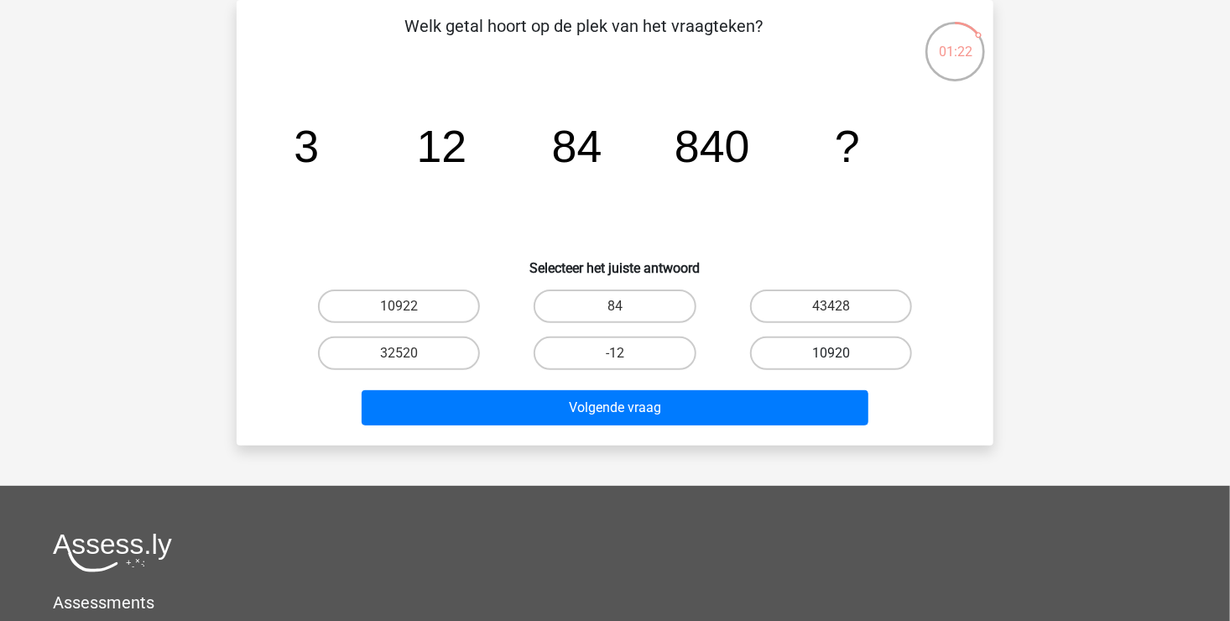
click at [808, 351] on label "10920" at bounding box center [831, 353] width 162 height 34
click at [830, 353] on input "10920" at bounding box center [835, 358] width 11 height 11
radio input "true"
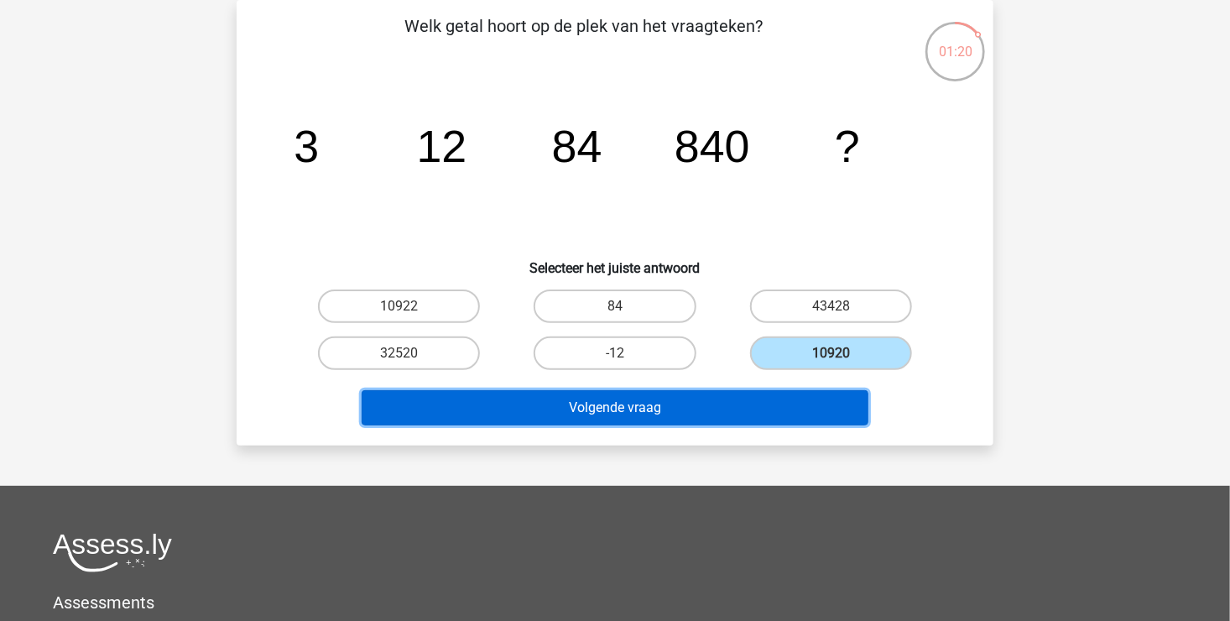
click at [644, 408] on button "Volgende vraag" at bounding box center [614, 407] width 507 height 35
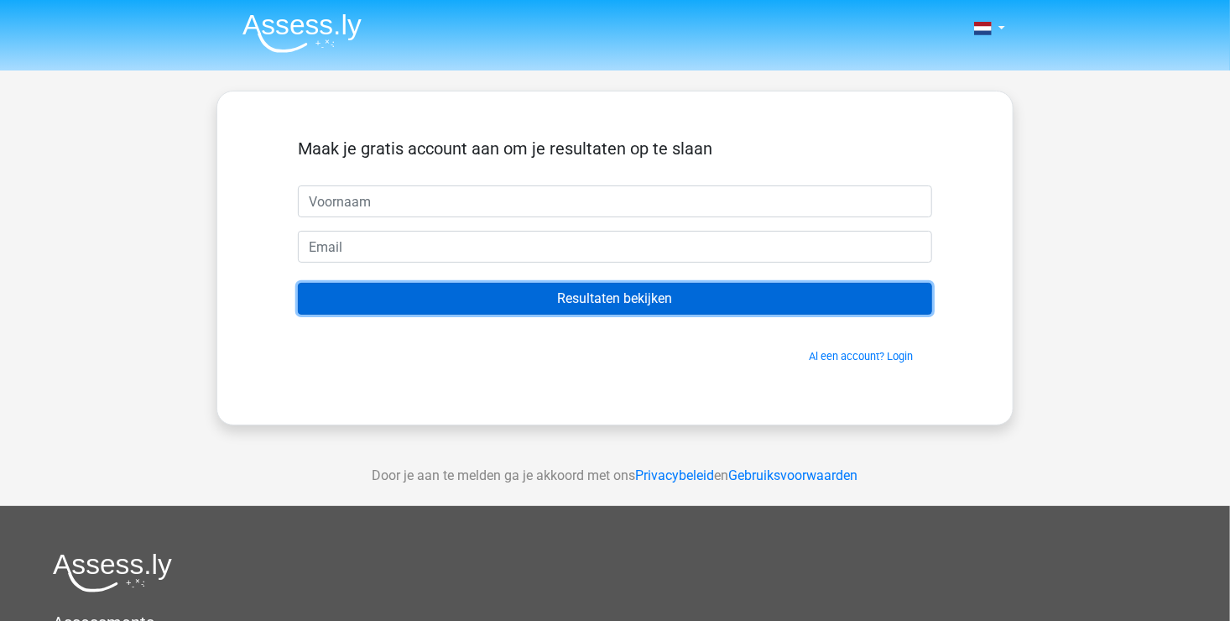
click at [688, 304] on input "Resultaten bekijken" at bounding box center [615, 299] width 634 height 32
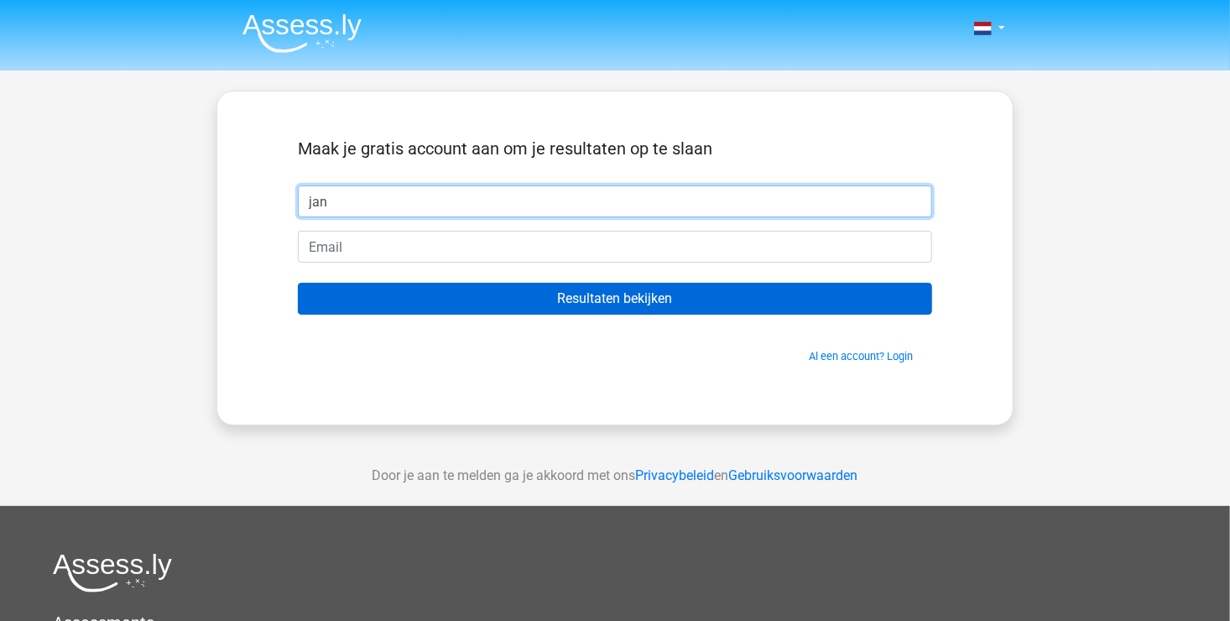
type input "jan"
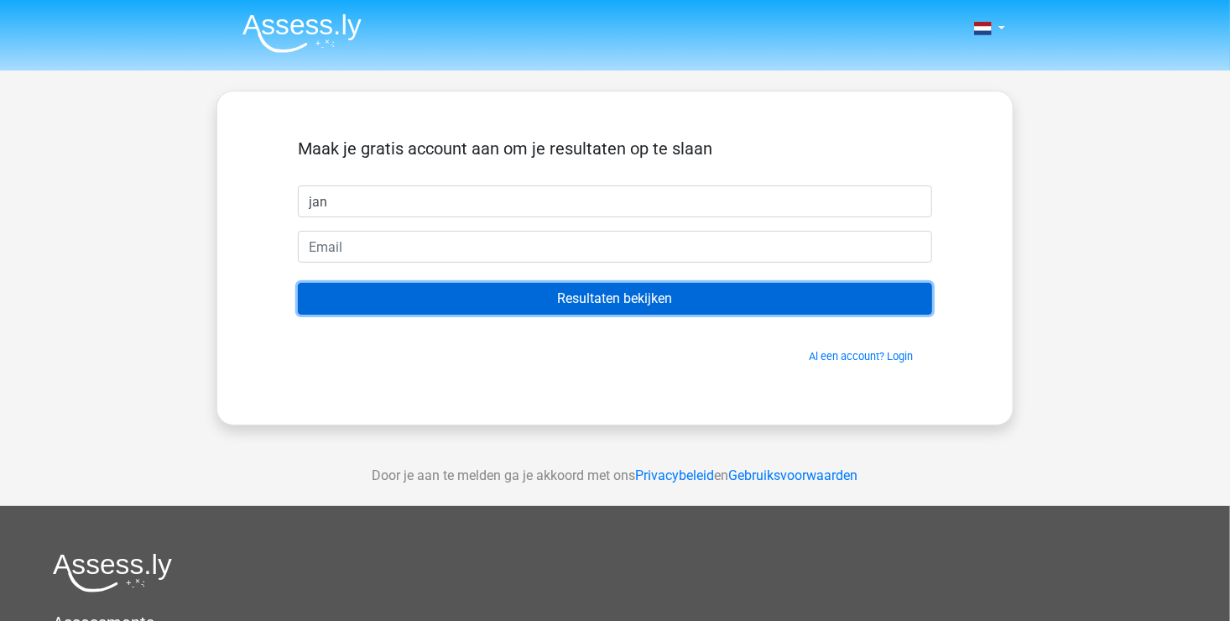
click at [526, 294] on input "Resultaten bekijken" at bounding box center [615, 299] width 634 height 32
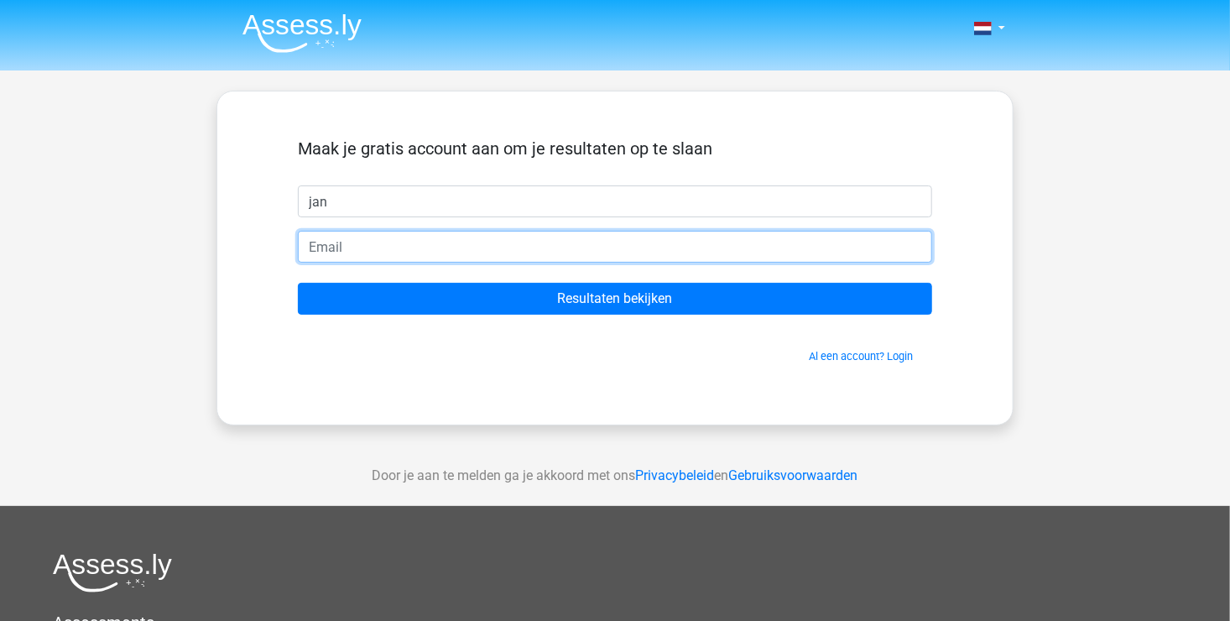
click at [457, 236] on input "email" at bounding box center [615, 247] width 634 height 32
type input "[EMAIL_ADDRESS][DOMAIN_NAME]"
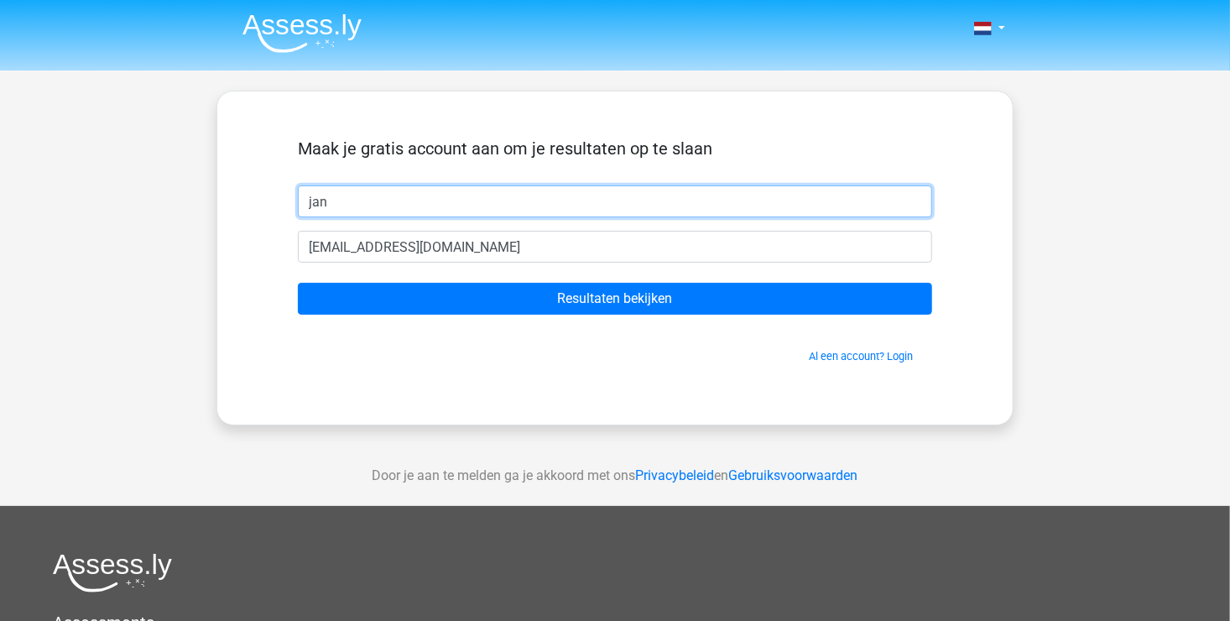
drag, startPoint x: 336, startPoint y: 198, endPoint x: 300, endPoint y: 200, distance: 36.1
click at [300, 200] on input "jan" at bounding box center [615, 201] width 634 height 32
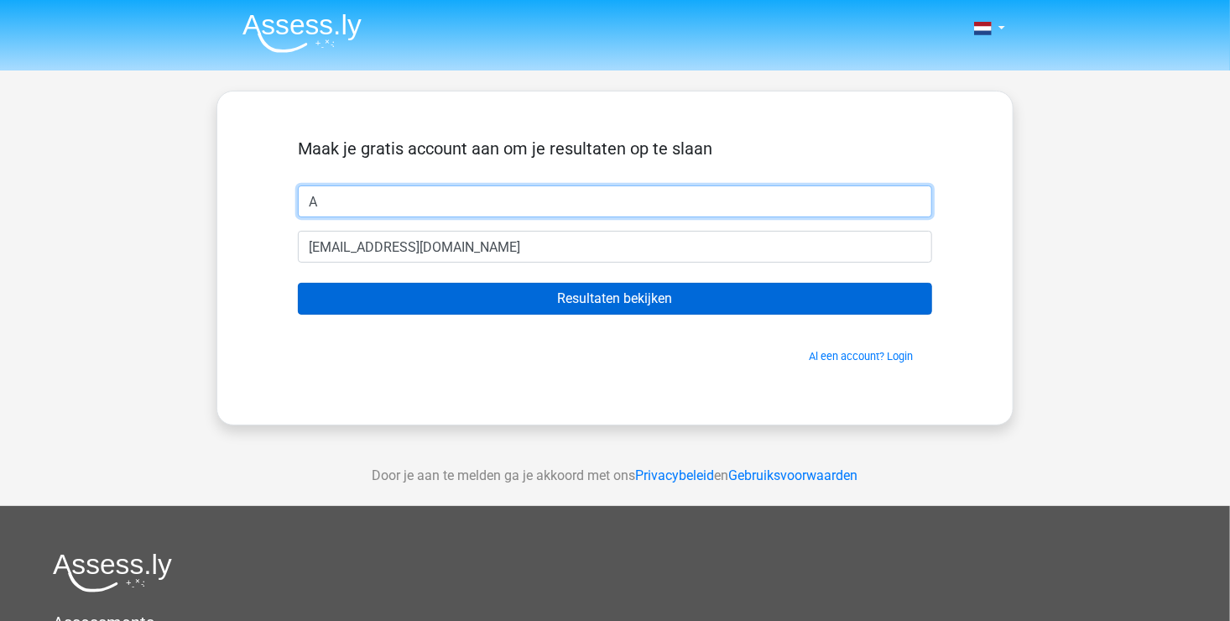
type input "A"
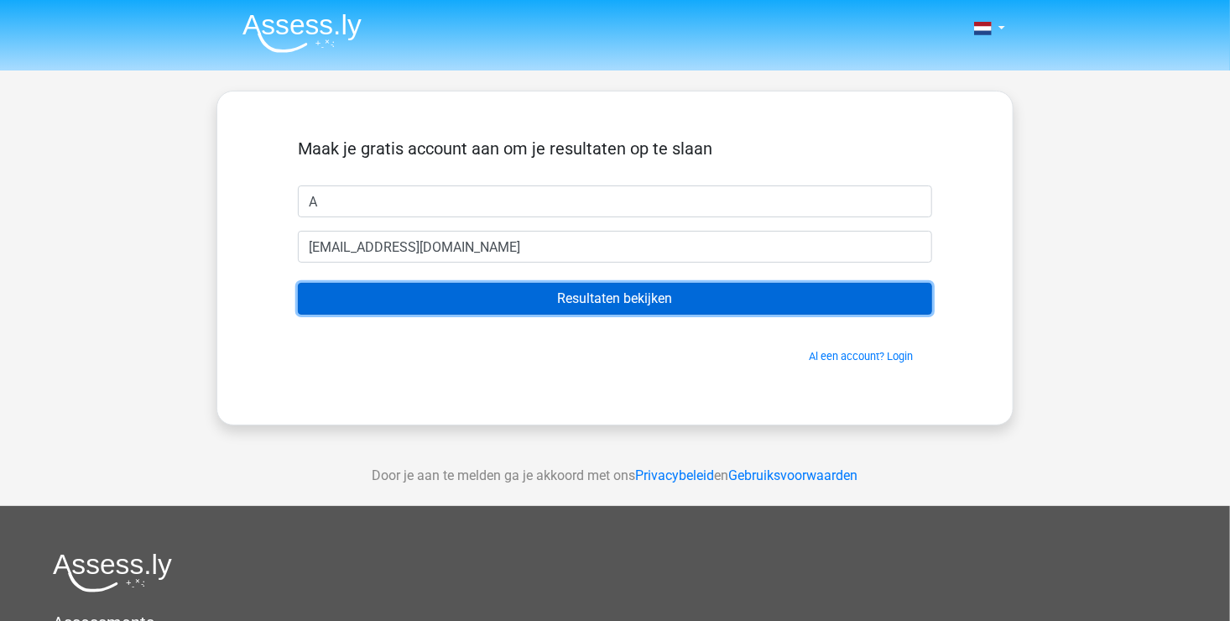
click at [404, 292] on input "Resultaten bekijken" at bounding box center [615, 299] width 634 height 32
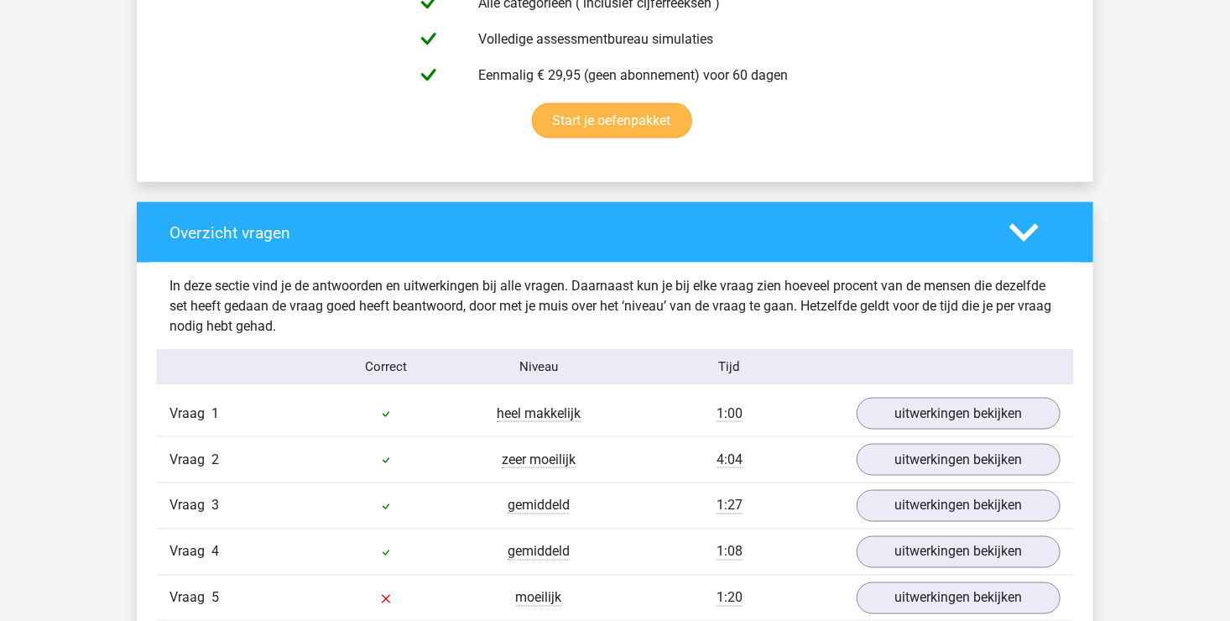
scroll to position [1258, 0]
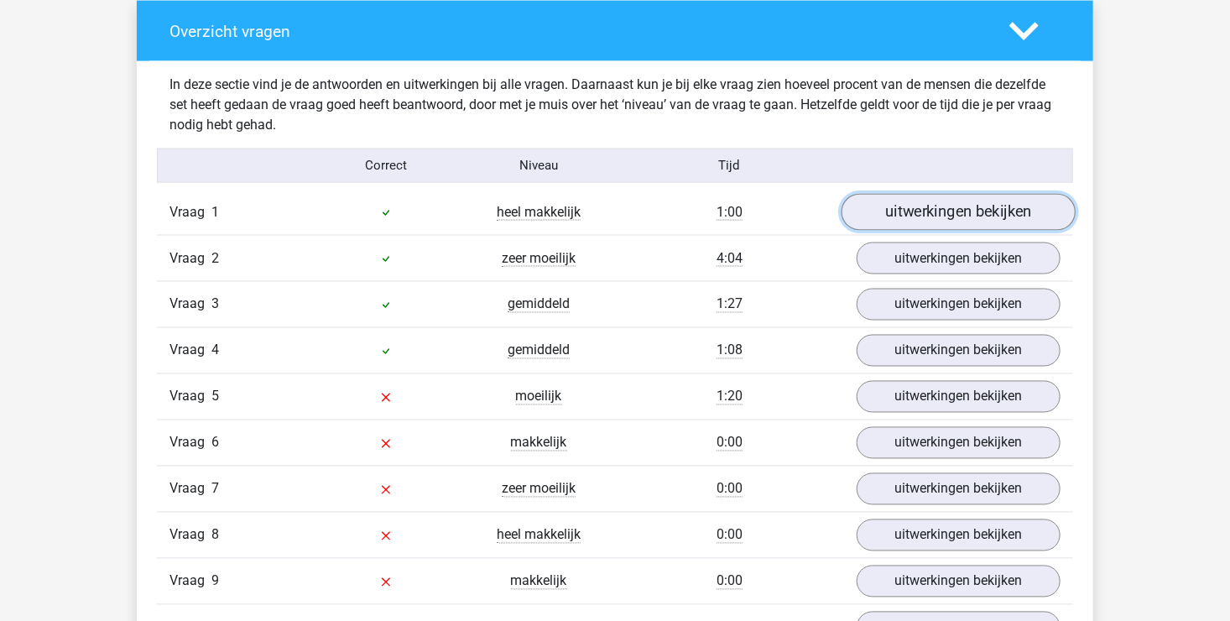
click at [947, 206] on link "uitwerkingen bekijken" at bounding box center [958, 212] width 234 height 37
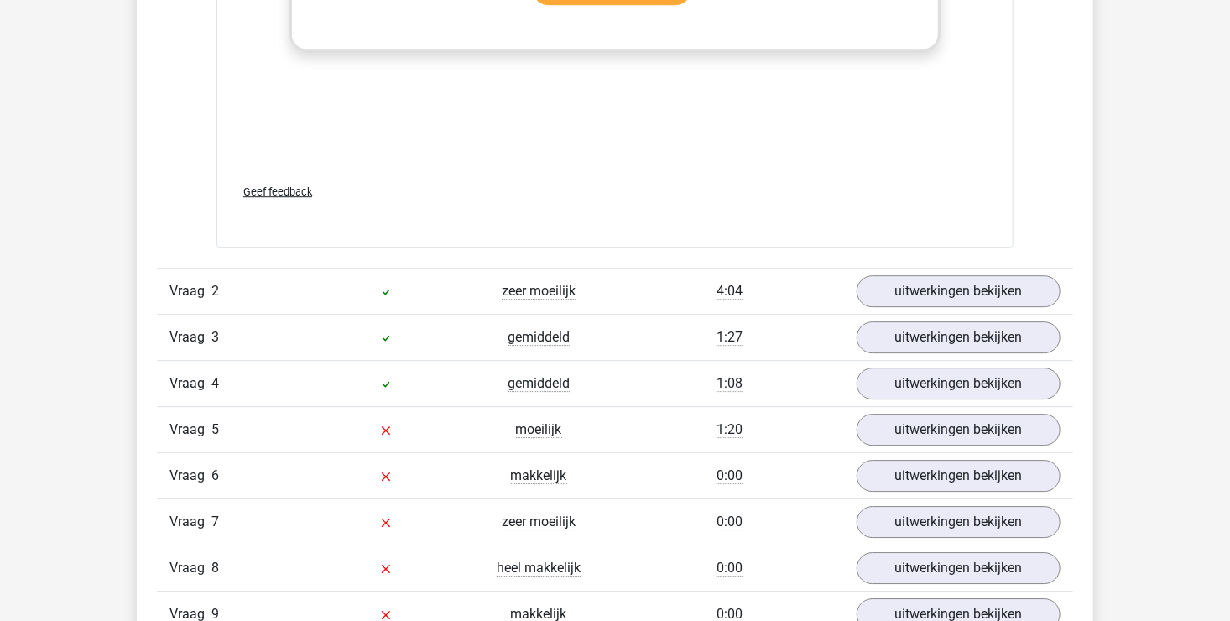
scroll to position [2265, 0]
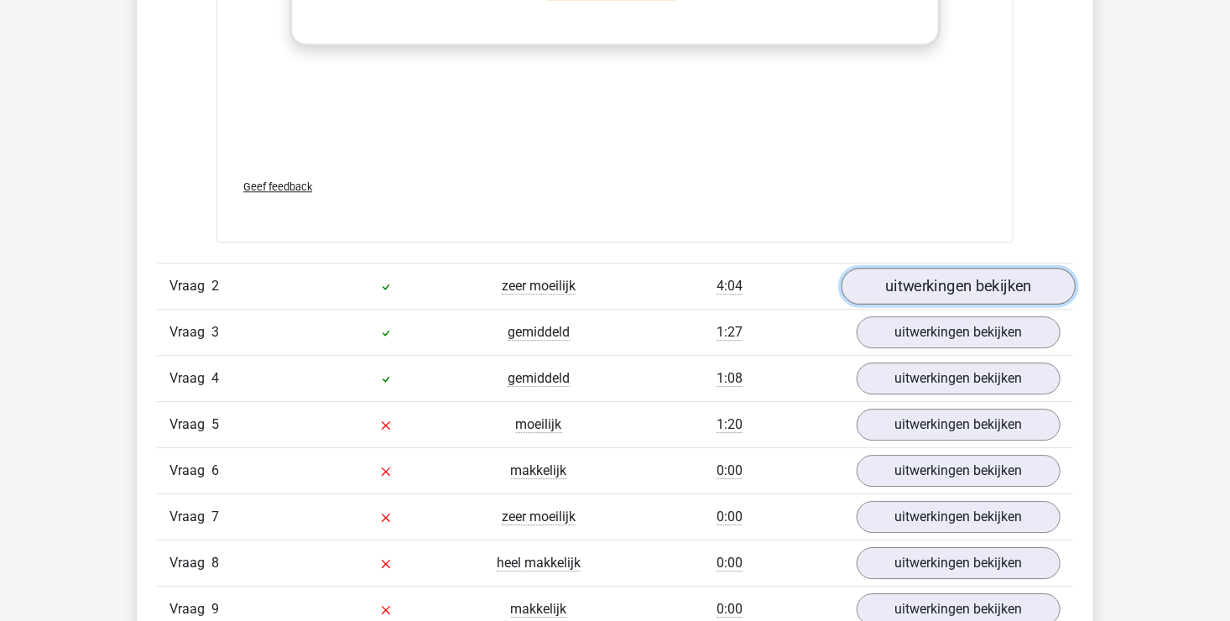
click at [965, 280] on link "uitwerkingen bekijken" at bounding box center [958, 286] width 234 height 37
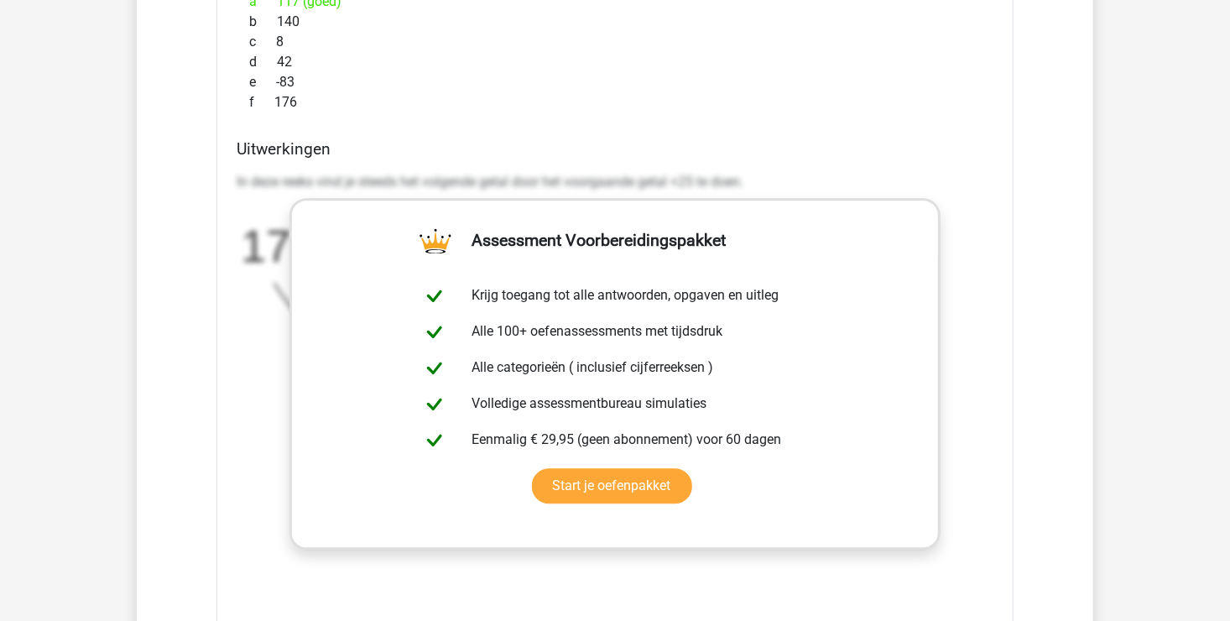
scroll to position [1426, 0]
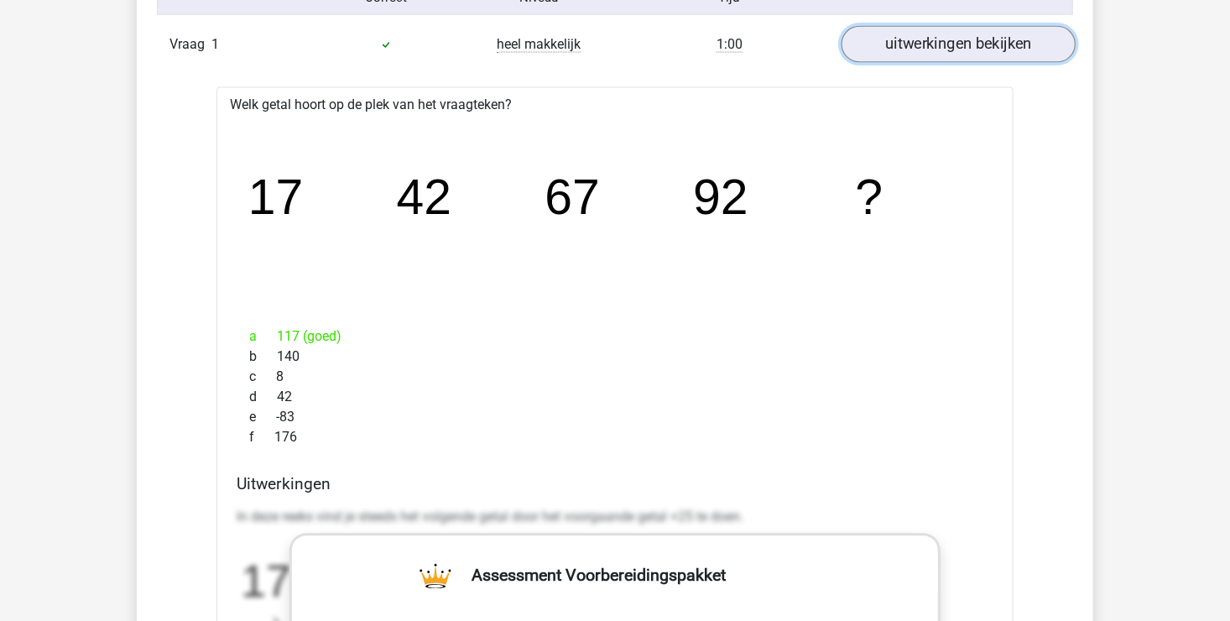
click at [969, 47] on link "uitwerkingen bekijken" at bounding box center [958, 44] width 234 height 37
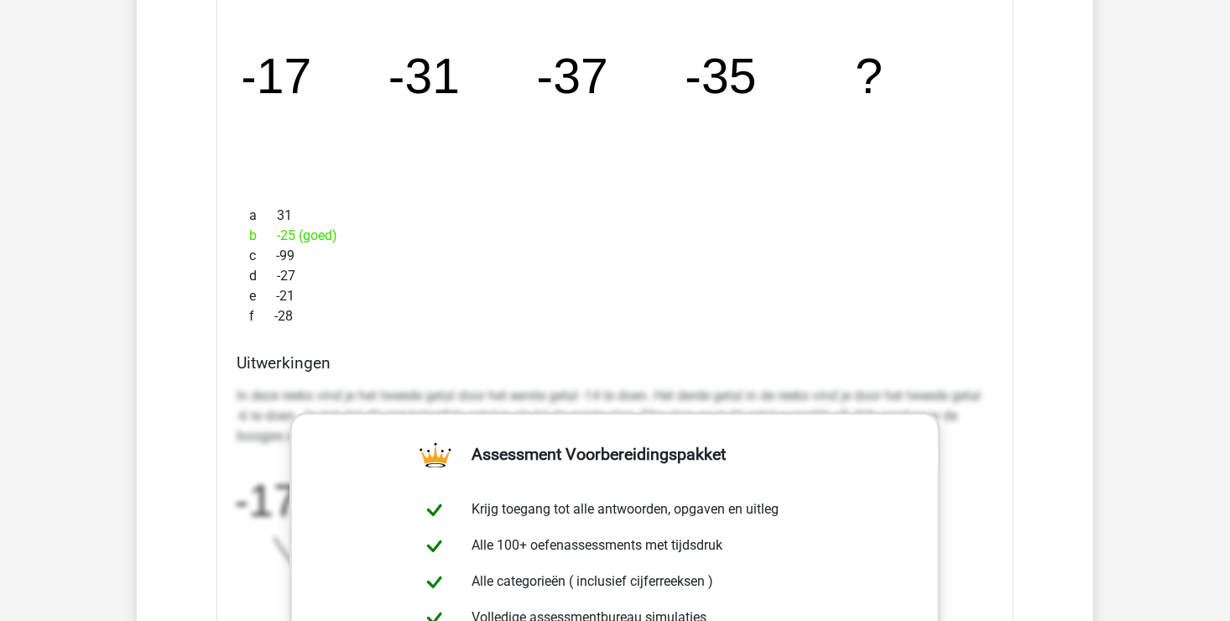
scroll to position [1258, 0]
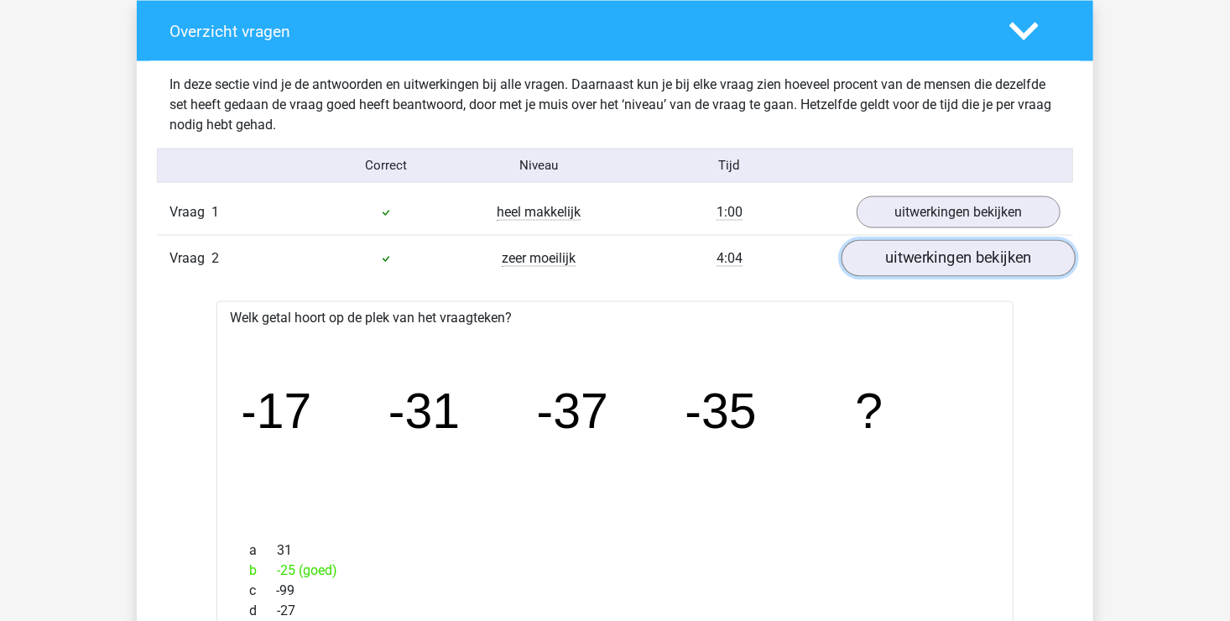
click at [946, 255] on link "uitwerkingen bekijken" at bounding box center [958, 258] width 234 height 37
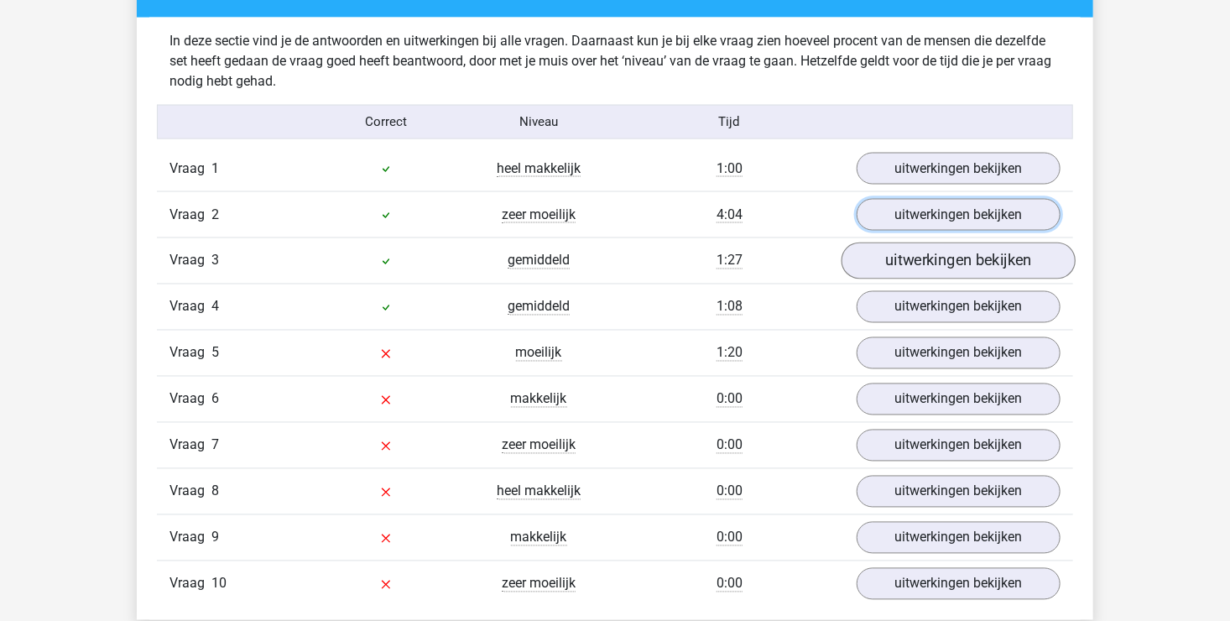
scroll to position [1342, 0]
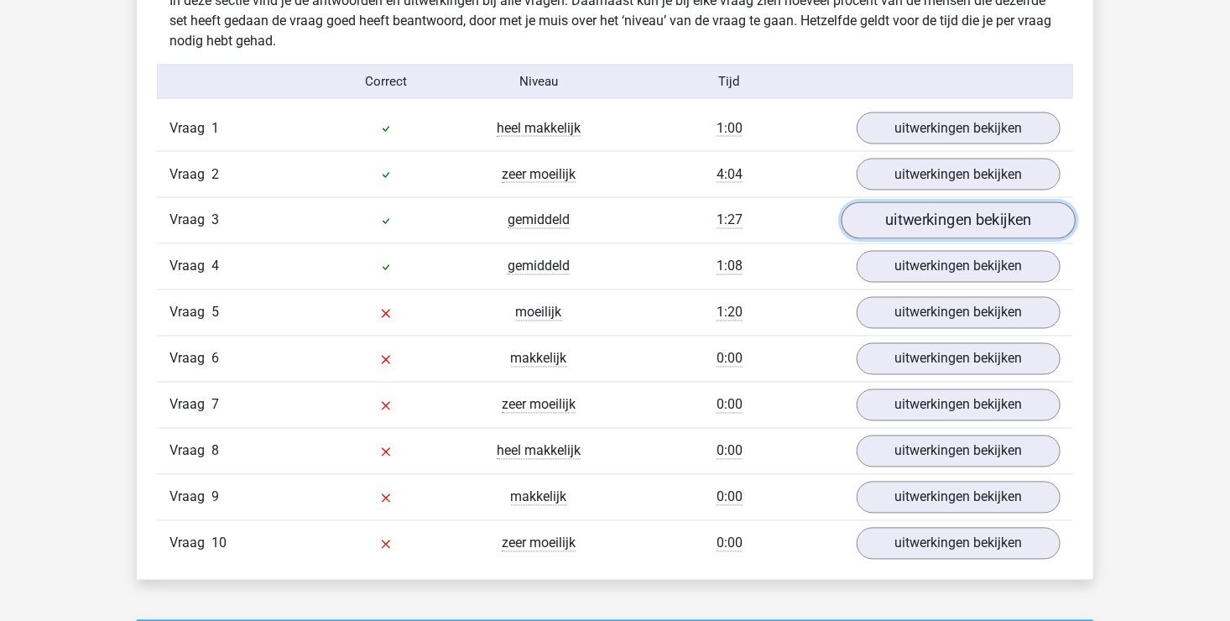
click at [914, 225] on link "uitwerkingen bekijken" at bounding box center [958, 220] width 234 height 37
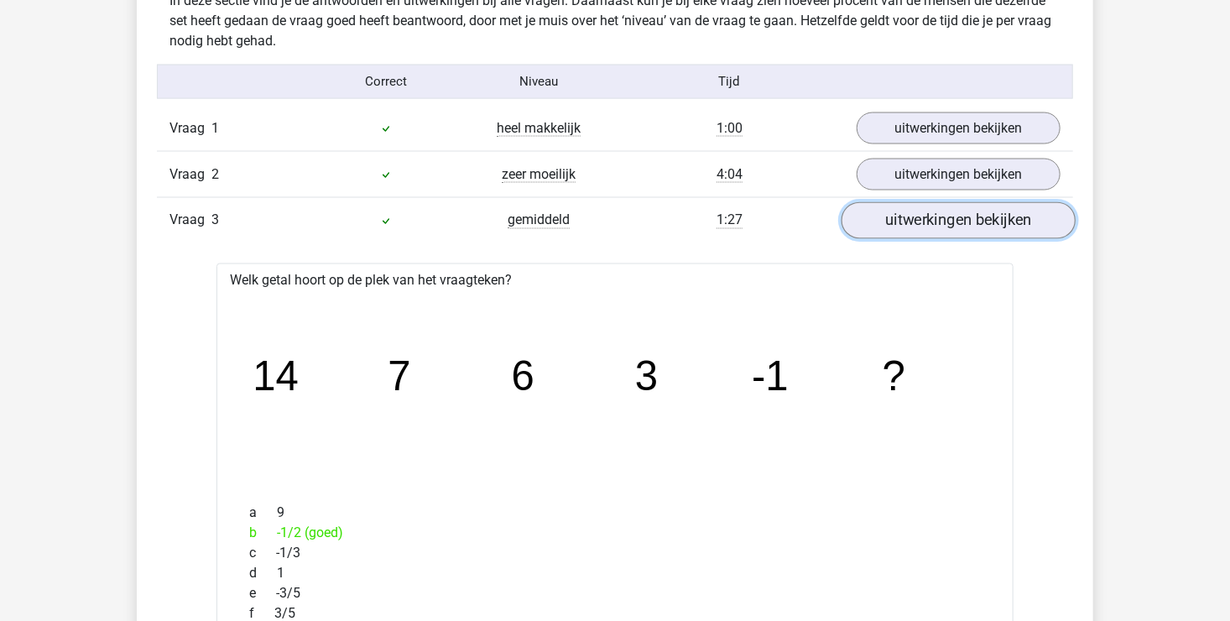
click at [964, 225] on link "uitwerkingen bekijken" at bounding box center [958, 220] width 234 height 37
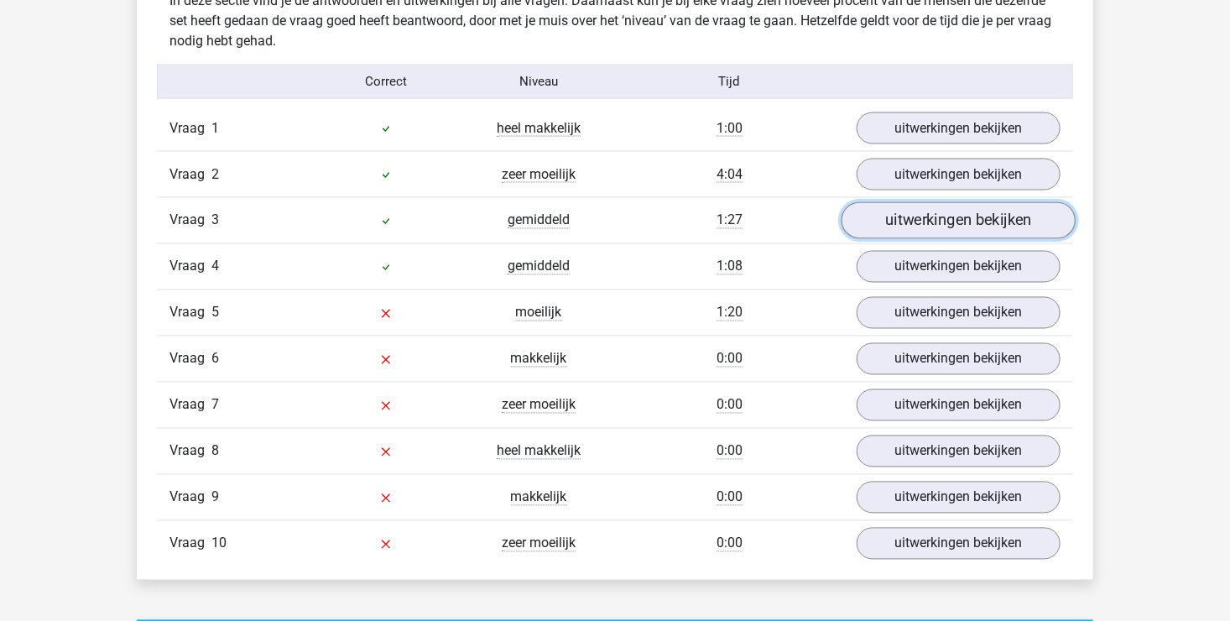
scroll to position [1426, 0]
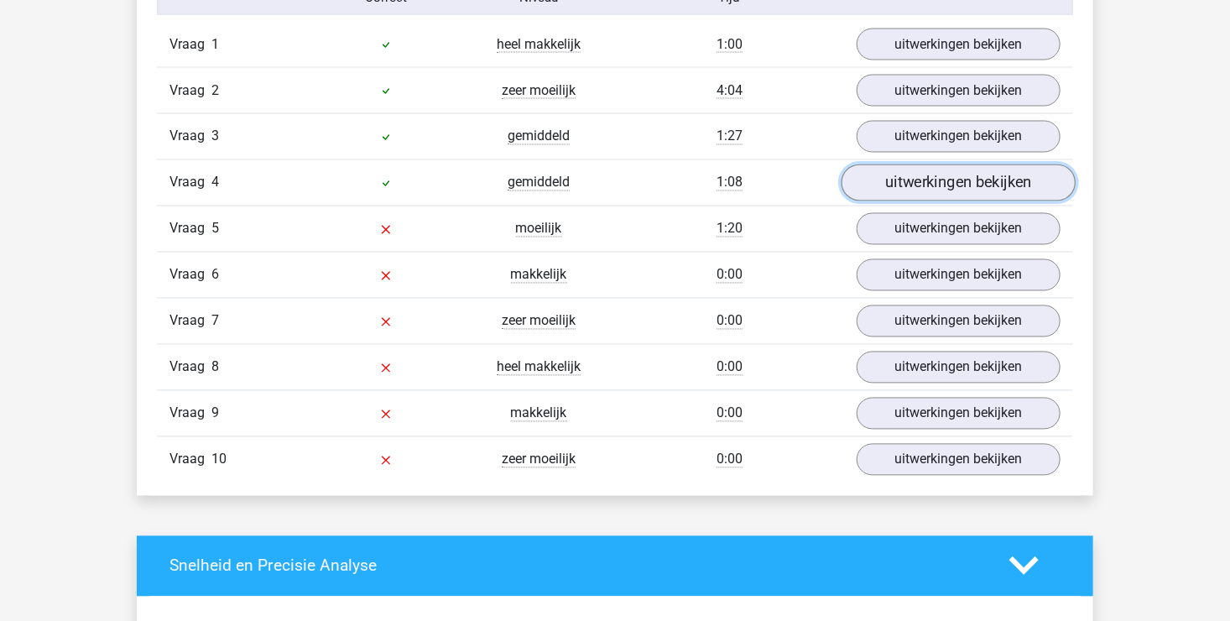
click at [981, 185] on link "uitwerkingen bekijken" at bounding box center [958, 182] width 234 height 37
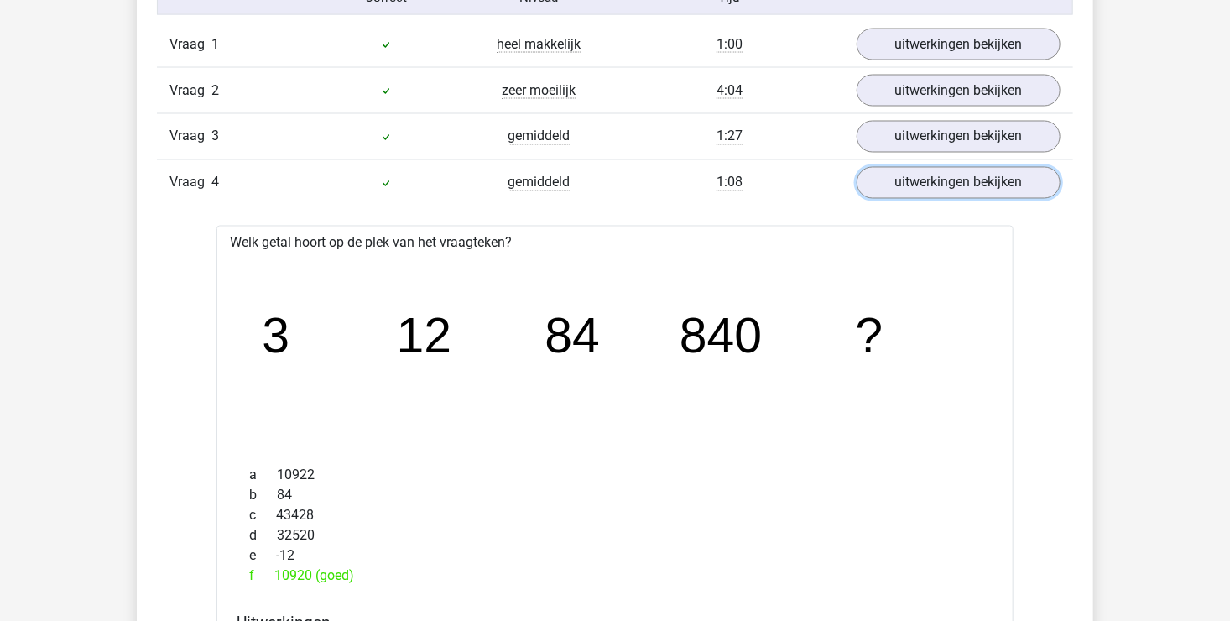
scroll to position [1510, 0]
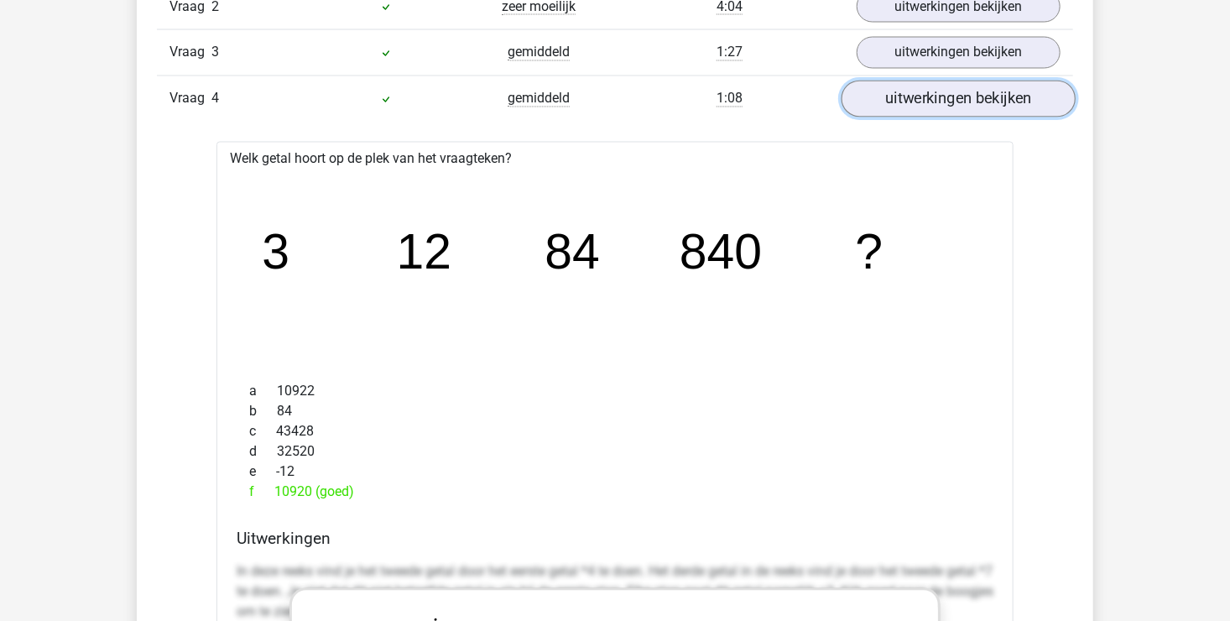
click at [924, 99] on link "uitwerkingen bekijken" at bounding box center [958, 99] width 234 height 37
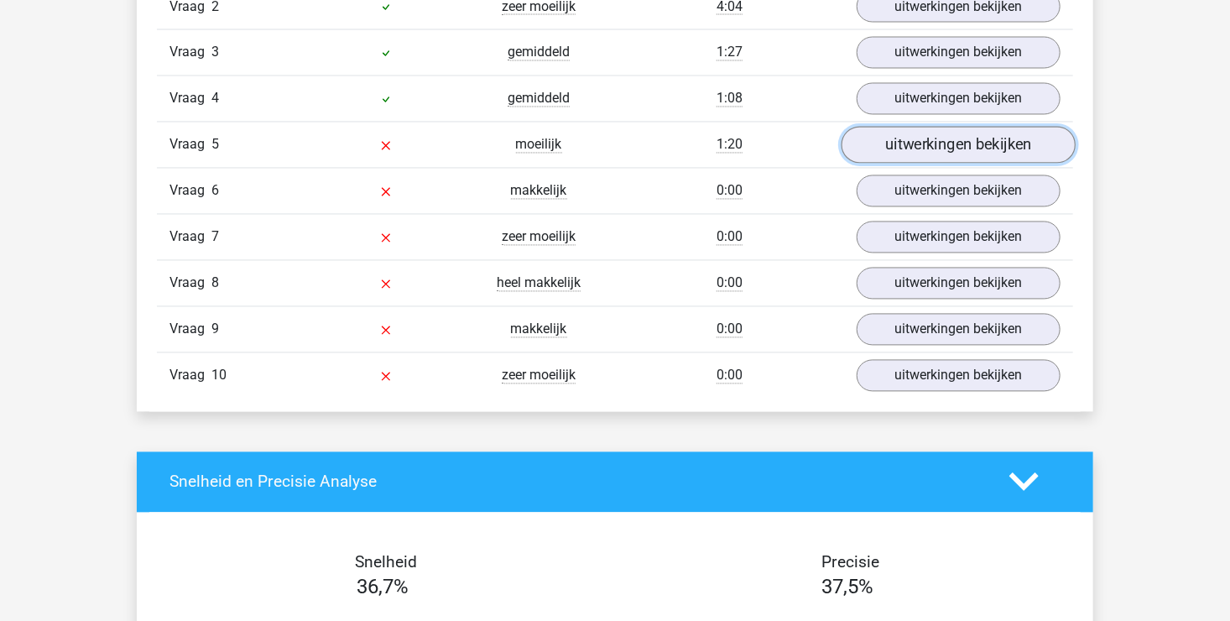
click at [948, 138] on link "uitwerkingen bekijken" at bounding box center [958, 145] width 234 height 37
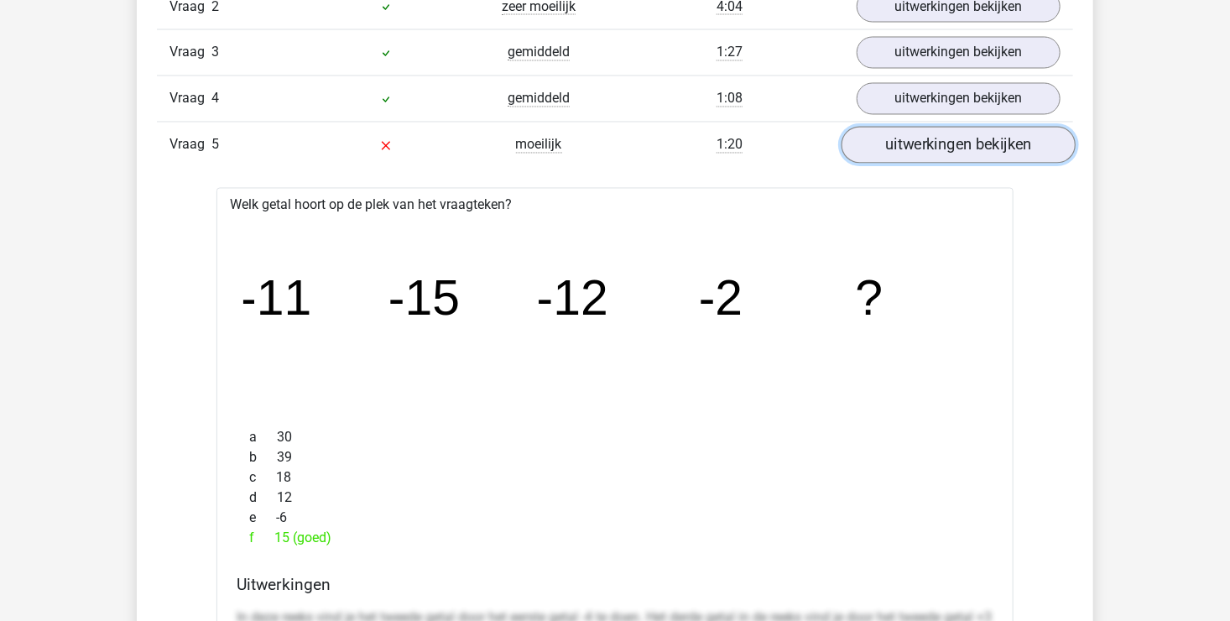
click at [882, 135] on link "uitwerkingen bekijken" at bounding box center [958, 145] width 234 height 37
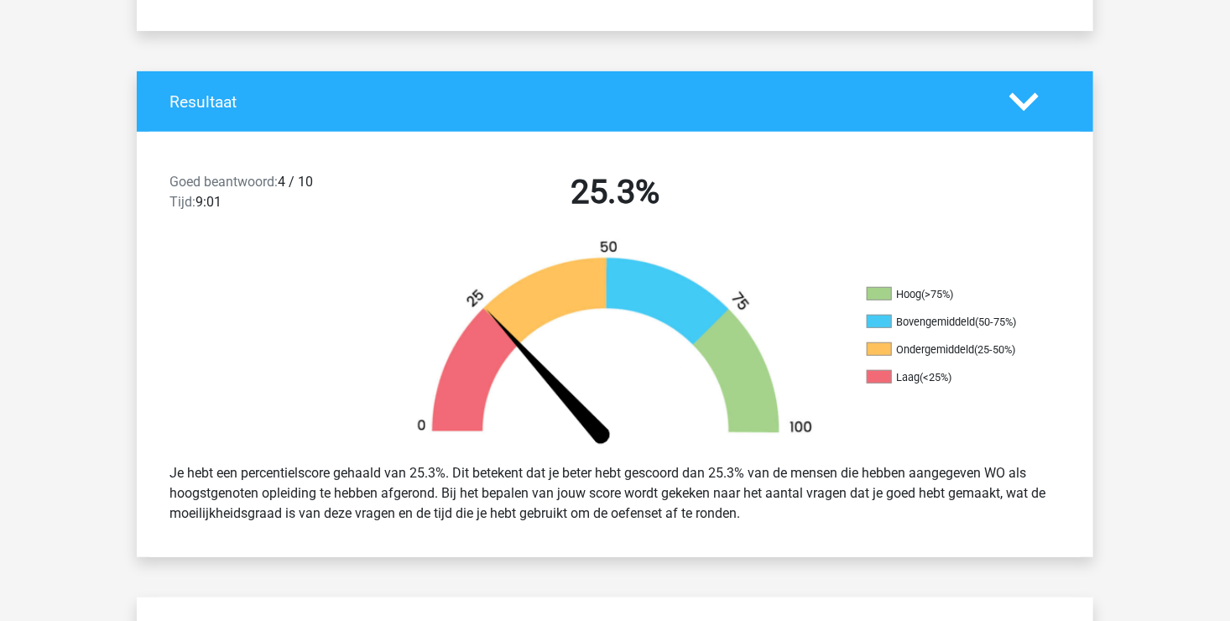
scroll to position [84, 0]
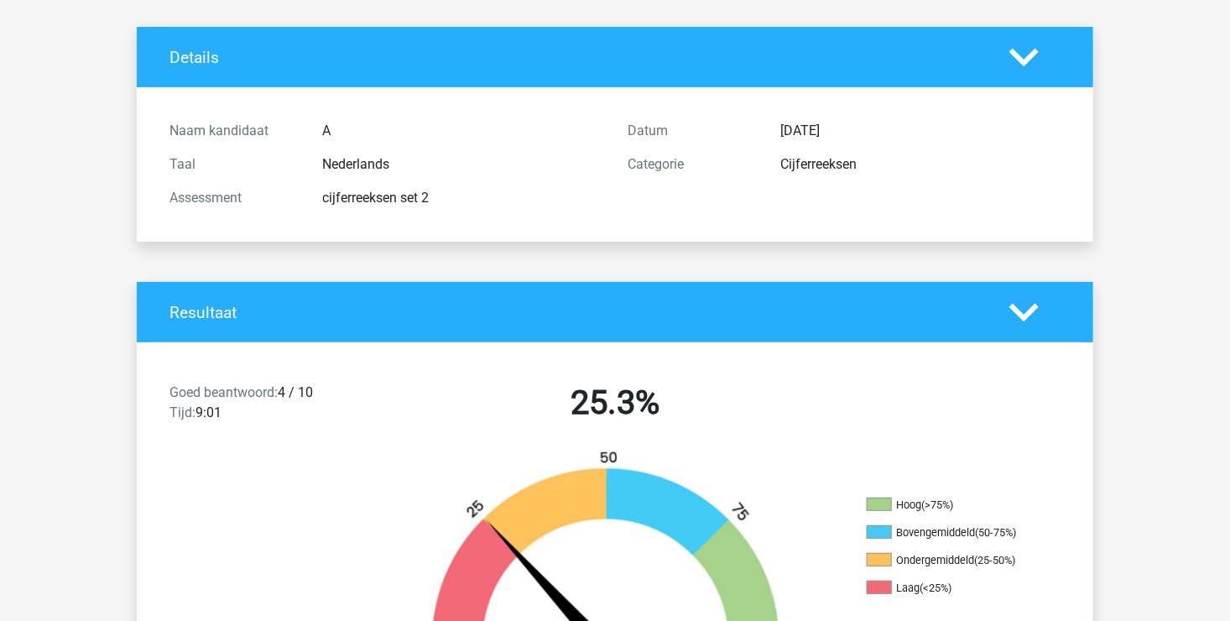
click at [1017, 50] on icon at bounding box center [1023, 57] width 29 height 29
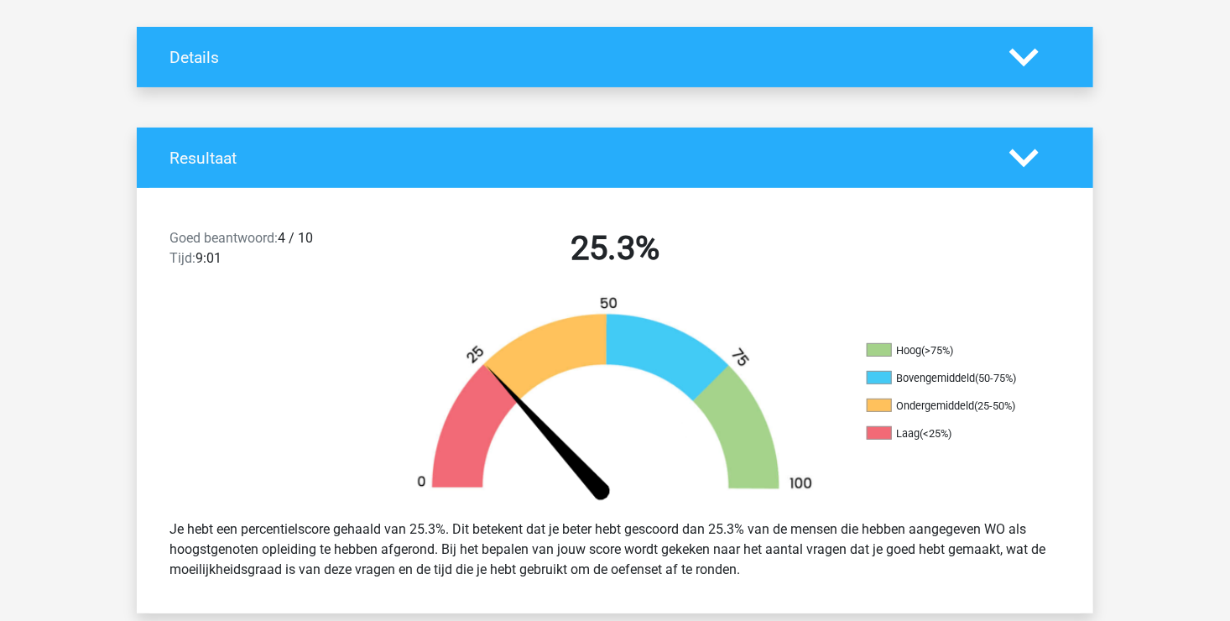
click at [1017, 50] on icon at bounding box center [1023, 57] width 29 height 29
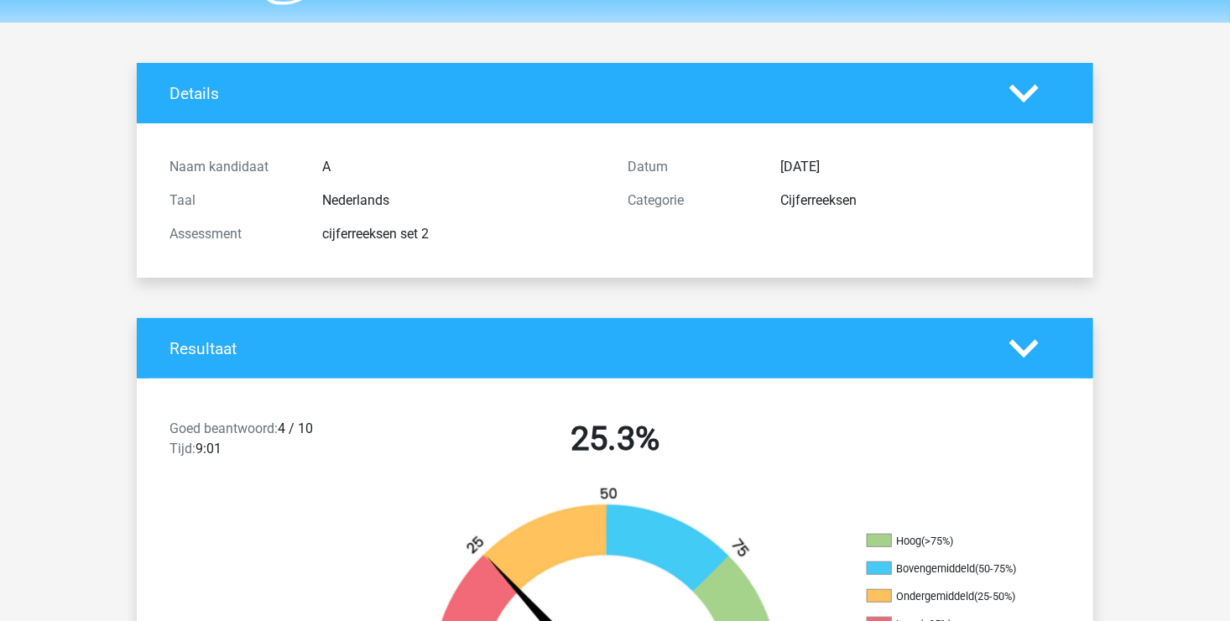
scroll to position [0, 0]
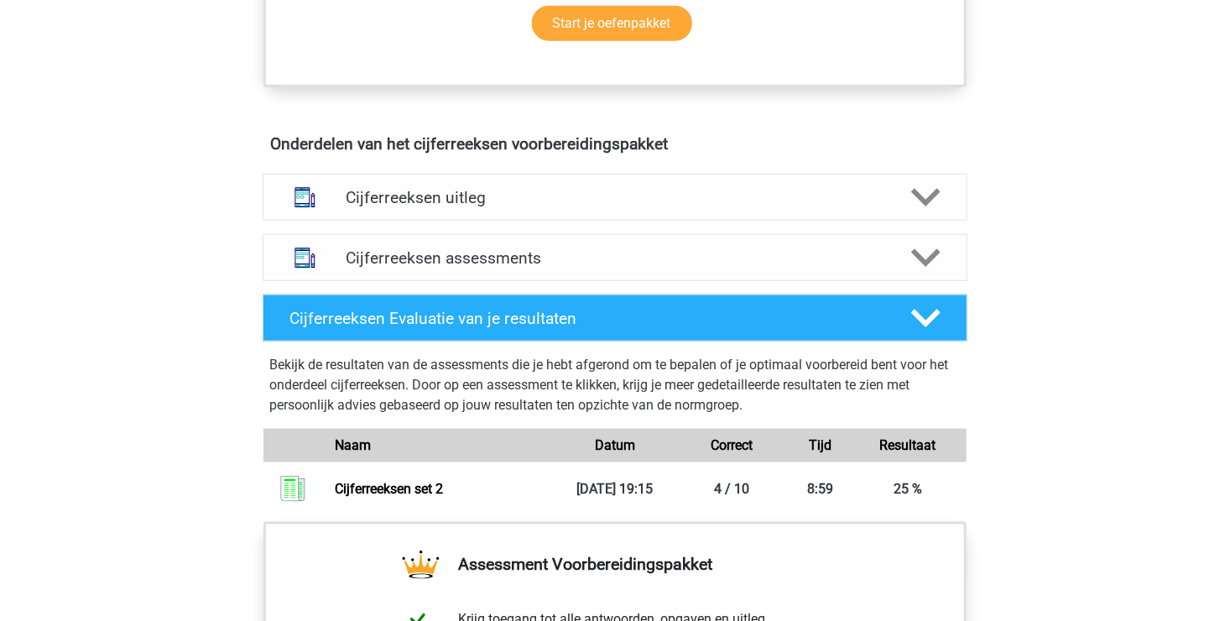
scroll to position [923, 0]
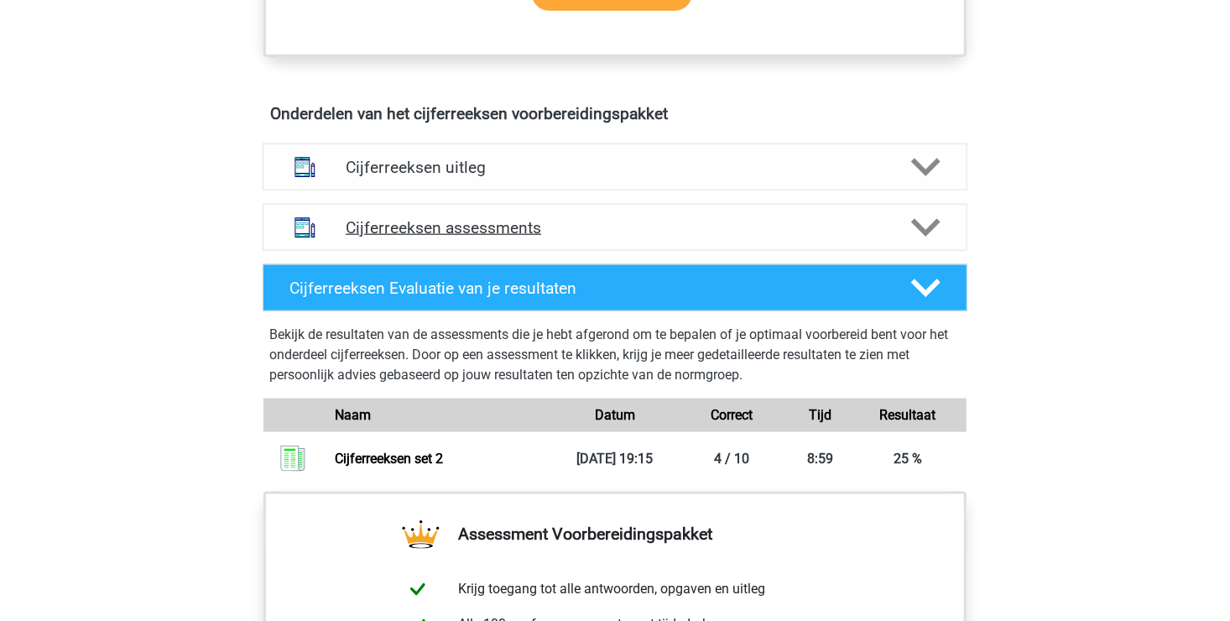
click at [917, 242] on icon at bounding box center [925, 227] width 29 height 29
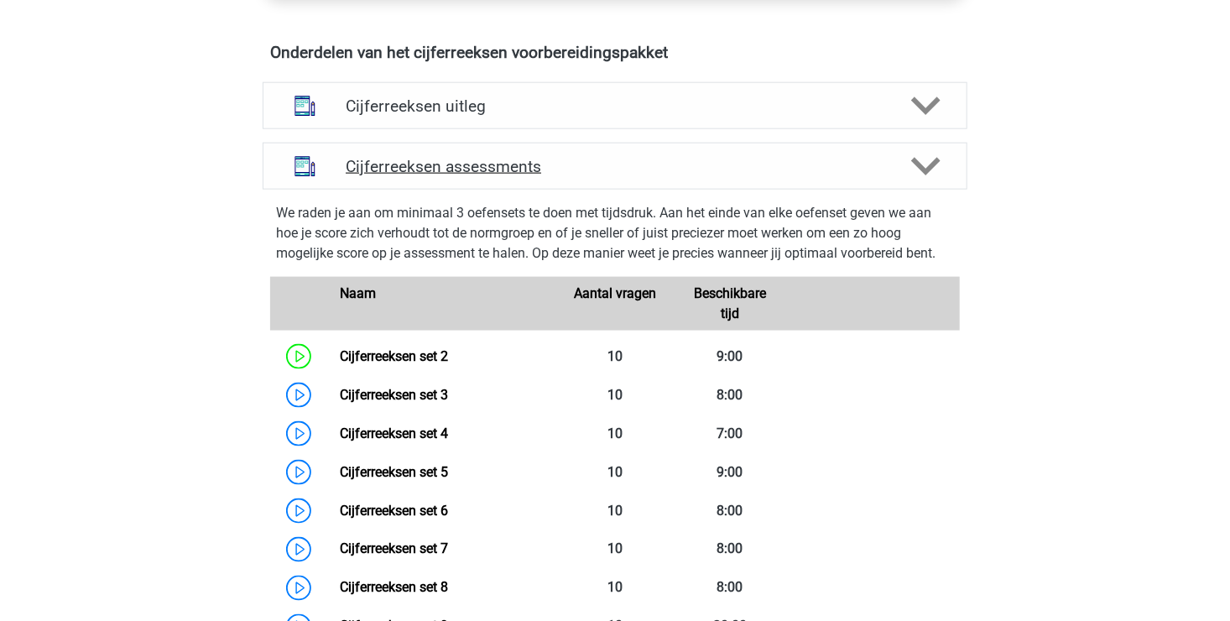
scroll to position [1006, 0]
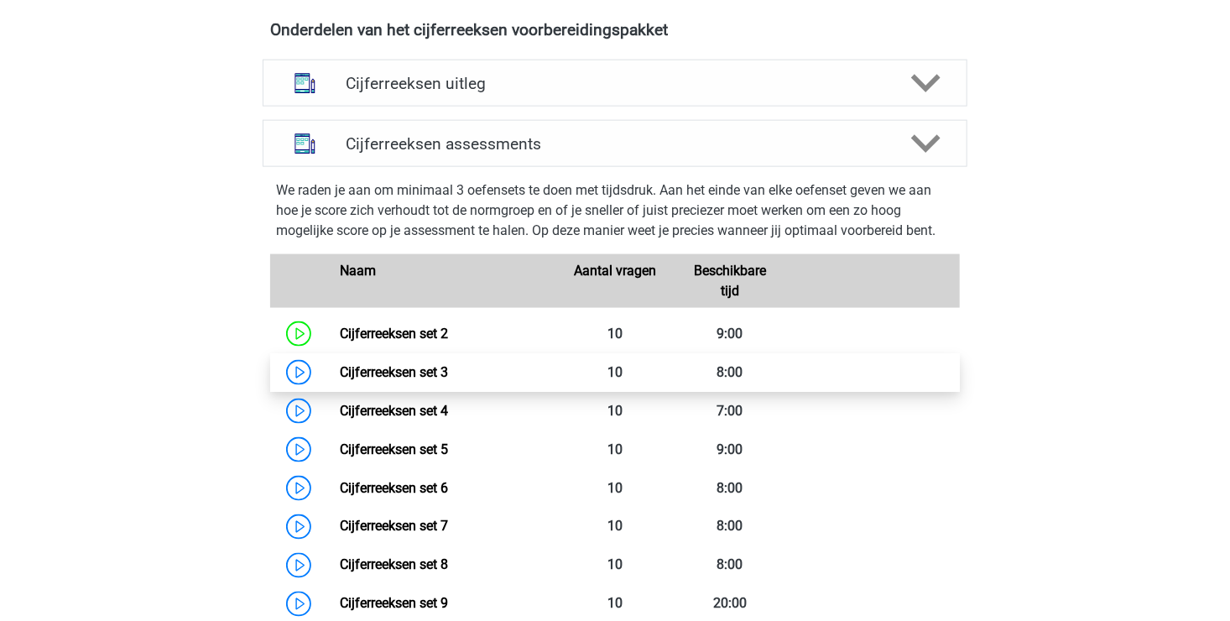
click at [405, 380] on link "Cijferreeksen set 3" at bounding box center [394, 372] width 108 height 16
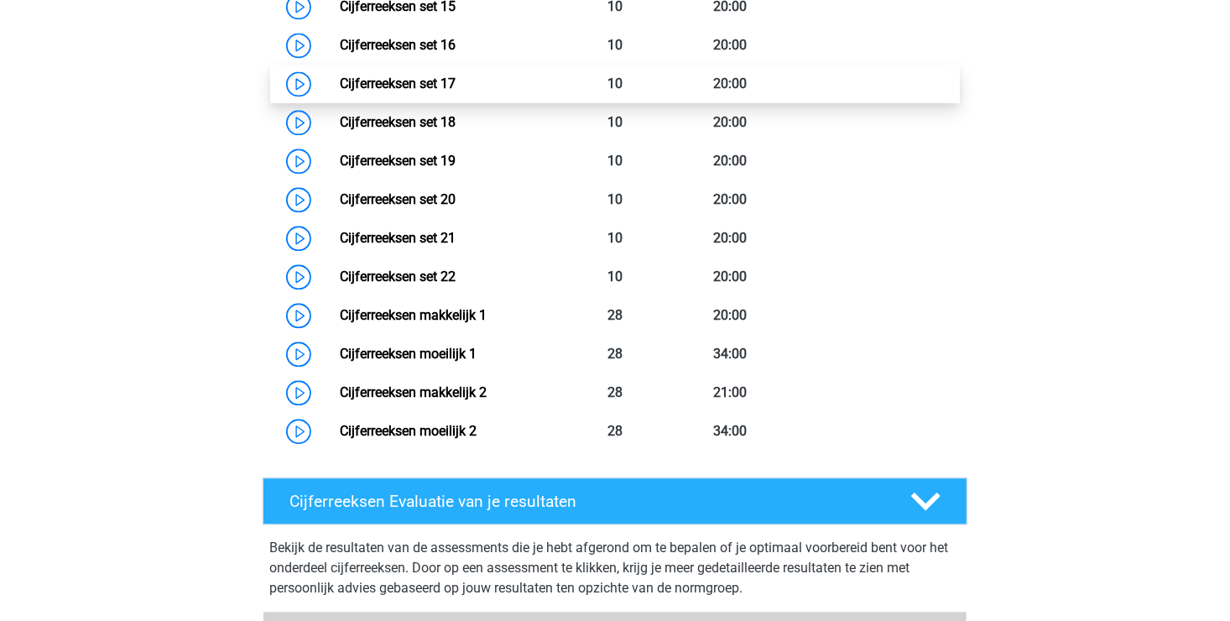
scroll to position [1845, 0]
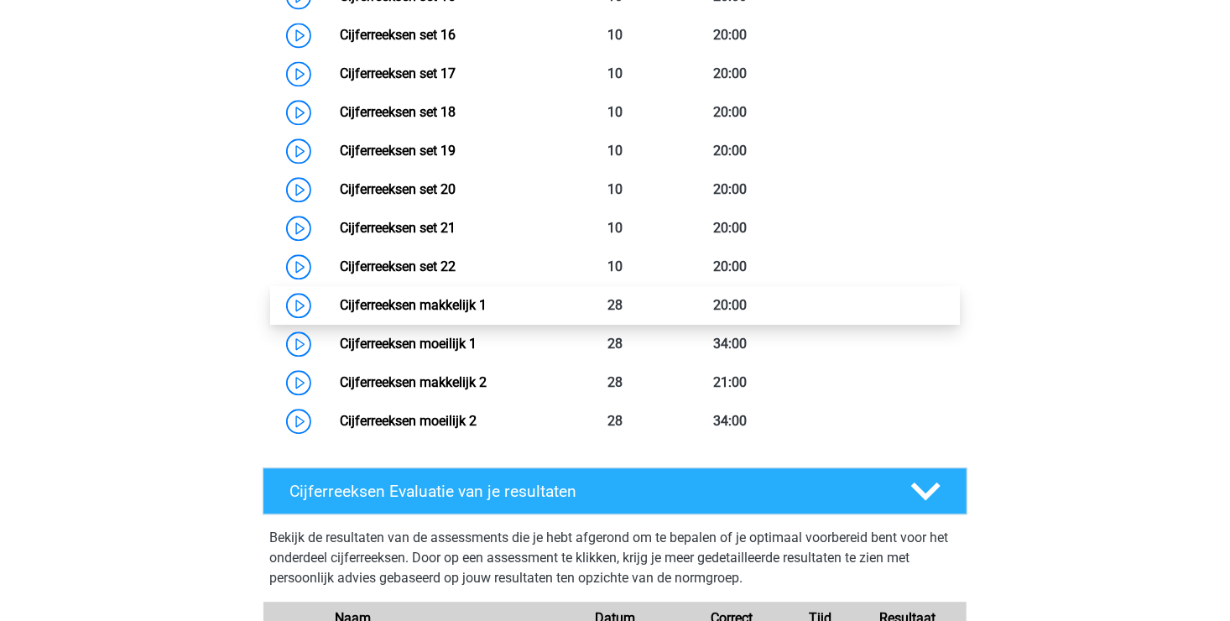
click at [403, 313] on link "Cijferreeksen makkelijk 1" at bounding box center [413, 305] width 147 height 16
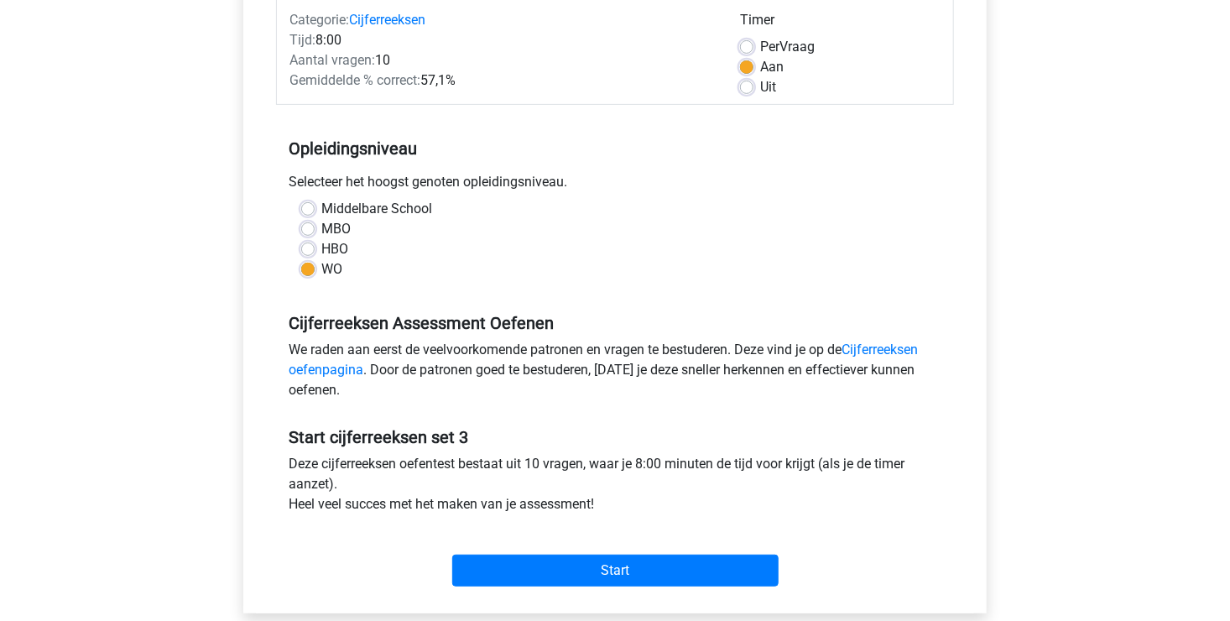
scroll to position [252, 0]
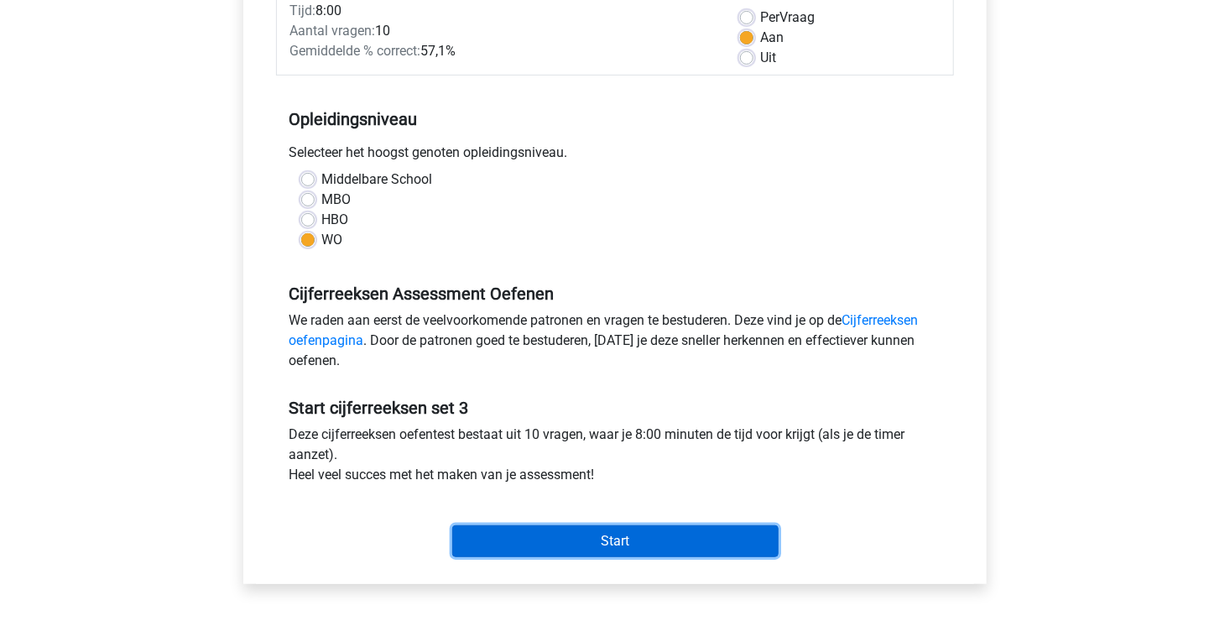
click at [600, 537] on input "Start" at bounding box center [615, 541] width 326 height 32
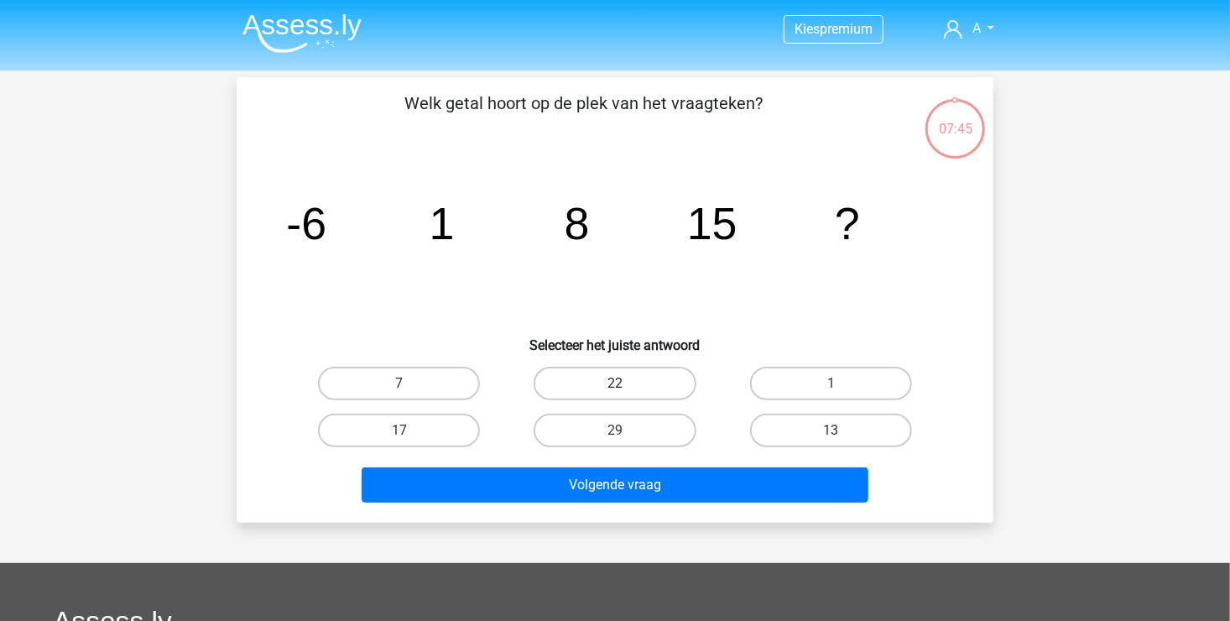
click at [614, 381] on label "22" at bounding box center [614, 384] width 162 height 34
click at [615, 383] on input "22" at bounding box center [620, 388] width 11 height 11
radio input "true"
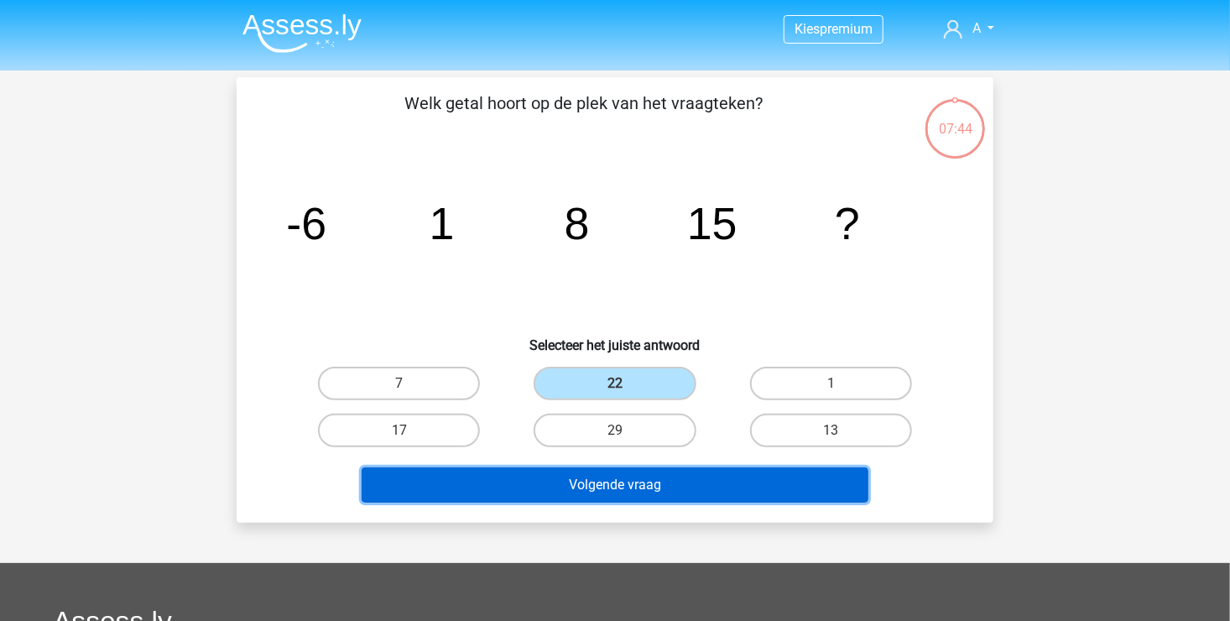
click at [590, 481] on button "Volgende vraag" at bounding box center [614, 484] width 507 height 35
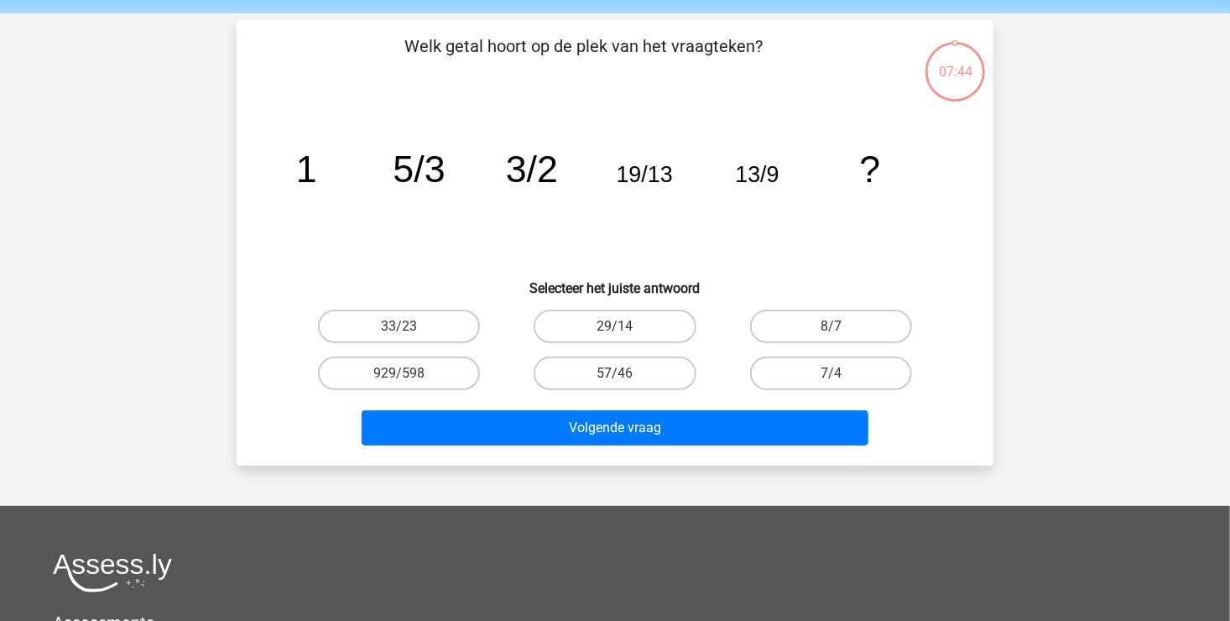
scroll to position [77, 0]
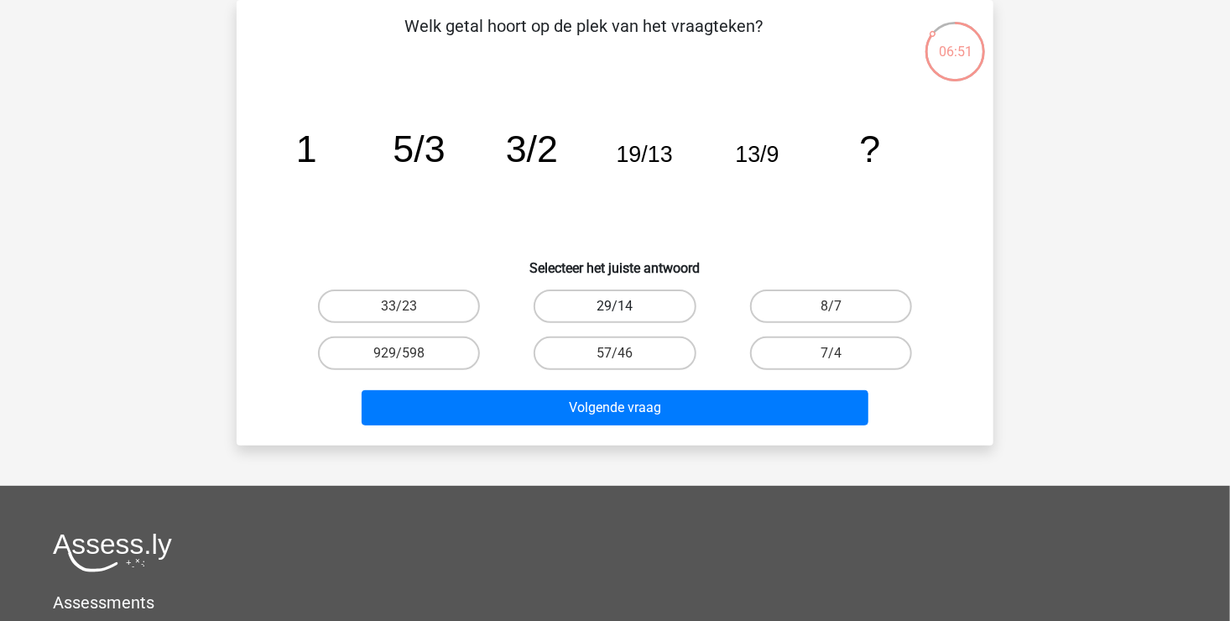
click at [596, 304] on label "29/14" at bounding box center [614, 306] width 162 height 34
click at [615, 306] on input "29/14" at bounding box center [620, 311] width 11 height 11
radio input "true"
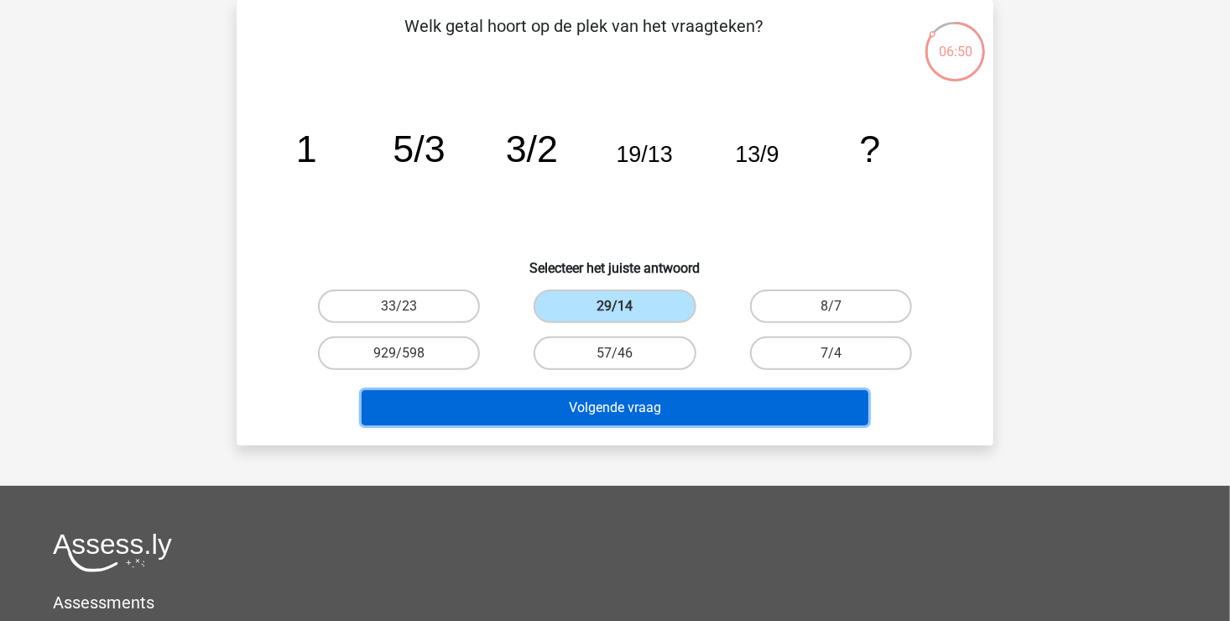
click at [577, 401] on button "Volgende vraag" at bounding box center [614, 407] width 507 height 35
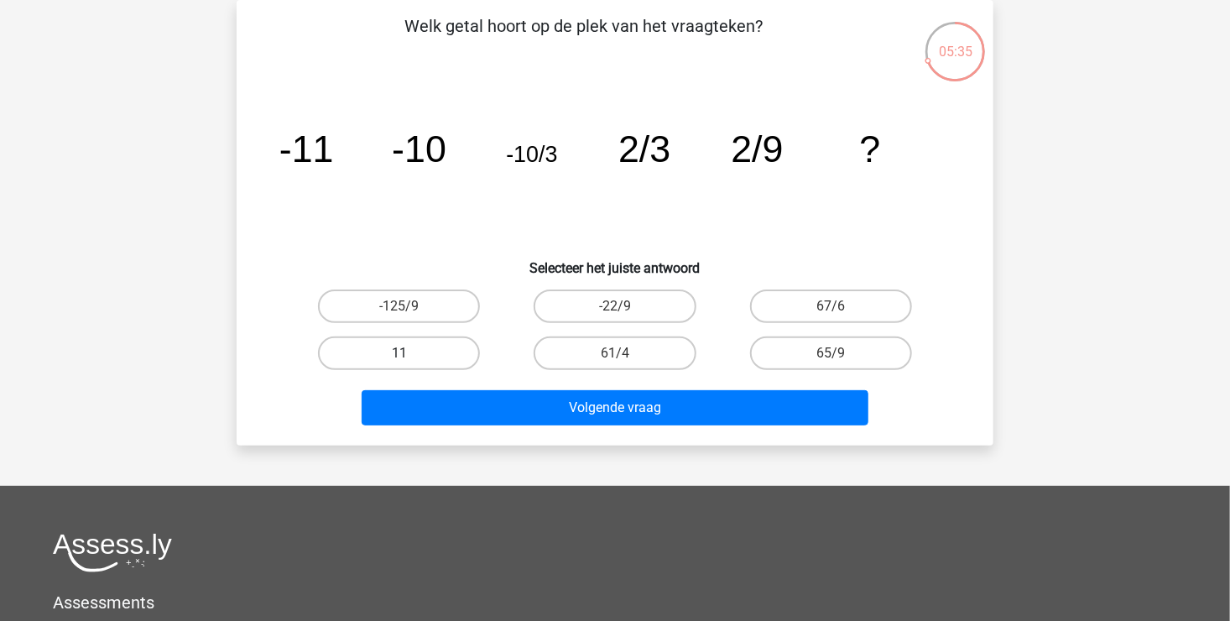
click at [429, 346] on label "11" at bounding box center [399, 353] width 162 height 34
click at [410, 353] on input "11" at bounding box center [404, 358] width 11 height 11
radio input "true"
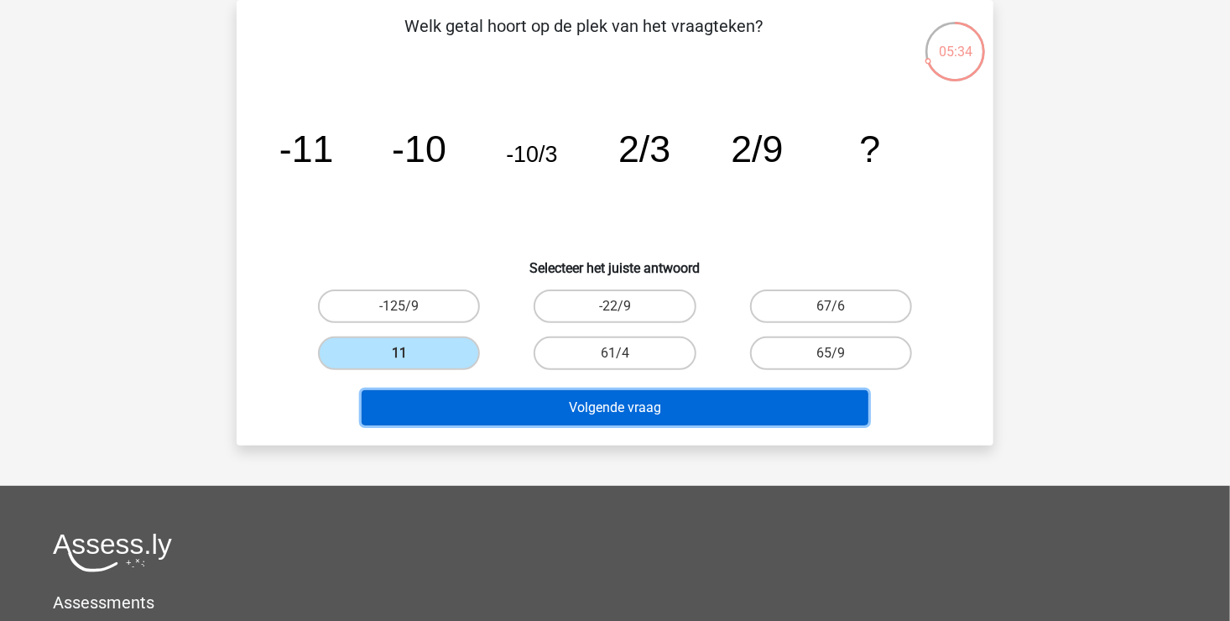
click at [592, 399] on button "Volgende vraag" at bounding box center [614, 407] width 507 height 35
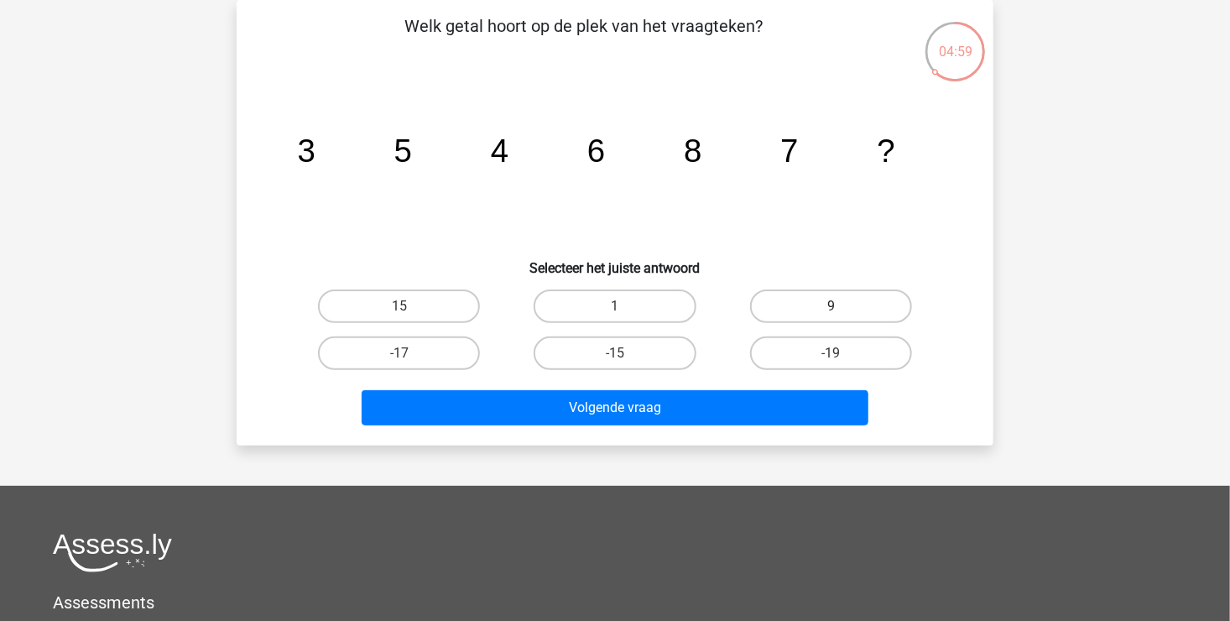
click at [820, 303] on label "9" at bounding box center [831, 306] width 162 height 34
click at [830, 306] on input "9" at bounding box center [835, 311] width 11 height 11
radio input "true"
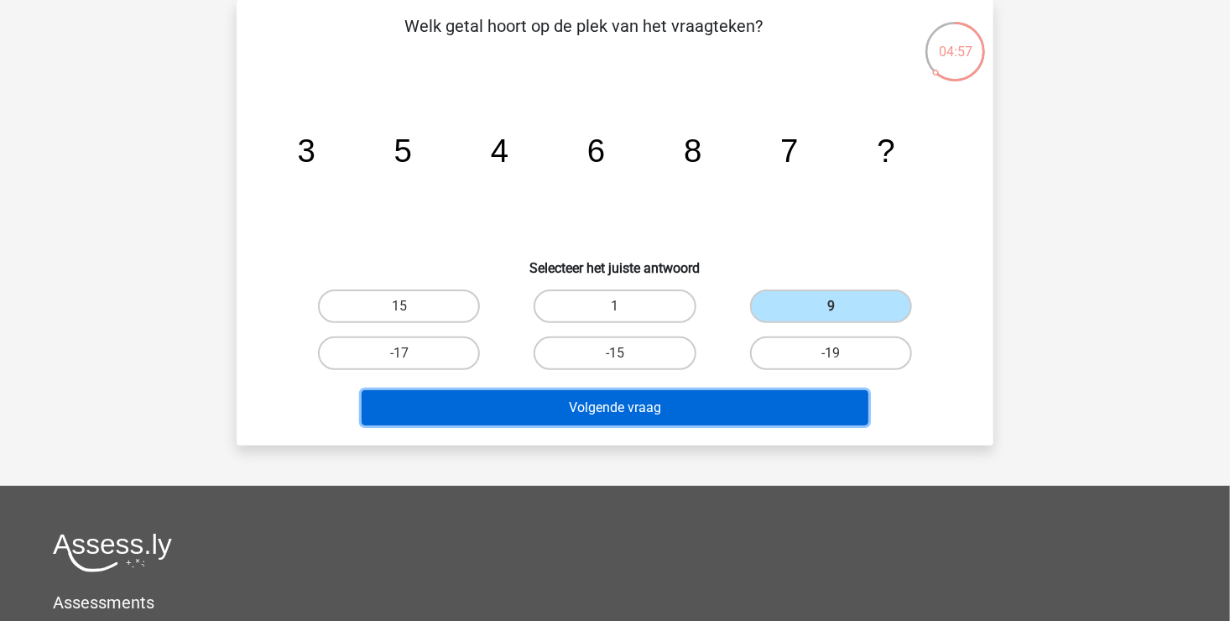
click at [596, 404] on button "Volgende vraag" at bounding box center [614, 407] width 507 height 35
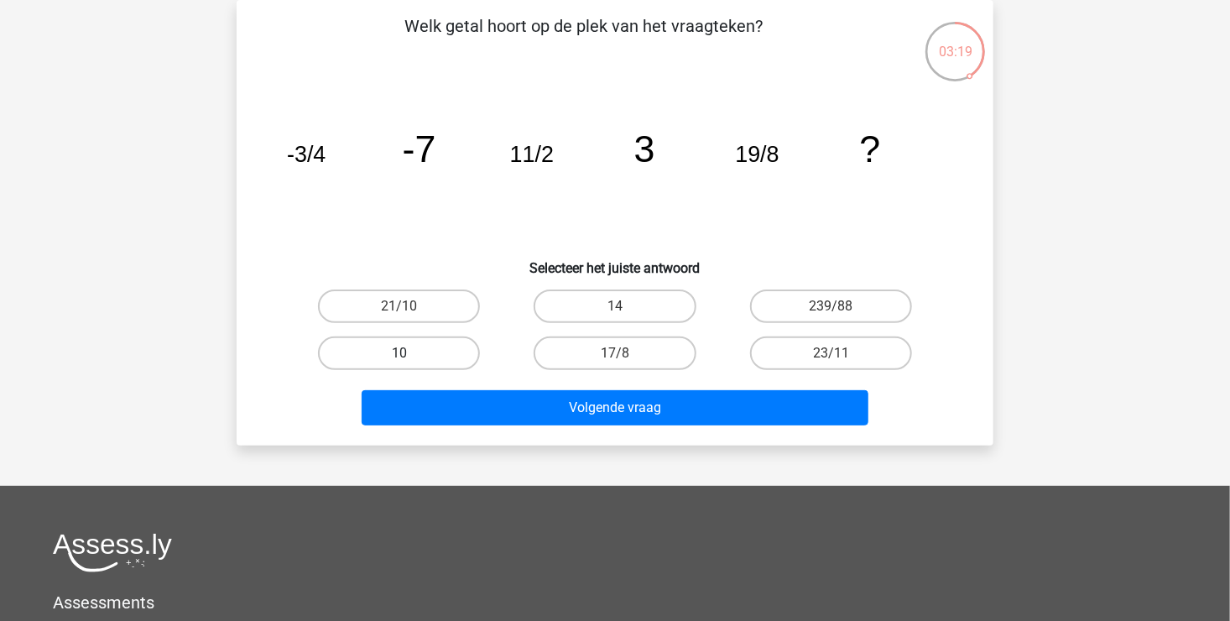
click at [414, 349] on label "10" at bounding box center [399, 353] width 162 height 34
click at [410, 353] on input "10" at bounding box center [404, 358] width 11 height 11
radio input "true"
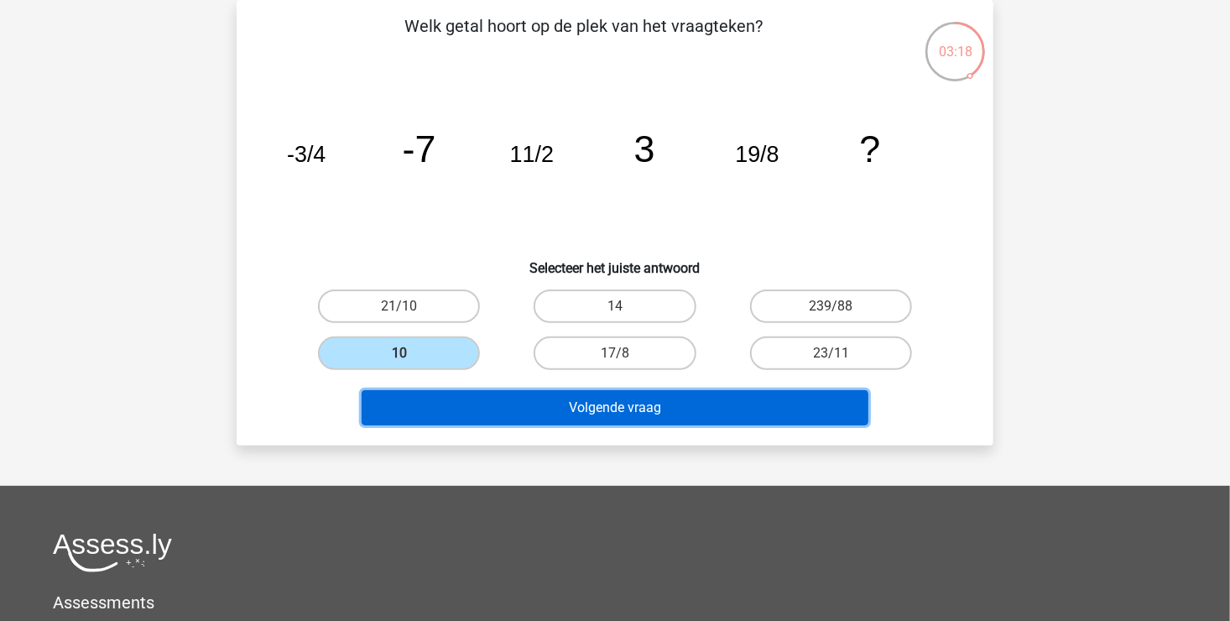
click at [593, 400] on button "Volgende vraag" at bounding box center [614, 407] width 507 height 35
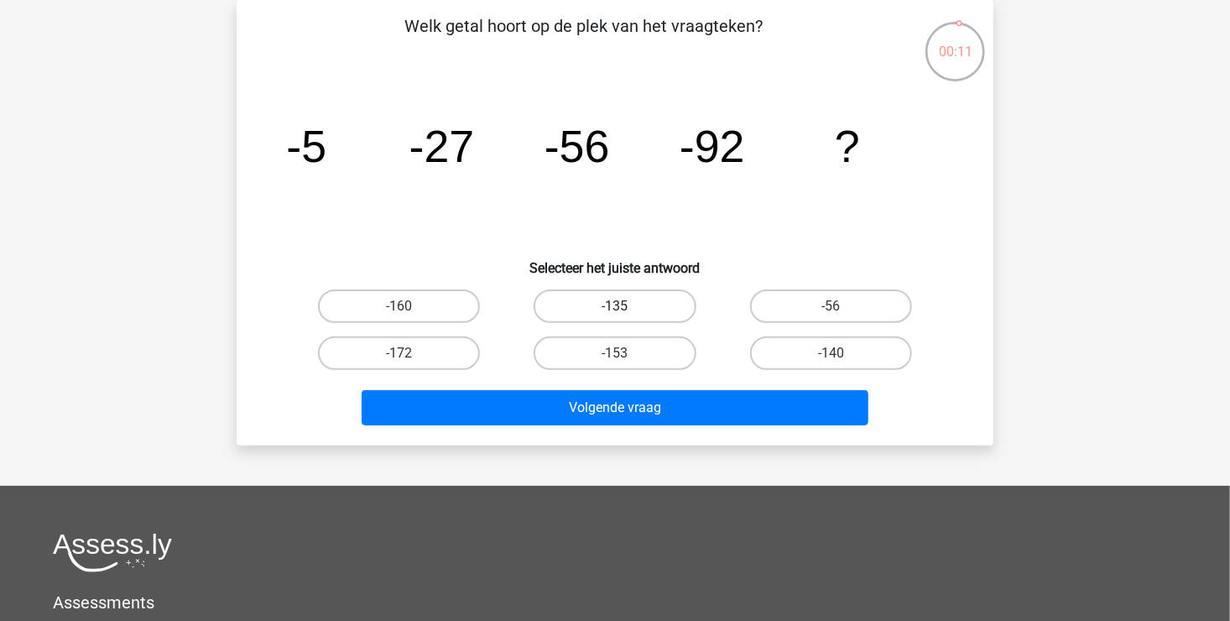
click at [611, 305] on label "-135" at bounding box center [614, 306] width 162 height 34
click at [615, 306] on input "-135" at bounding box center [620, 311] width 11 height 11
radio input "true"
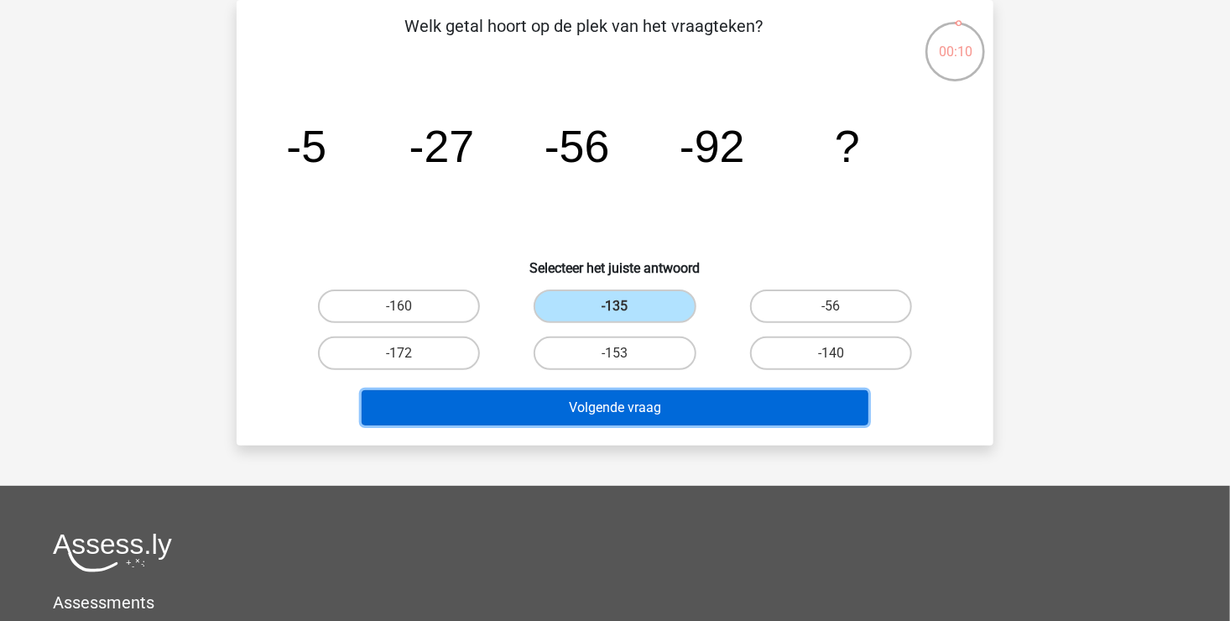
click at [603, 399] on button "Volgende vraag" at bounding box center [614, 407] width 507 height 35
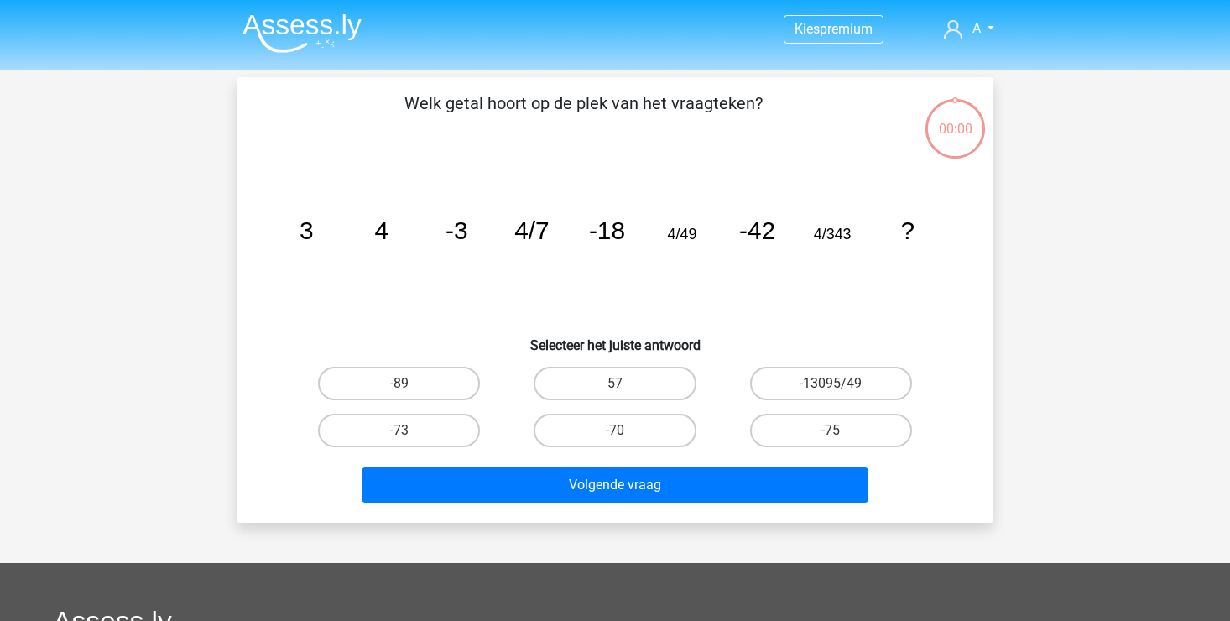
scroll to position [77, 0]
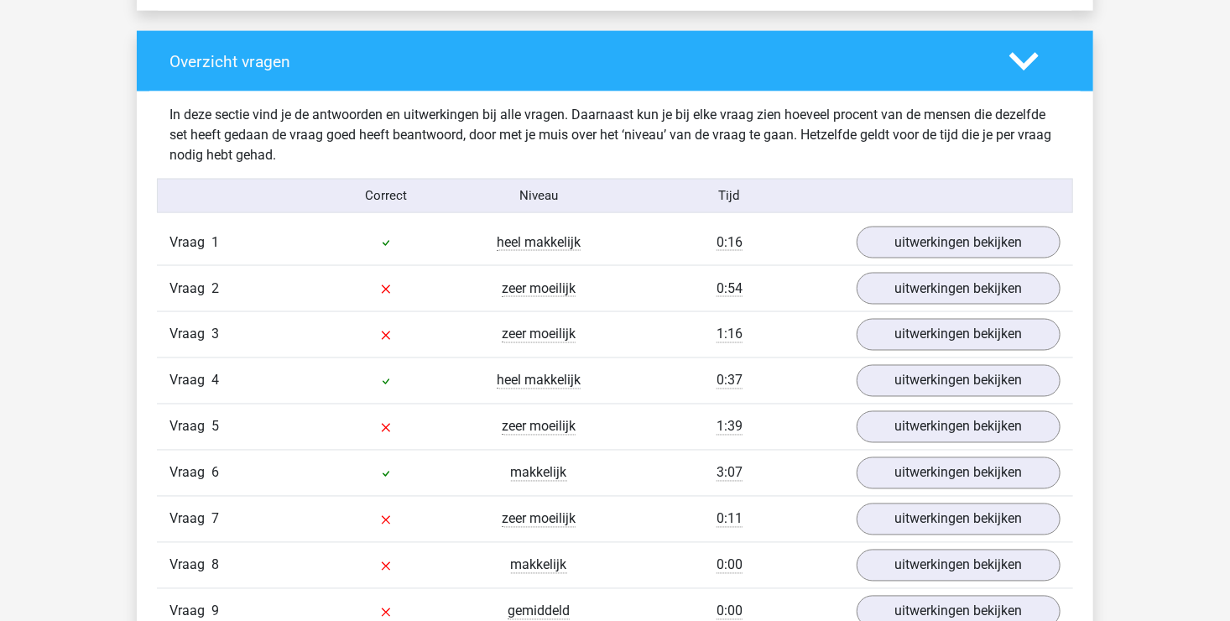
scroll to position [1258, 0]
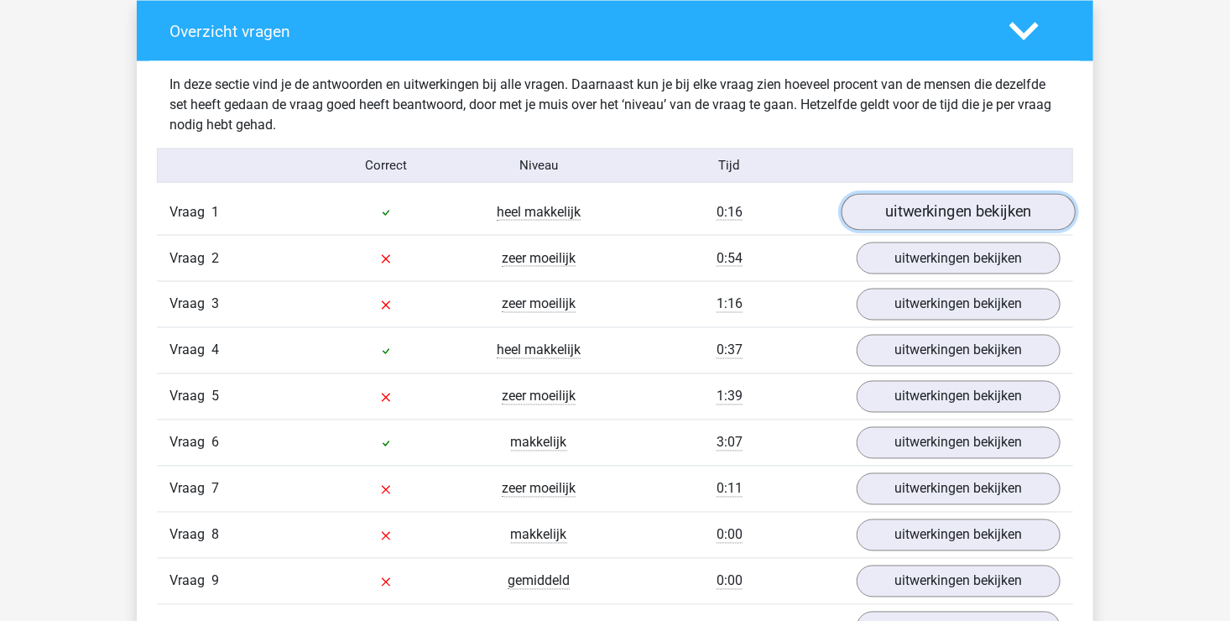
click at [937, 205] on link "uitwerkingen bekijken" at bounding box center [958, 212] width 234 height 37
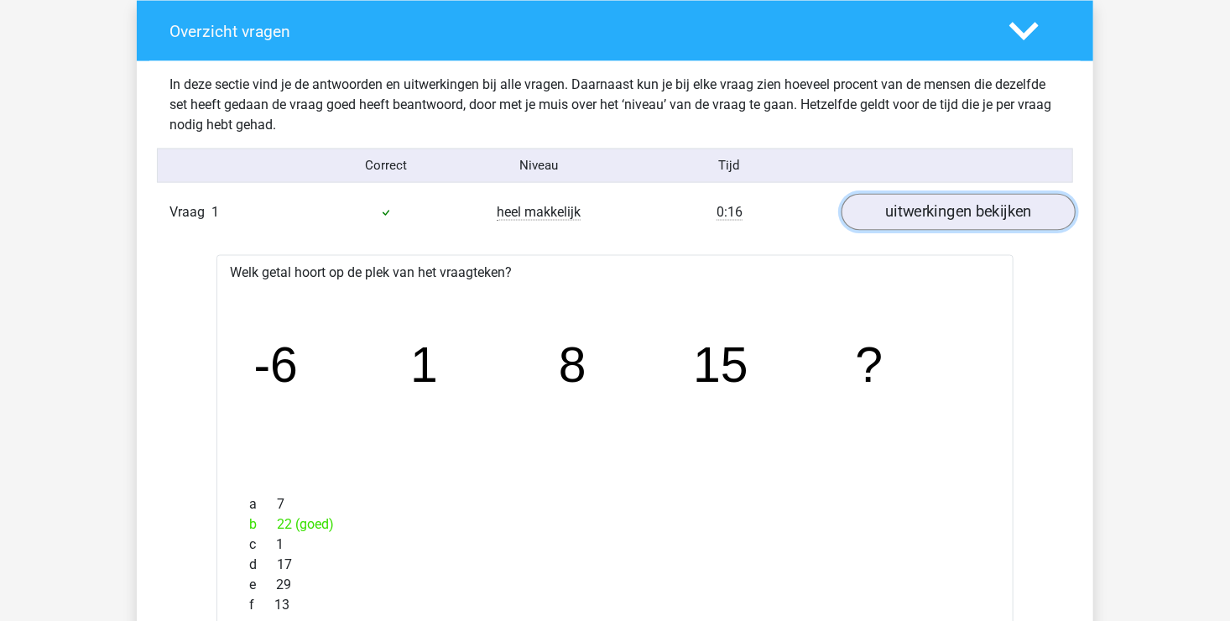
scroll to position [1342, 0]
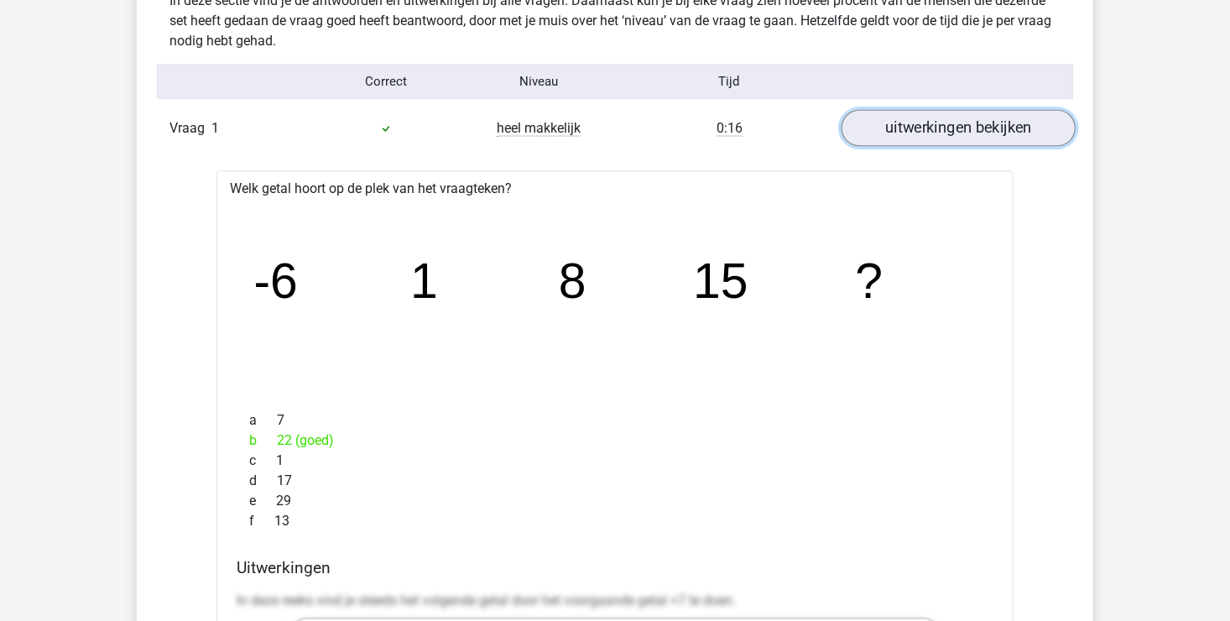
click at [937, 134] on link "uitwerkingen bekijken" at bounding box center [958, 128] width 234 height 37
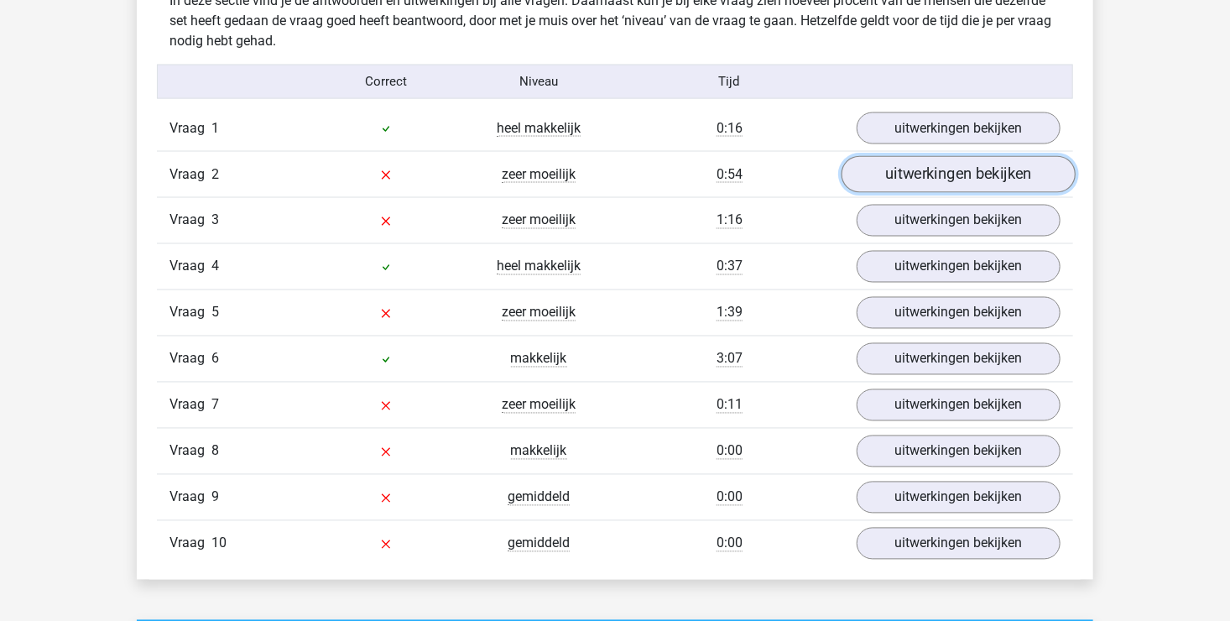
click at [944, 174] on link "uitwerkingen bekijken" at bounding box center [958, 174] width 234 height 37
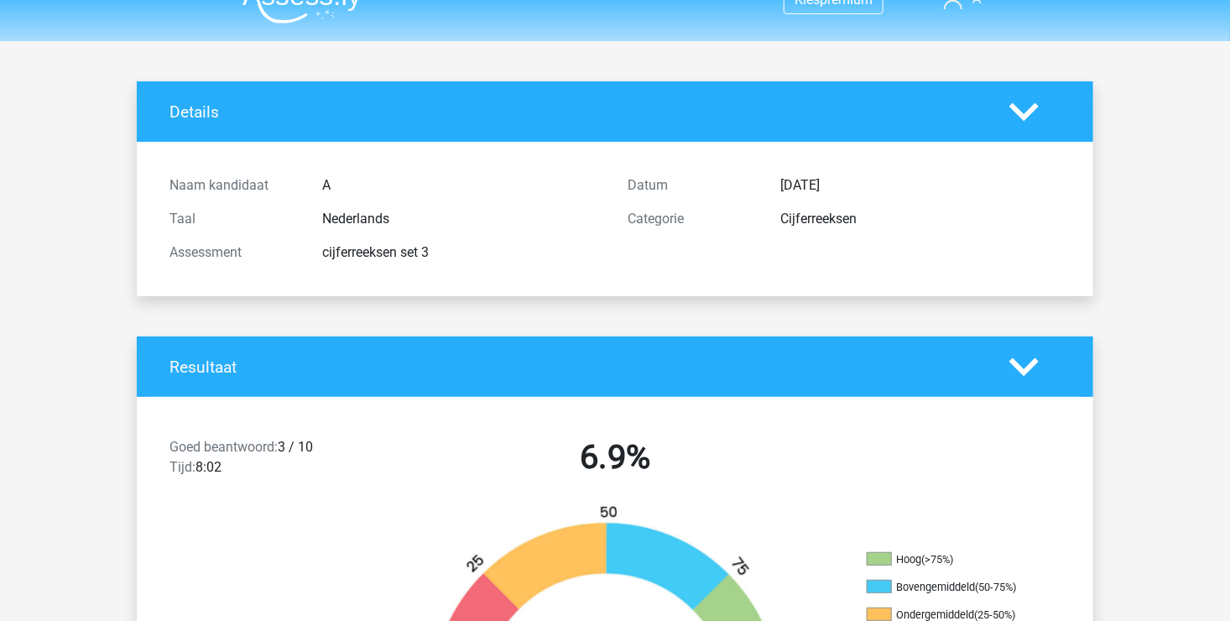
scroll to position [0, 0]
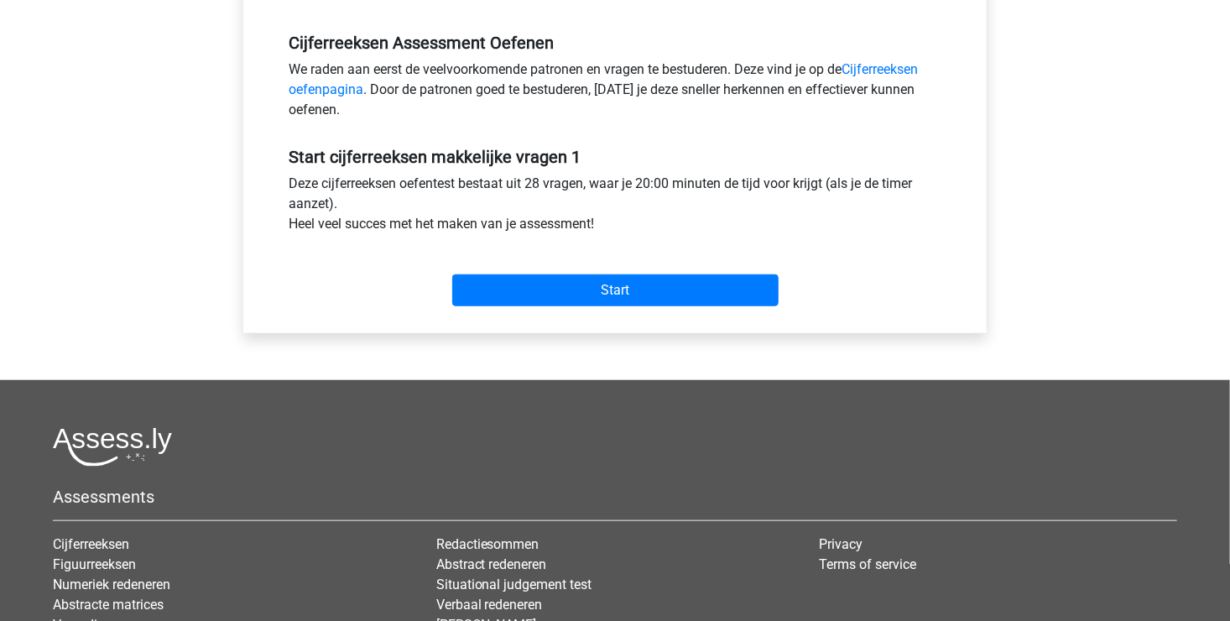
scroll to position [503, 0]
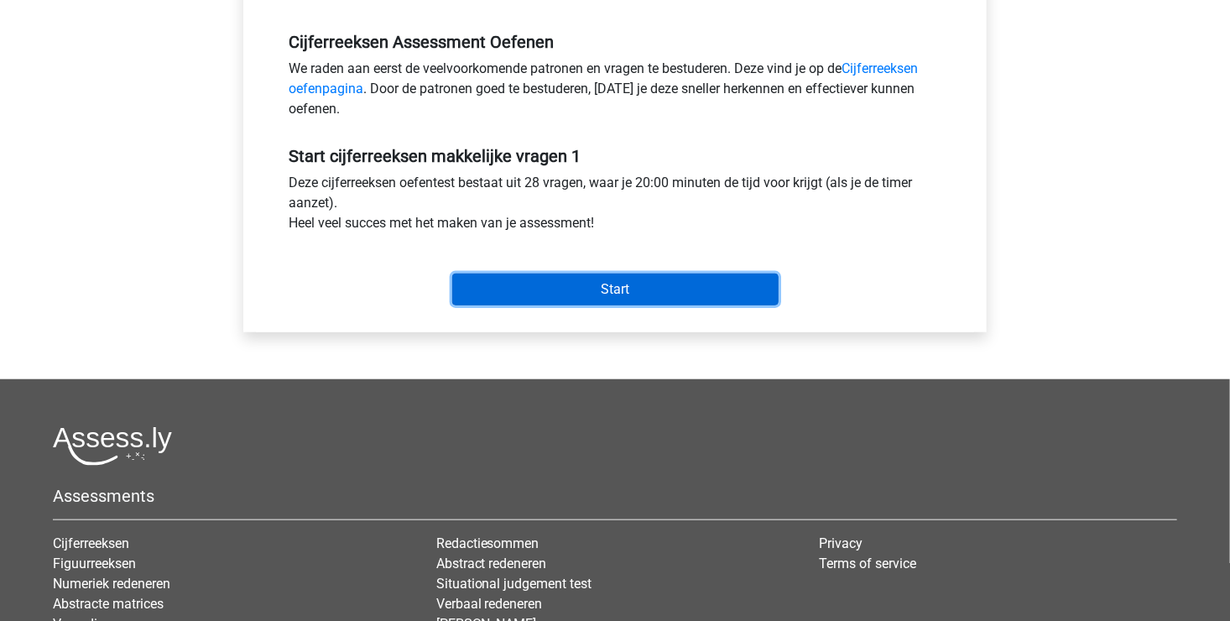
click at [545, 283] on input "Start" at bounding box center [615, 289] width 326 height 32
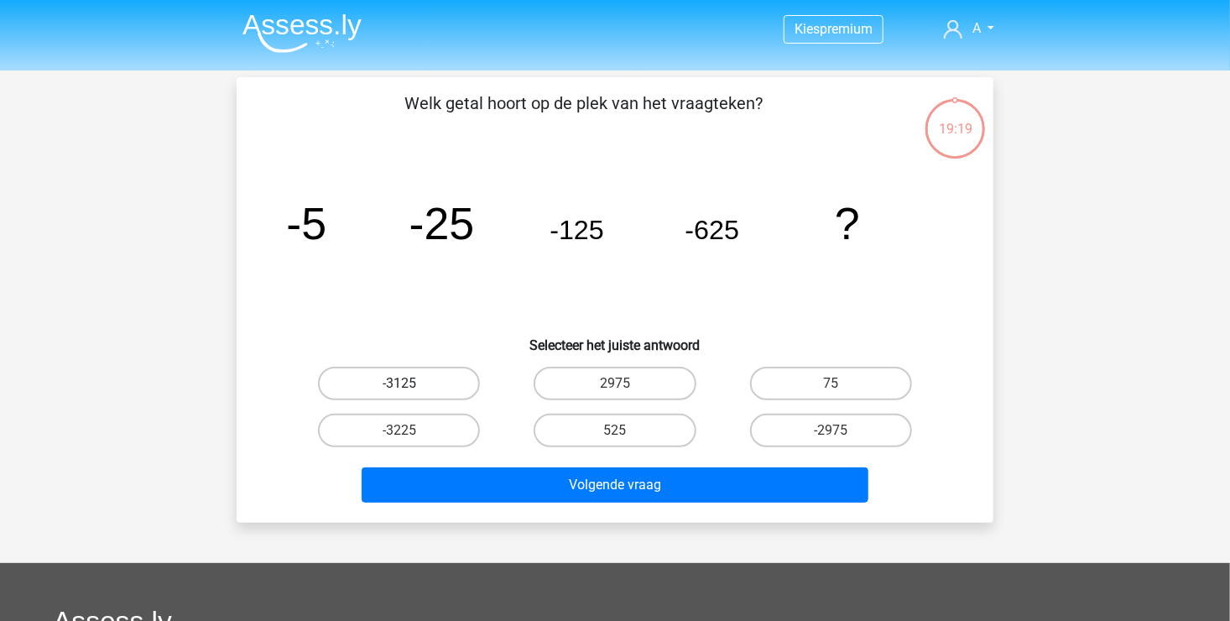
click at [411, 375] on label "-3125" at bounding box center [399, 384] width 162 height 34
click at [410, 383] on input "-3125" at bounding box center [404, 388] width 11 height 11
radio input "true"
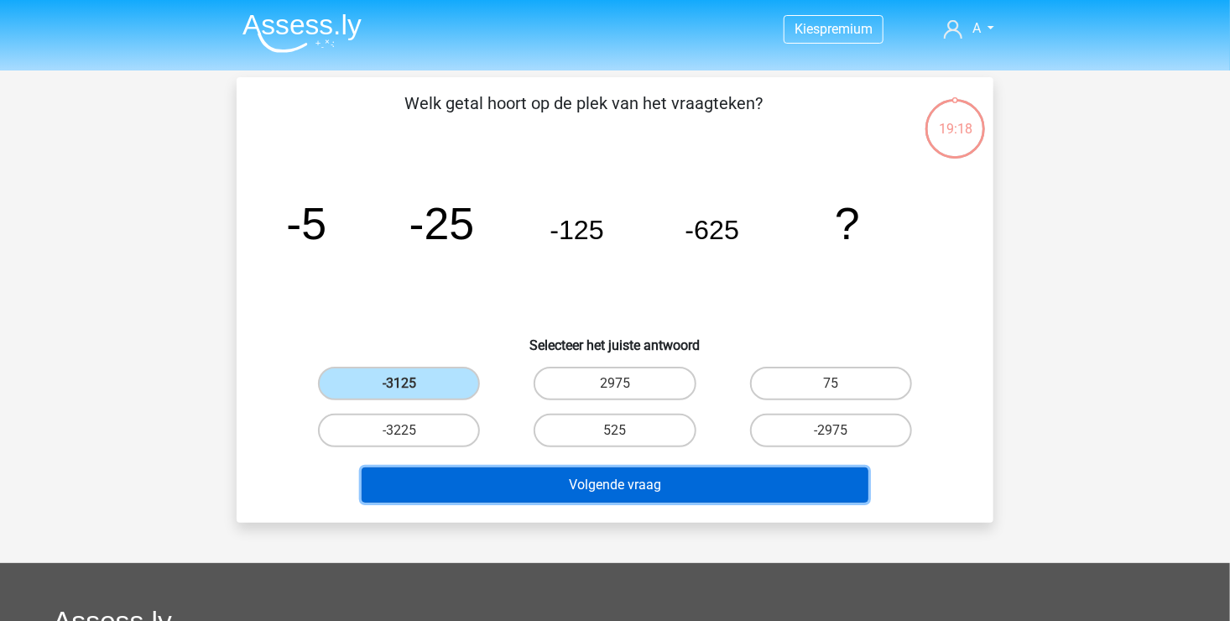
click at [514, 480] on button "Volgende vraag" at bounding box center [614, 484] width 507 height 35
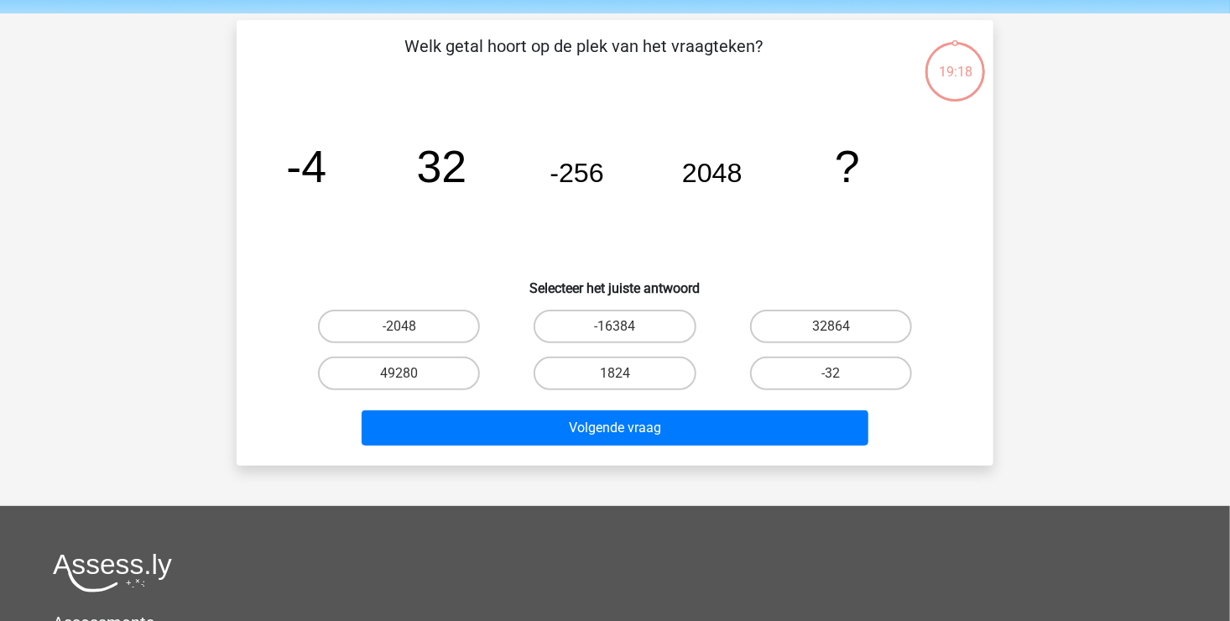
scroll to position [77, 0]
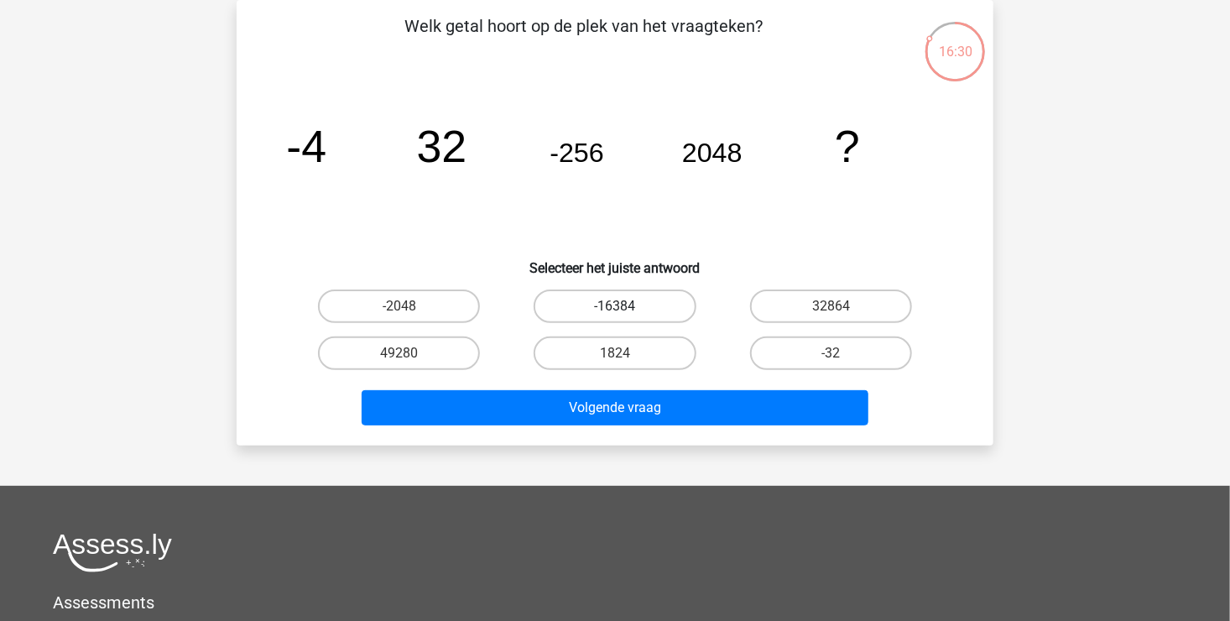
click at [598, 302] on label "-16384" at bounding box center [614, 306] width 162 height 34
click at [615, 306] on input "-16384" at bounding box center [620, 311] width 11 height 11
radio input "true"
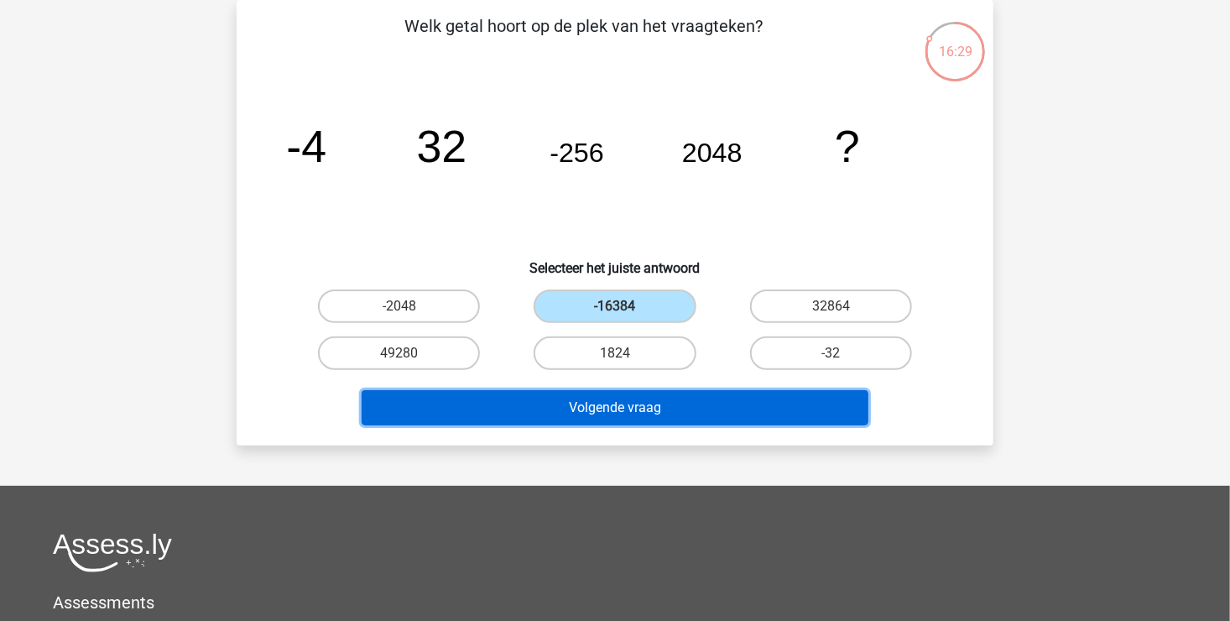
click at [575, 401] on button "Volgende vraag" at bounding box center [614, 407] width 507 height 35
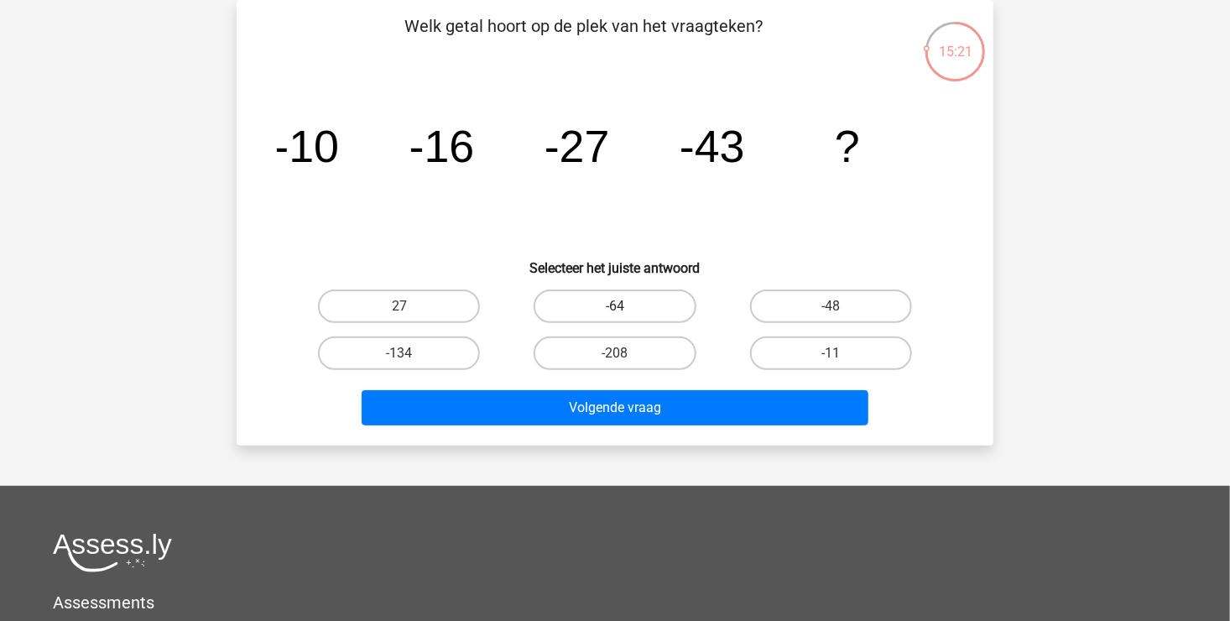
click at [614, 298] on label "-64" at bounding box center [614, 306] width 162 height 34
click at [615, 306] on input "-64" at bounding box center [620, 311] width 11 height 11
radio input "true"
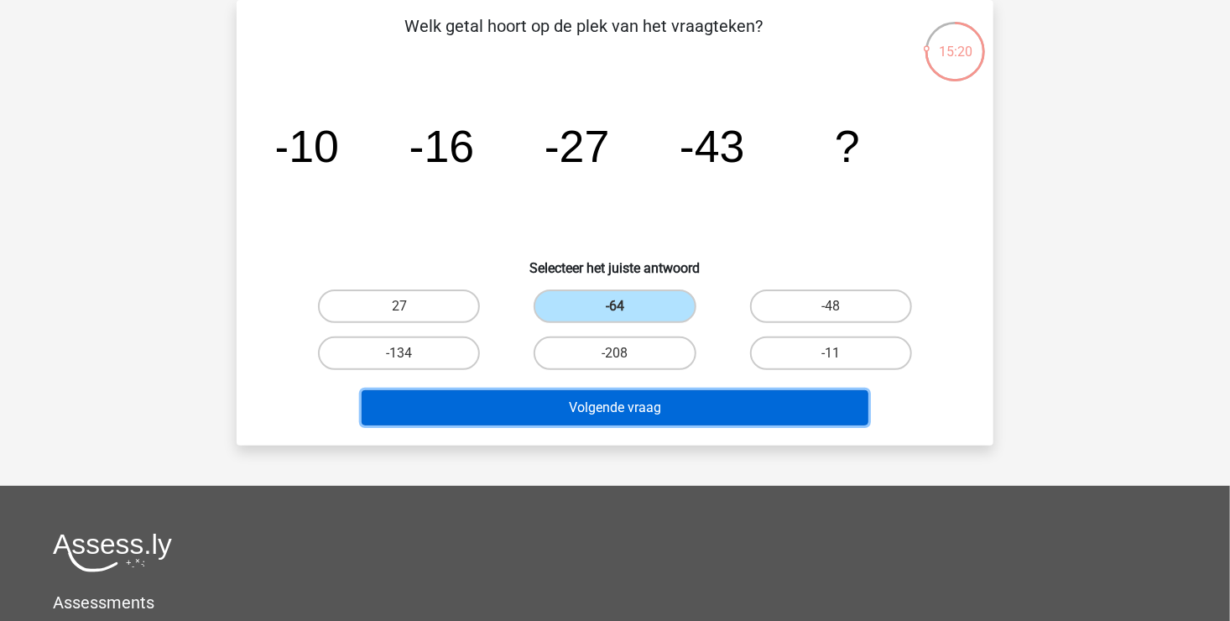
click at [572, 398] on button "Volgende vraag" at bounding box center [614, 407] width 507 height 35
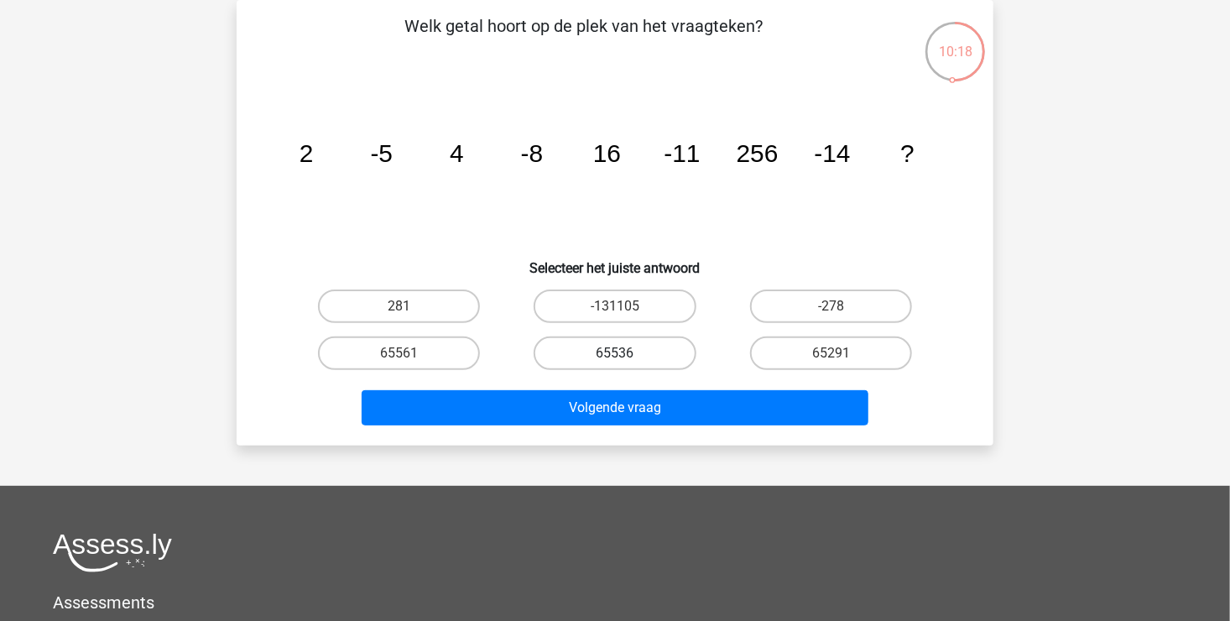
click at [660, 356] on label "65536" at bounding box center [614, 353] width 162 height 34
click at [626, 356] on input "65536" at bounding box center [620, 358] width 11 height 11
radio input "true"
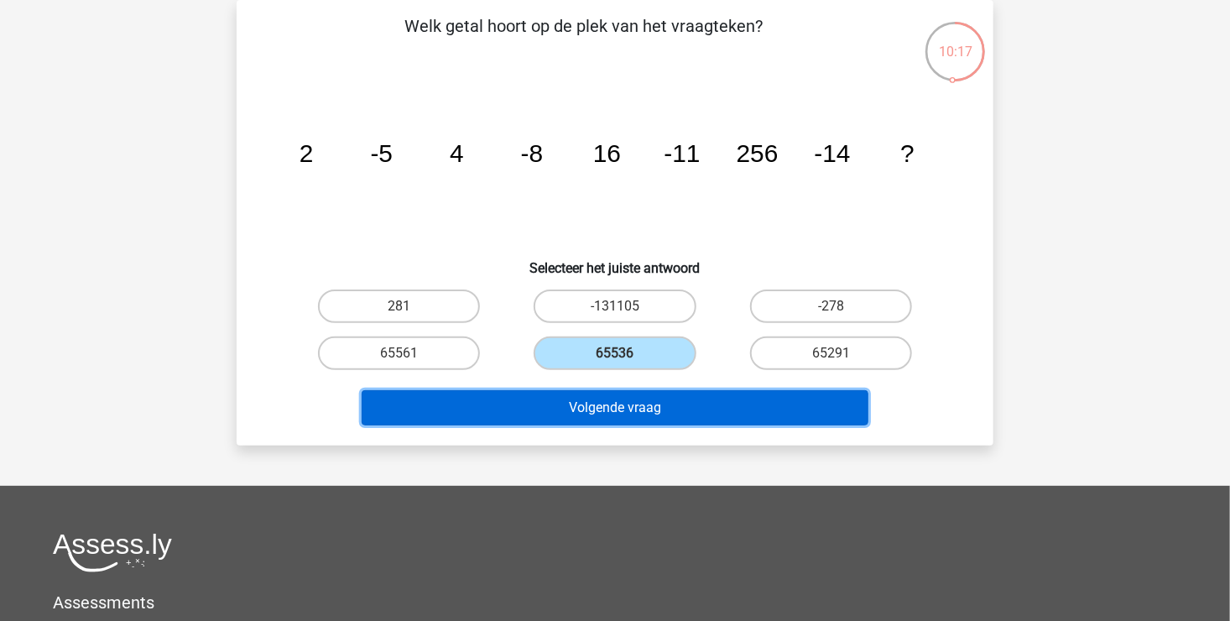
click at [639, 406] on button "Volgende vraag" at bounding box center [614, 407] width 507 height 35
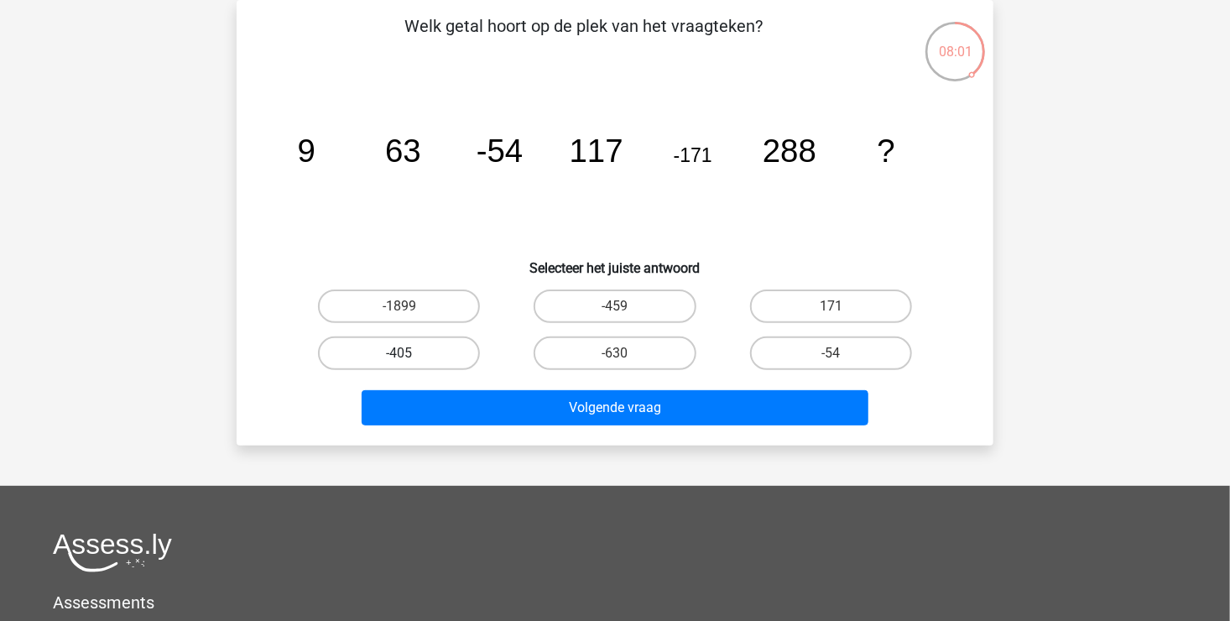
click at [439, 356] on label "-405" at bounding box center [399, 353] width 162 height 34
click at [410, 356] on input "-405" at bounding box center [404, 358] width 11 height 11
radio input "true"
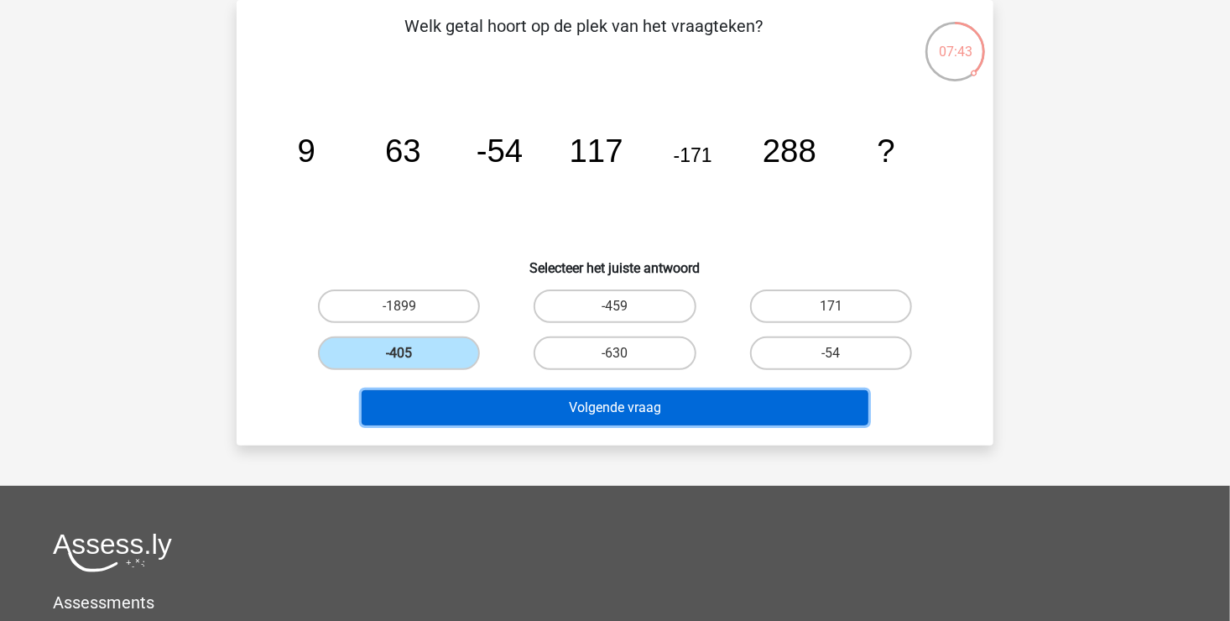
click at [521, 411] on button "Volgende vraag" at bounding box center [614, 407] width 507 height 35
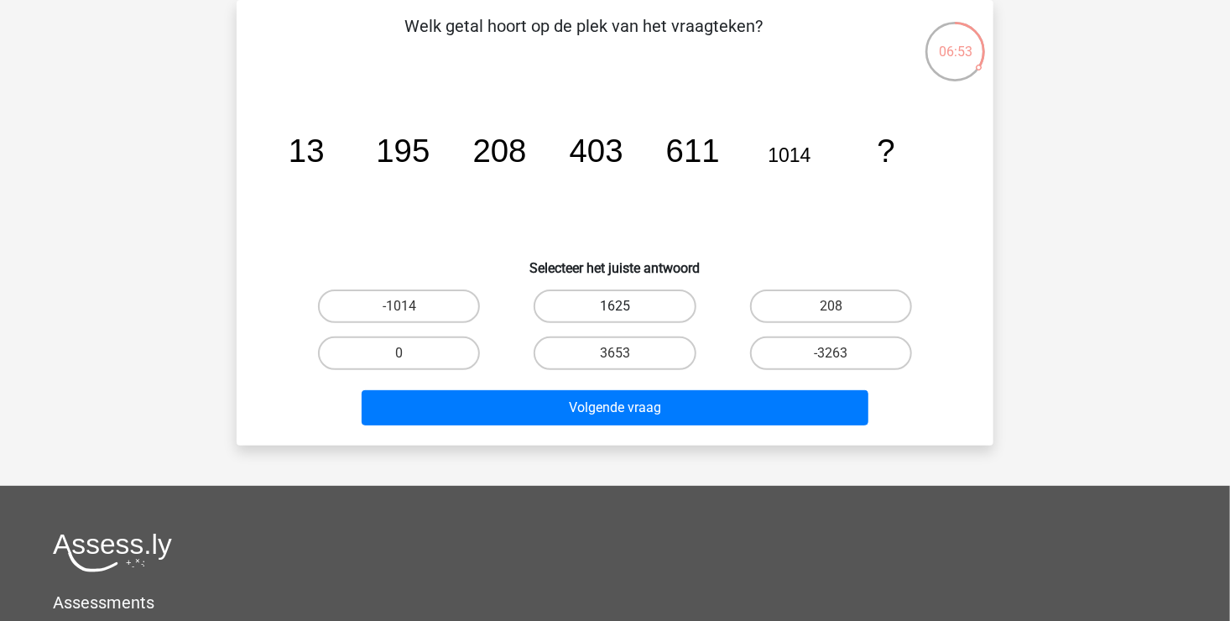
click at [588, 299] on label "1625" at bounding box center [614, 306] width 162 height 34
click at [615, 306] on input "1625" at bounding box center [620, 311] width 11 height 11
radio input "true"
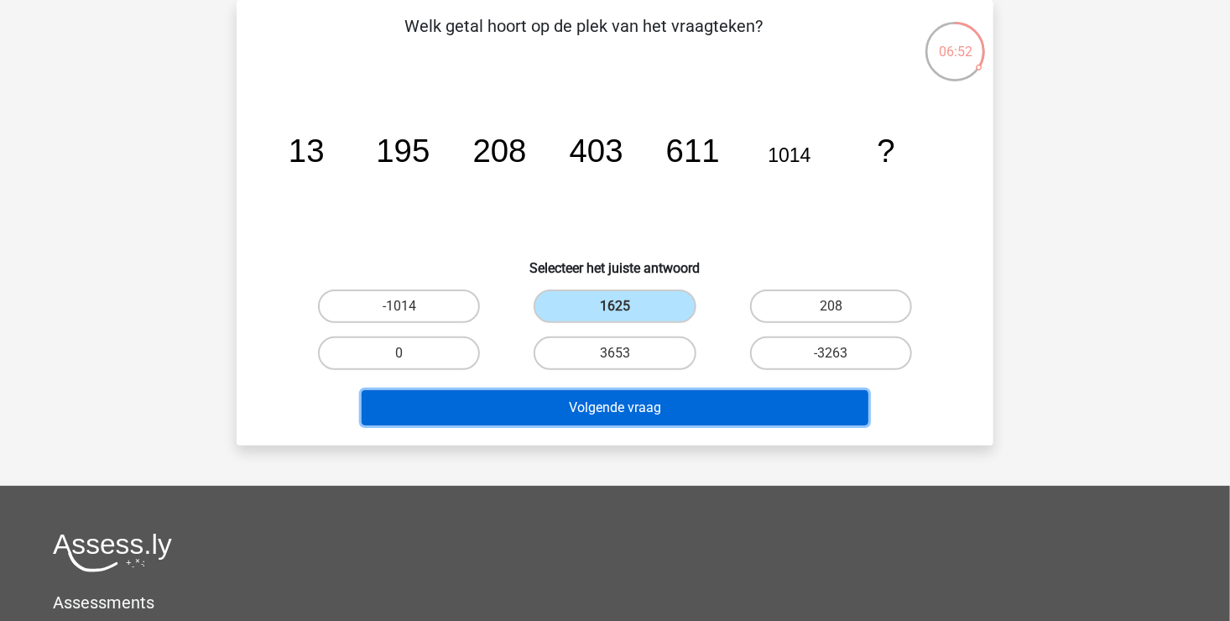
click at [573, 403] on button "Volgende vraag" at bounding box center [614, 407] width 507 height 35
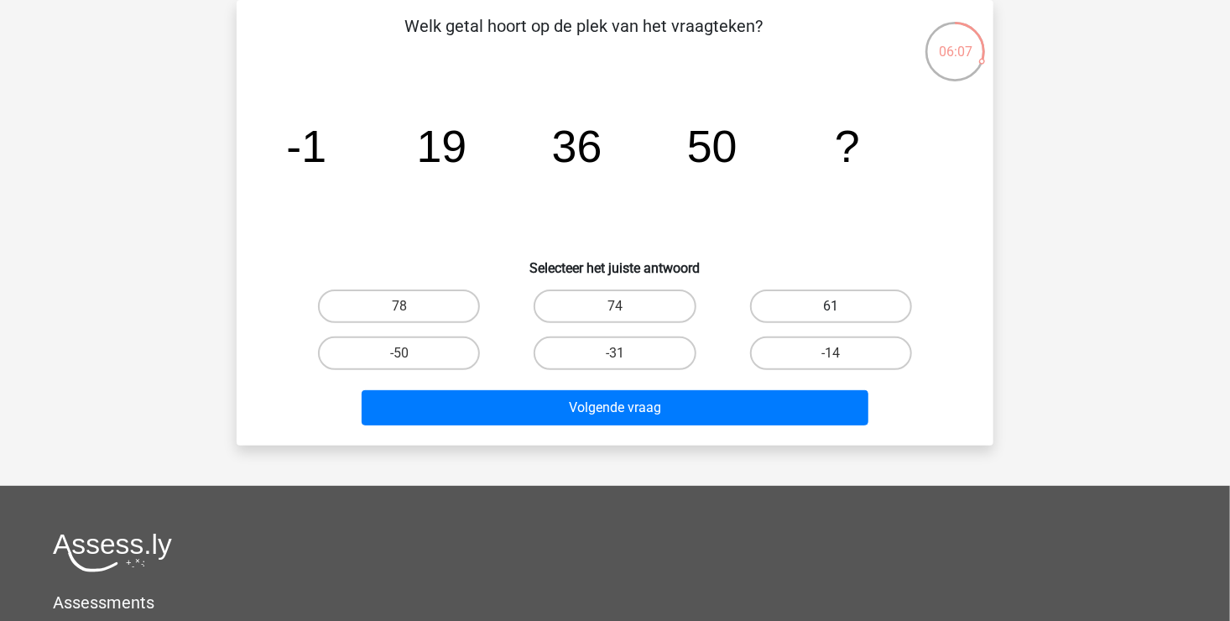
drag, startPoint x: 779, startPoint y: 303, endPoint x: 739, endPoint y: 332, distance: 49.8
click at [777, 304] on label "61" at bounding box center [831, 306] width 162 height 34
click at [830, 306] on input "61" at bounding box center [835, 311] width 11 height 11
radio input "true"
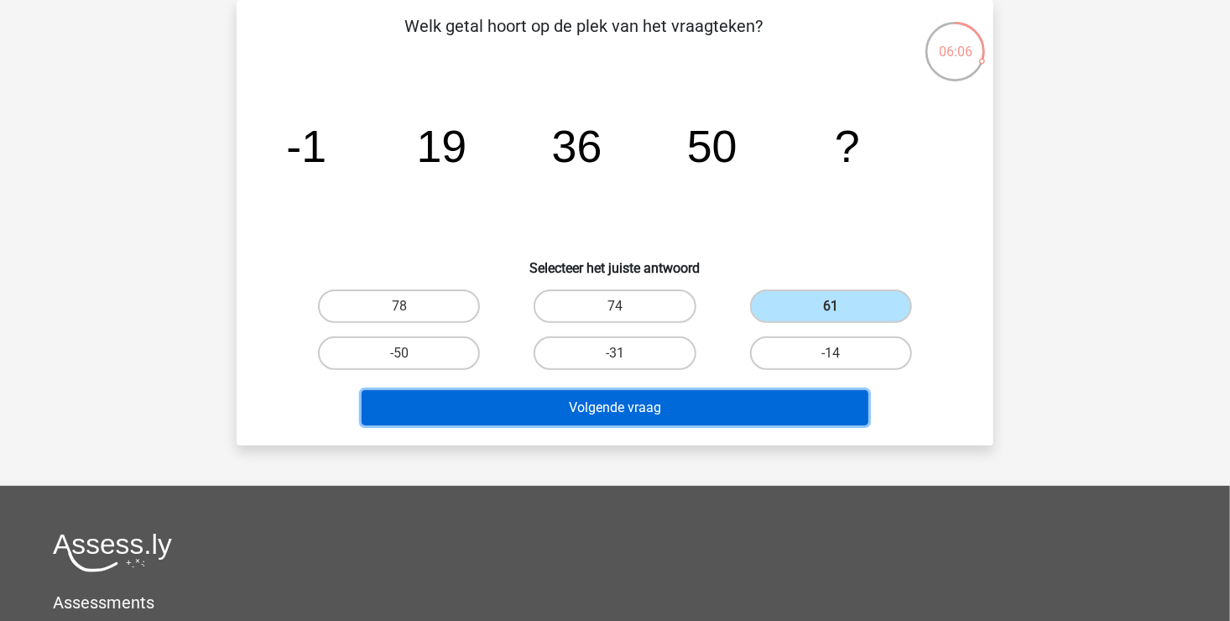
click at [648, 399] on button "Volgende vraag" at bounding box center [614, 407] width 507 height 35
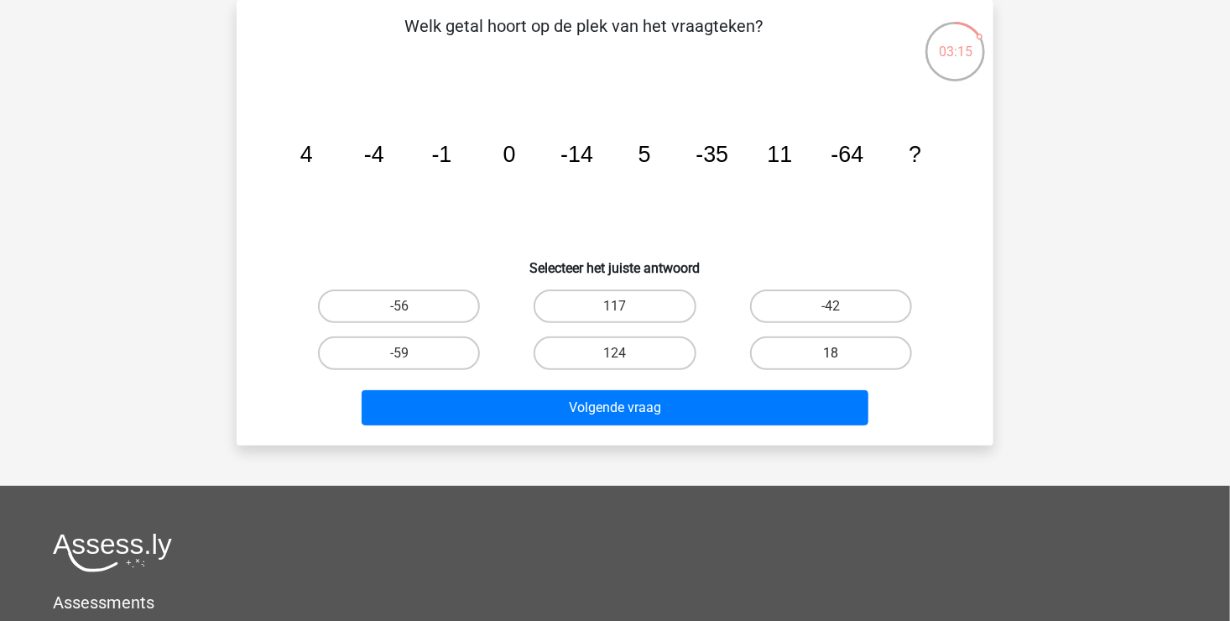
click at [801, 353] on label "18" at bounding box center [831, 353] width 162 height 34
click at [830, 353] on input "18" at bounding box center [835, 358] width 11 height 11
radio input "true"
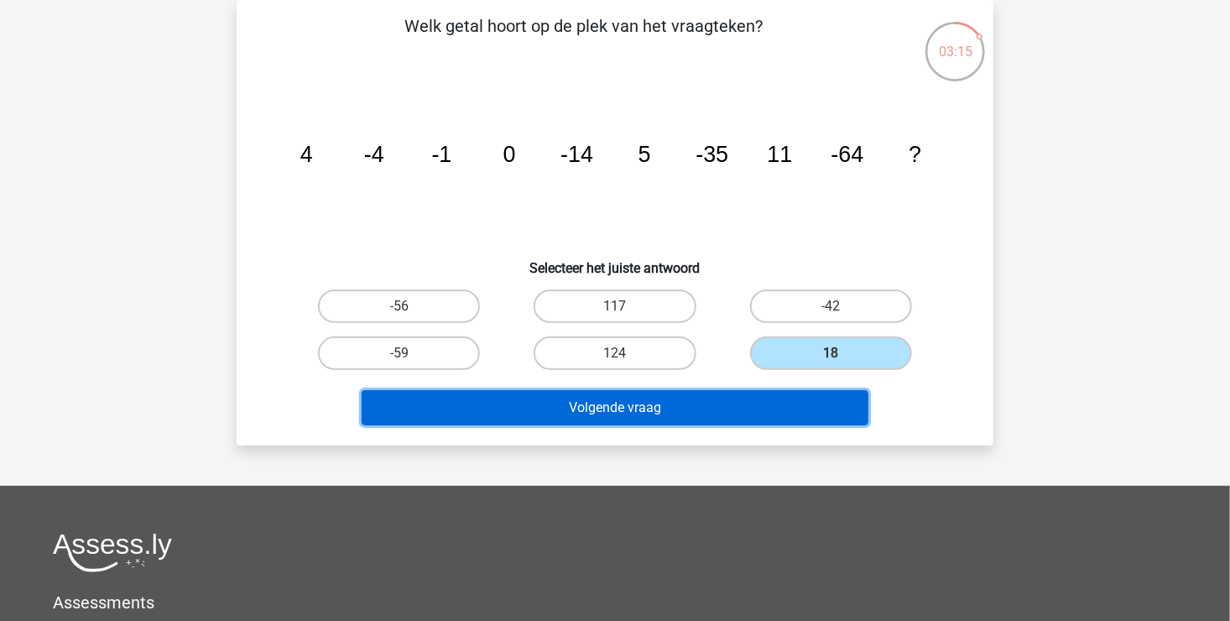
click at [687, 403] on button "Volgende vraag" at bounding box center [614, 407] width 507 height 35
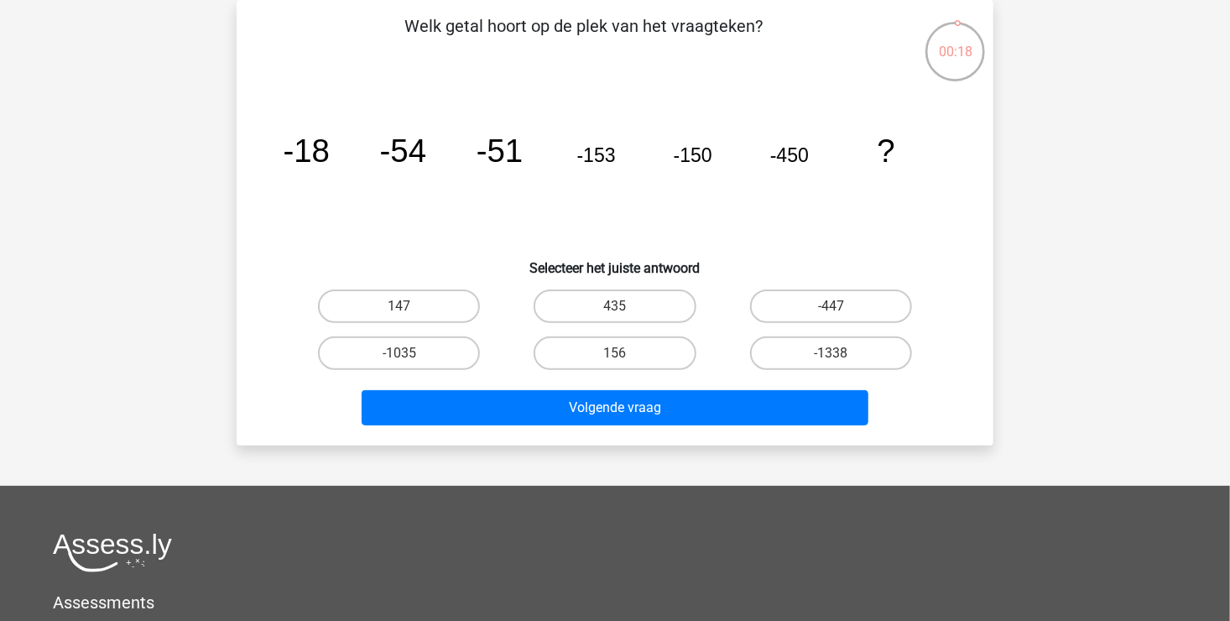
click at [841, 312] on input "-447" at bounding box center [835, 311] width 11 height 11
radio input "true"
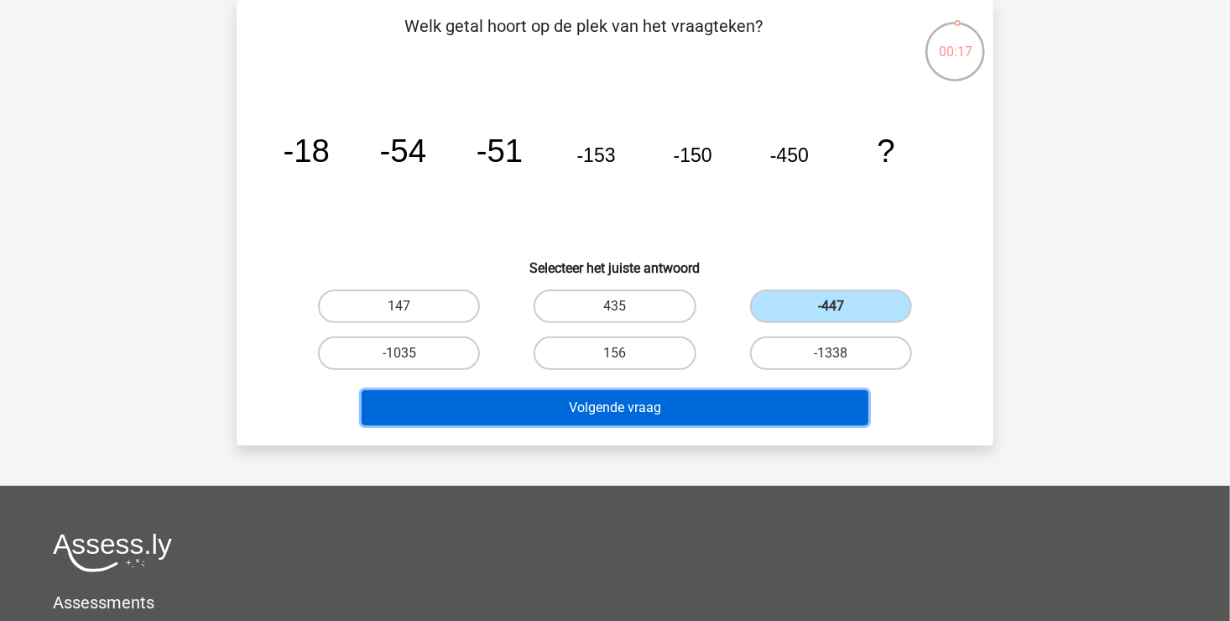
click at [670, 403] on button "Volgende vraag" at bounding box center [614, 407] width 507 height 35
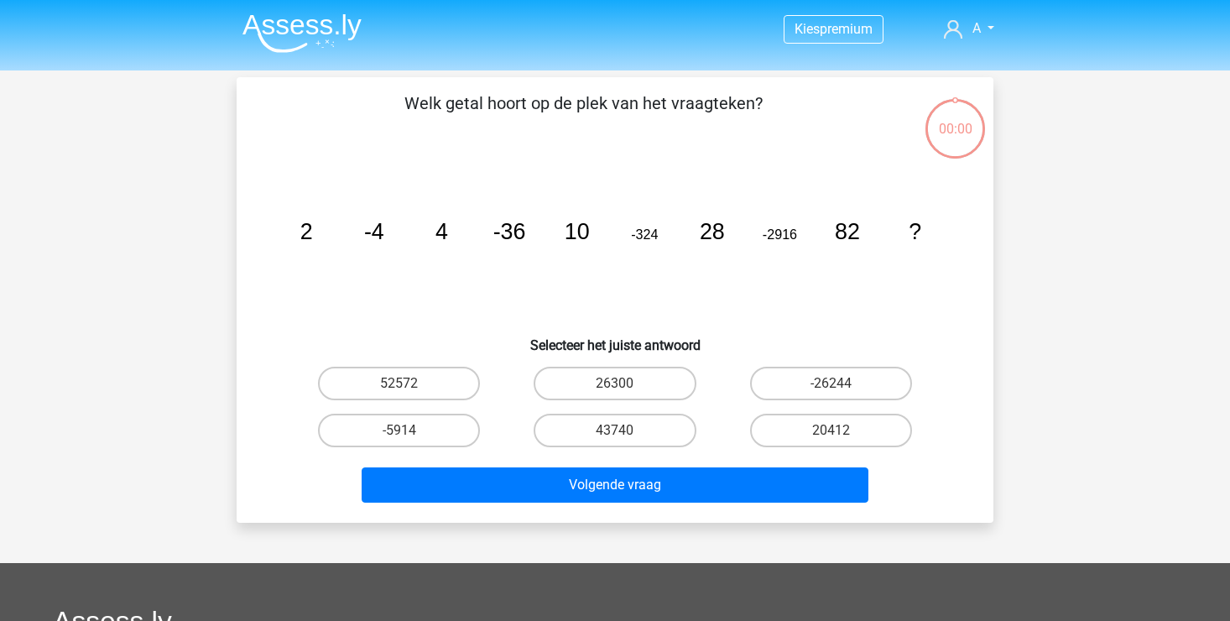
scroll to position [77, 0]
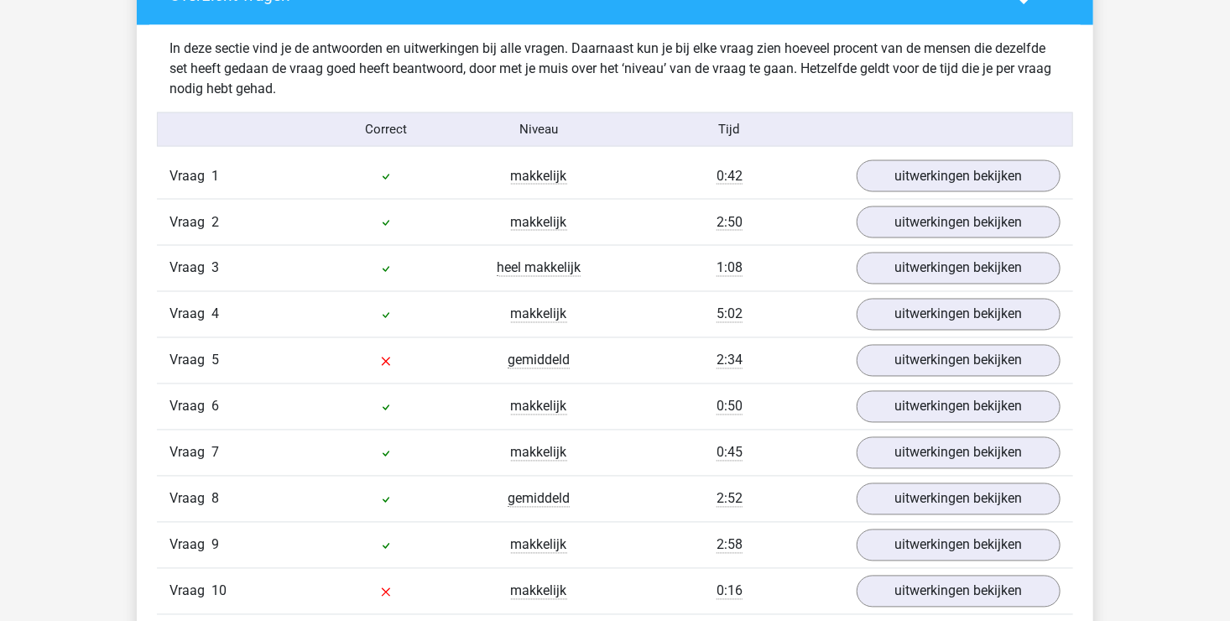
scroll to position [1342, 0]
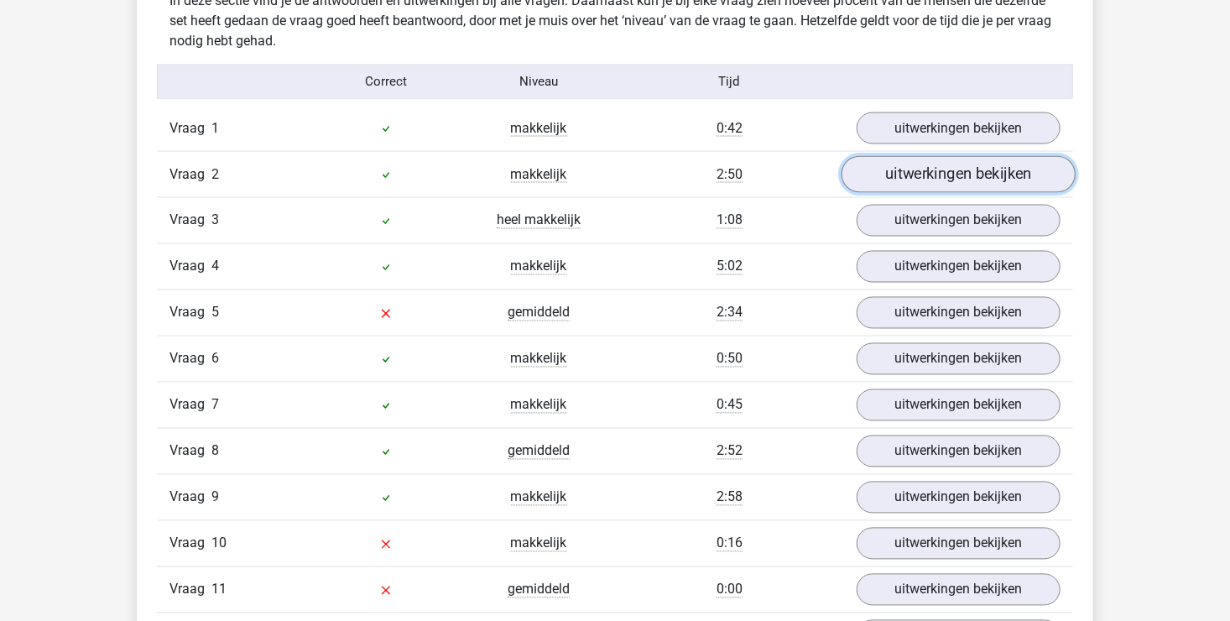
click at [913, 172] on link "uitwerkingen bekijken" at bounding box center [958, 174] width 234 height 37
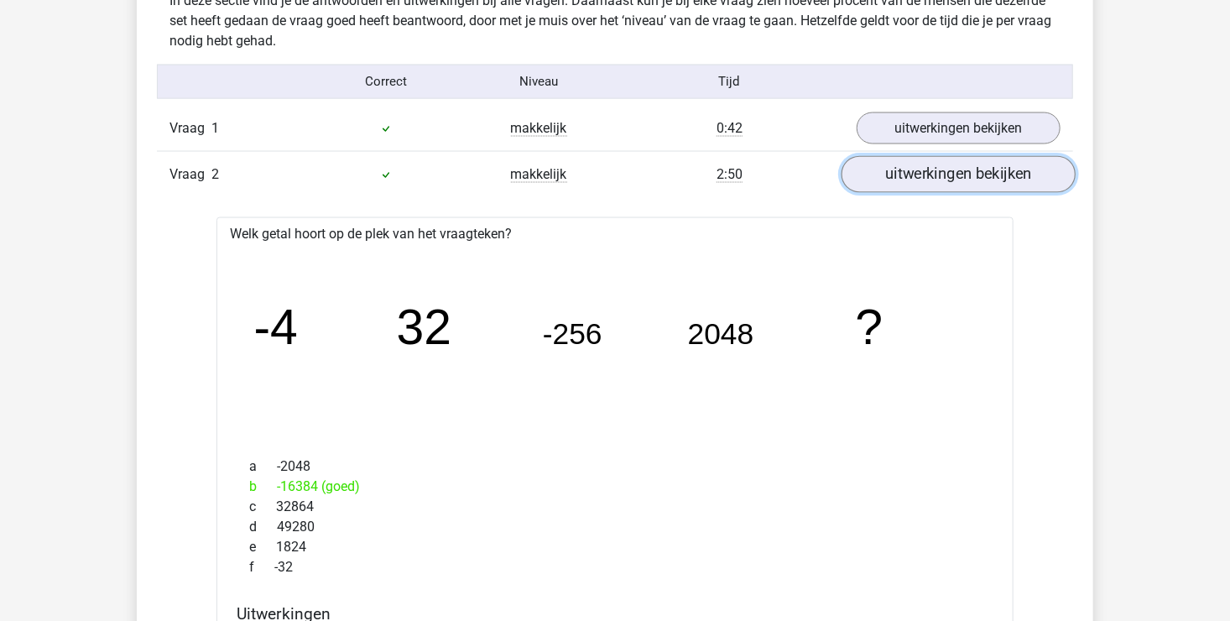
click at [913, 172] on link "uitwerkingen bekijken" at bounding box center [958, 174] width 234 height 37
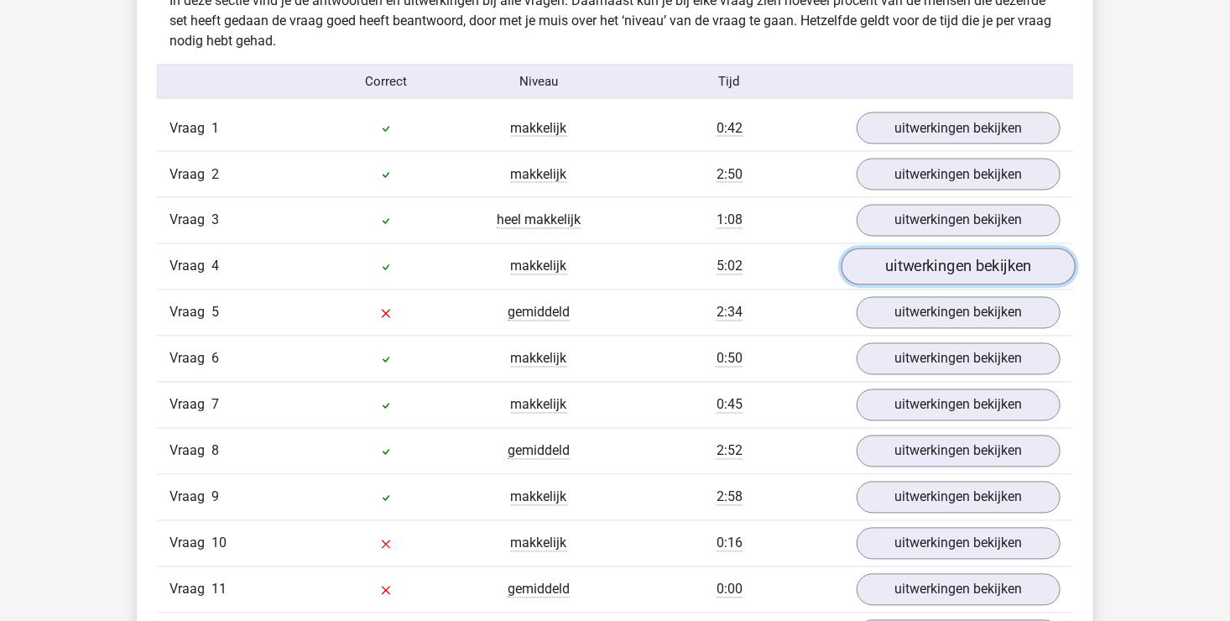
click at [937, 263] on link "uitwerkingen bekijken" at bounding box center [958, 266] width 234 height 37
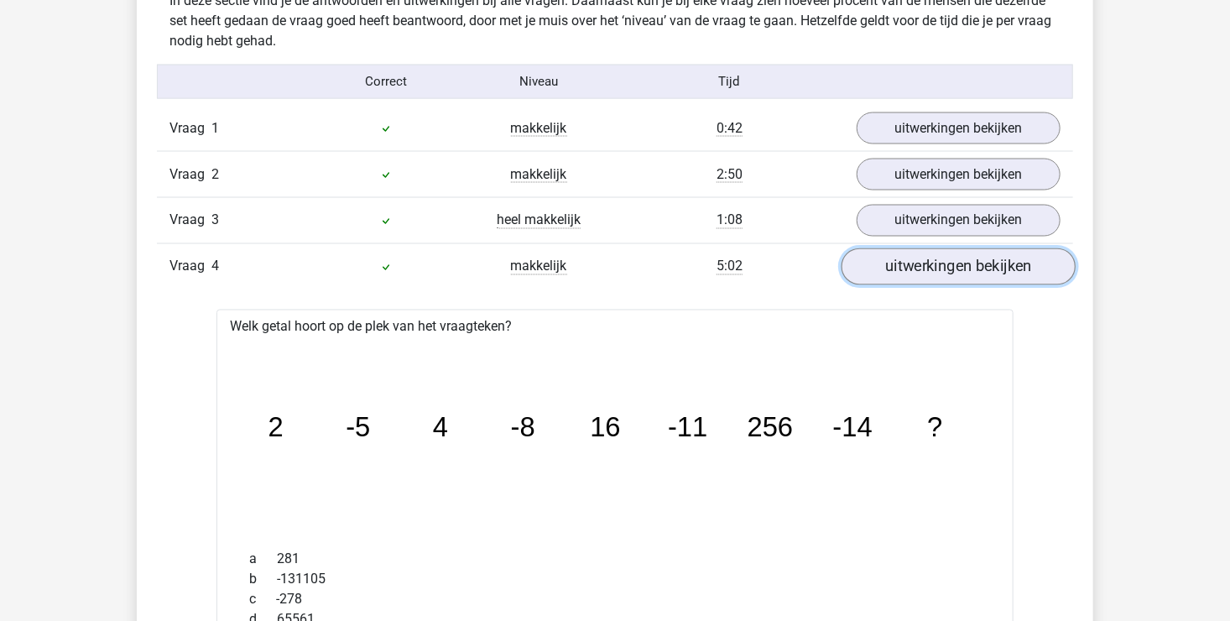
click at [937, 263] on link "uitwerkingen bekijken" at bounding box center [958, 266] width 234 height 37
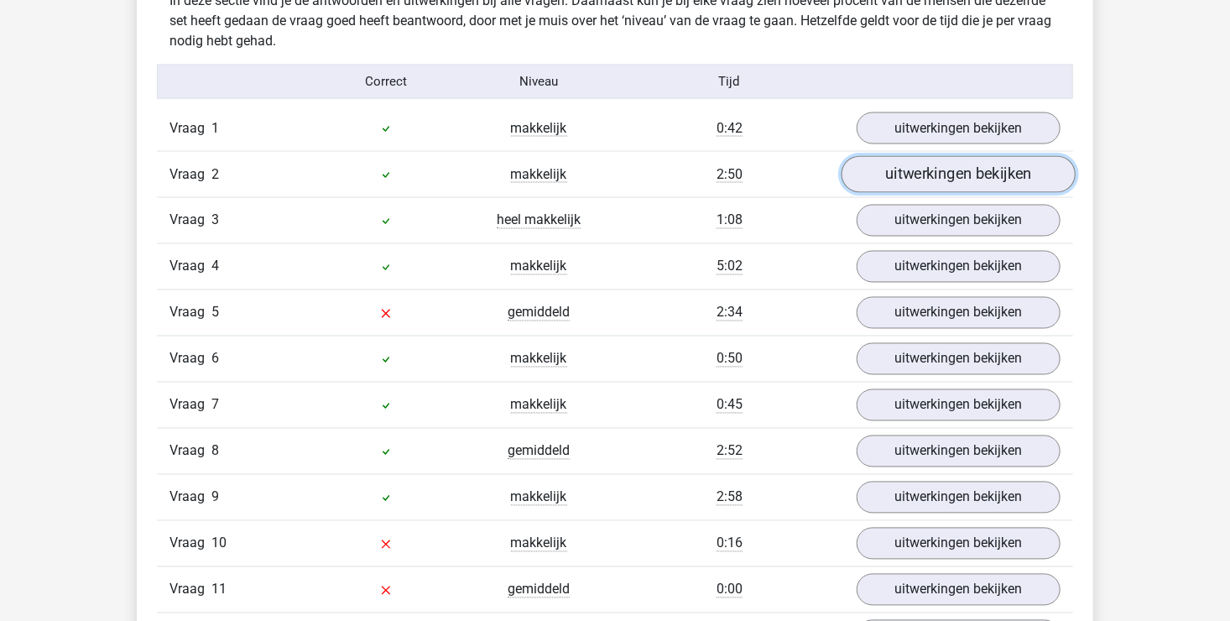
click at [937, 174] on link "uitwerkingen bekijken" at bounding box center [958, 174] width 234 height 37
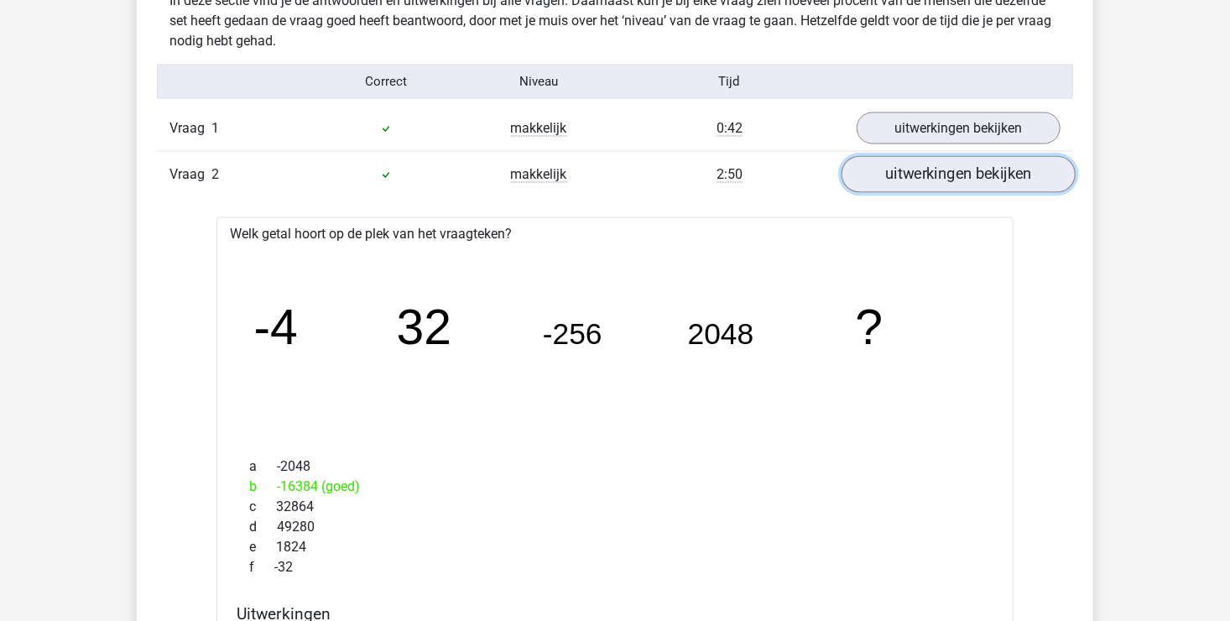
click at [937, 174] on link "uitwerkingen bekijken" at bounding box center [958, 174] width 234 height 37
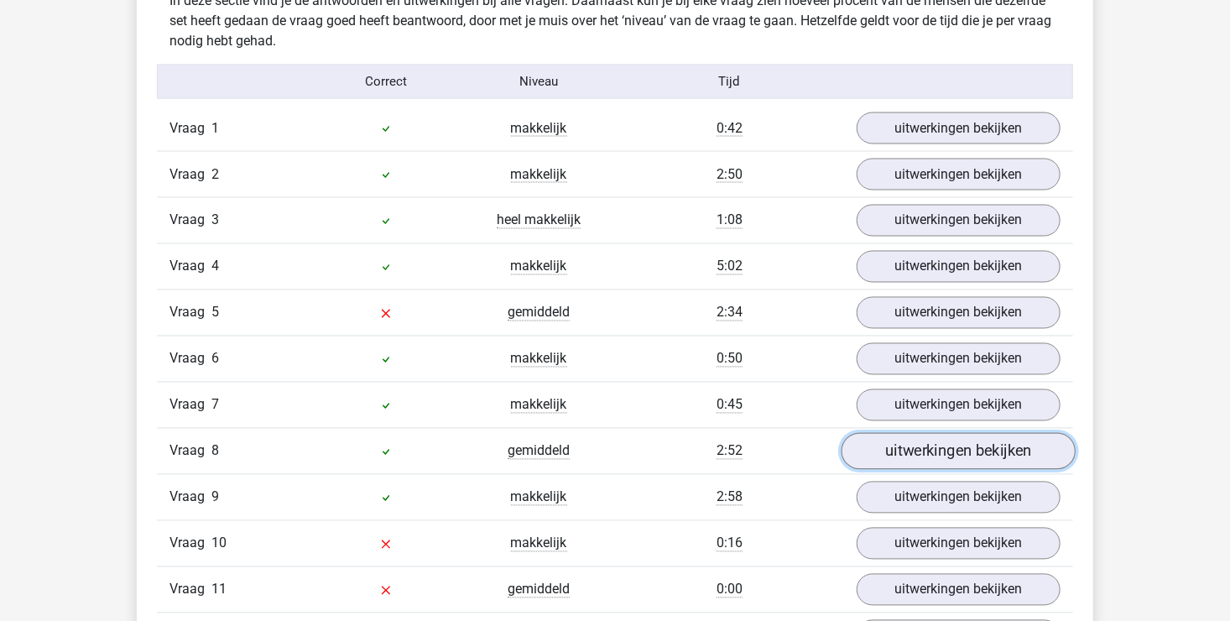
click at [882, 441] on link "uitwerkingen bekijken" at bounding box center [958, 451] width 234 height 37
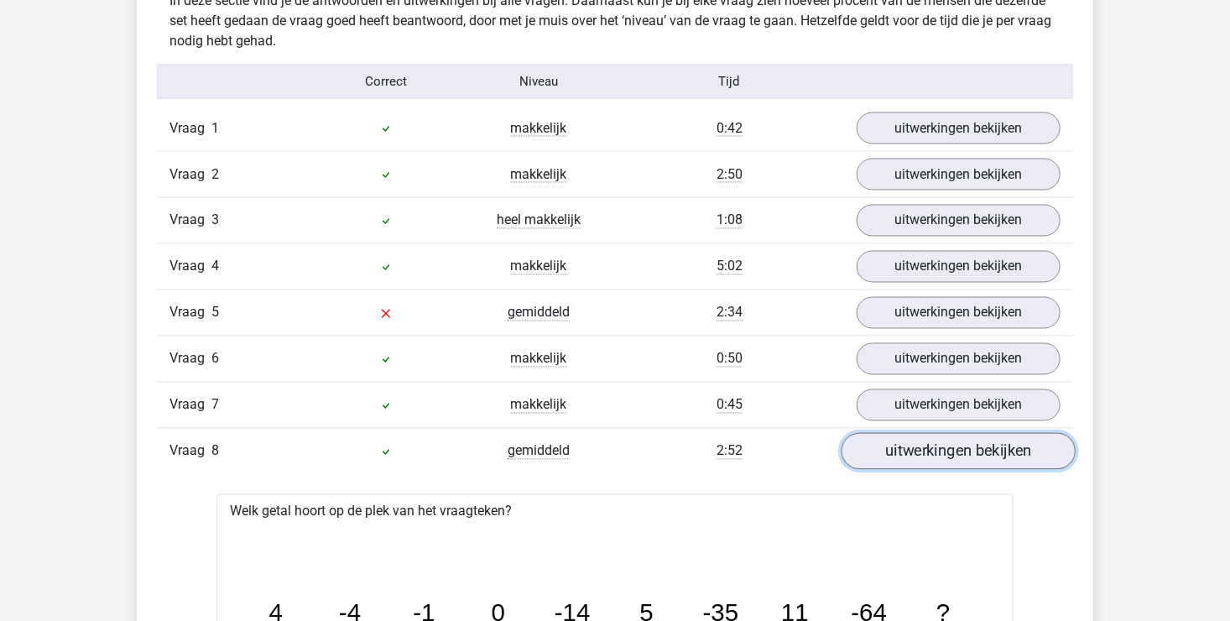
click at [955, 438] on link "uitwerkingen bekijken" at bounding box center [958, 451] width 234 height 37
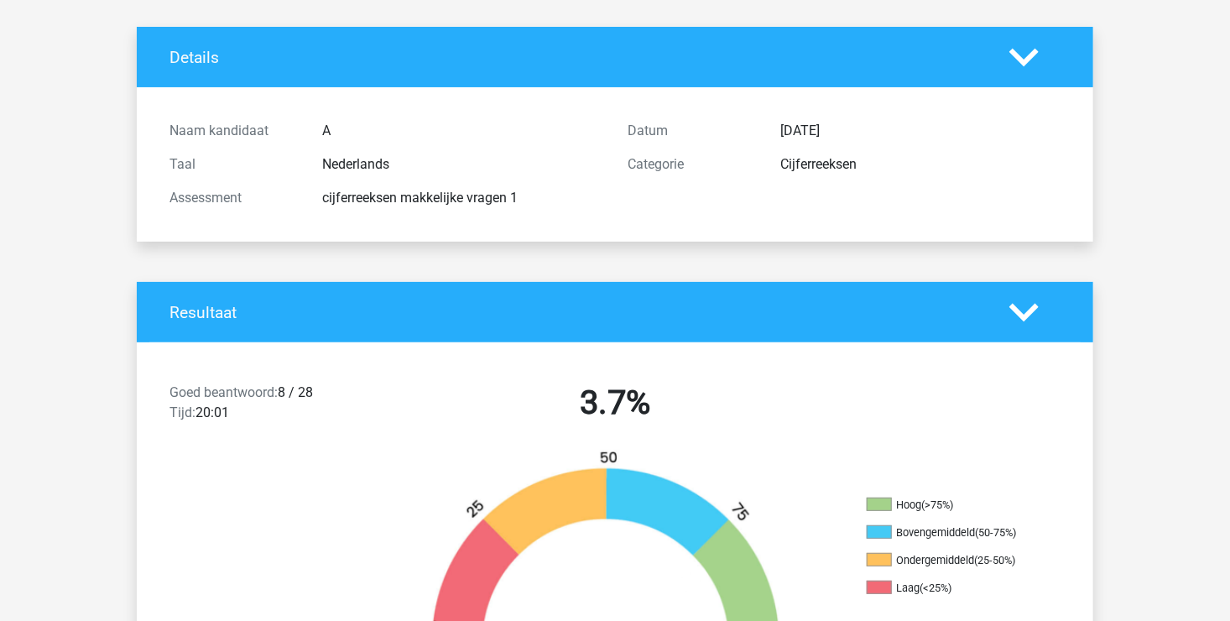
scroll to position [0, 0]
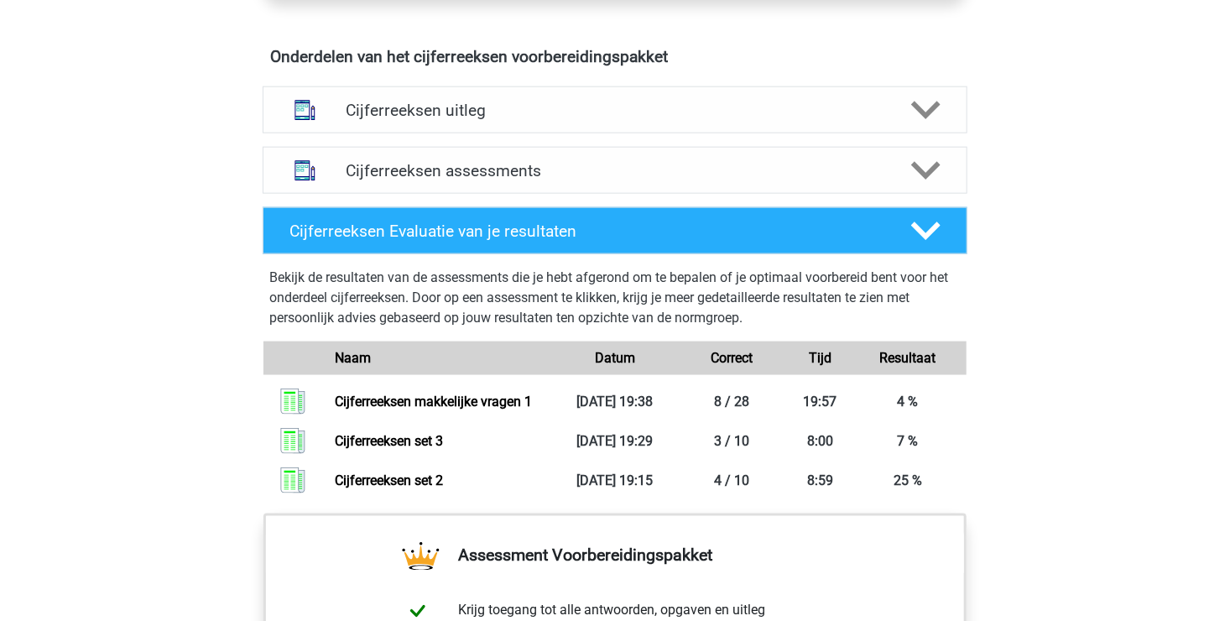
scroll to position [969, 0]
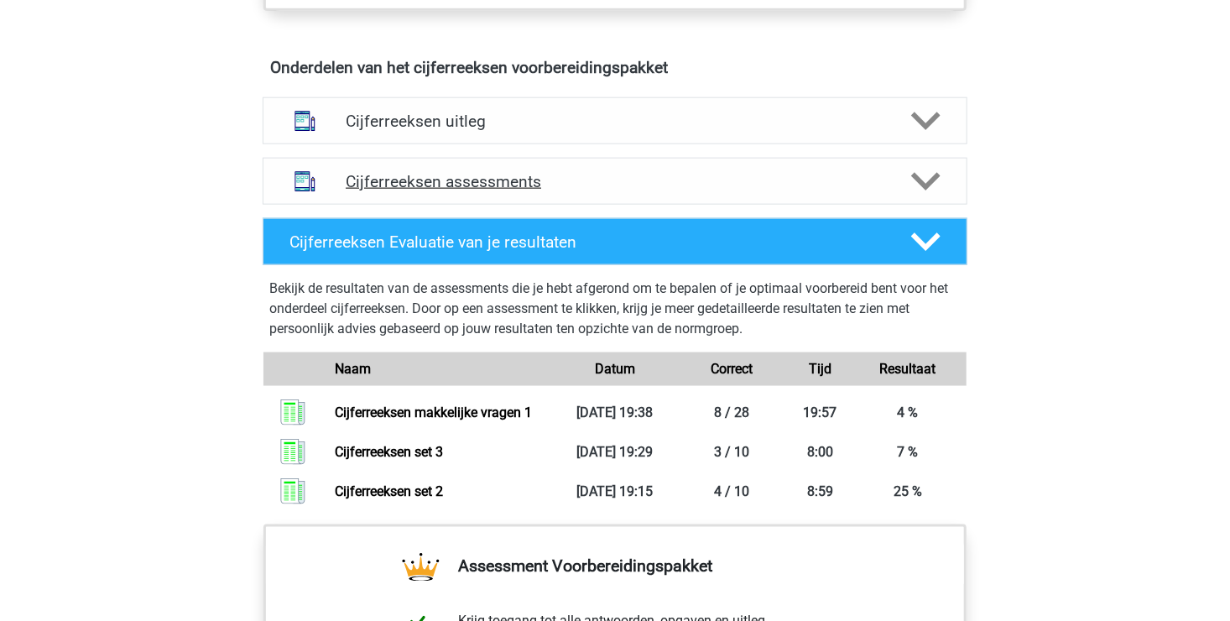
click at [917, 196] on icon at bounding box center [925, 181] width 29 height 29
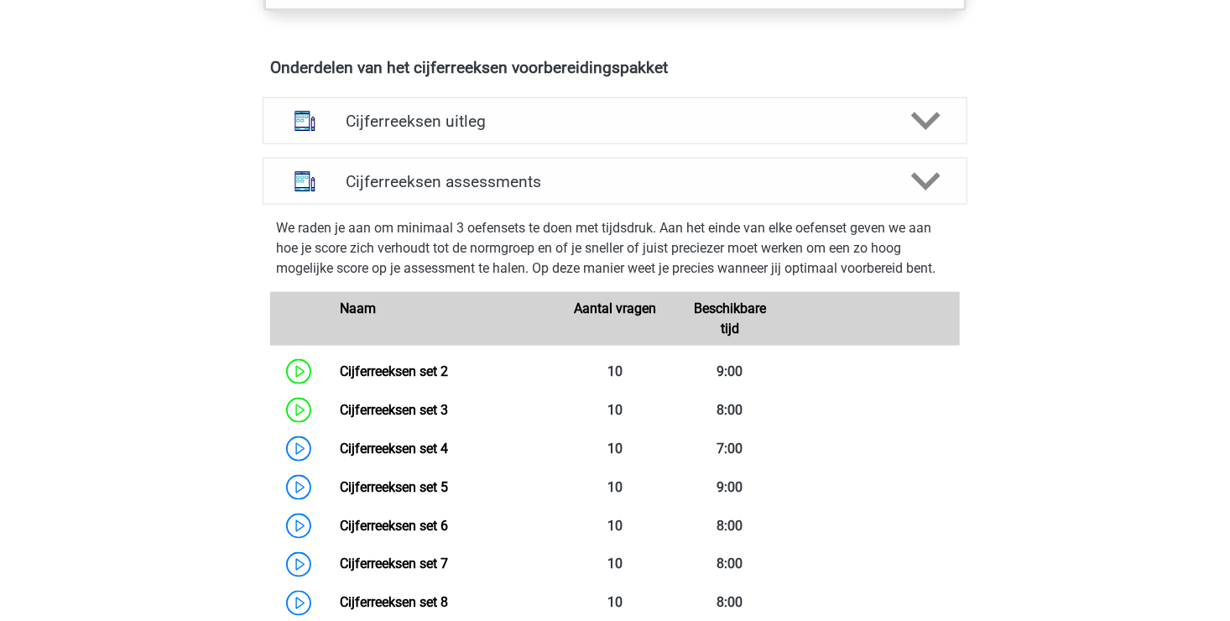
scroll to position [633, 0]
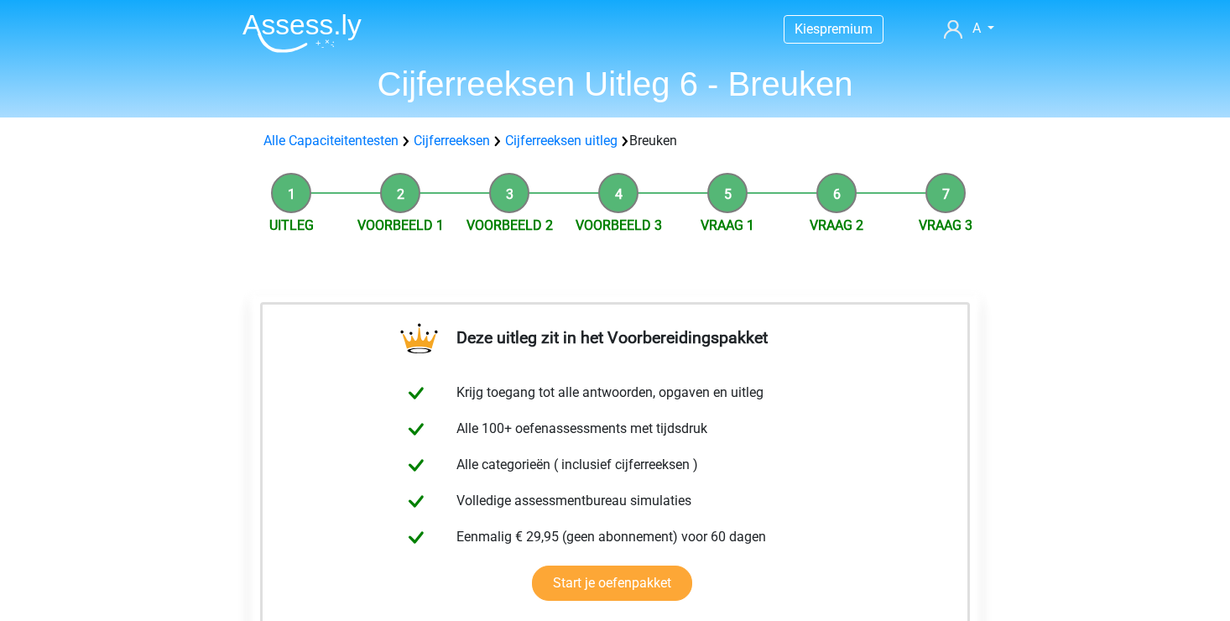
scroll to position [419, 0]
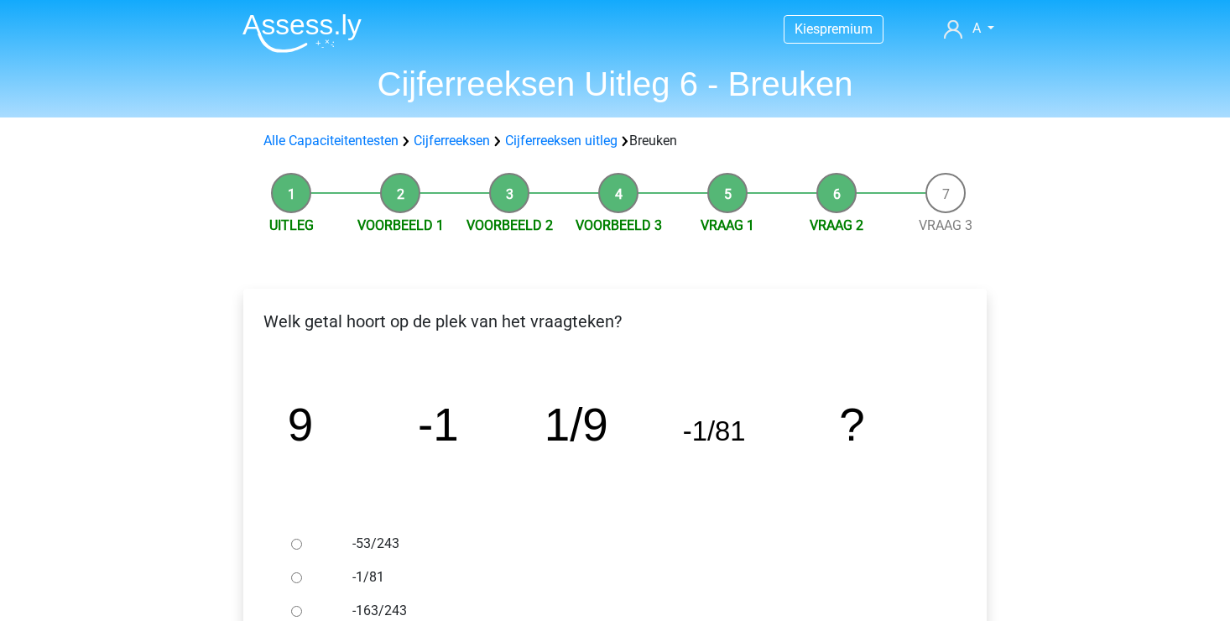
scroll to position [168, 0]
